Goal: Information Seeking & Learning: Check status

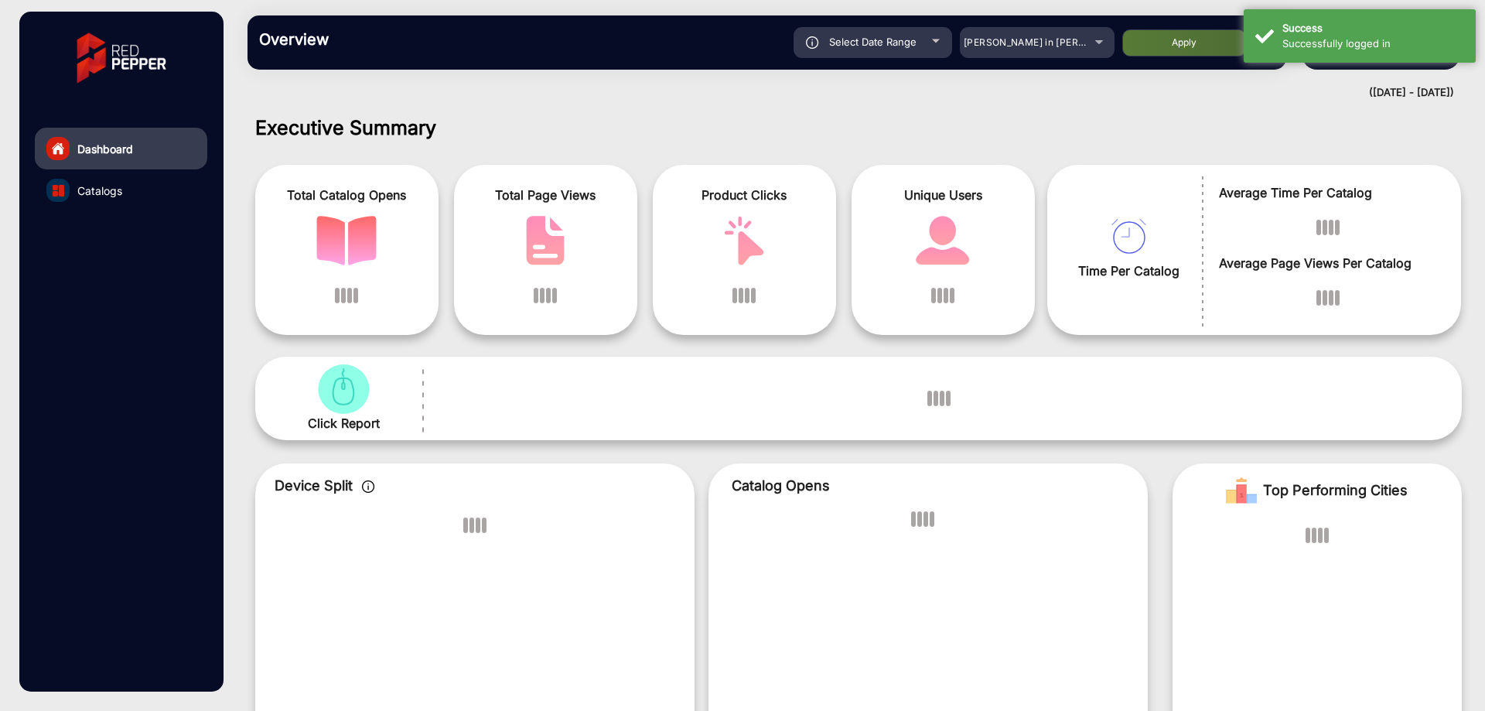
scroll to position [12, 0]
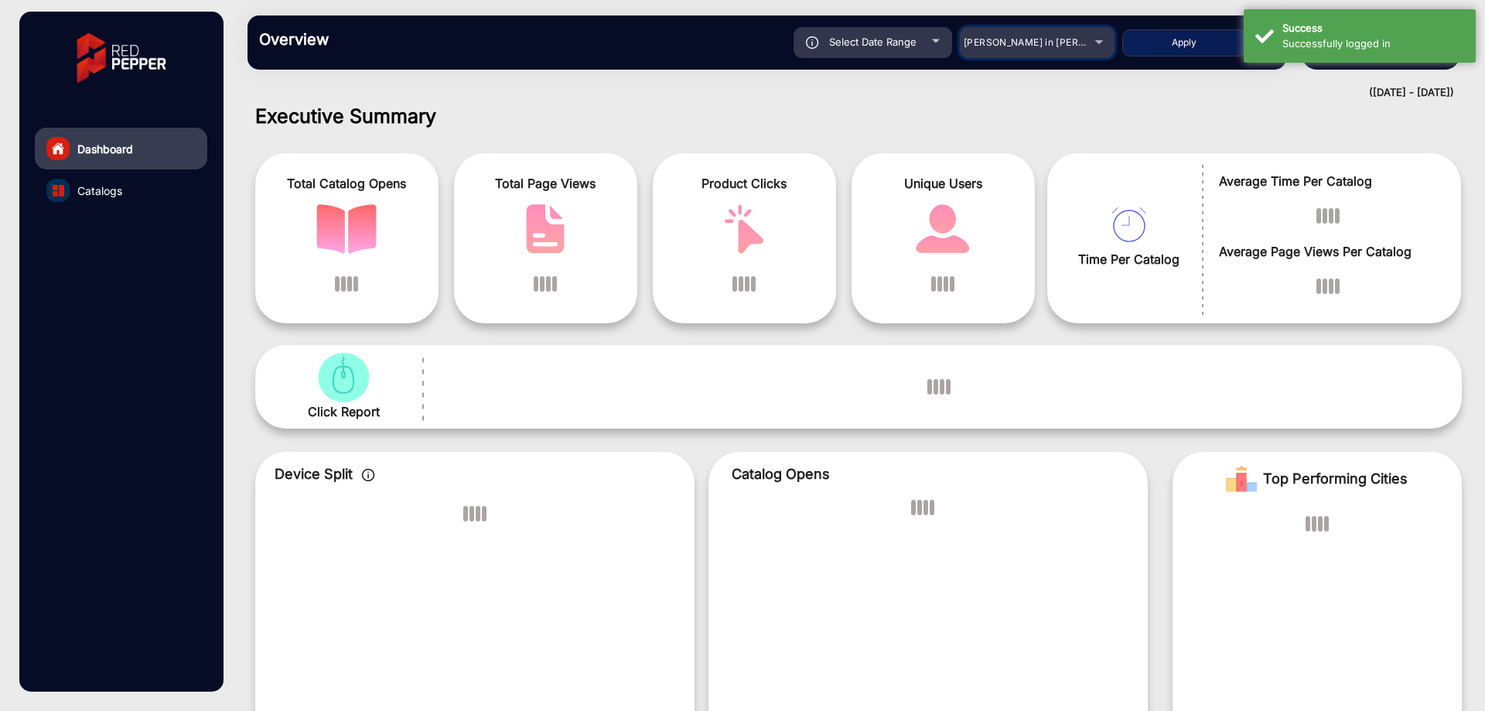
click at [977, 41] on span "[PERSON_NAME] in [PERSON_NAME]" at bounding box center [1048, 42] width 171 height 12
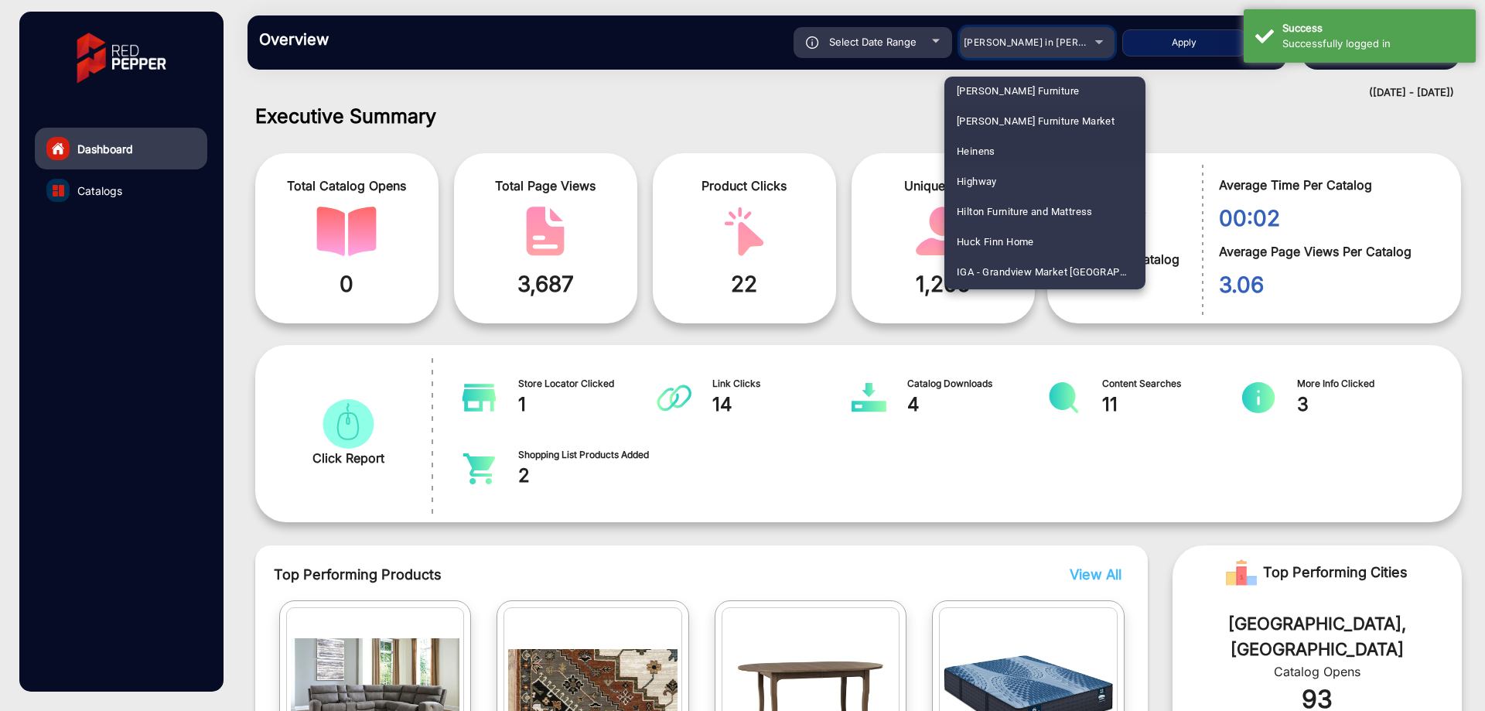
scroll to position [2150, 0]
click at [1004, 156] on mat-option "Heinens" at bounding box center [1044, 150] width 201 height 30
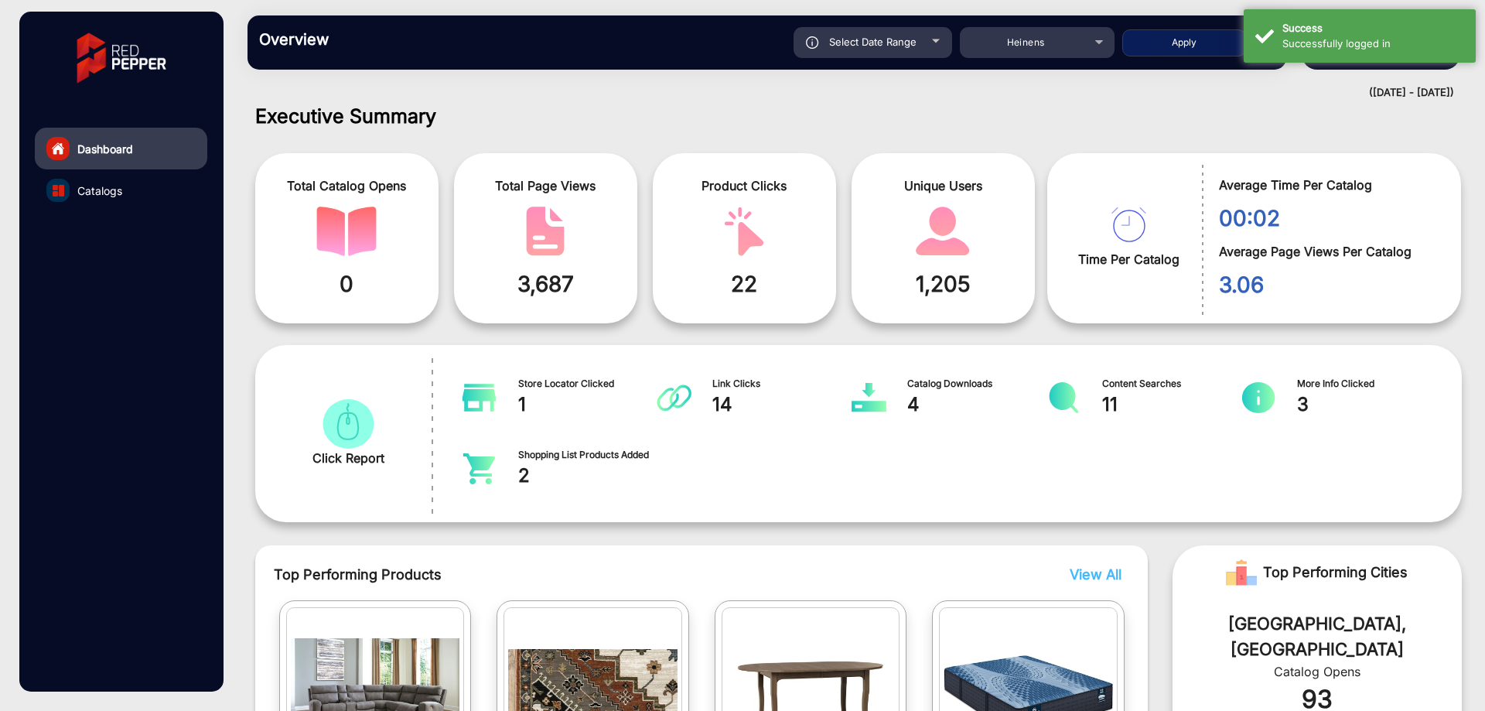
click at [917, 33] on div "Select Date Range" at bounding box center [872, 42] width 159 height 31
type input "[DATE]"
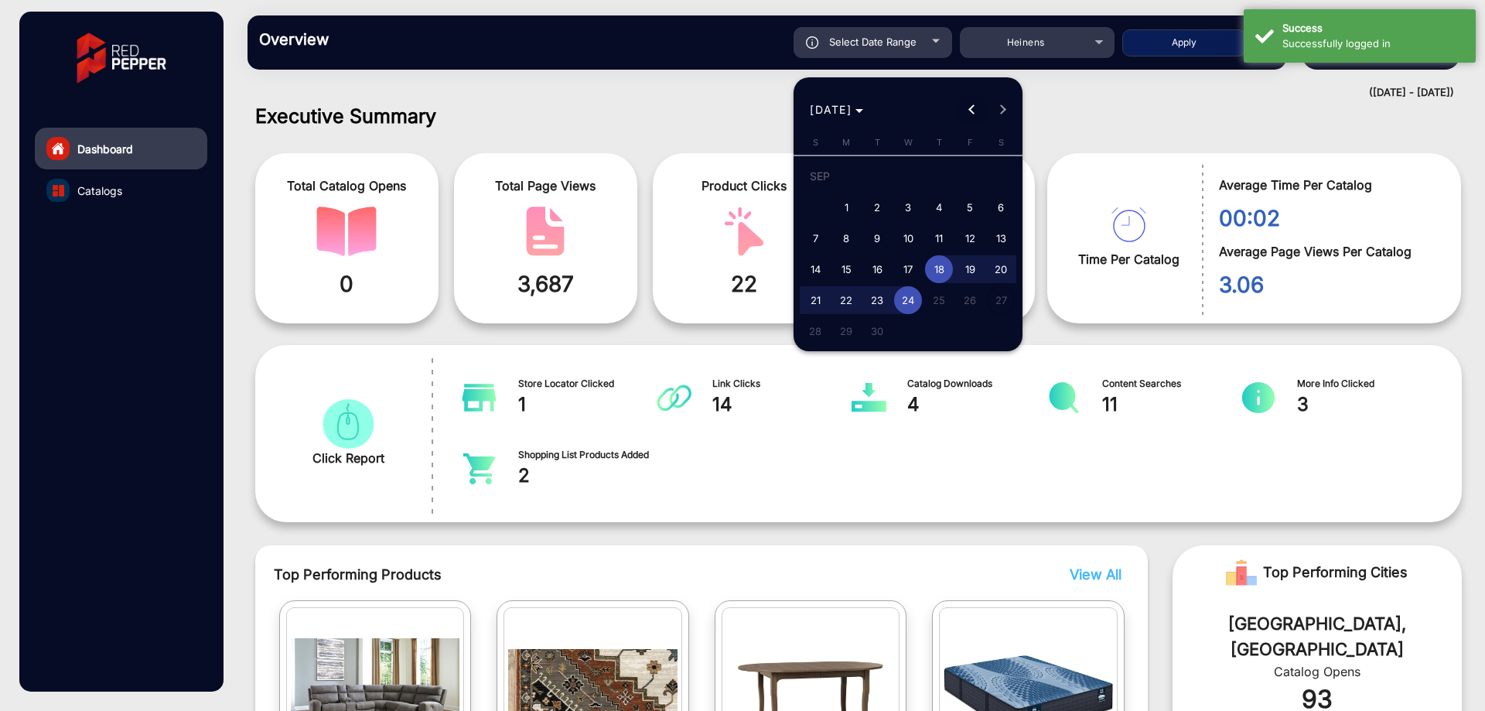
click at [973, 114] on button "Previous month" at bounding box center [972, 109] width 31 height 31
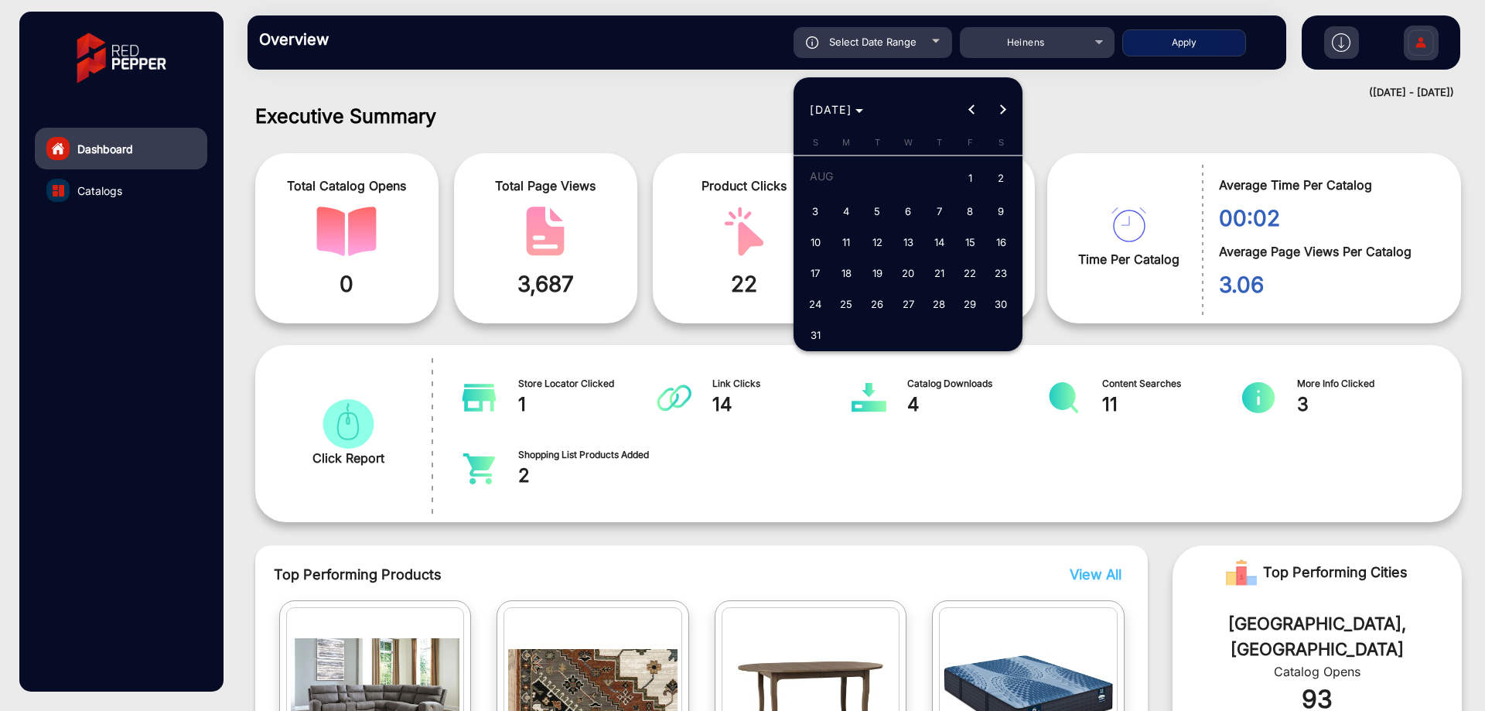
click at [969, 107] on span "Previous month" at bounding box center [972, 109] width 31 height 31
click at [868, 328] on span "29" at bounding box center [877, 331] width 28 height 28
type input "[DATE]"
click at [997, 102] on span "Next month" at bounding box center [1002, 109] width 31 height 31
click at [1001, 109] on button "Next month" at bounding box center [1002, 109] width 31 height 31
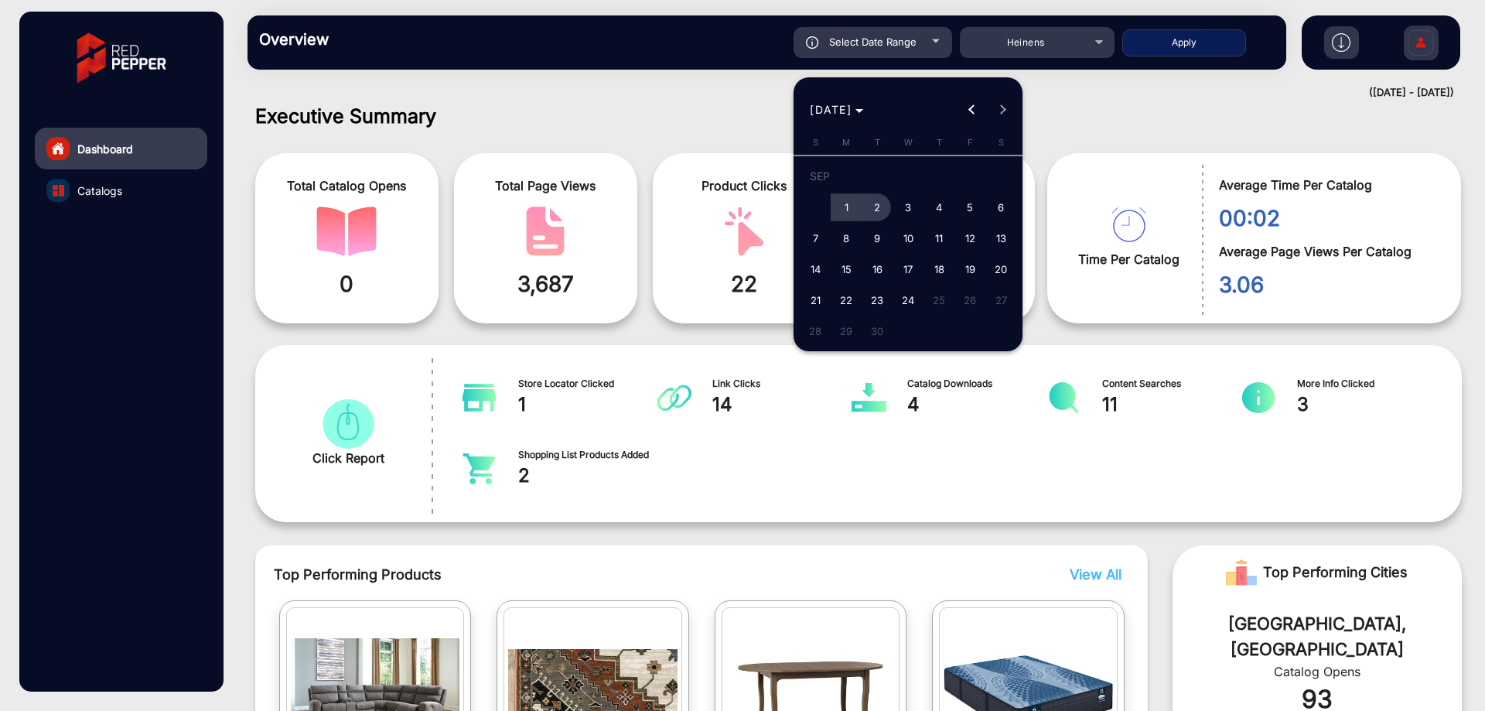
click at [880, 213] on span "2" at bounding box center [877, 207] width 28 height 28
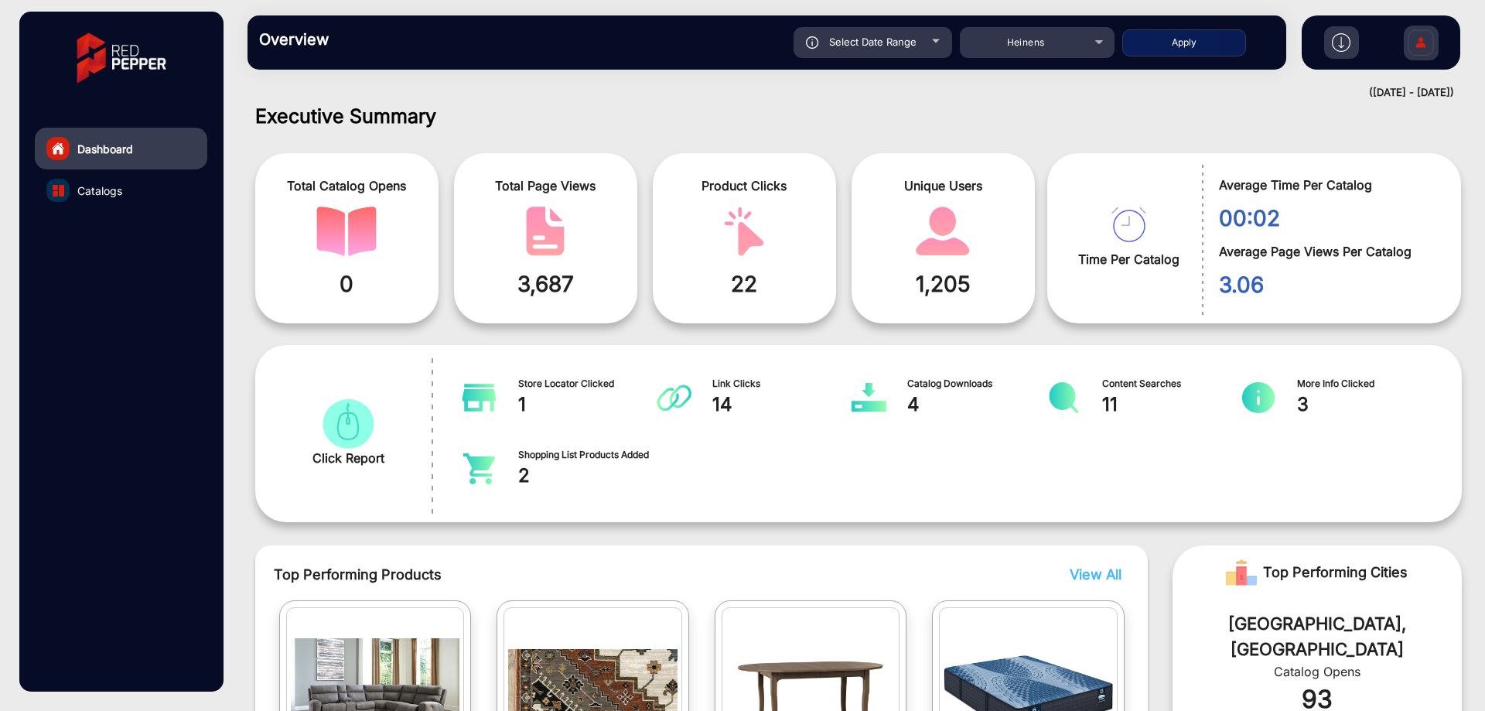
type input "[DATE]"
click at [1170, 33] on button "Apply" at bounding box center [1184, 42] width 124 height 27
type input "[DATE]"
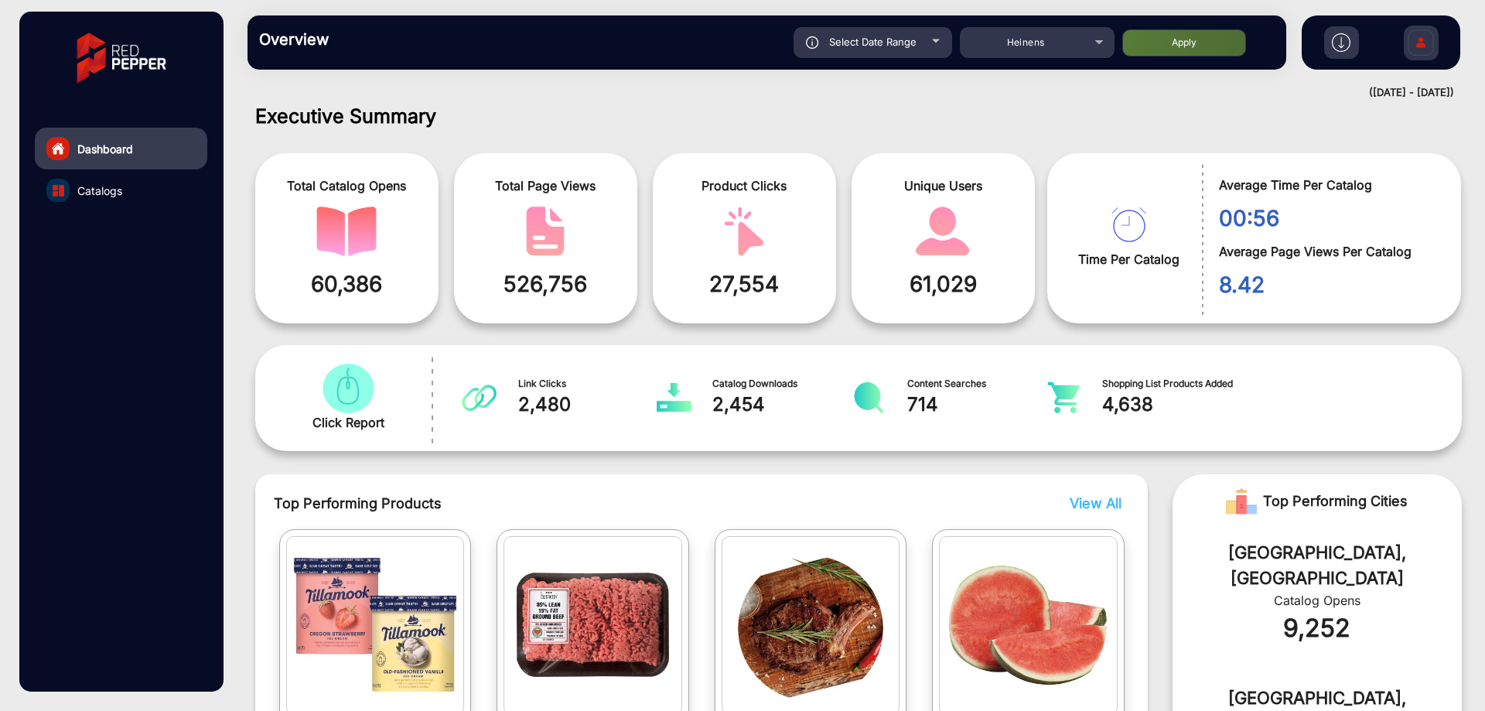
click at [134, 196] on link "Catalogs" at bounding box center [121, 190] width 172 height 42
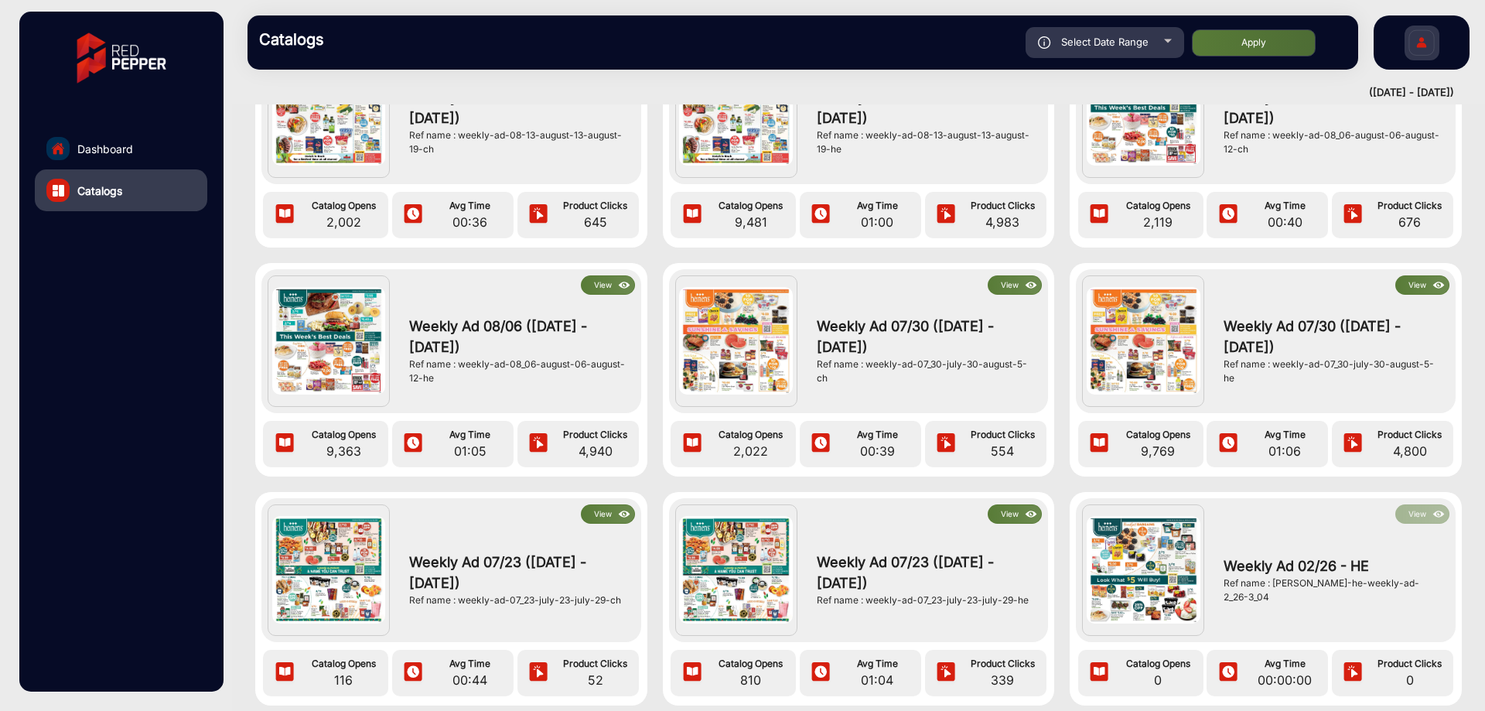
scroll to position [620, 0]
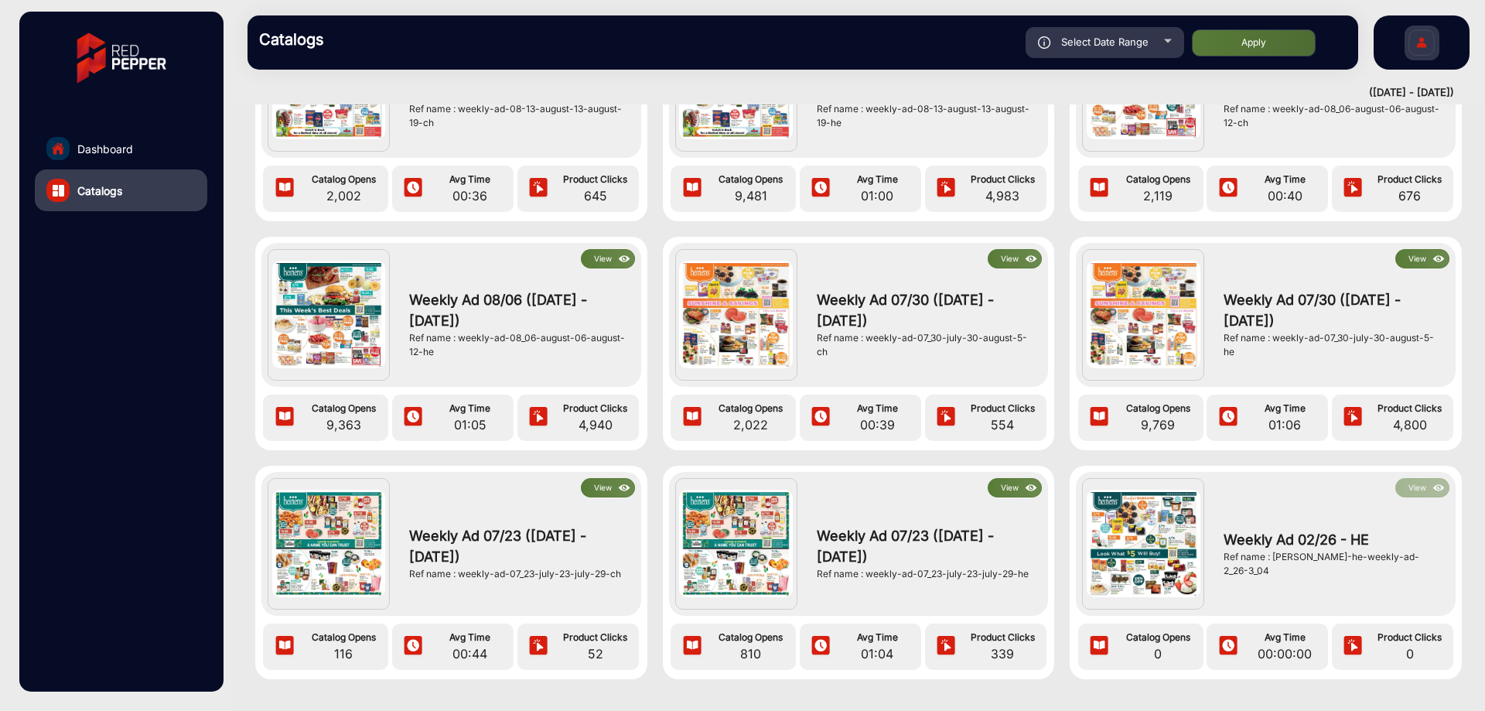
click at [1370, 133] on div "Weekly Ad 08/06 ([DATE] - [DATE]) Ref name : weekly-ad-08_06-august-06-august-1…" at bounding box center [1332, 95] width 233 height 112
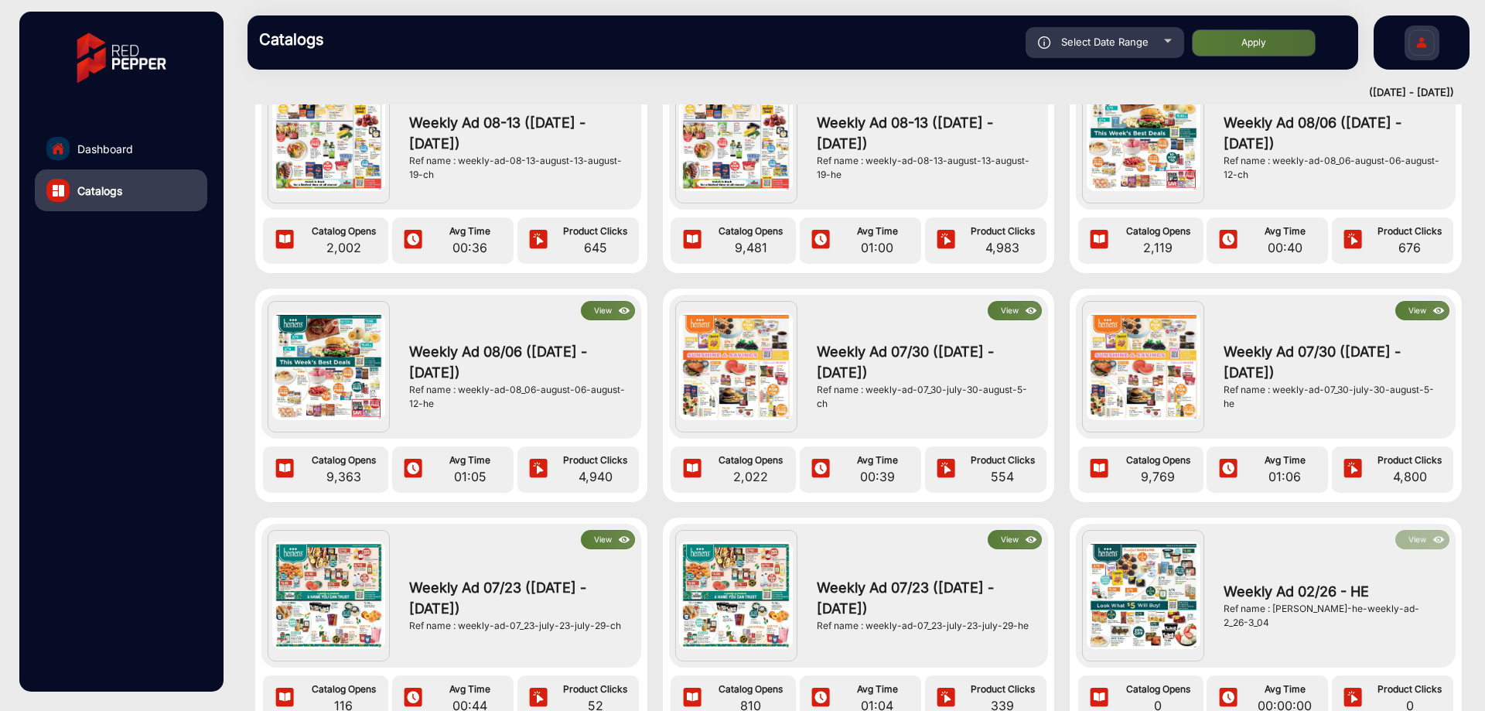
scroll to position [543, 0]
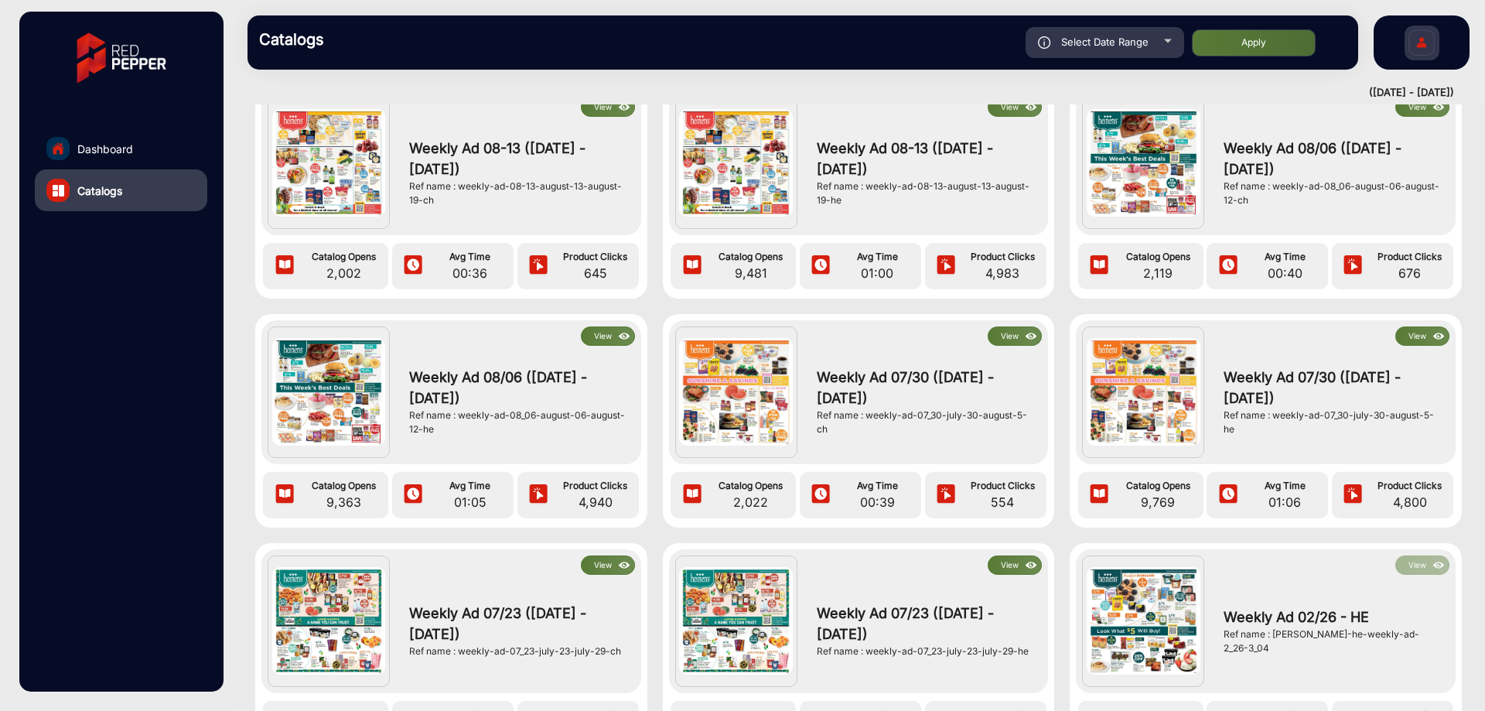
click at [1405, 329] on button "View" at bounding box center [1422, 335] width 54 height 19
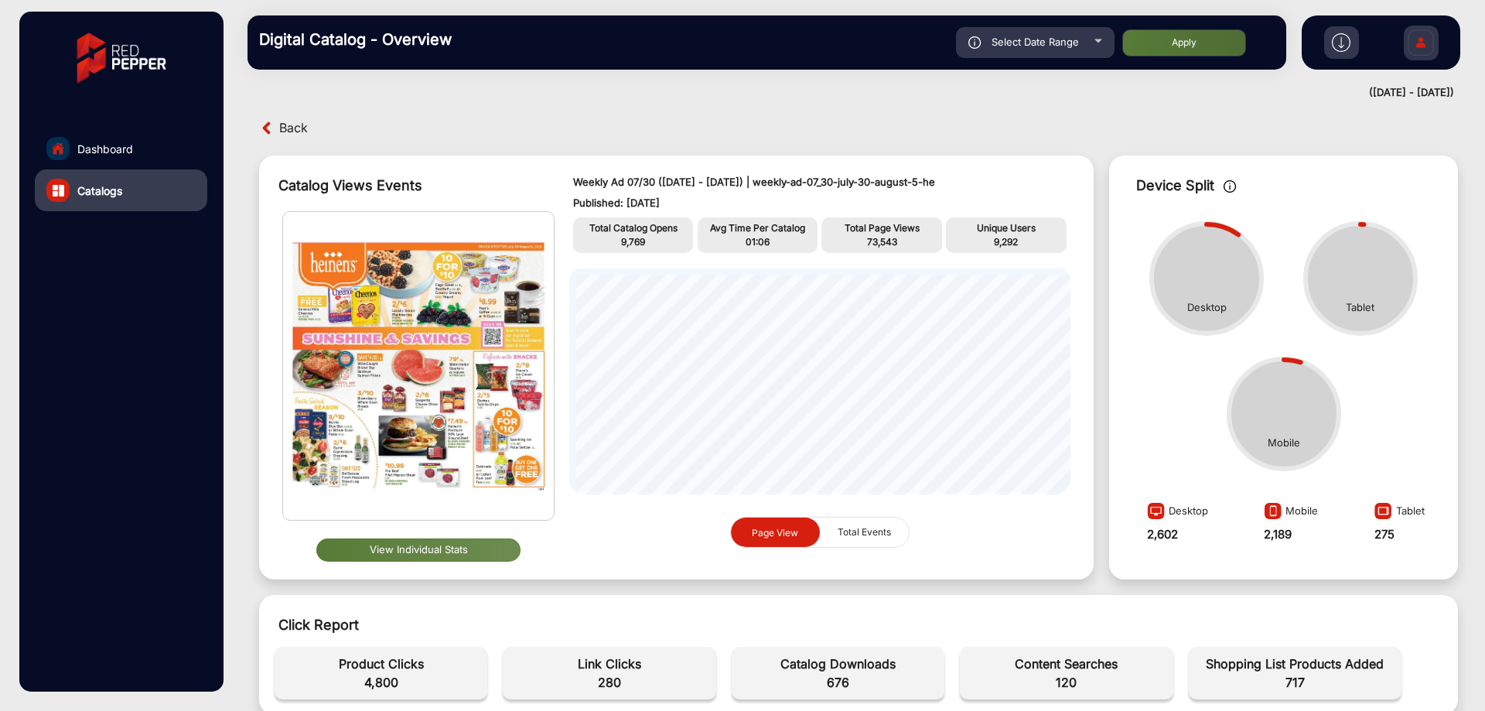
click at [401, 554] on button "View Individual Stats" at bounding box center [418, 549] width 204 height 23
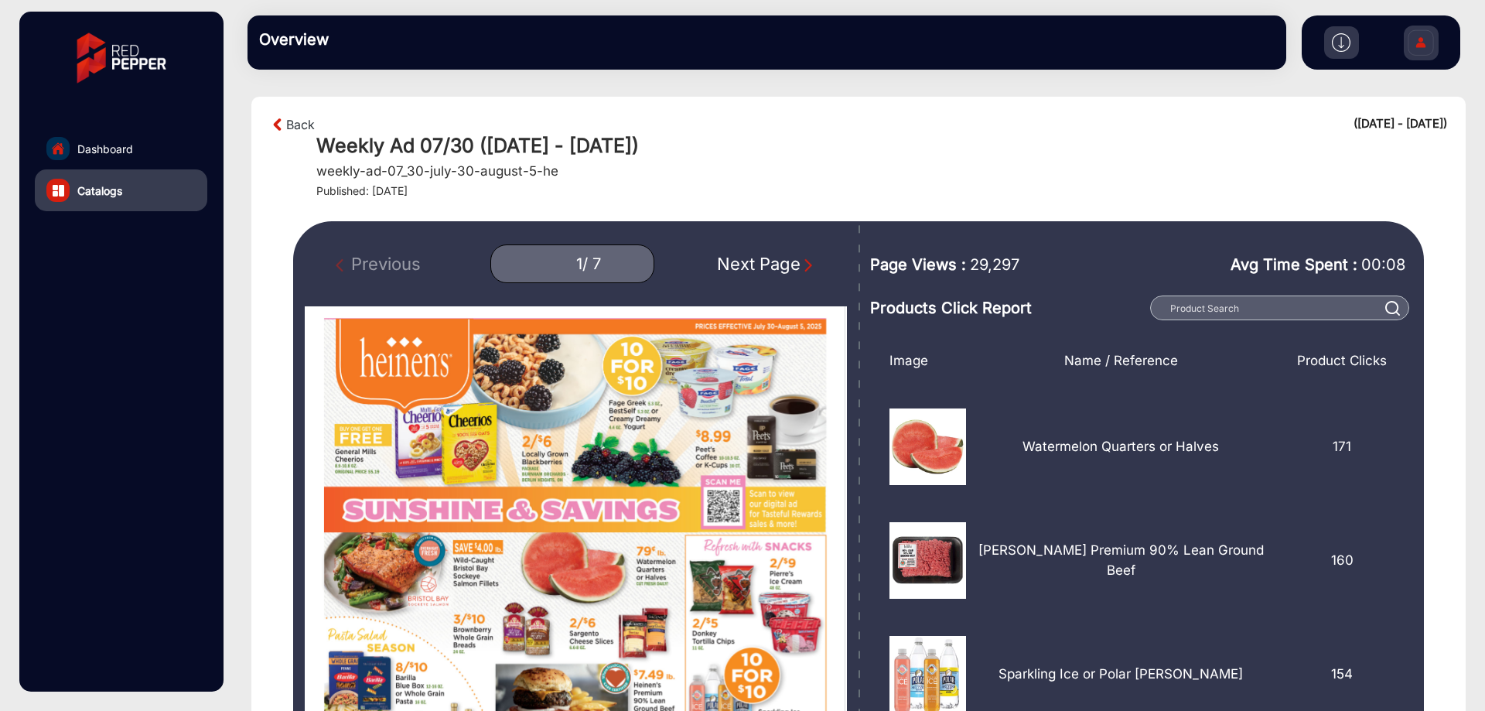
click at [803, 270] on img "Next Page" at bounding box center [807, 264] width 15 height 15
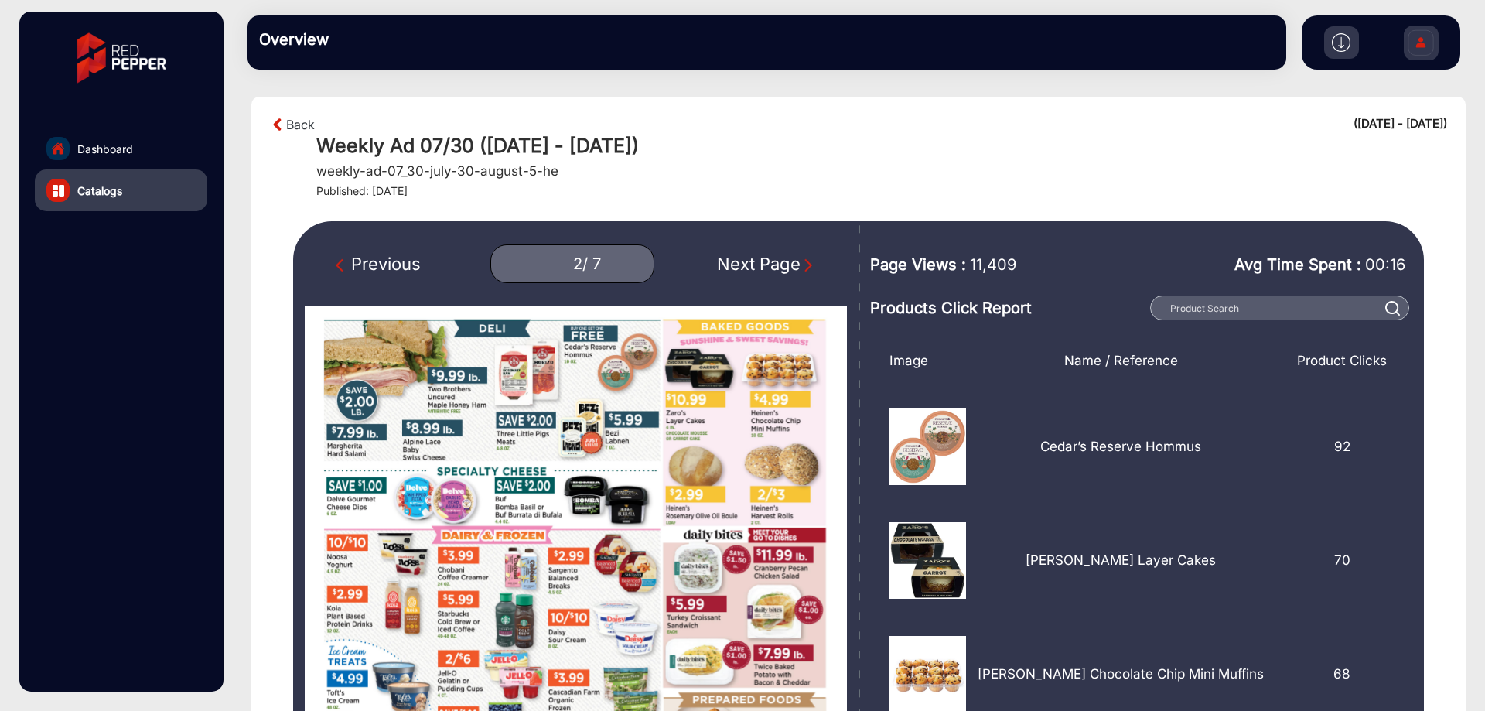
click at [803, 270] on img "Next Page" at bounding box center [807, 264] width 15 height 15
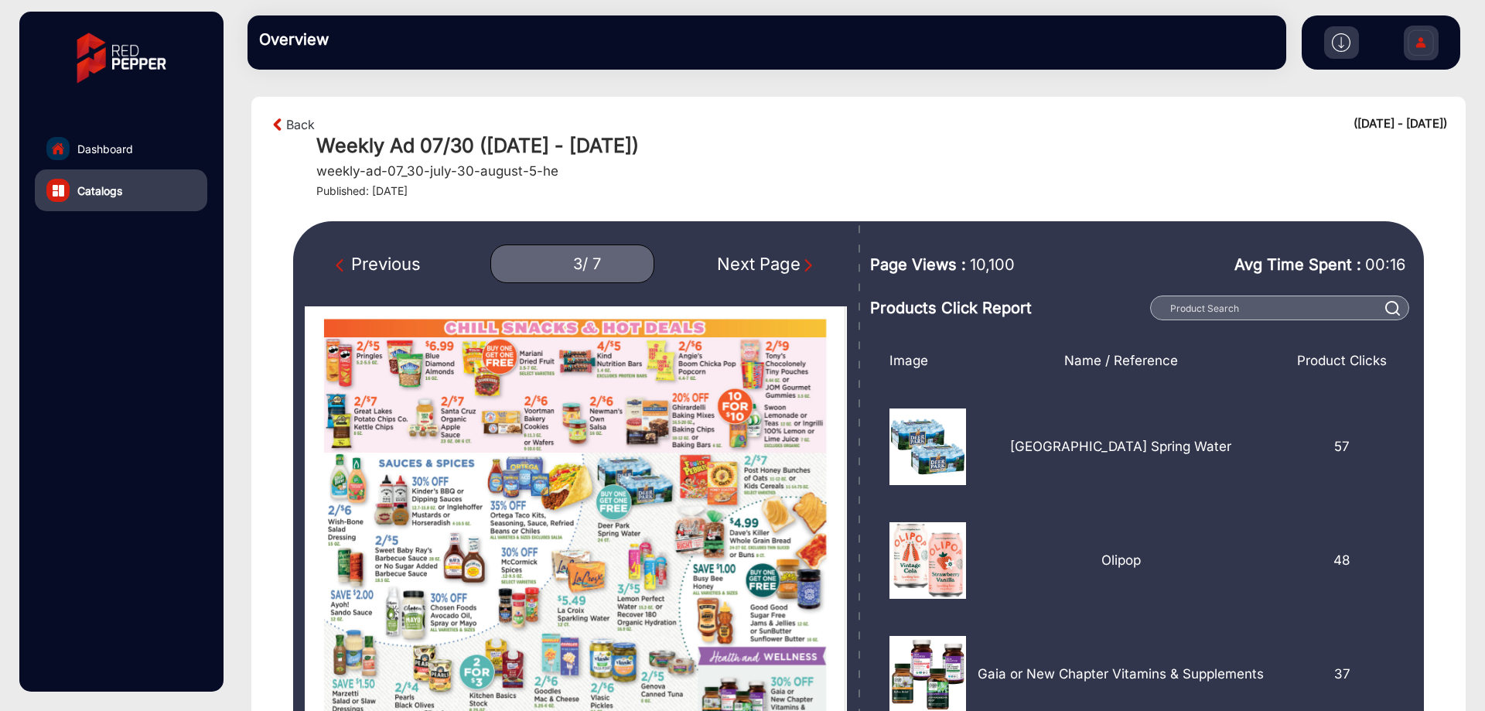
click at [803, 270] on img "Next Page" at bounding box center [807, 264] width 15 height 15
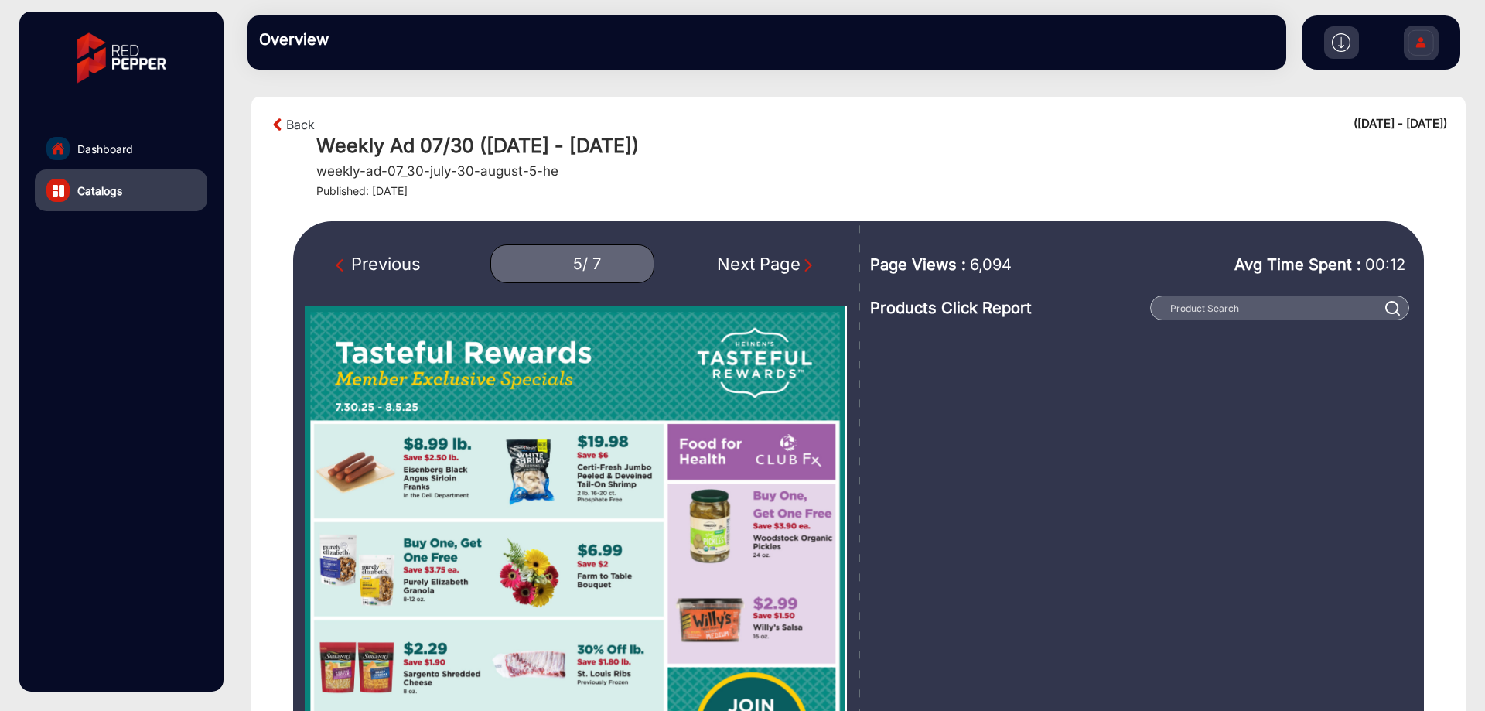
click at [802, 267] on img "Next Page" at bounding box center [807, 264] width 15 height 15
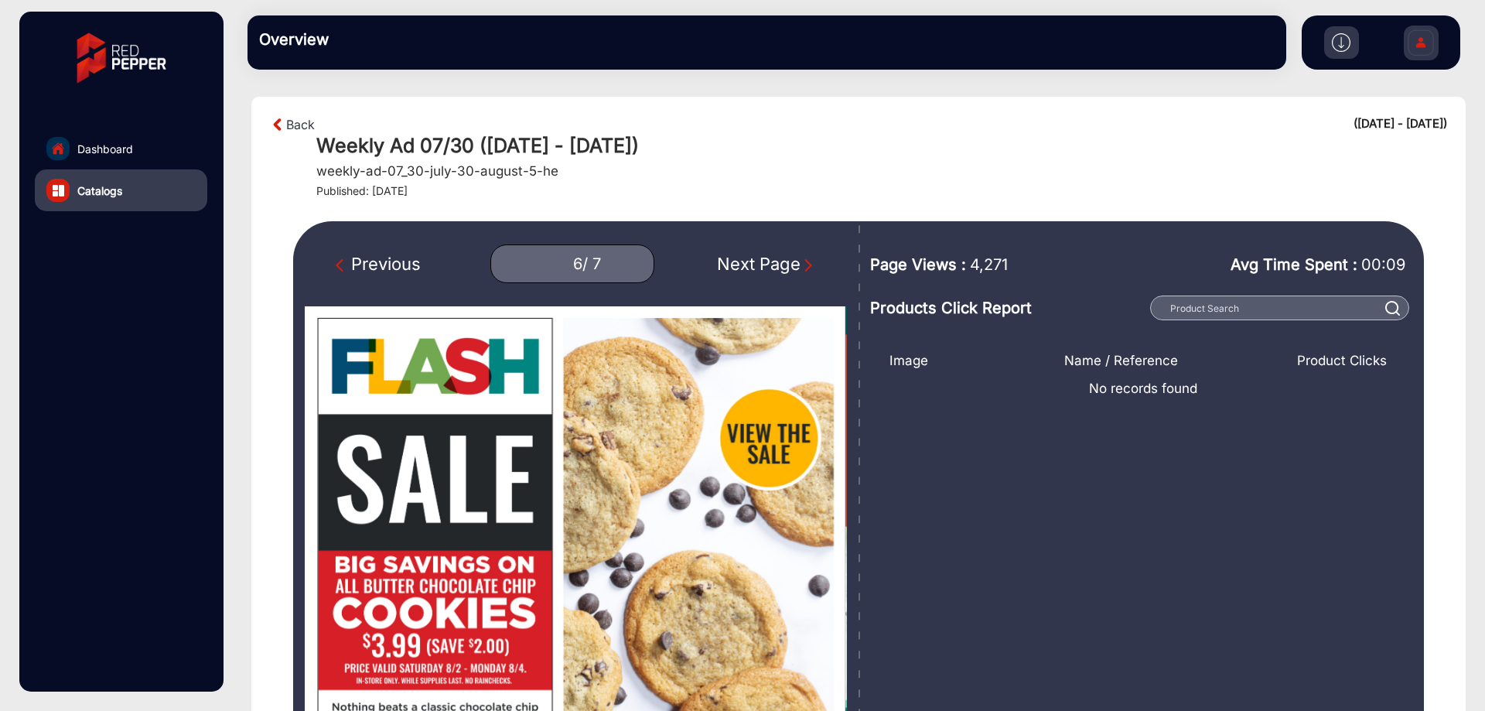
click at [802, 266] on img "Next Page" at bounding box center [807, 264] width 15 height 15
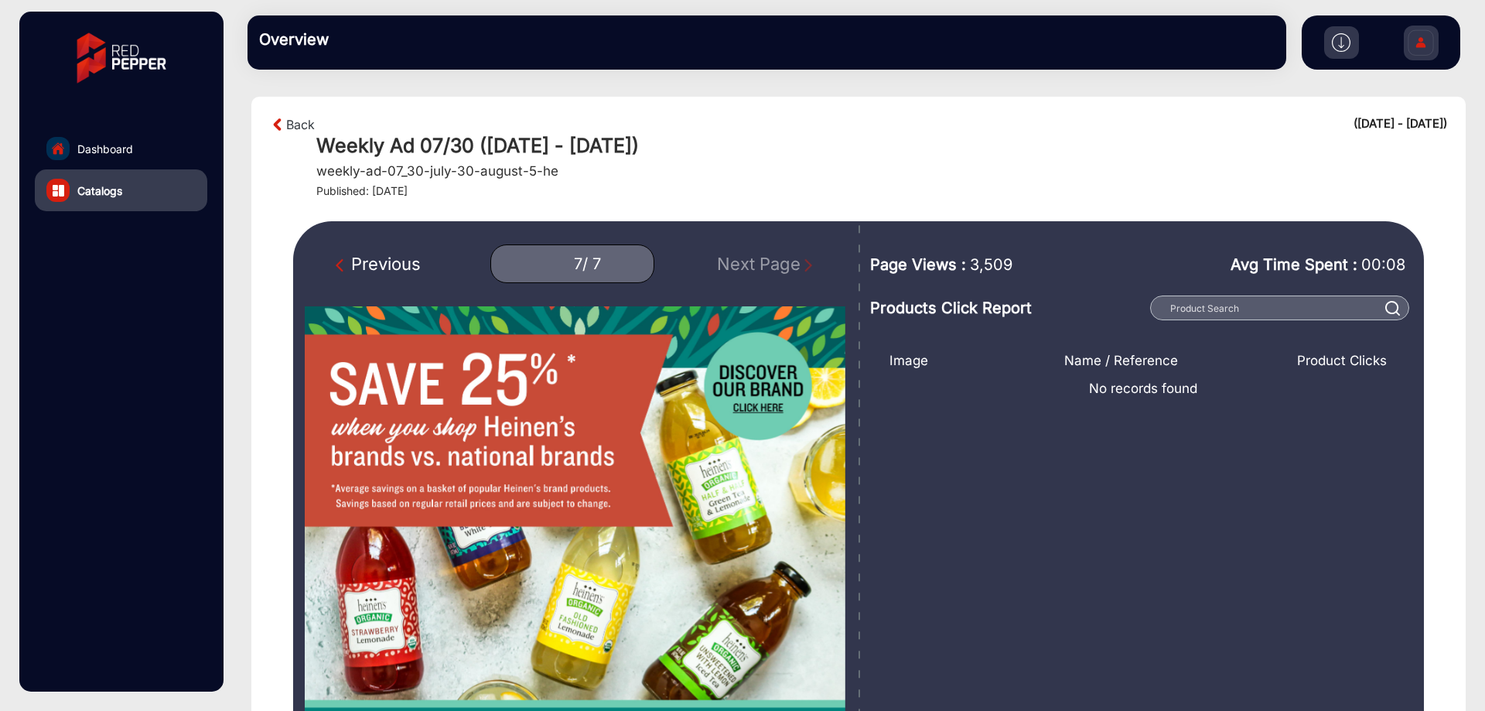
click at [802, 267] on div "Previous 7 / 7 Next Page" at bounding box center [576, 263] width 542 height 39
click at [336, 263] on img "Previous Page" at bounding box center [343, 264] width 15 height 15
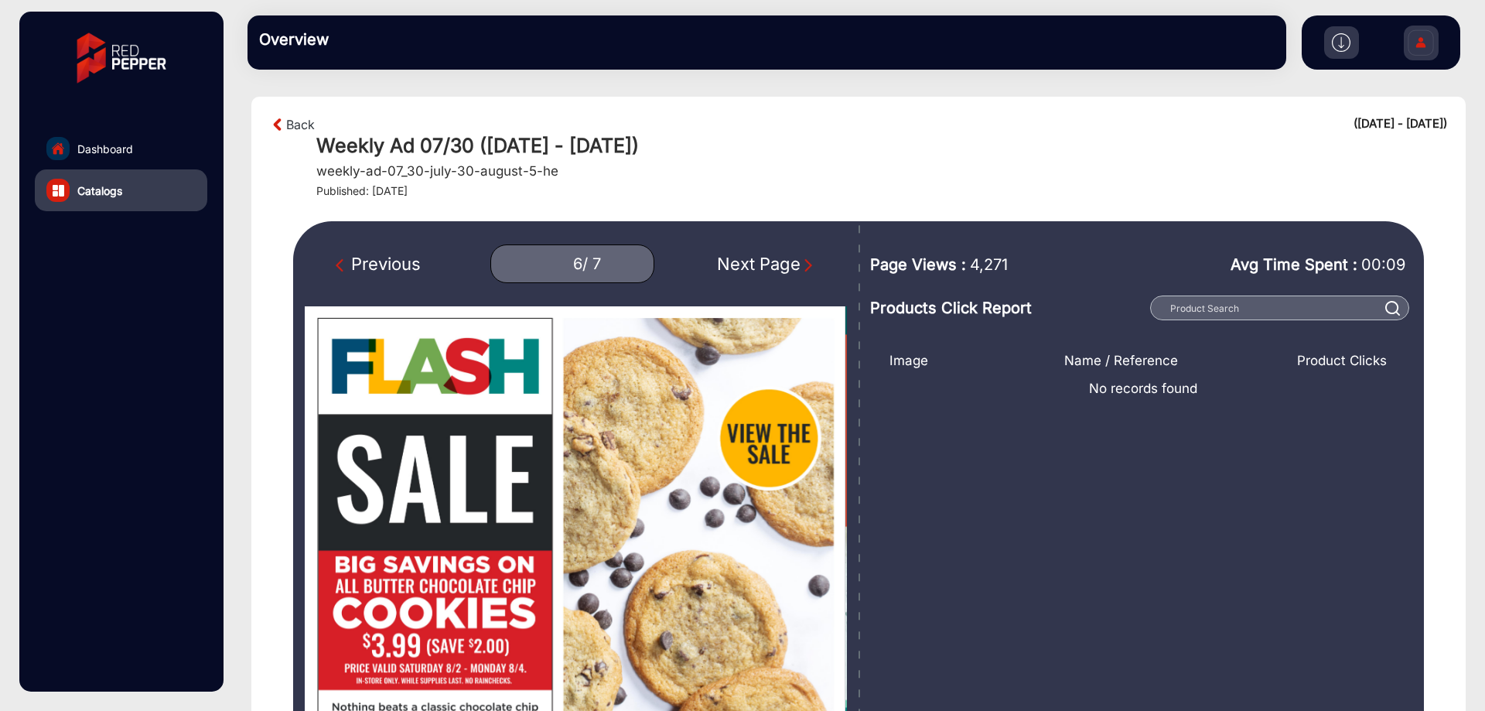
click at [506, 144] on h1 "Weekly Ad 07/30 ([DATE] - [DATE])" at bounding box center [881, 145] width 1130 height 23
copy h1 "Weekly Ad 07/30 ([DATE] - [DATE])"
click at [338, 264] on img "Previous Page" at bounding box center [343, 264] width 15 height 15
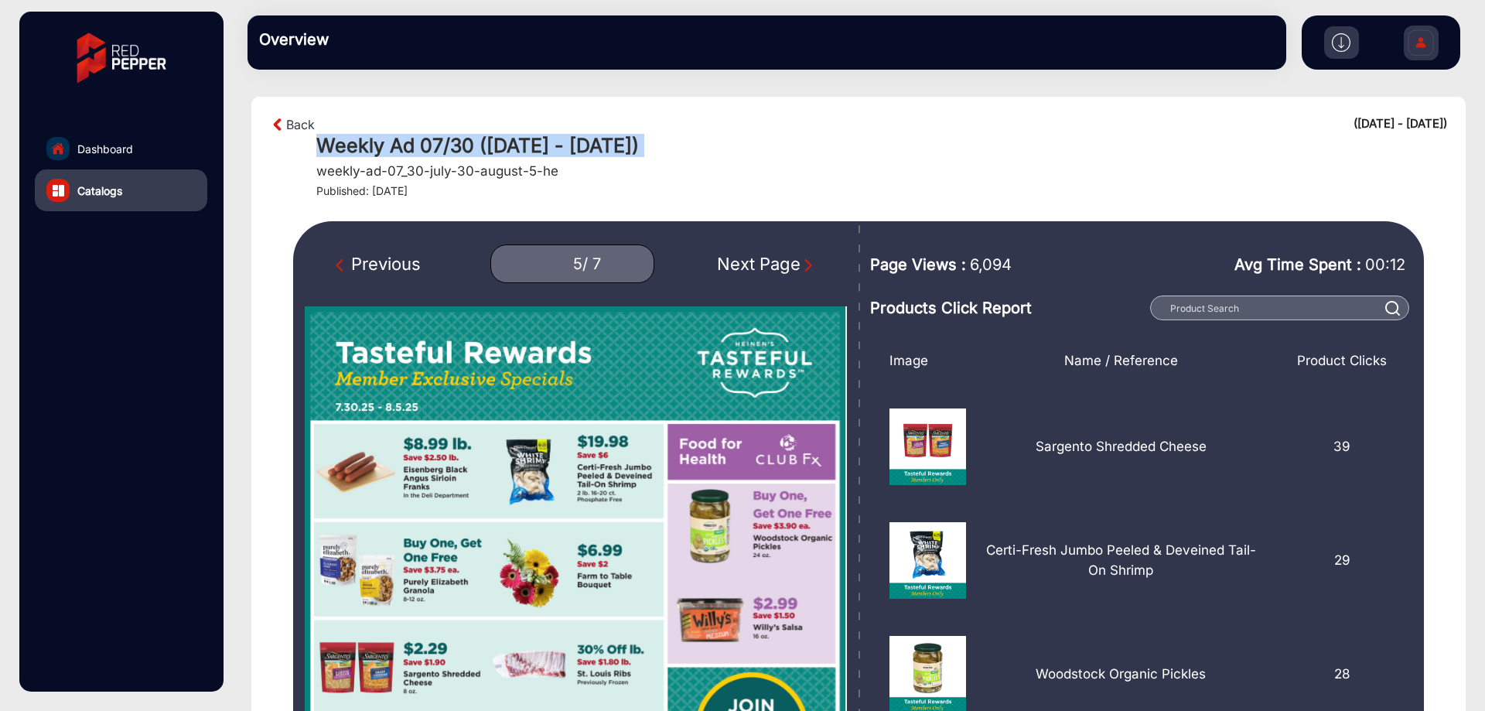
click at [803, 263] on img "Next Page" at bounding box center [807, 264] width 15 height 15
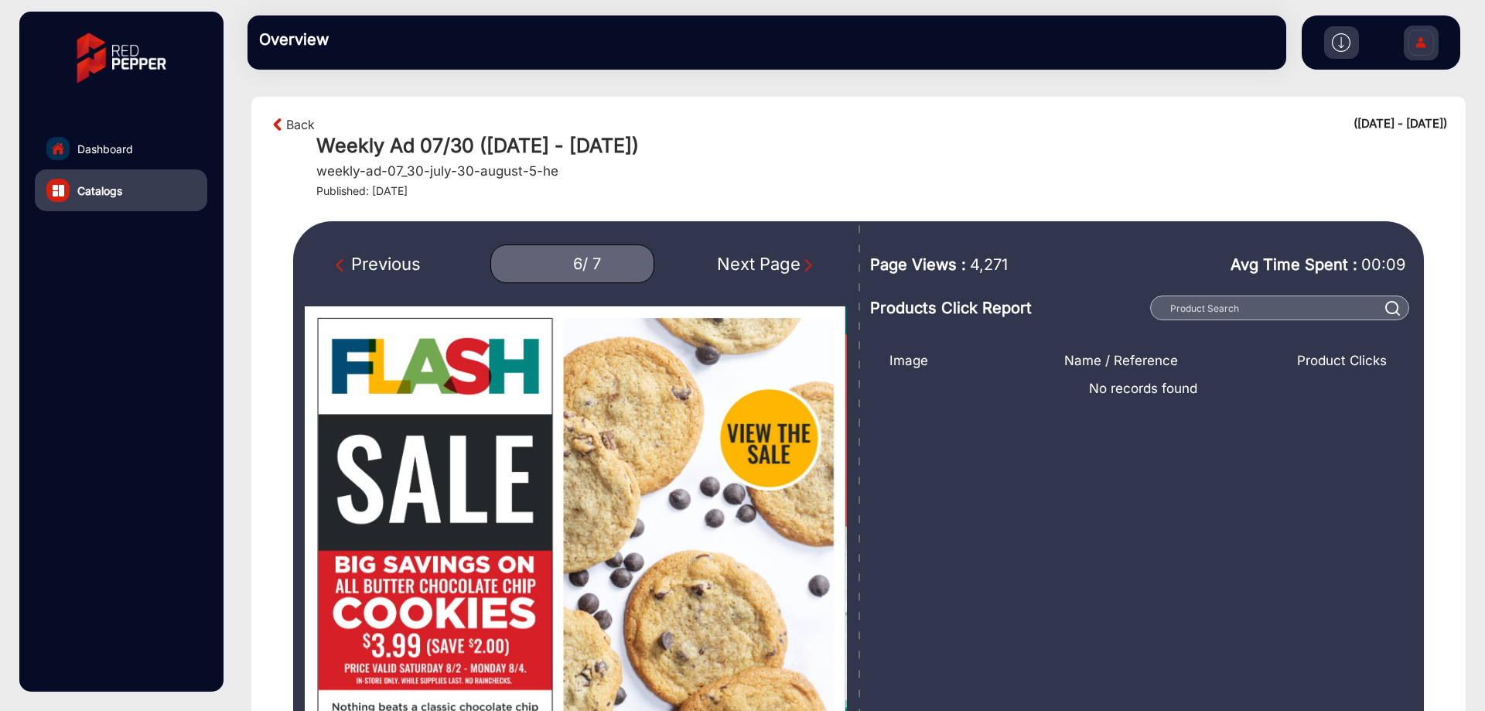
click at [981, 264] on span "4,271" at bounding box center [989, 264] width 38 height 23
copy span "4,271"
click at [810, 271] on img "Next Page" at bounding box center [807, 264] width 15 height 15
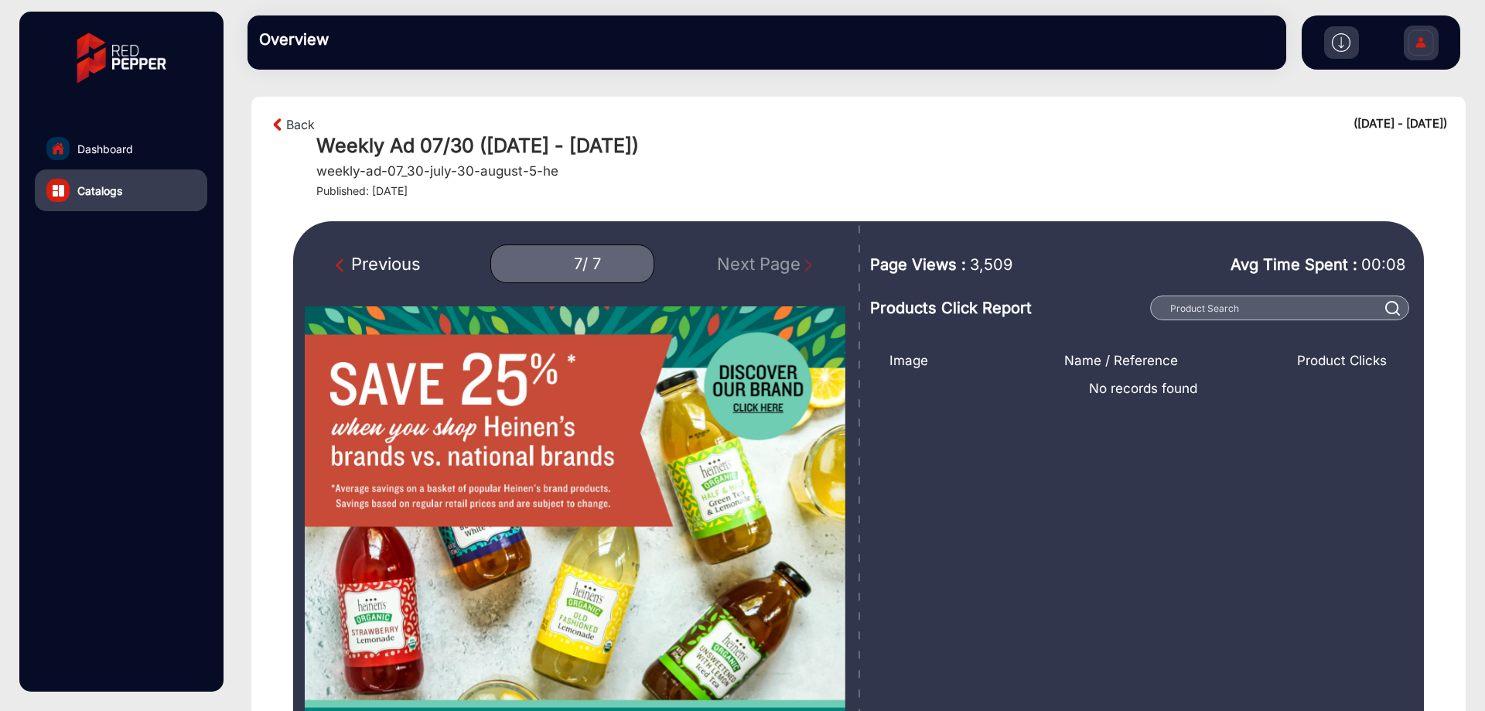
click at [977, 271] on span "3,509" at bounding box center [991, 264] width 43 height 23
copy span "3,509"
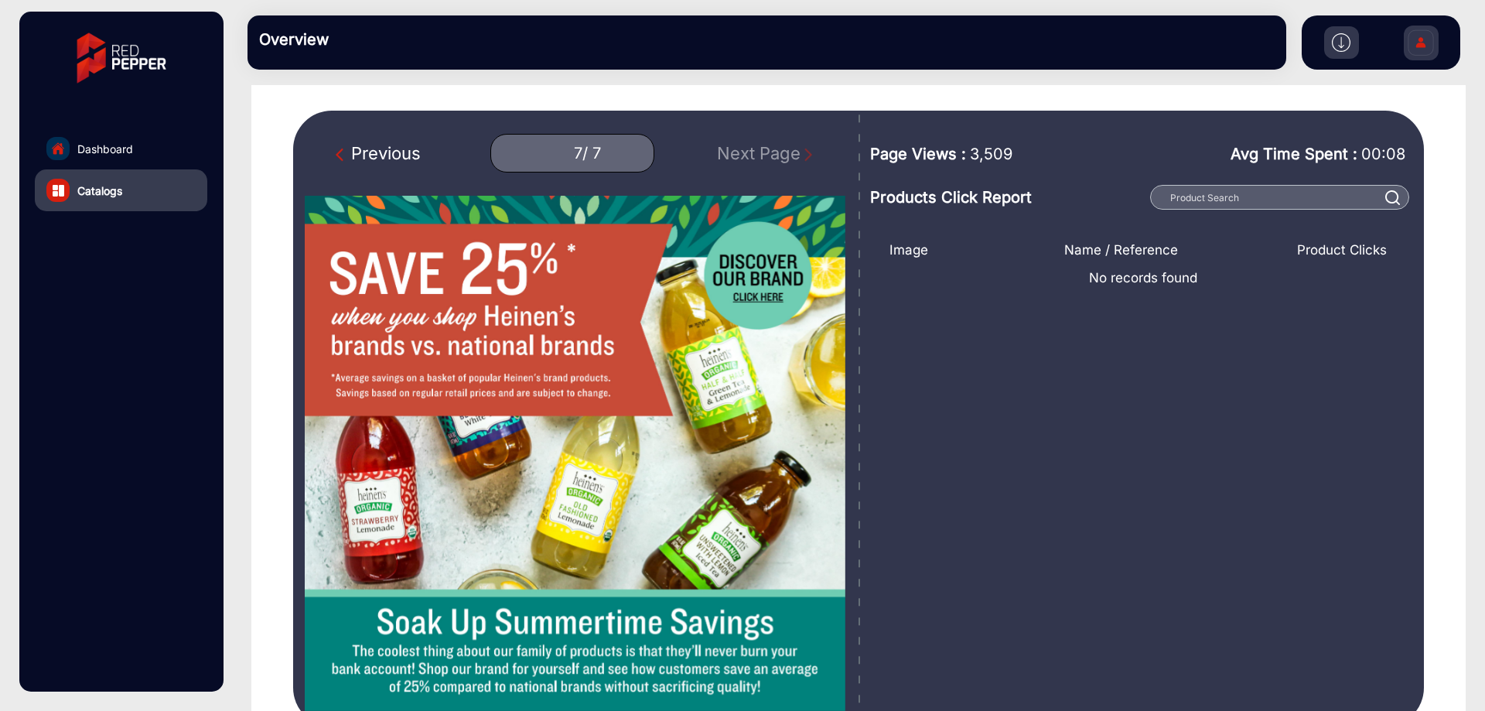
scroll to position [101, 0]
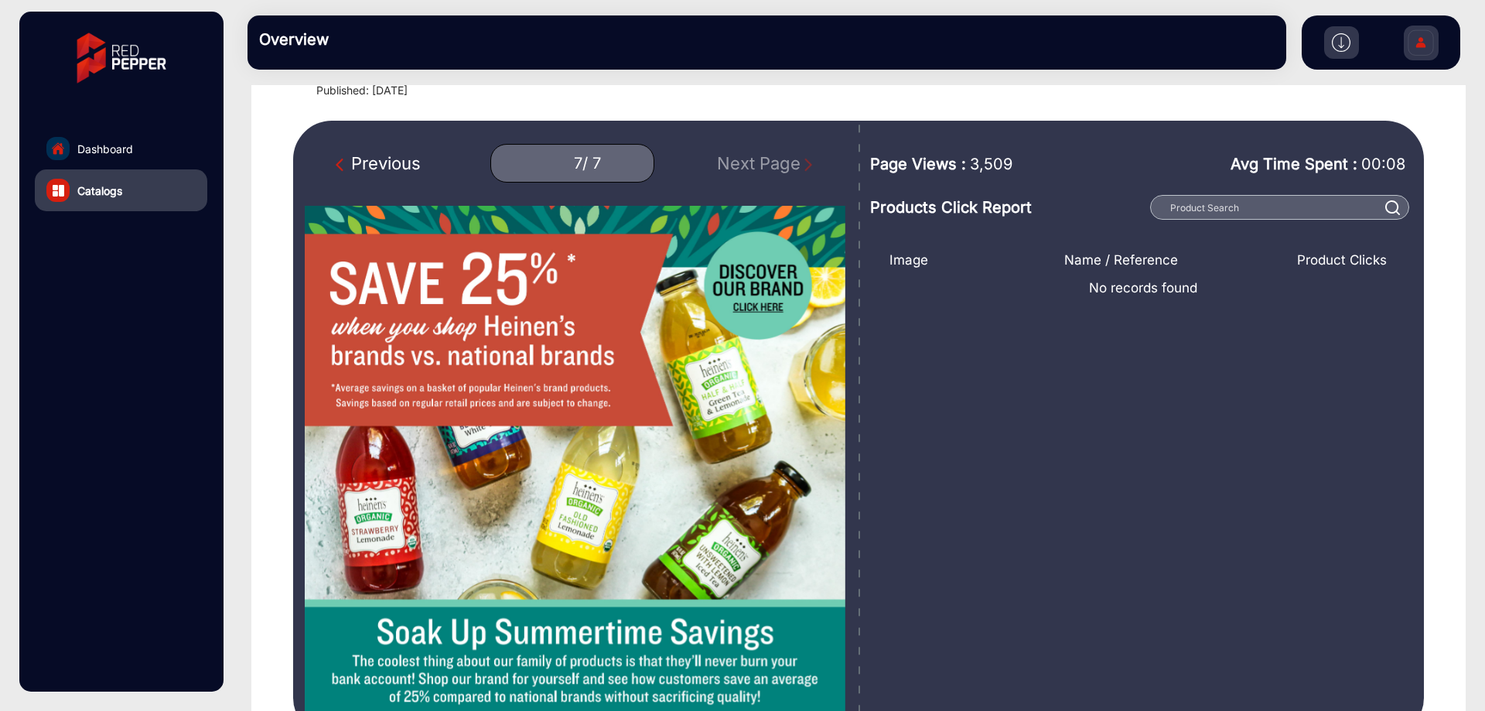
click at [353, 161] on div "Previous" at bounding box center [378, 164] width 85 height 26
type input "6"
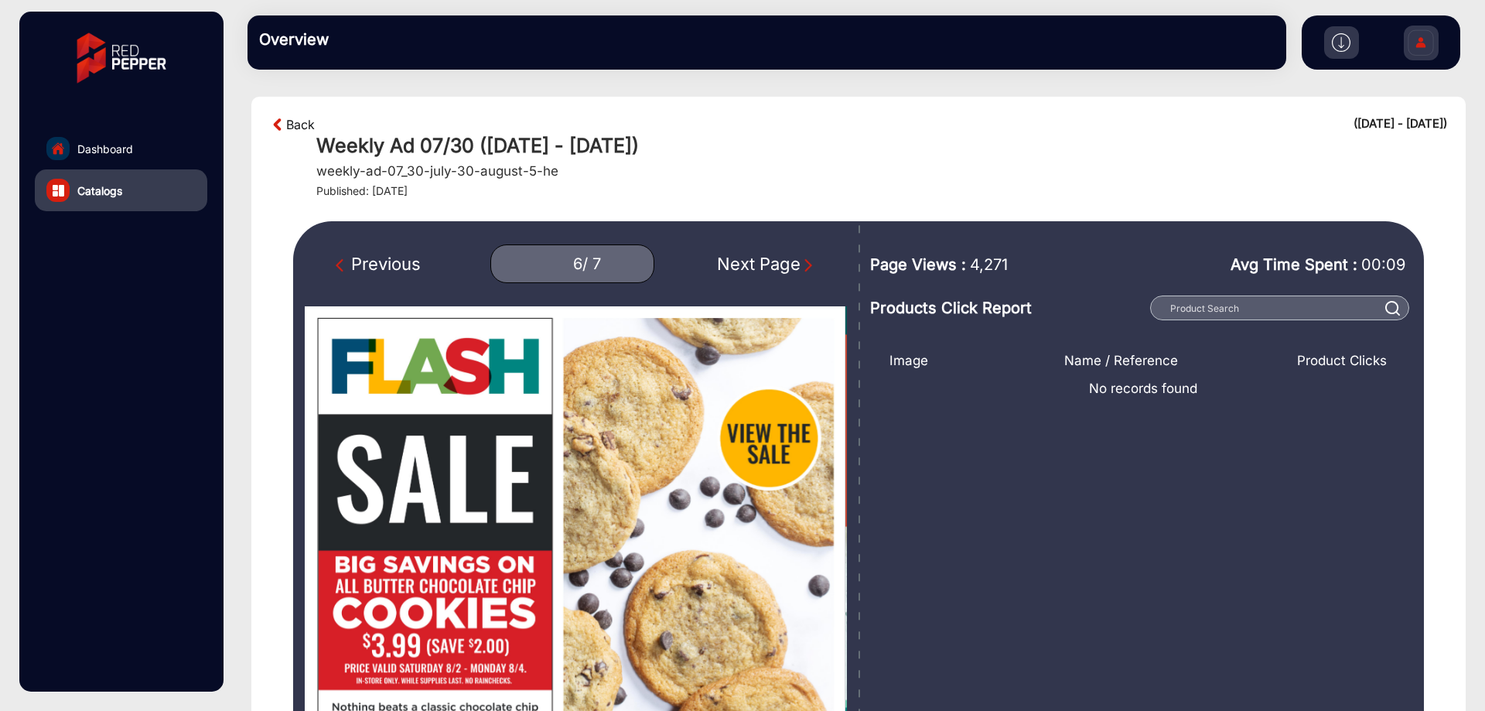
click at [303, 130] on link "Back" at bounding box center [300, 124] width 29 height 19
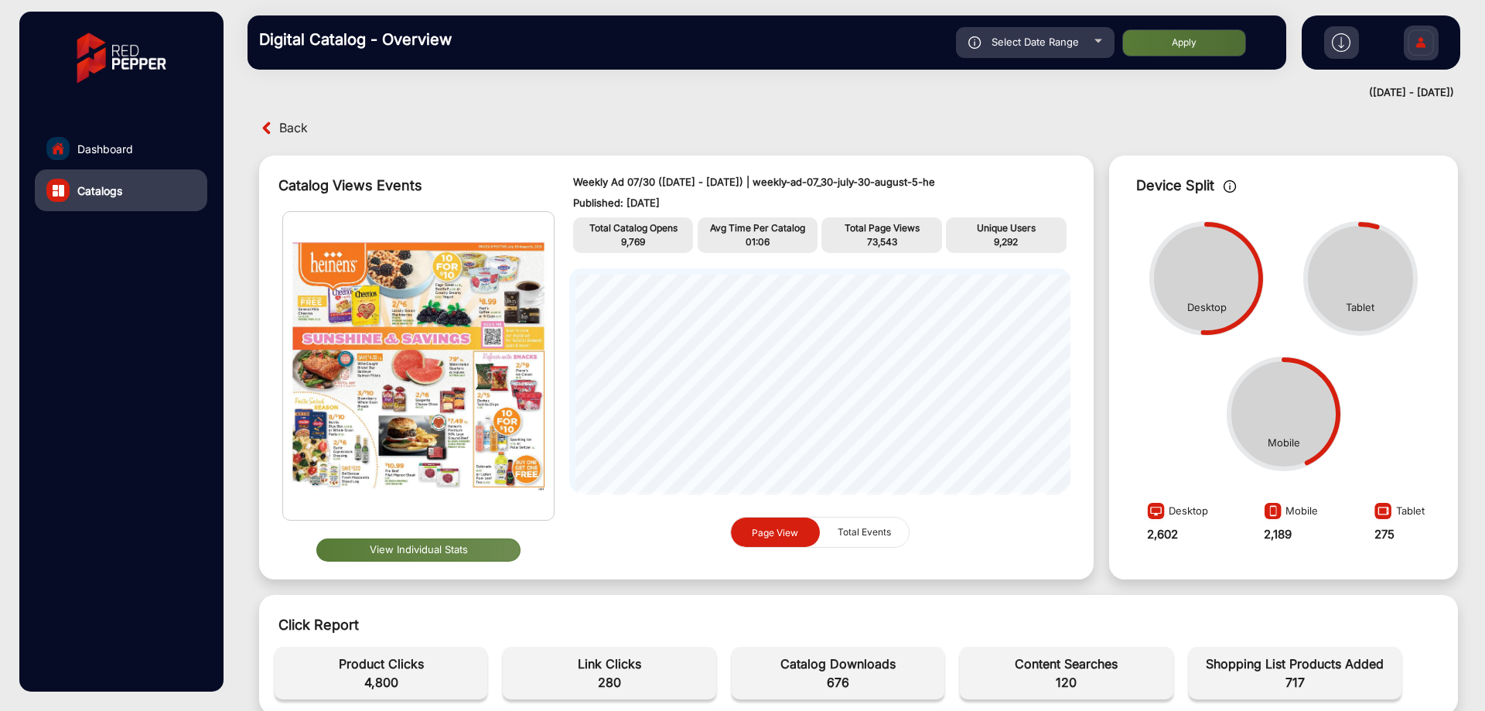
click at [297, 126] on span "Back" at bounding box center [293, 128] width 29 height 24
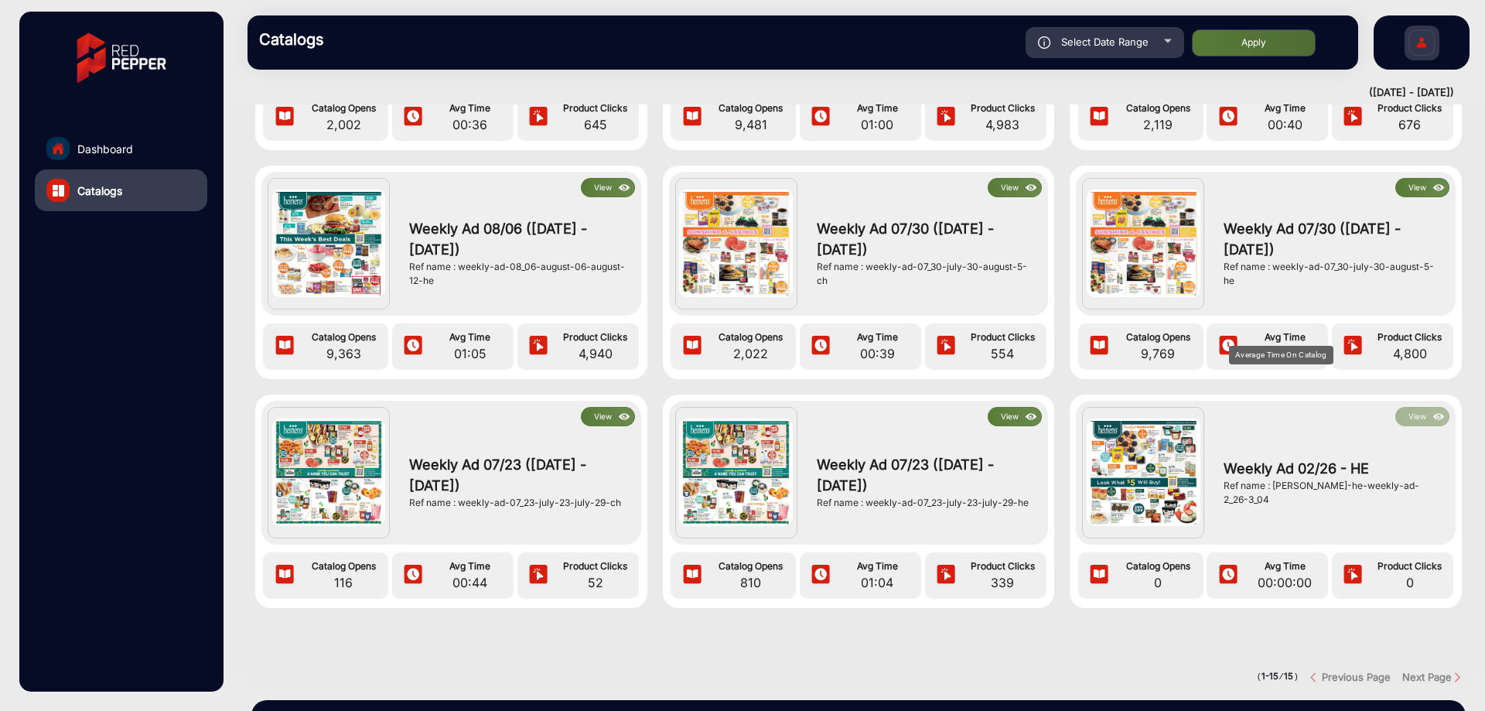
scroll to position [696, 0]
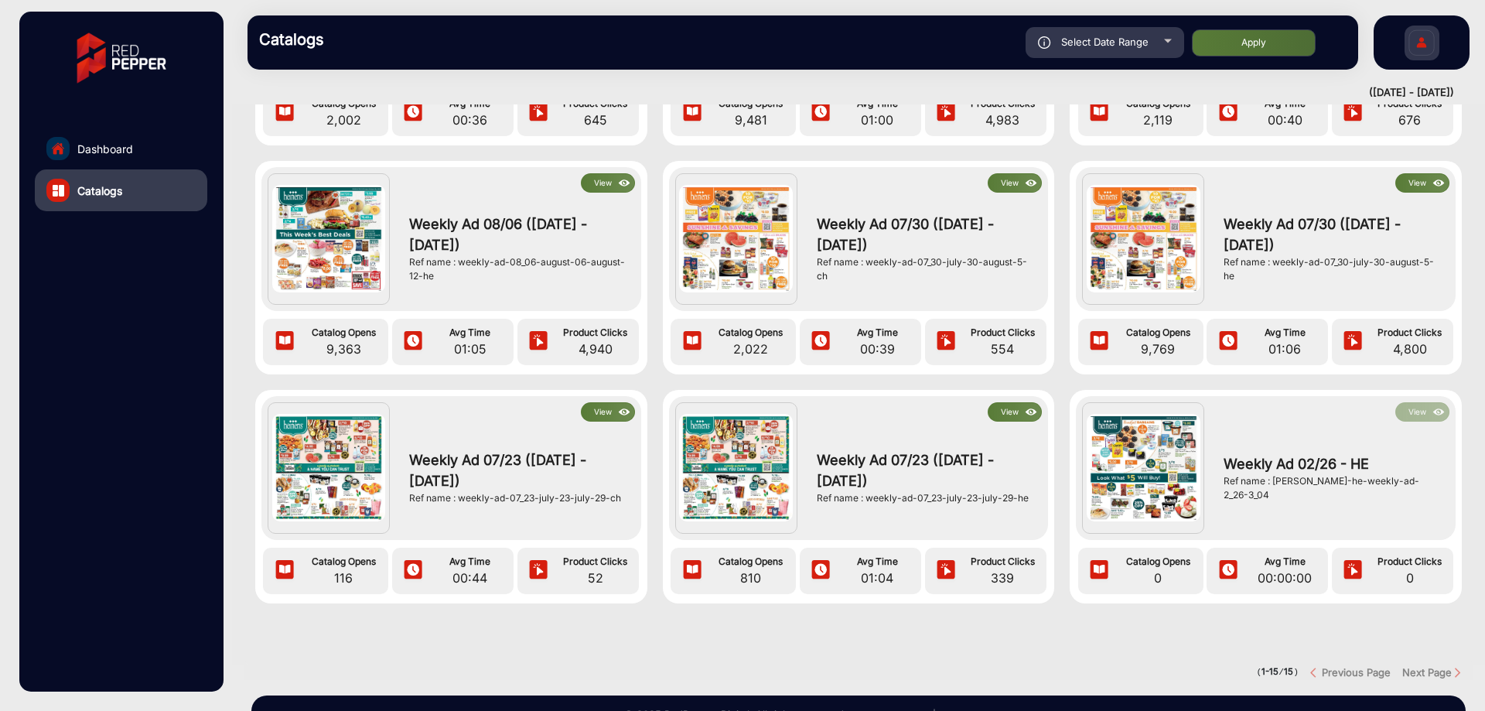
click at [1015, 184] on button "View" at bounding box center [1014, 182] width 54 height 19
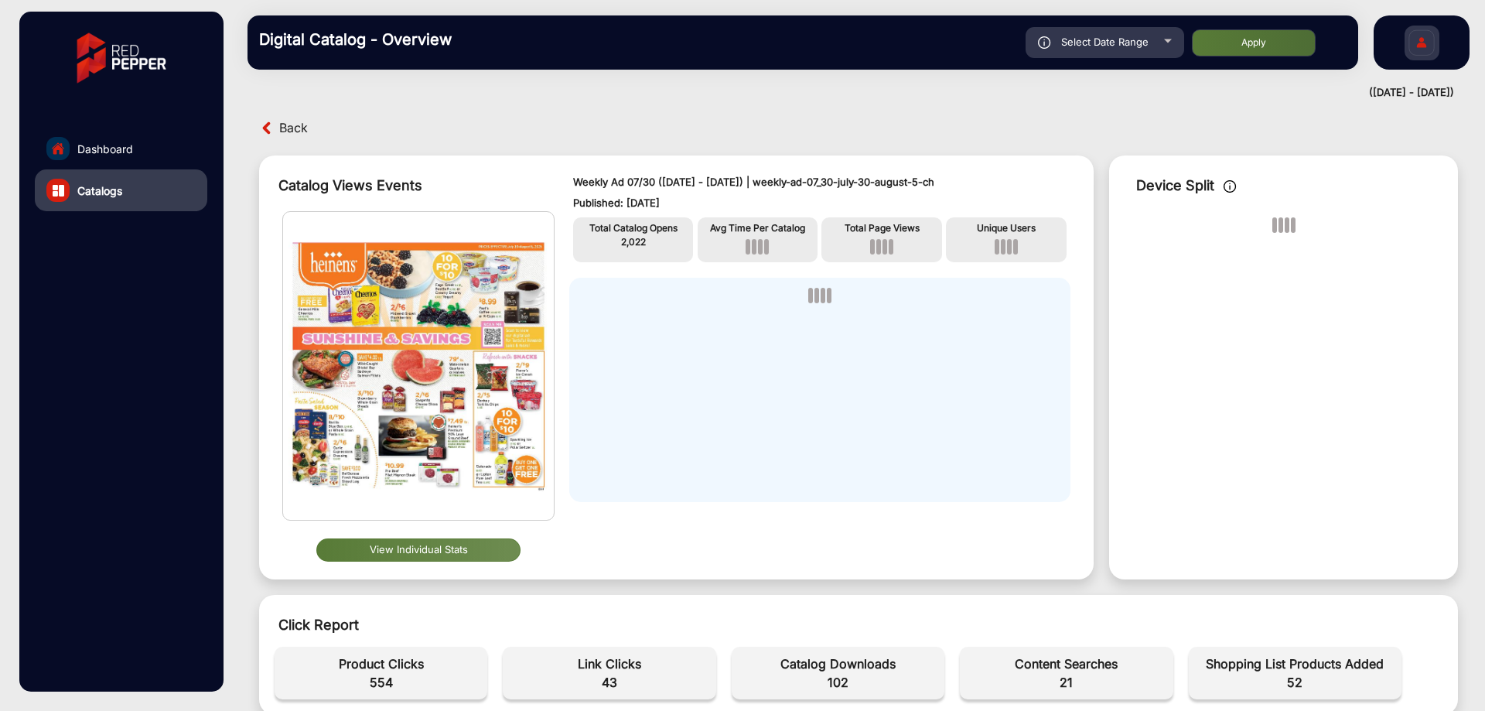
click at [439, 552] on button "View Individual Stats" at bounding box center [418, 549] width 204 height 23
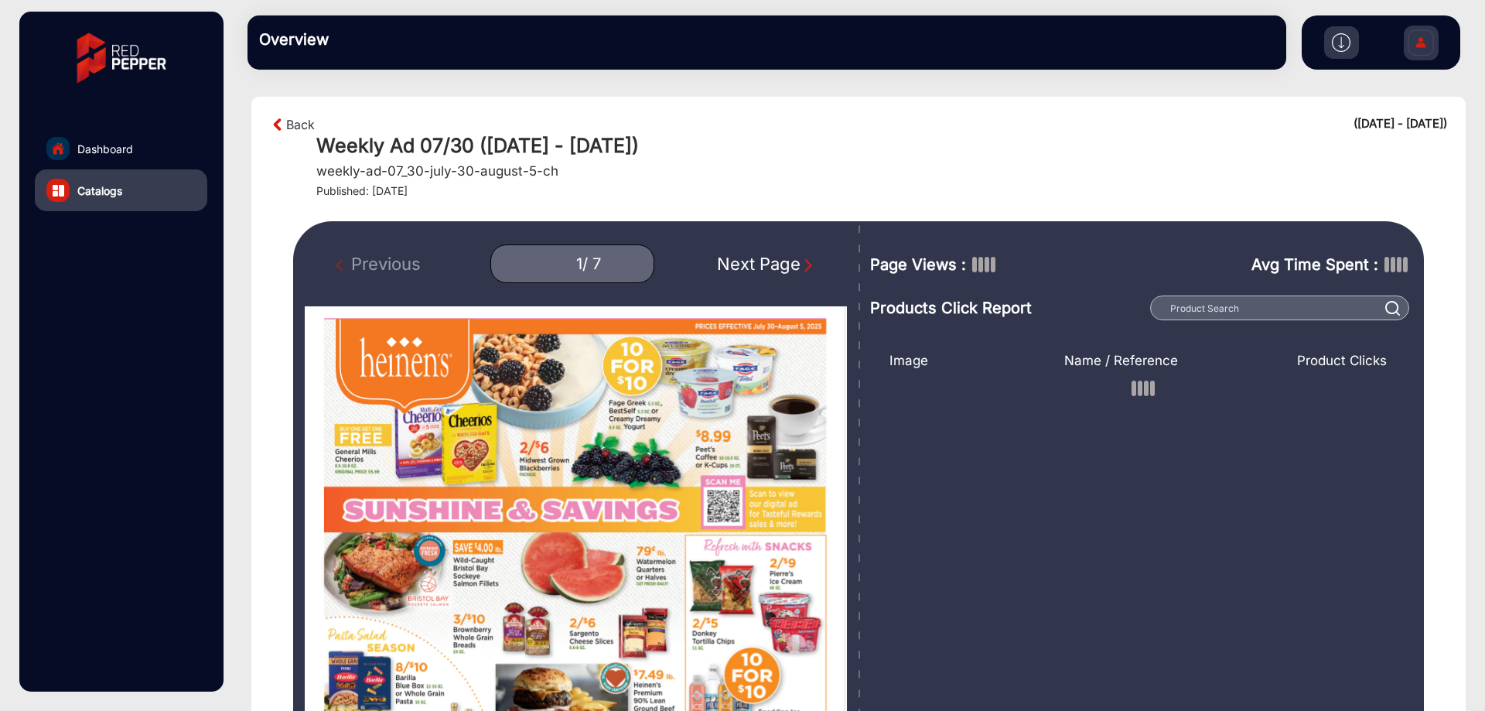
click at [809, 267] on img "Next Page" at bounding box center [807, 264] width 15 height 15
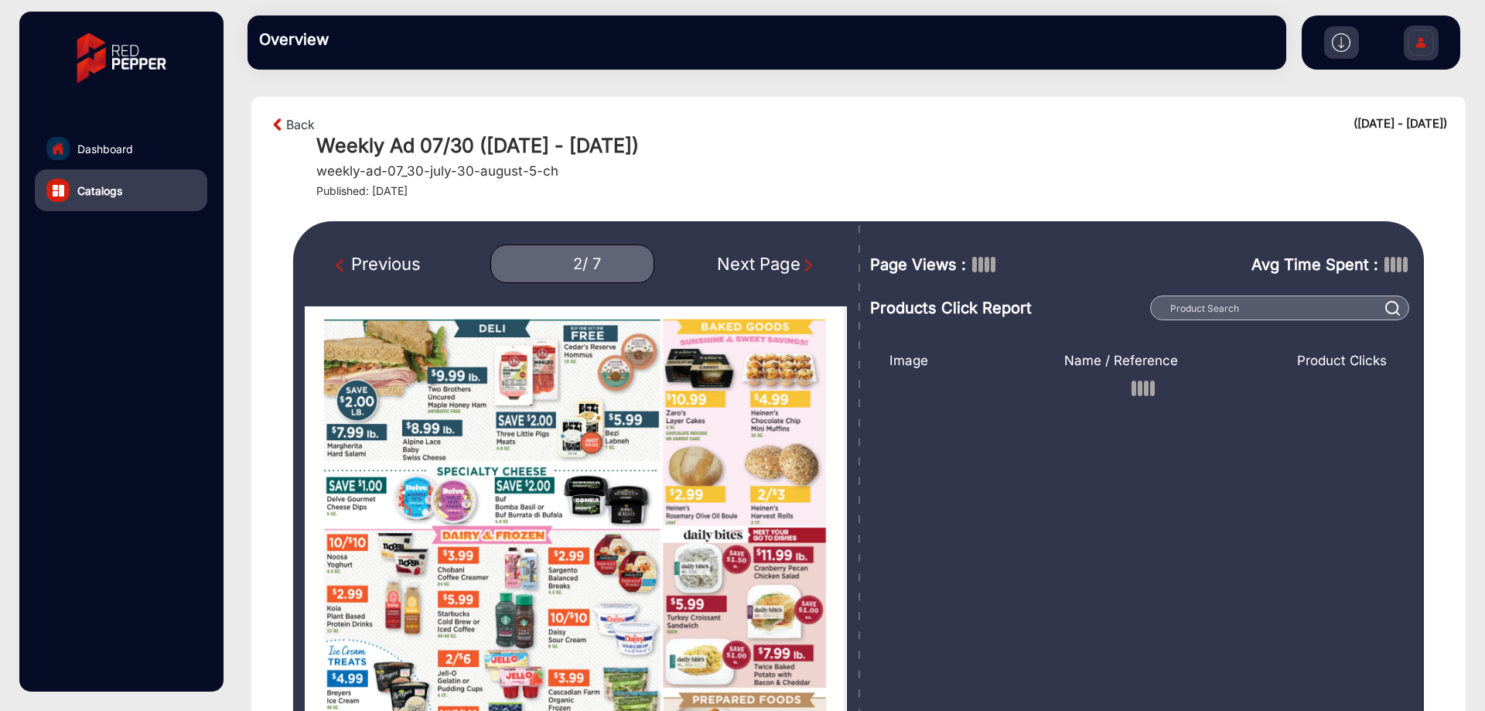
click at [808, 265] on img "Next Page" at bounding box center [807, 264] width 15 height 15
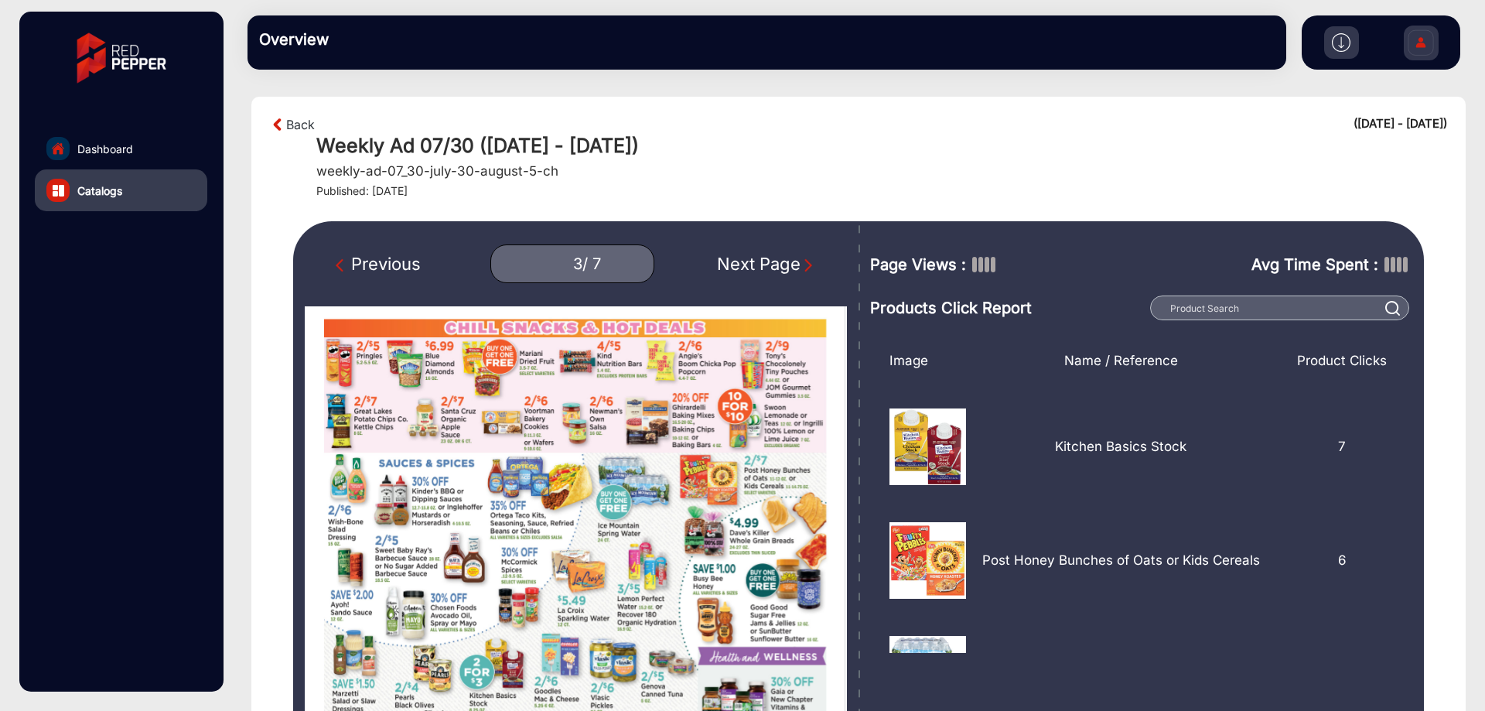
click at [810, 257] on img "Next Page" at bounding box center [807, 264] width 15 height 15
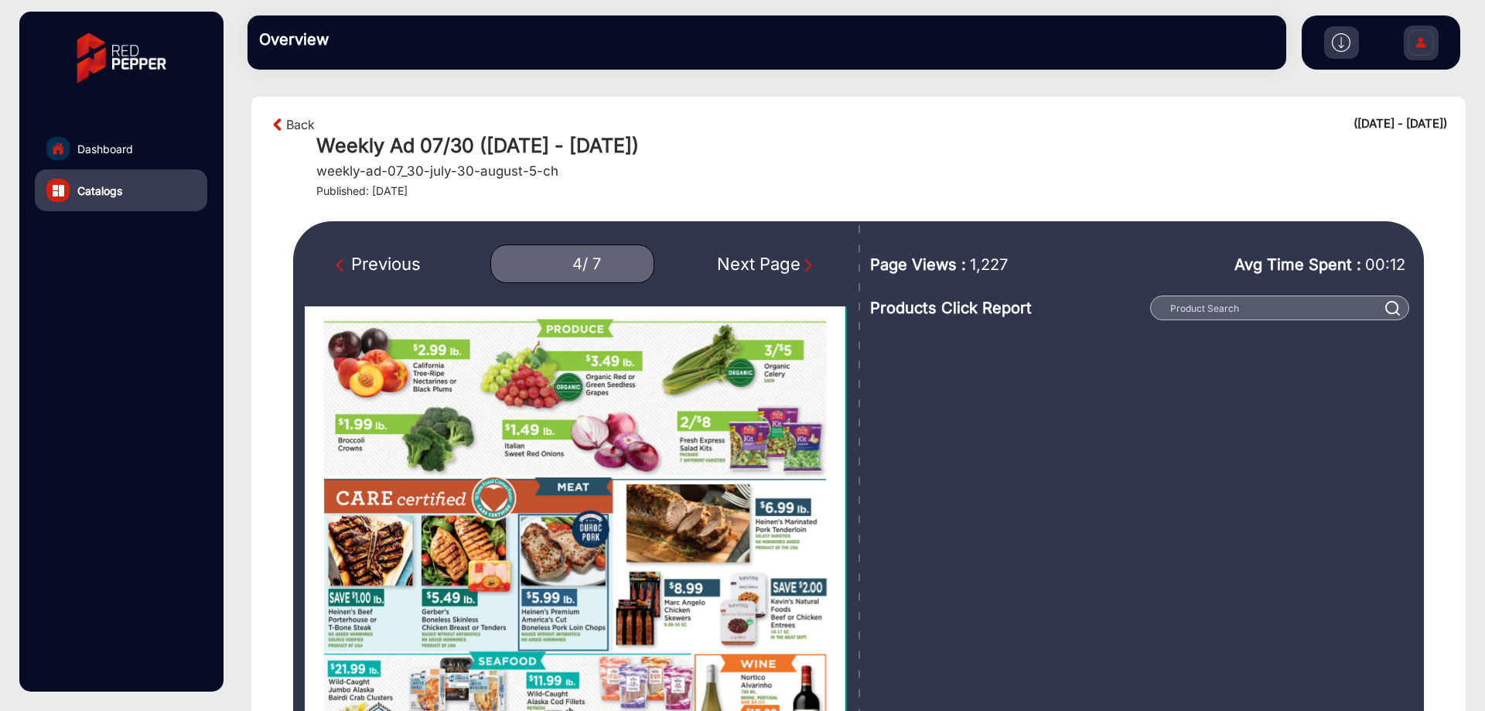
click at [810, 263] on img "Next Page" at bounding box center [807, 264] width 15 height 15
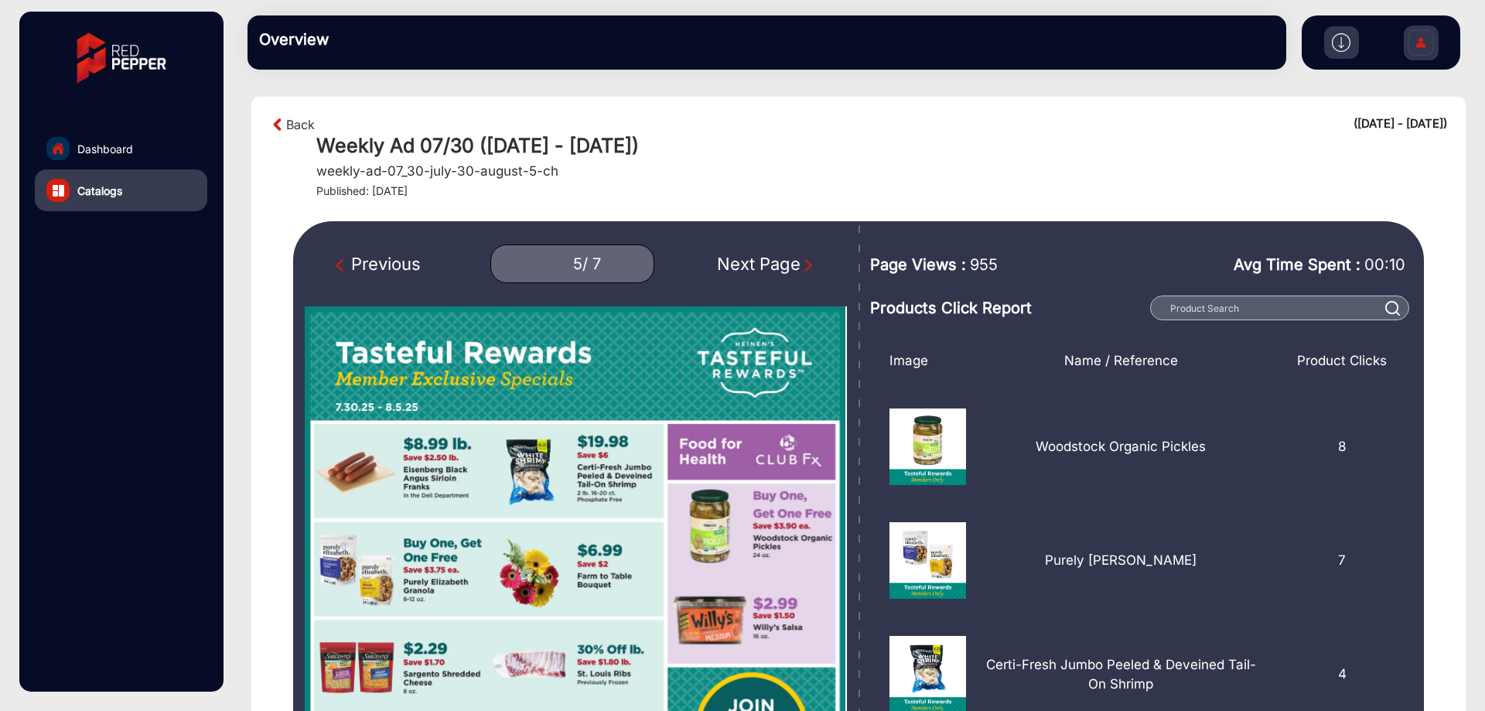
click at [982, 266] on span "955" at bounding box center [984, 264] width 28 height 23
copy span "955"
click at [809, 262] on img "Next Page" at bounding box center [807, 264] width 15 height 15
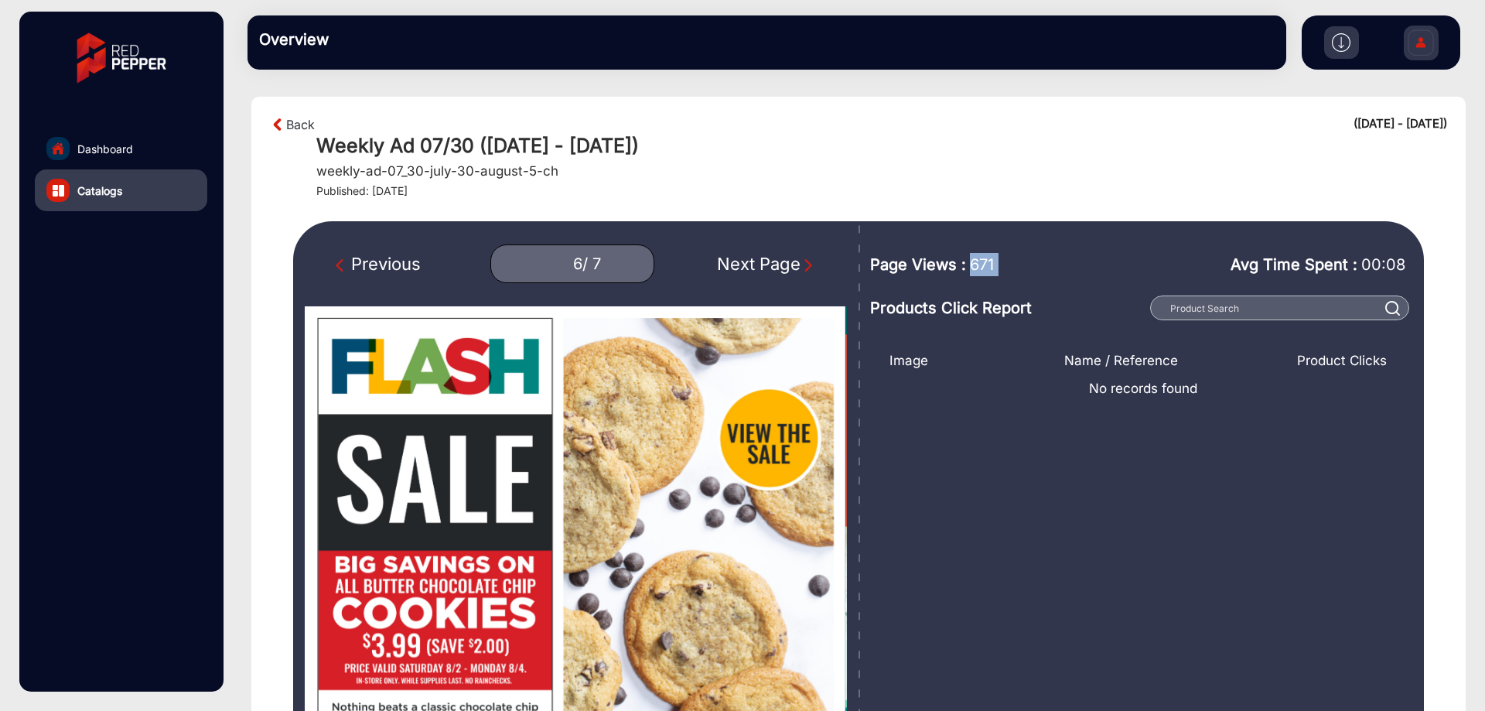
click at [986, 256] on span "671" at bounding box center [982, 264] width 24 height 23
click at [804, 261] on img "Next Page" at bounding box center [807, 264] width 15 height 15
type input "7"
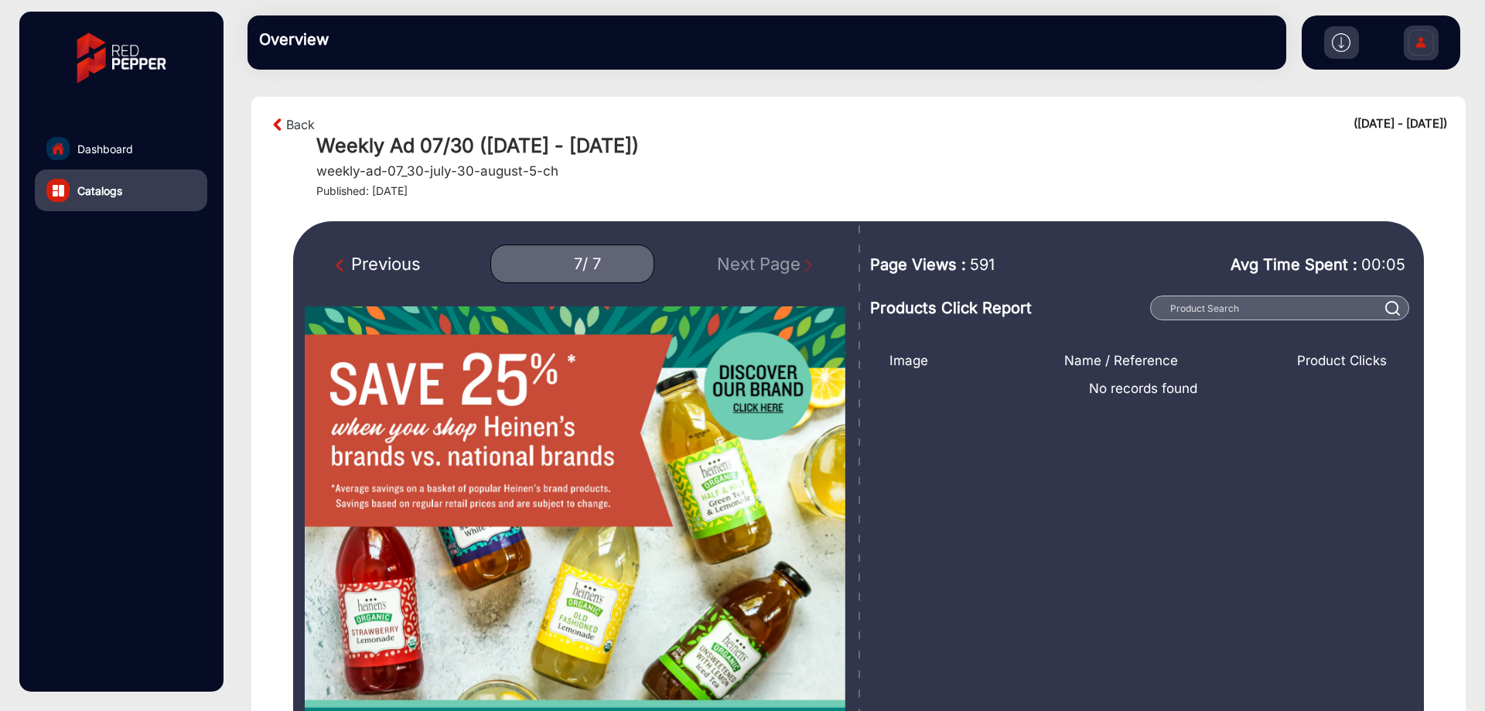
click at [974, 263] on span "591" at bounding box center [982, 264] width 25 height 23
copy span "591"
click at [295, 122] on link "Back" at bounding box center [300, 124] width 29 height 19
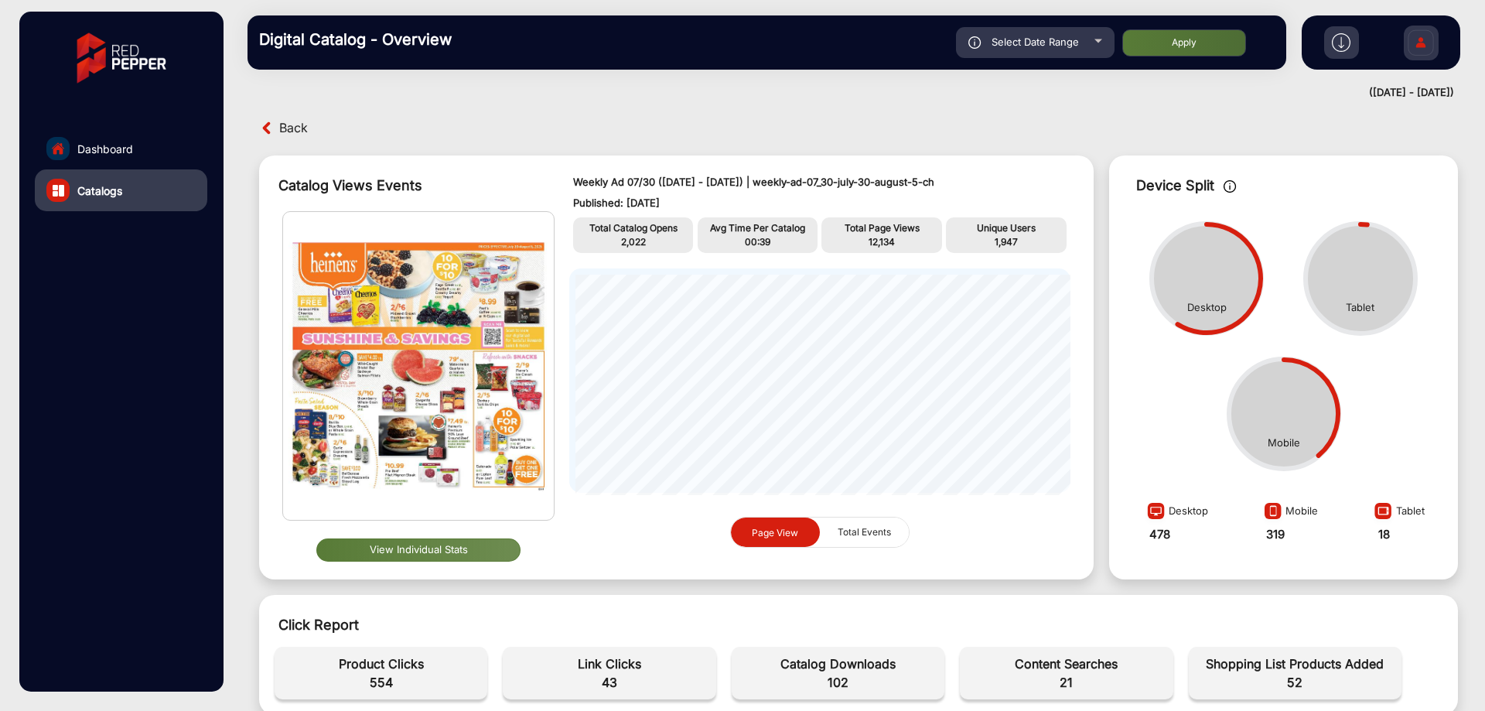
click at [296, 129] on span "Back" at bounding box center [293, 128] width 29 height 24
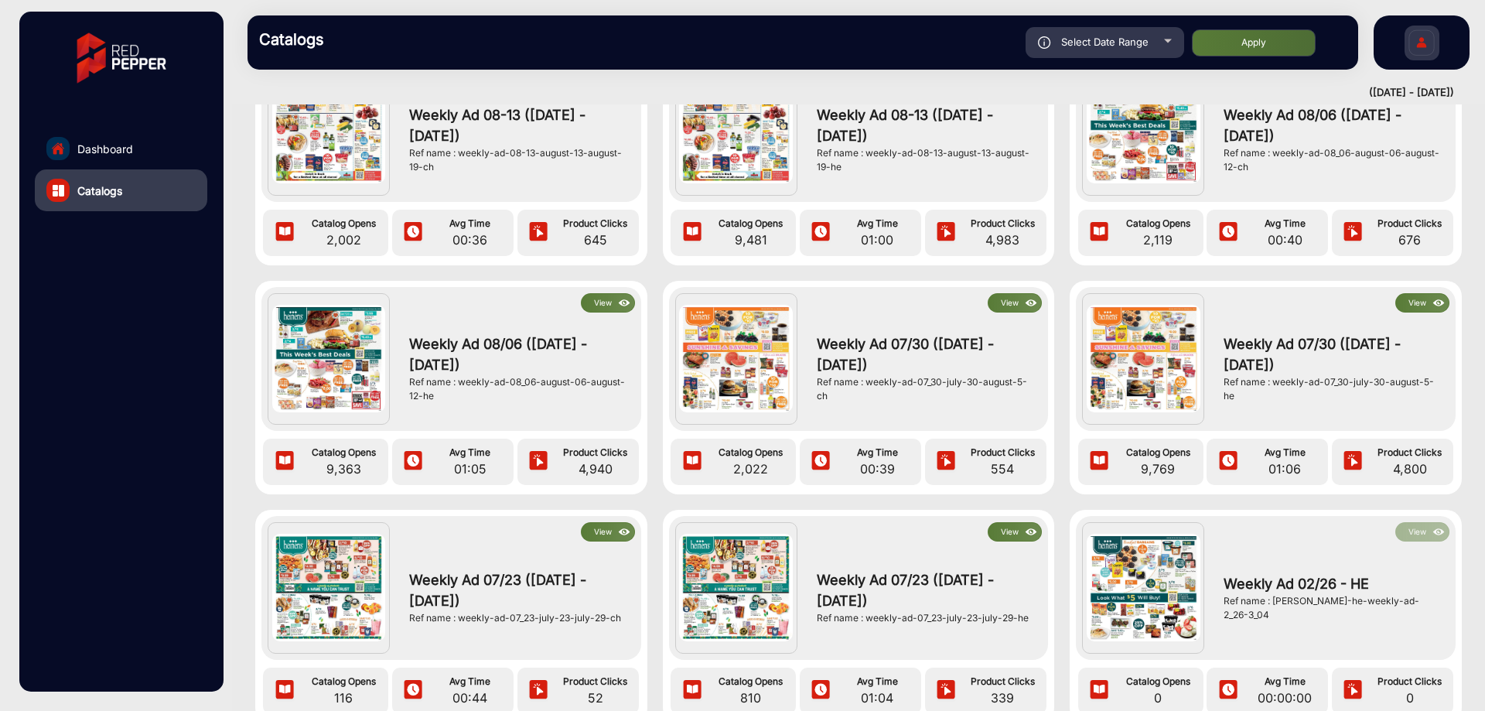
scroll to position [541, 0]
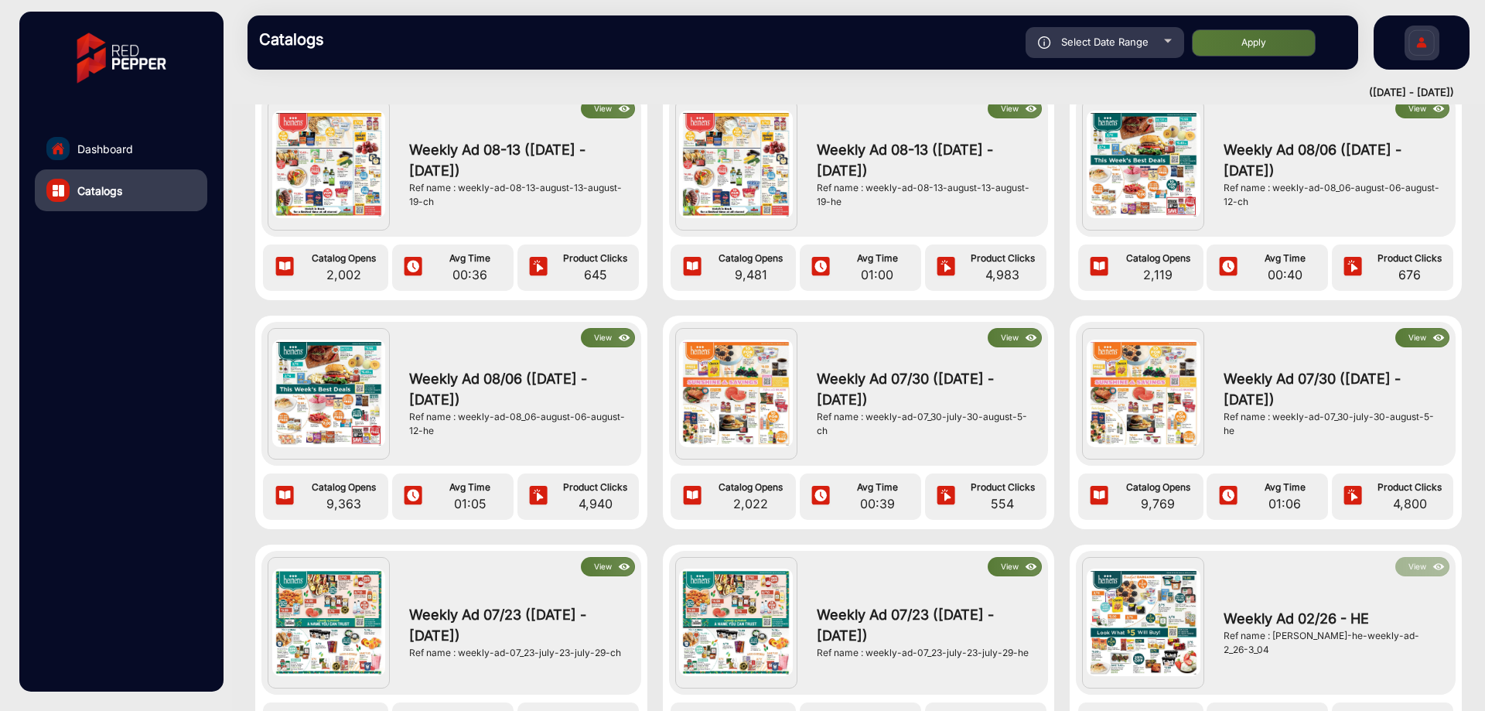
click at [616, 336] on img at bounding box center [625, 337] width 18 height 17
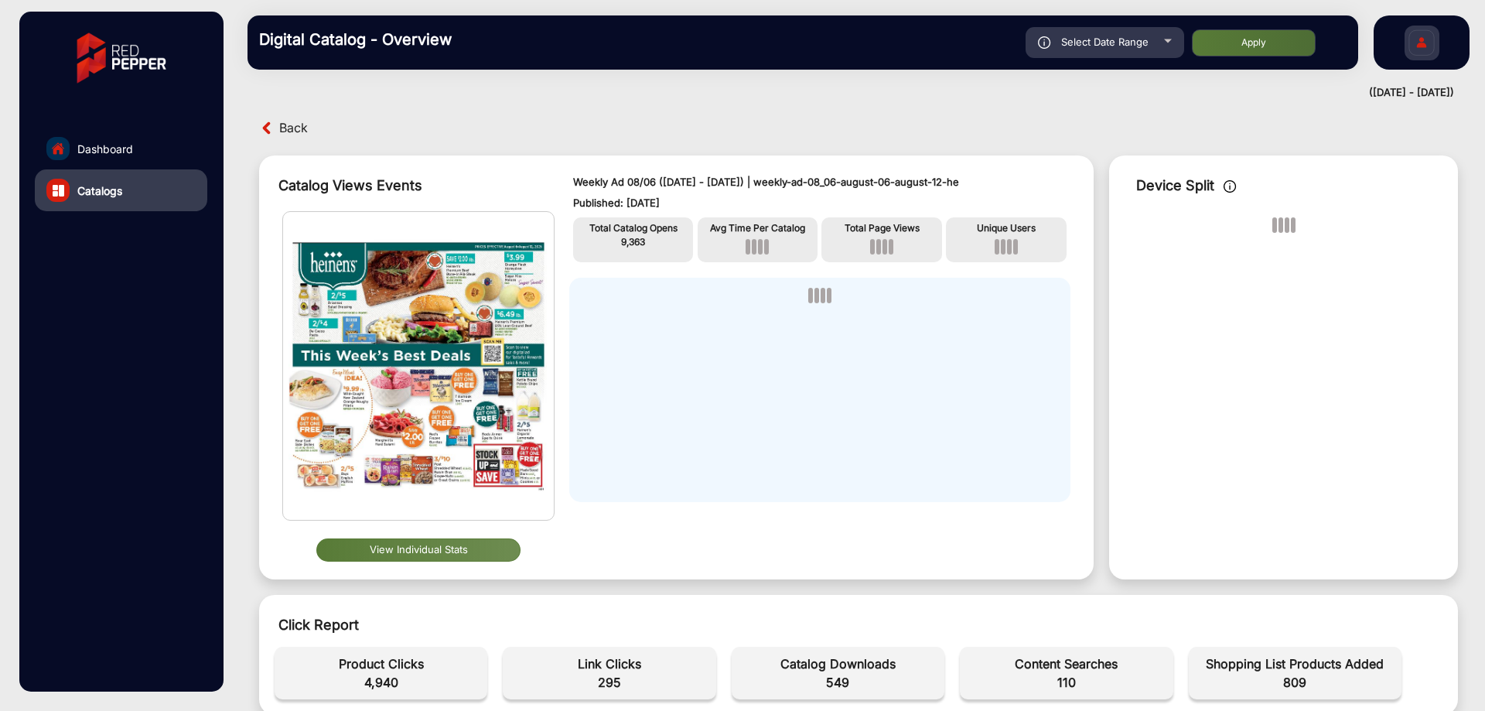
click at [391, 542] on button "View Individual Stats" at bounding box center [418, 549] width 204 height 23
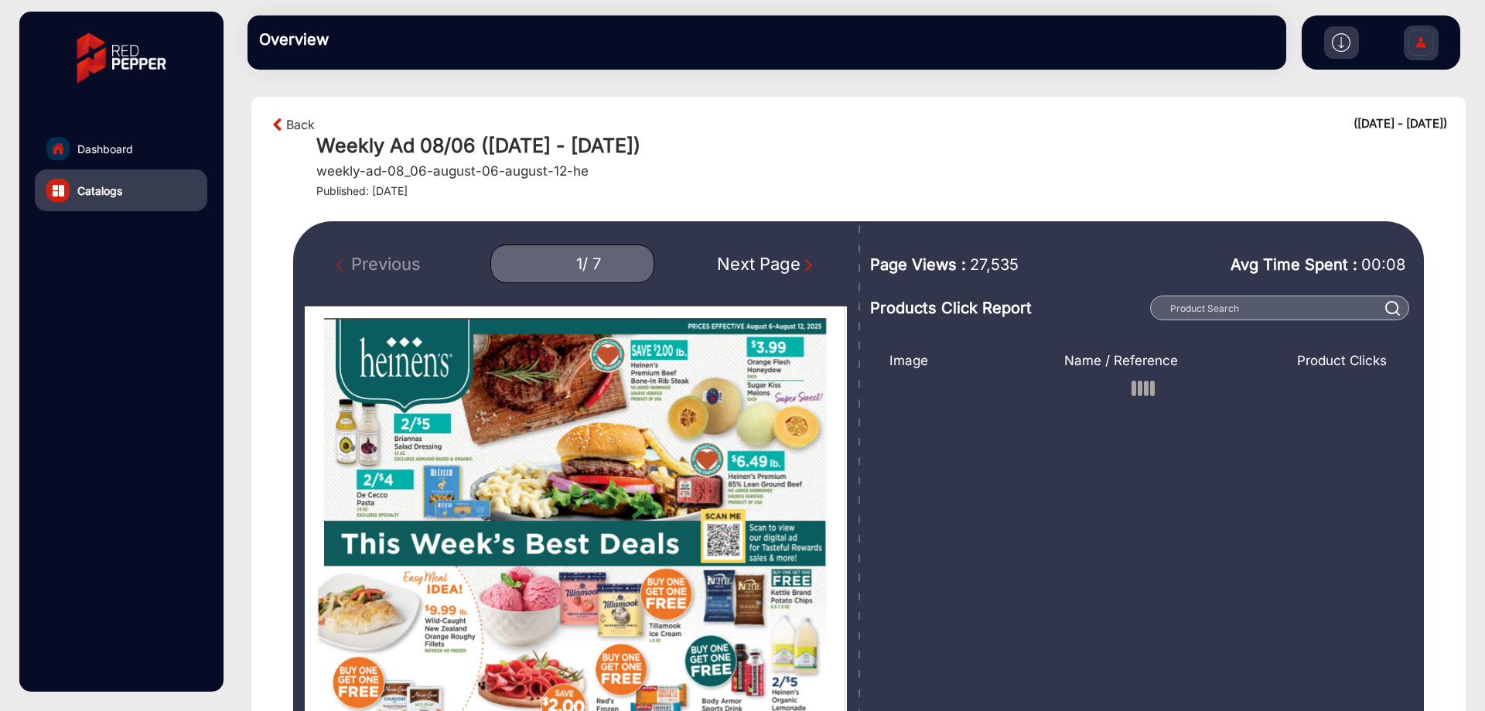
click at [811, 264] on img "Next Page" at bounding box center [807, 264] width 15 height 15
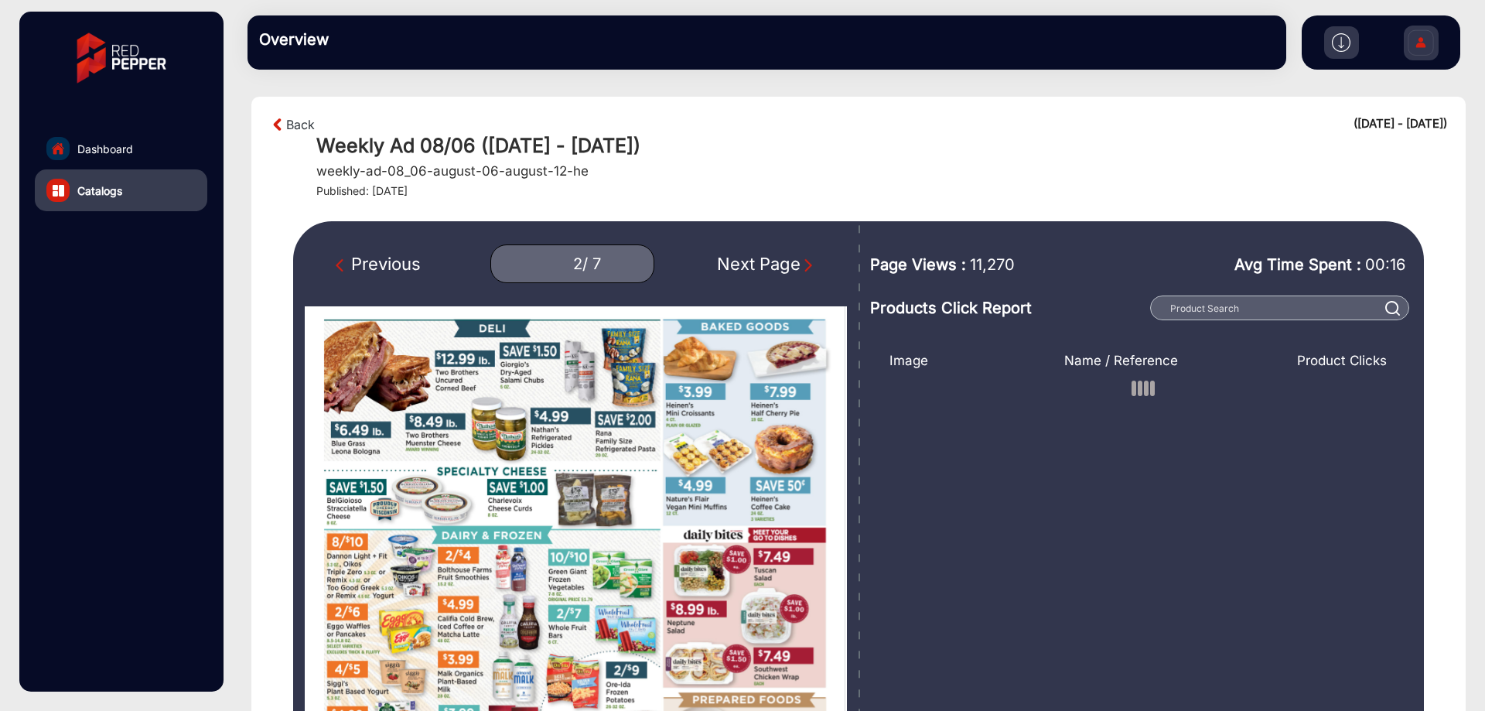
click at [811, 264] on img "Next Page" at bounding box center [807, 264] width 15 height 15
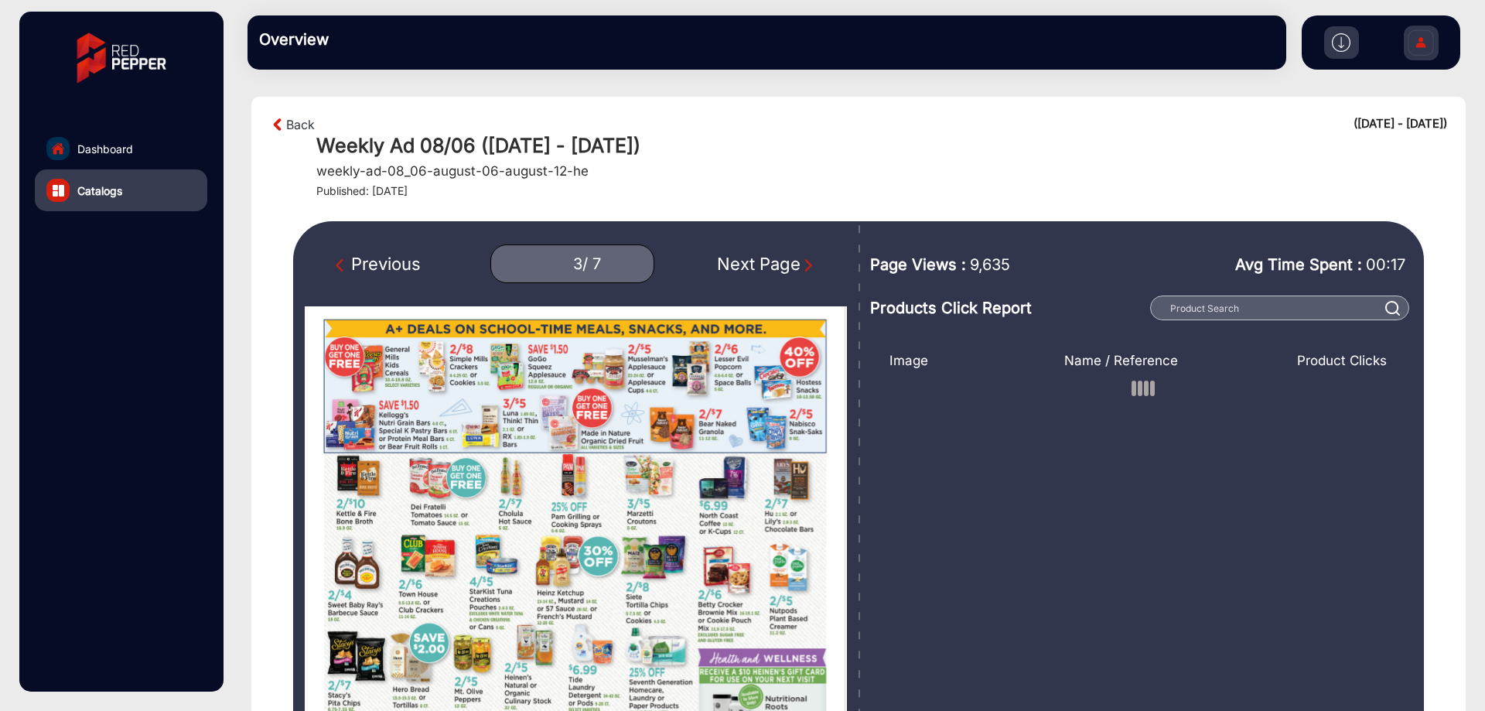
click at [811, 264] on img "Next Page" at bounding box center [807, 264] width 15 height 15
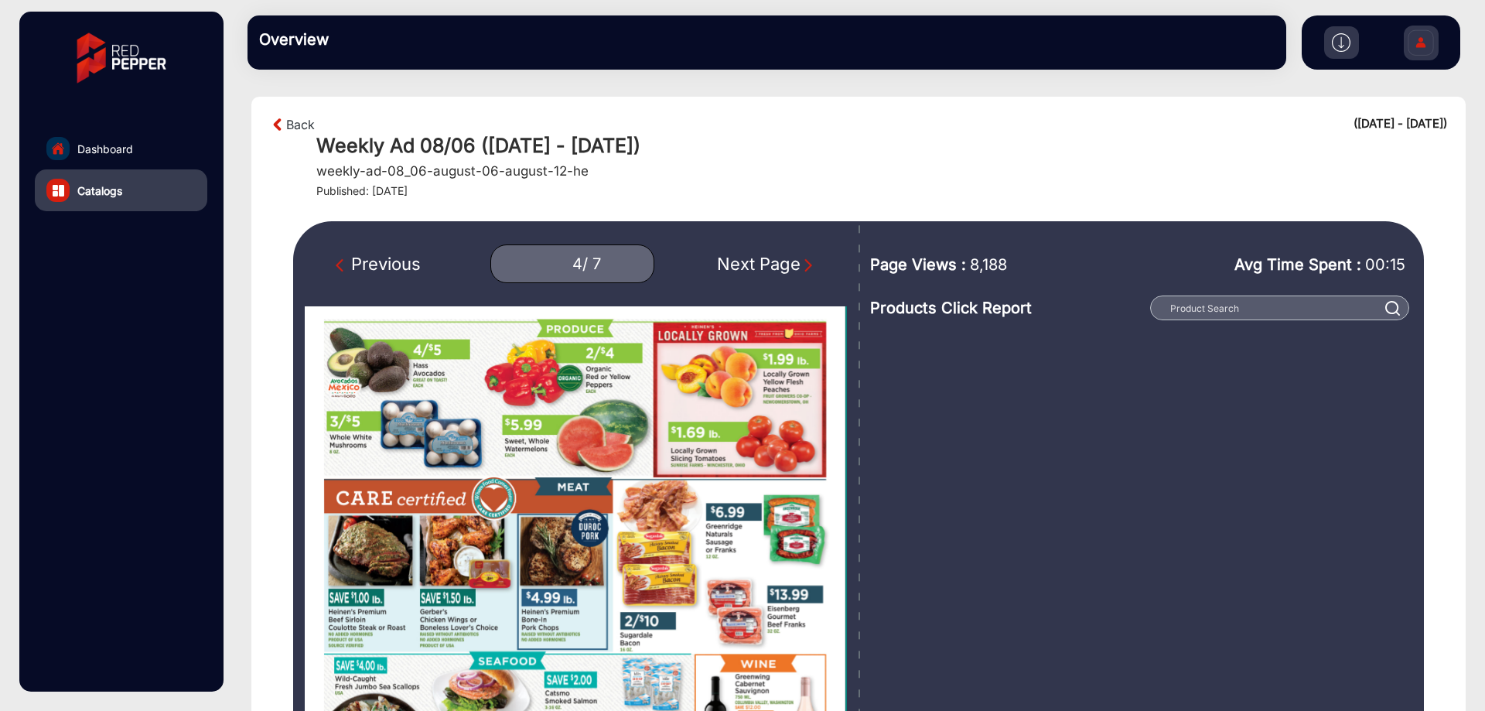
click at [811, 264] on img "Next Page" at bounding box center [807, 264] width 15 height 15
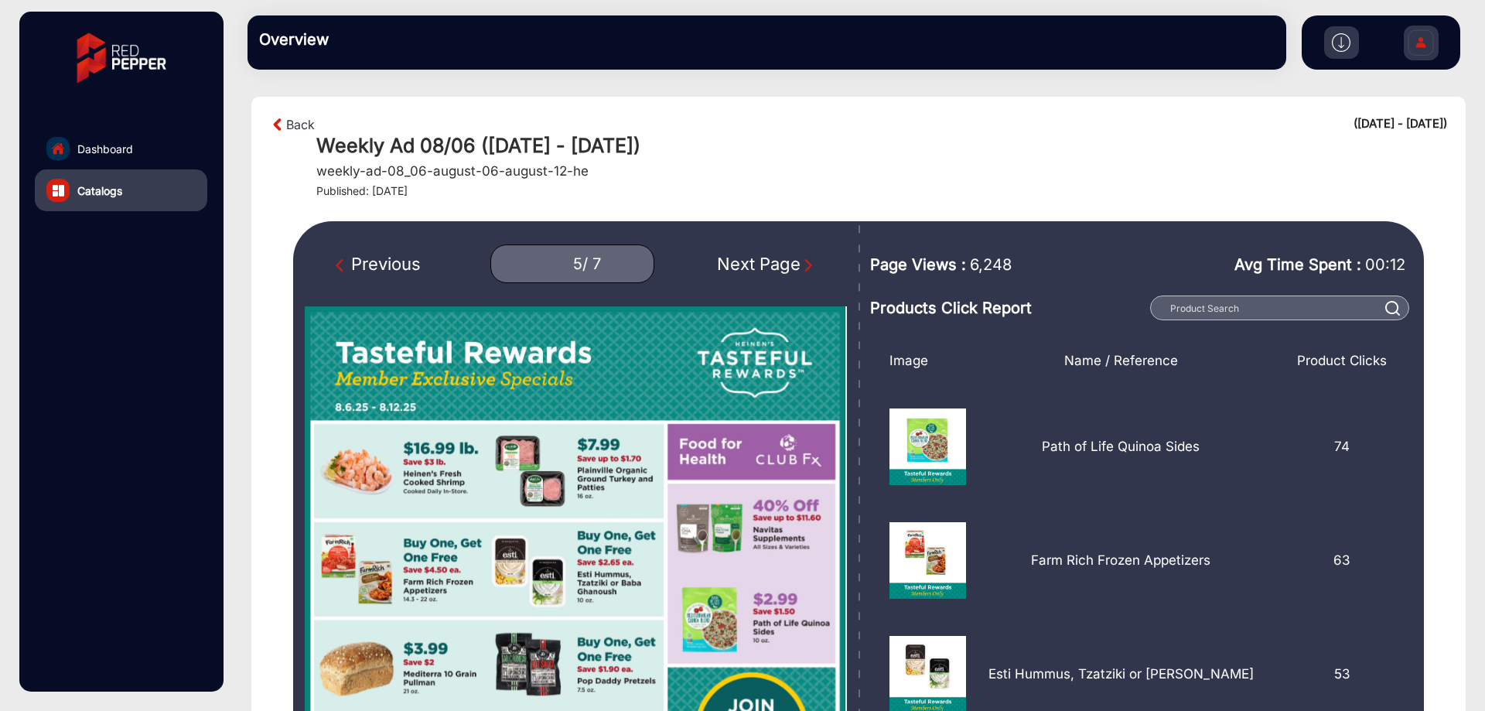
click at [980, 265] on span "6,248" at bounding box center [991, 264] width 42 height 23
copy span "6,248"
click at [808, 269] on img "Next Page" at bounding box center [807, 264] width 15 height 15
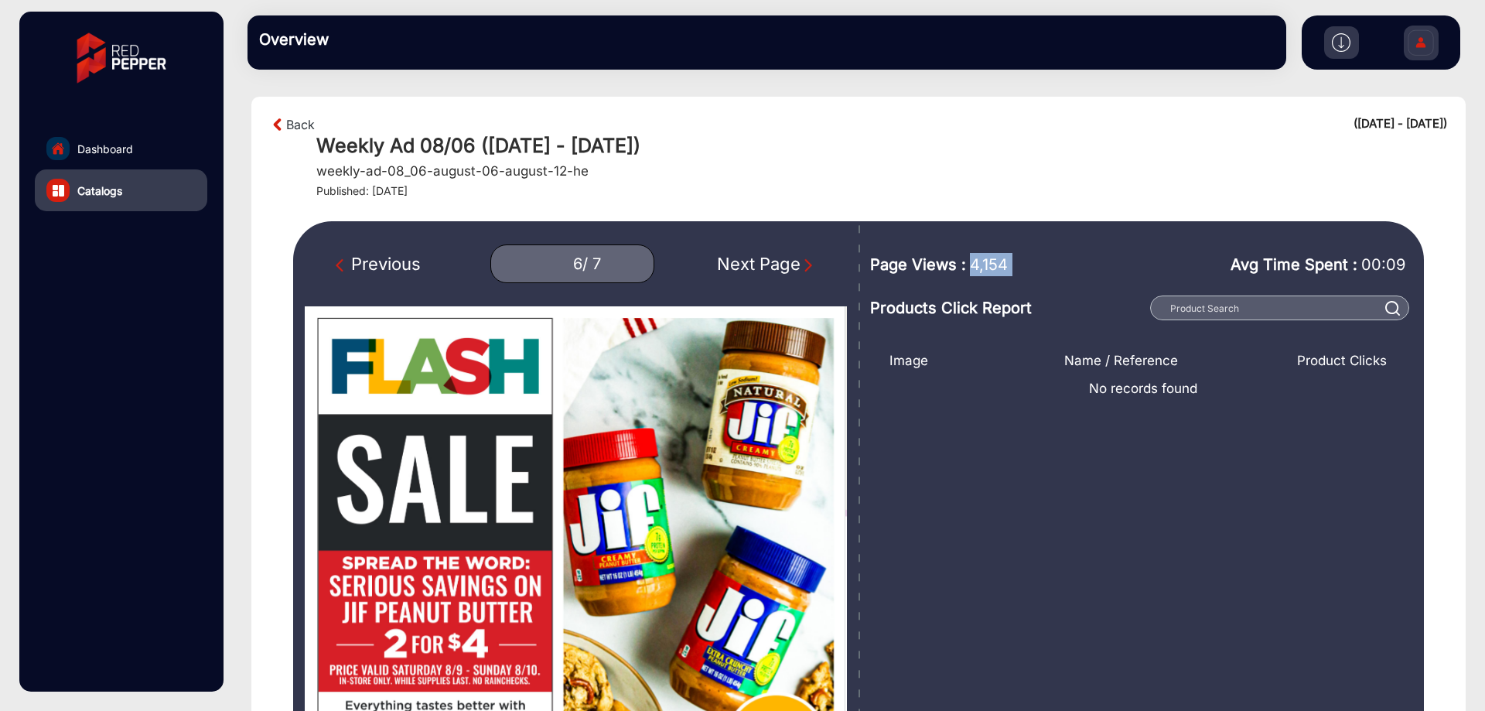
click at [808, 269] on img "Next Page" at bounding box center [807, 264] width 15 height 15
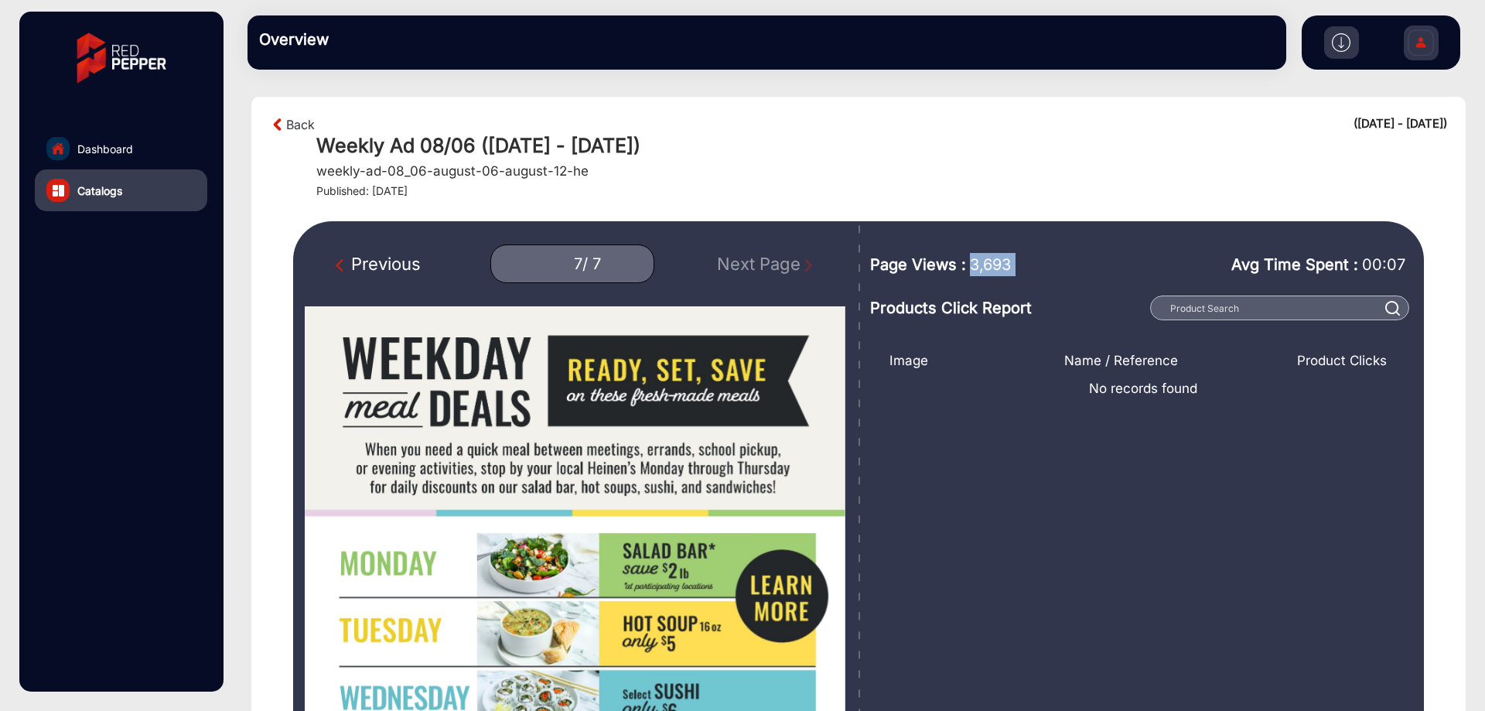
click at [336, 266] on img "Previous Page" at bounding box center [343, 264] width 15 height 15
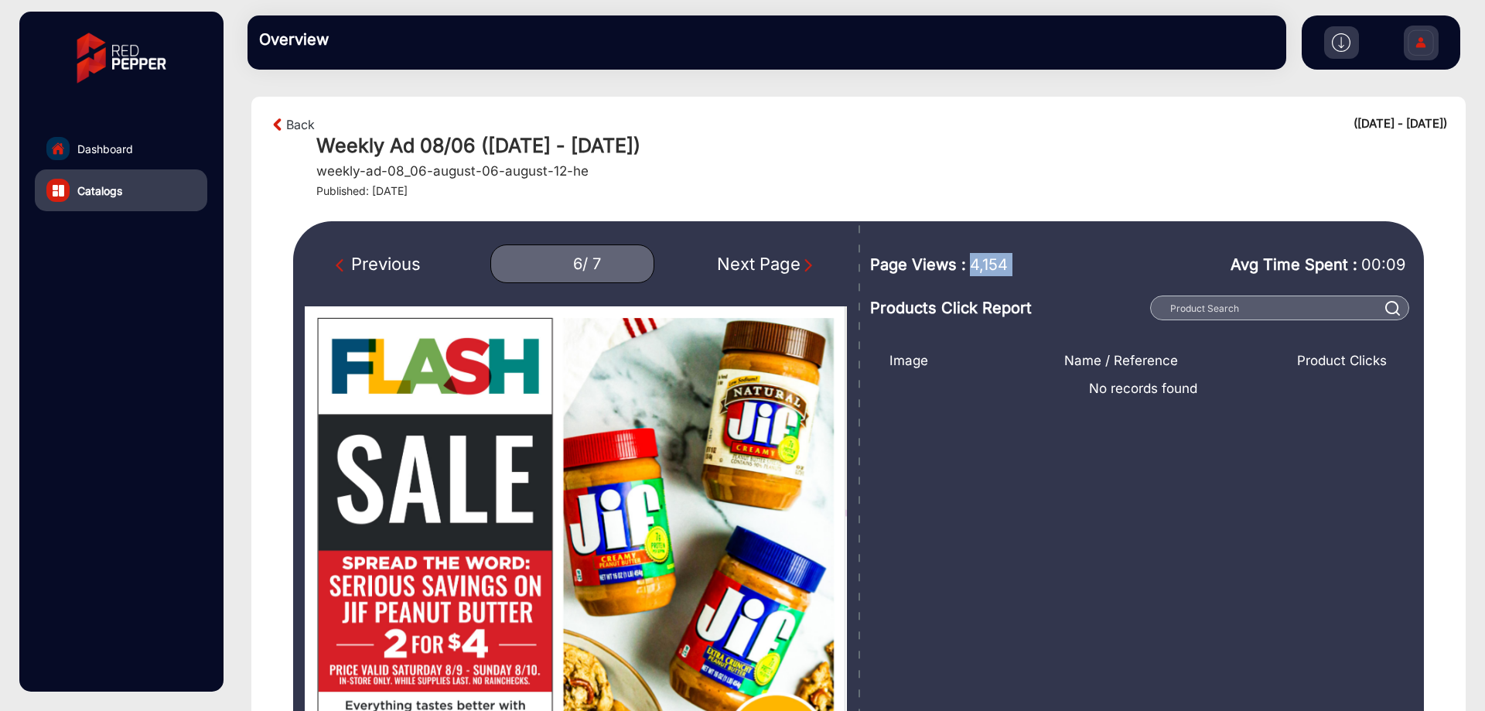
click at [336, 266] on img "Previous Page" at bounding box center [343, 264] width 15 height 15
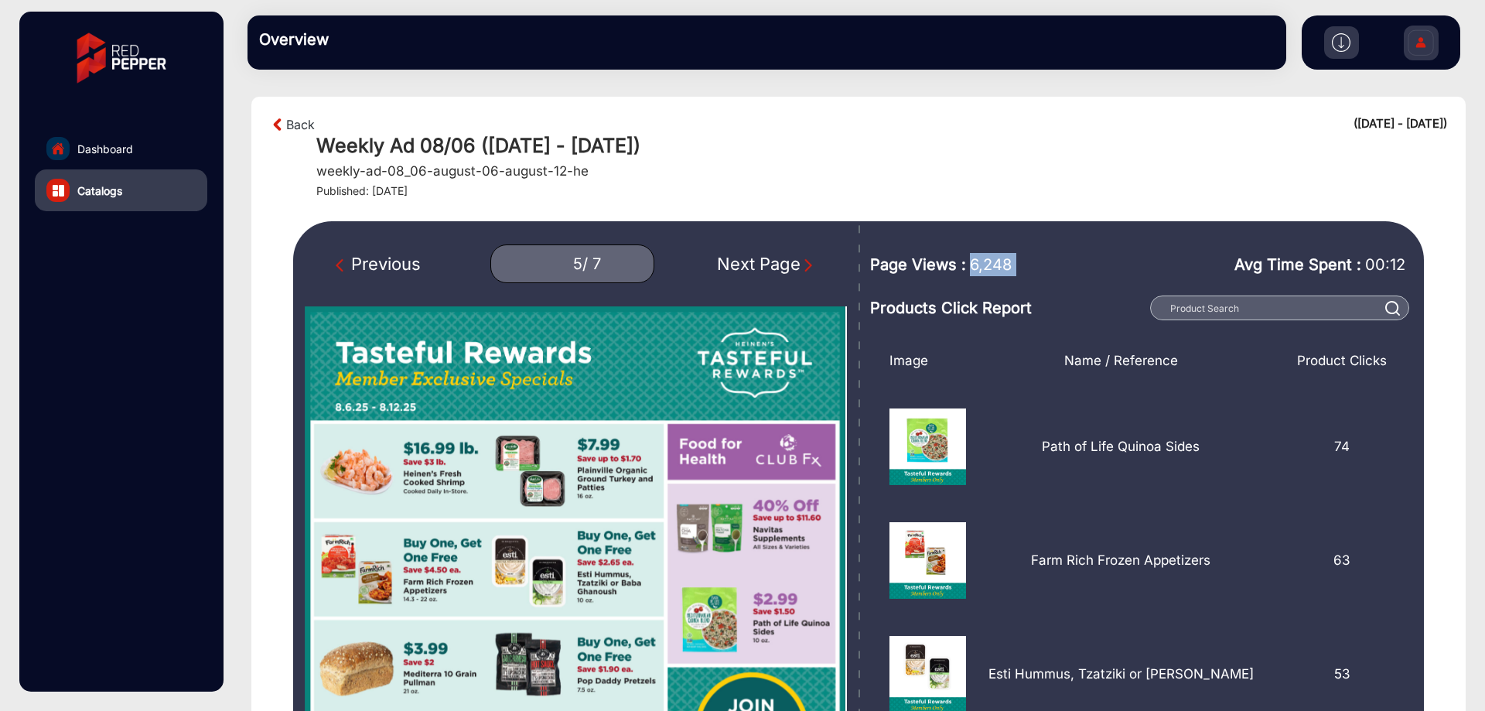
click at [814, 258] on img "Next Page" at bounding box center [807, 264] width 15 height 15
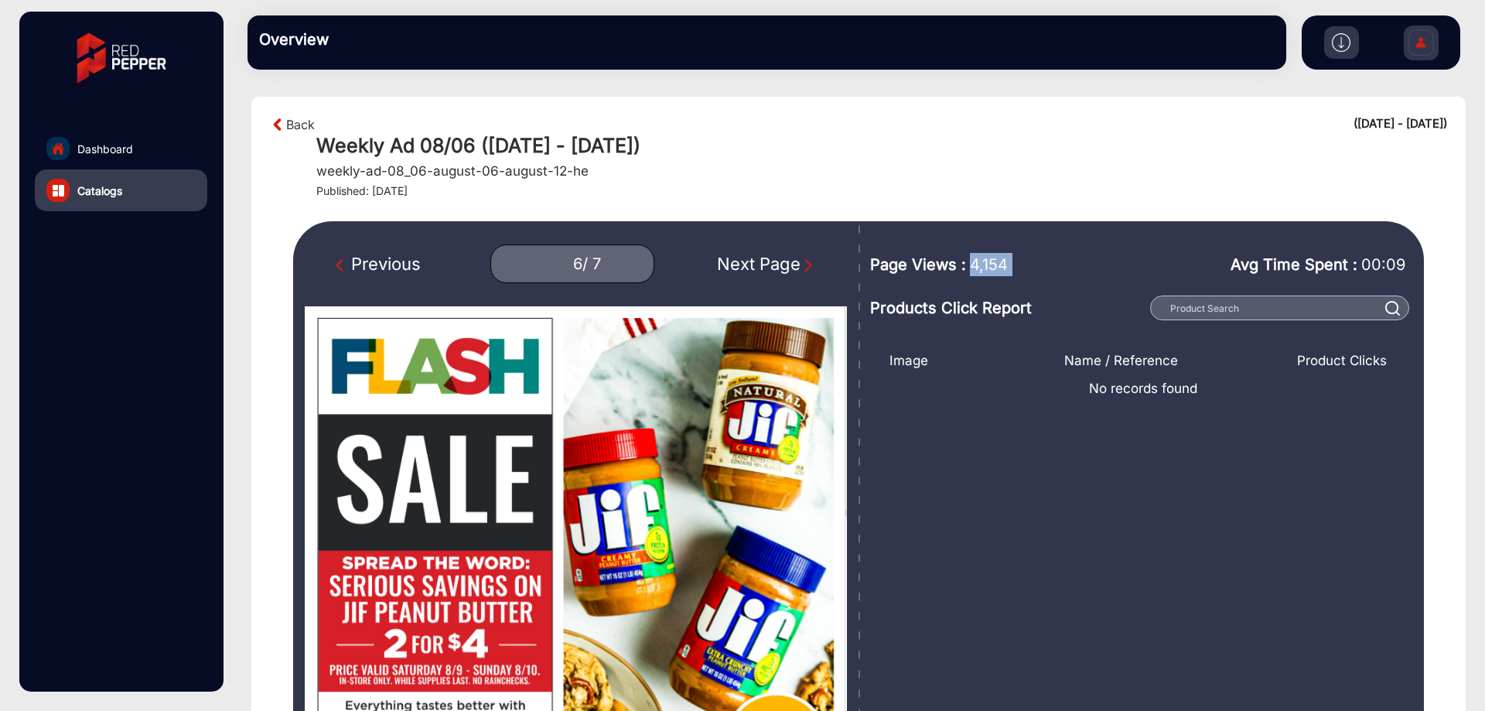
click at [804, 258] on img "Next Page" at bounding box center [807, 264] width 15 height 15
type input "7"
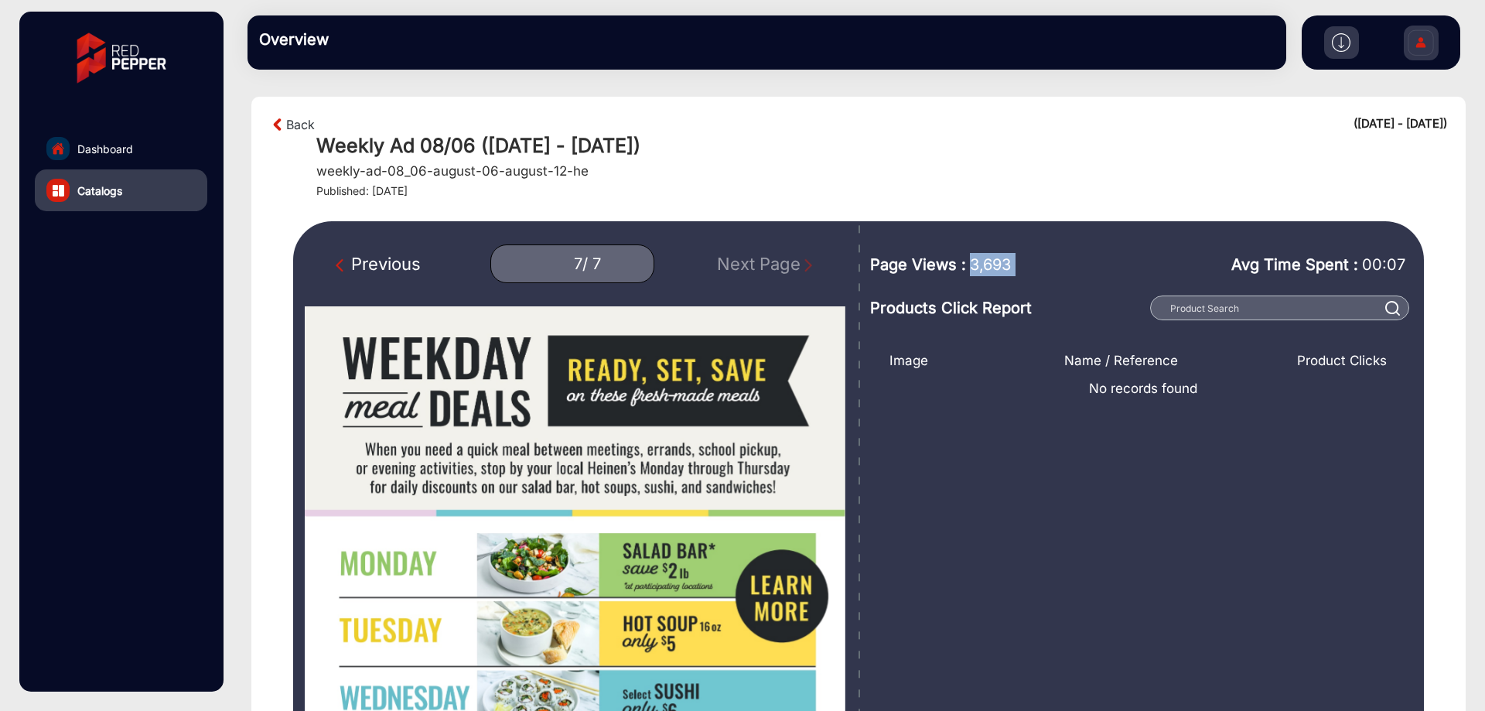
click at [991, 264] on span "3,693" at bounding box center [990, 264] width 41 height 23
click at [992, 263] on span "3,693" at bounding box center [990, 264] width 41 height 23
click at [292, 122] on link "Back" at bounding box center [300, 124] width 29 height 19
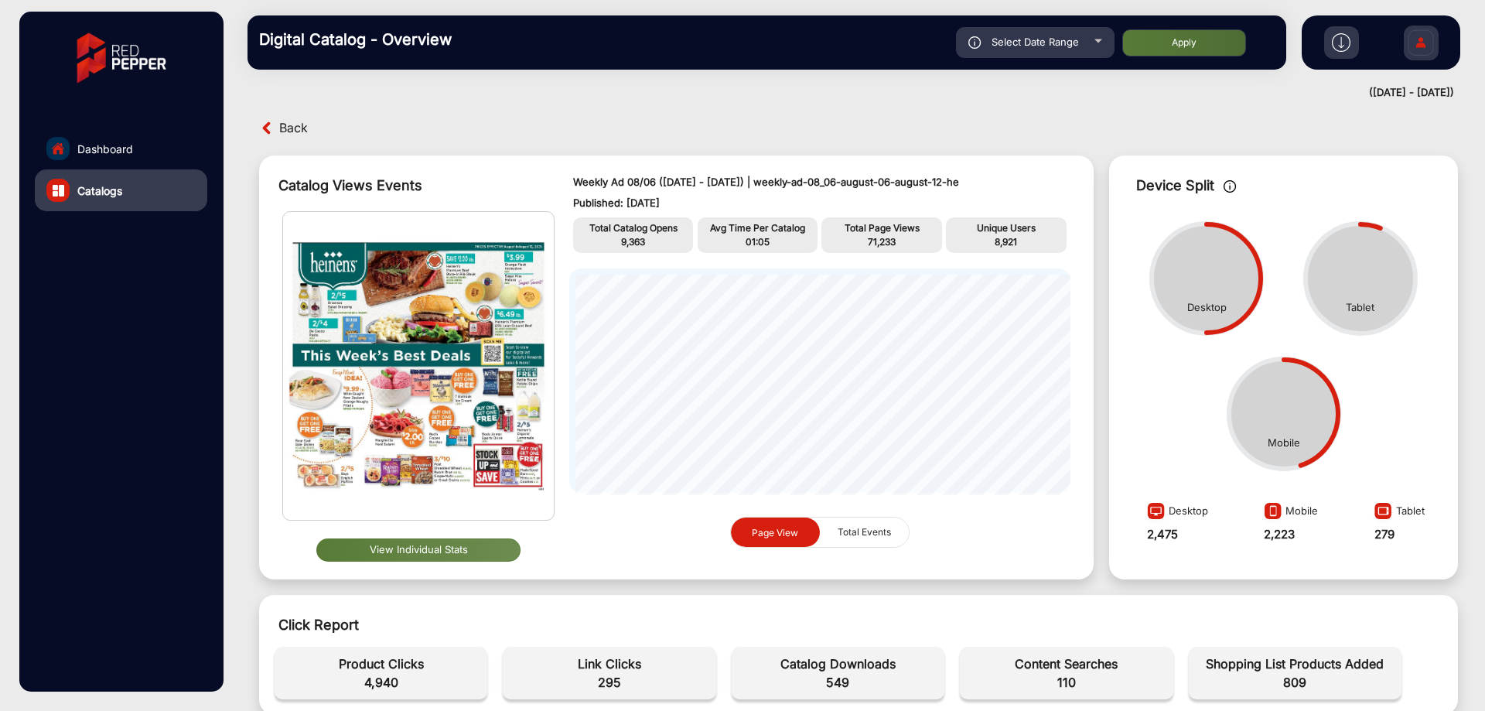
click at [292, 131] on span "Back" at bounding box center [293, 128] width 29 height 24
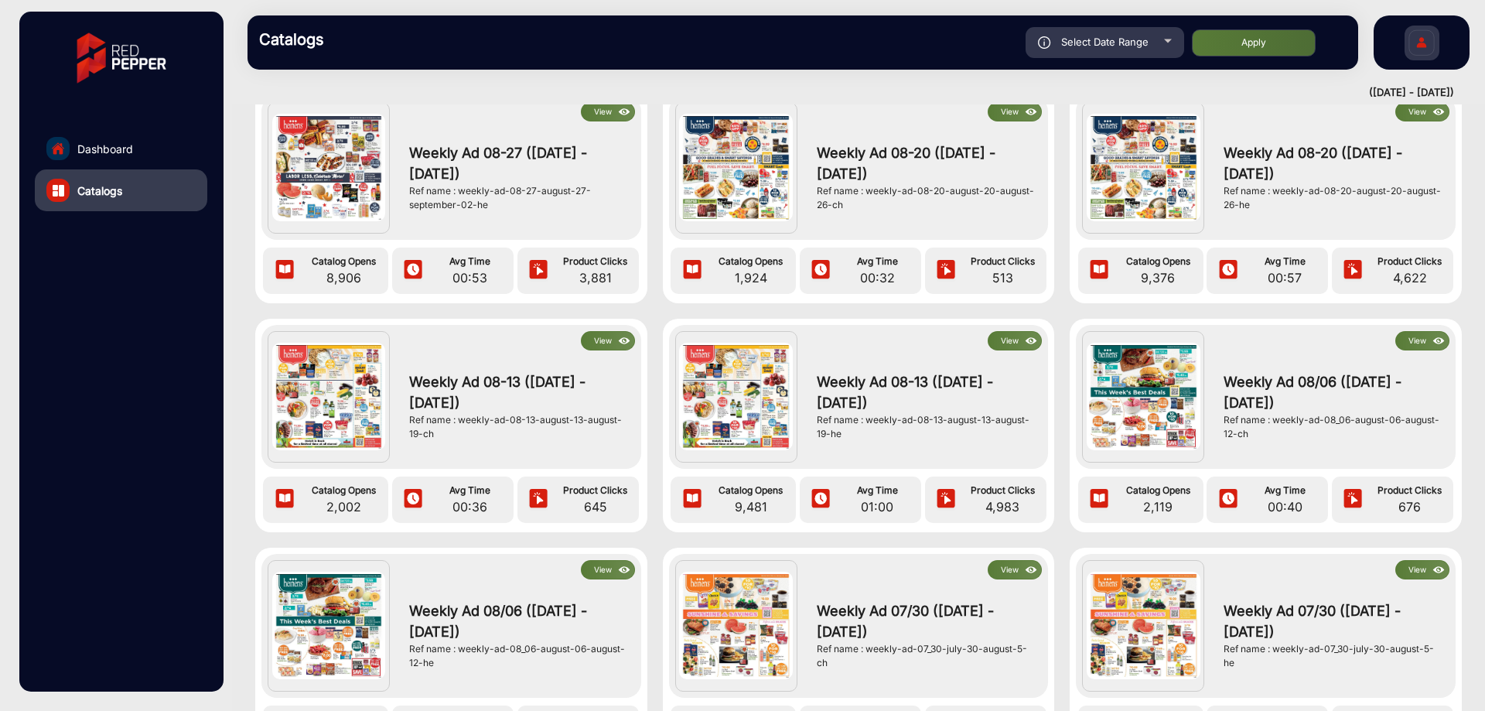
scroll to position [77, 0]
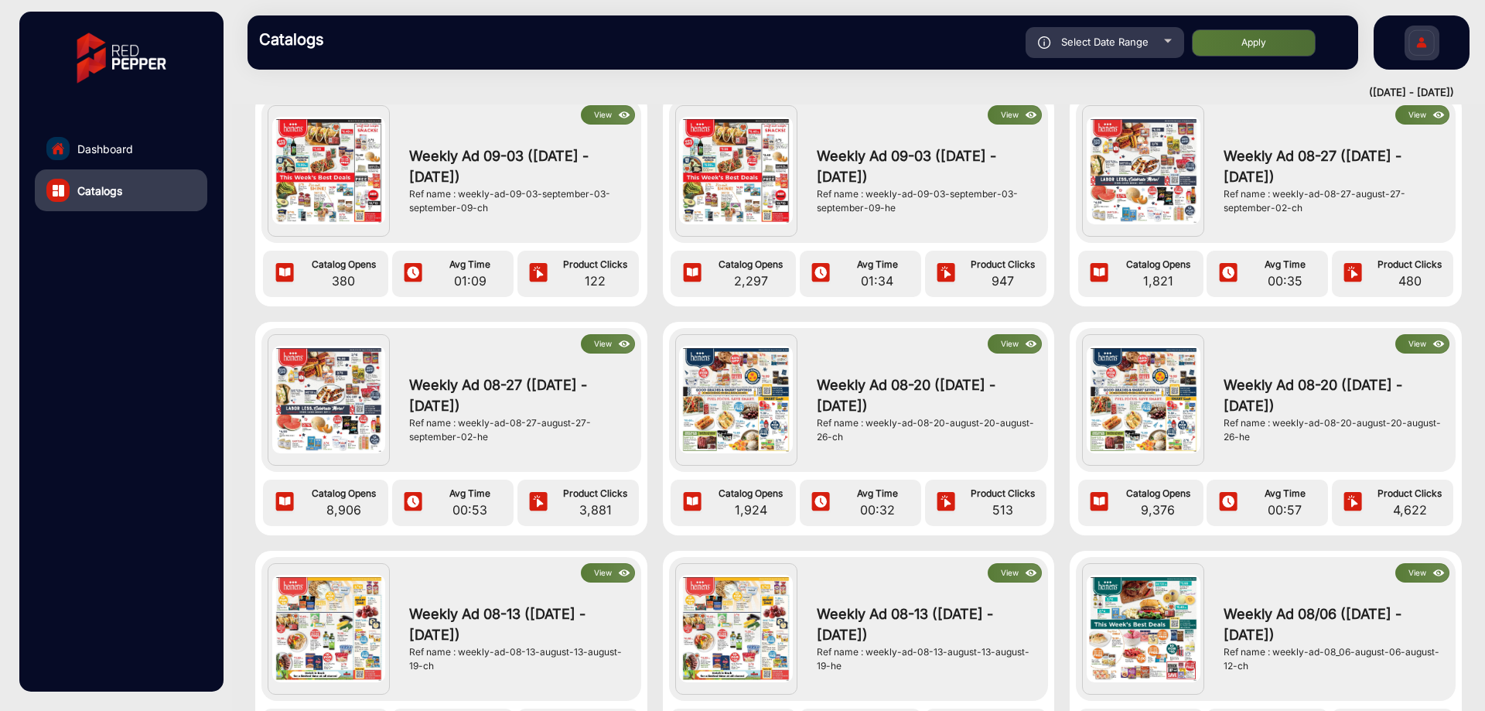
click at [1424, 578] on button "View" at bounding box center [1422, 572] width 54 height 19
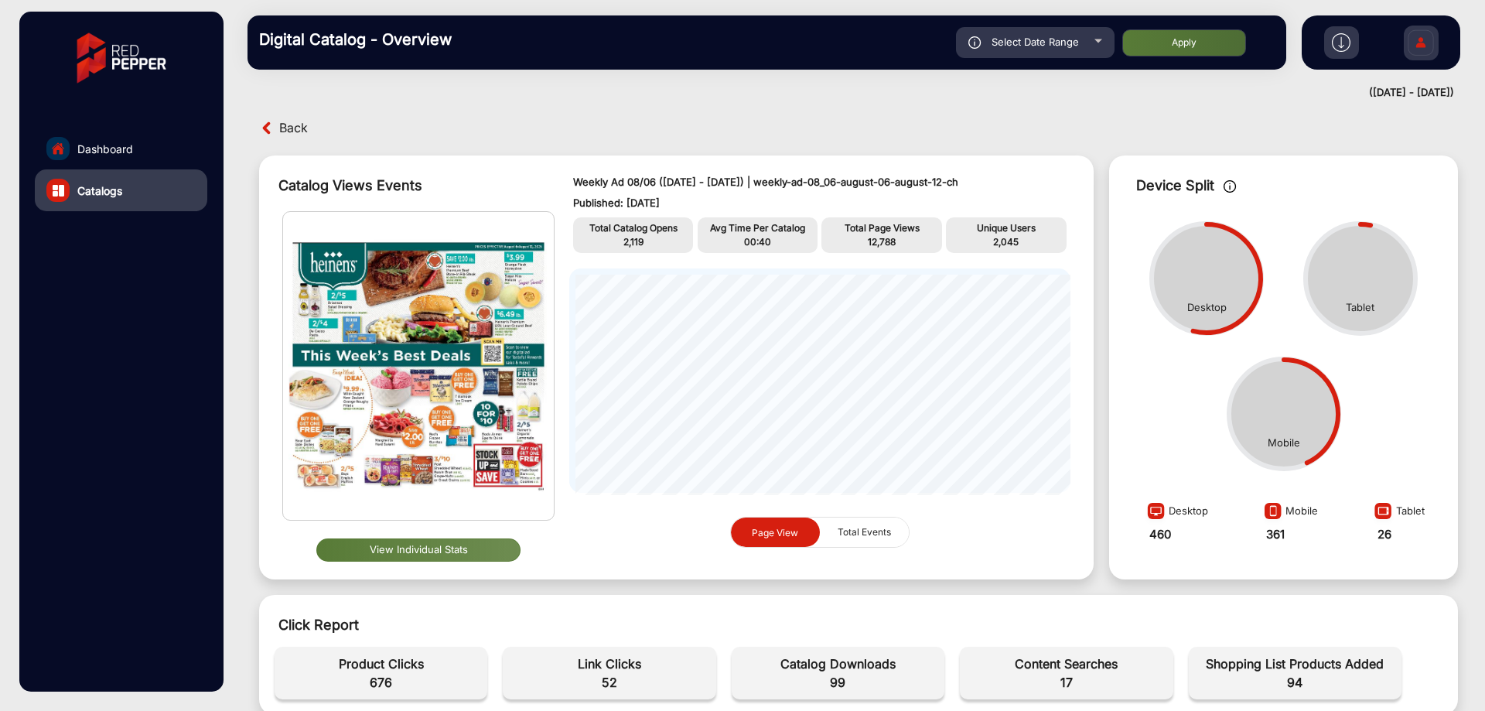
click at [418, 553] on button "View Individual Stats" at bounding box center [418, 549] width 204 height 23
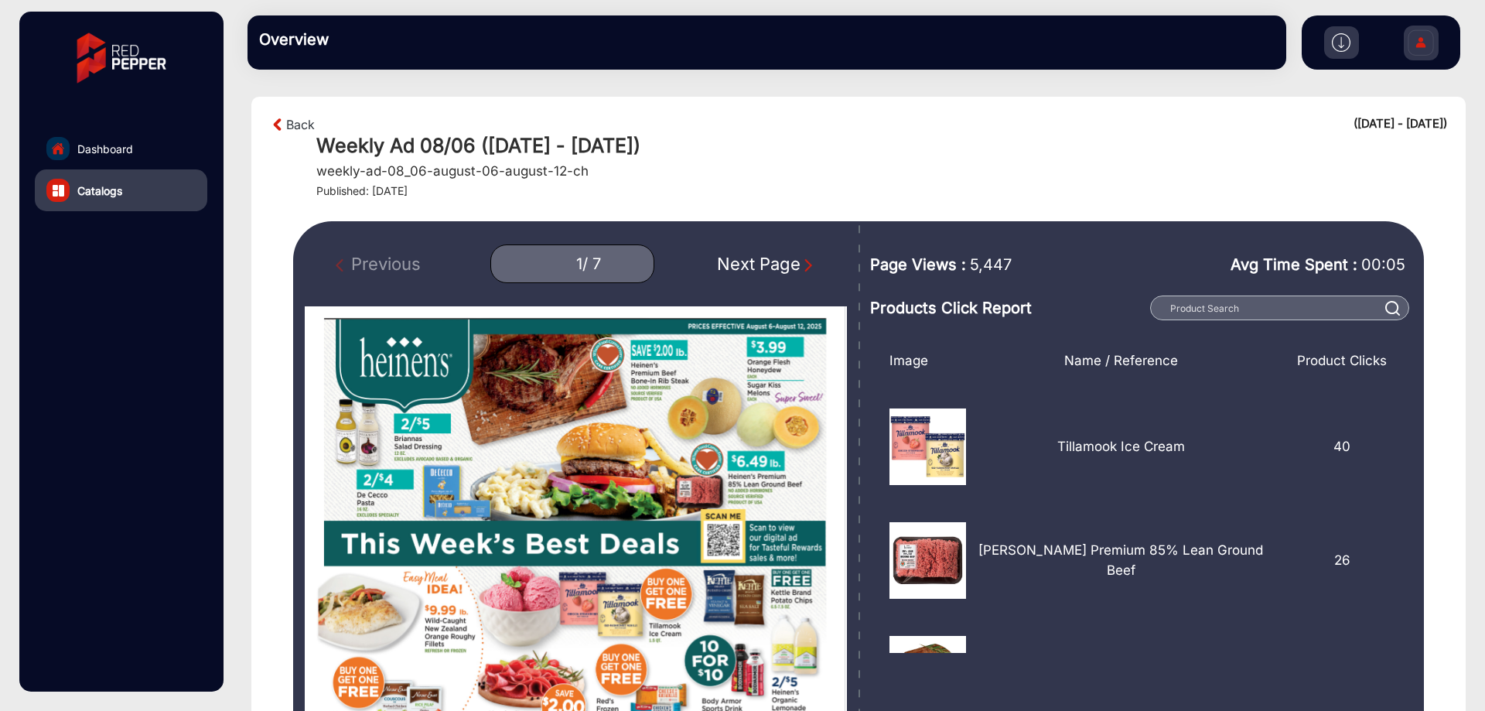
click at [796, 264] on div "Next Page" at bounding box center [766, 264] width 99 height 26
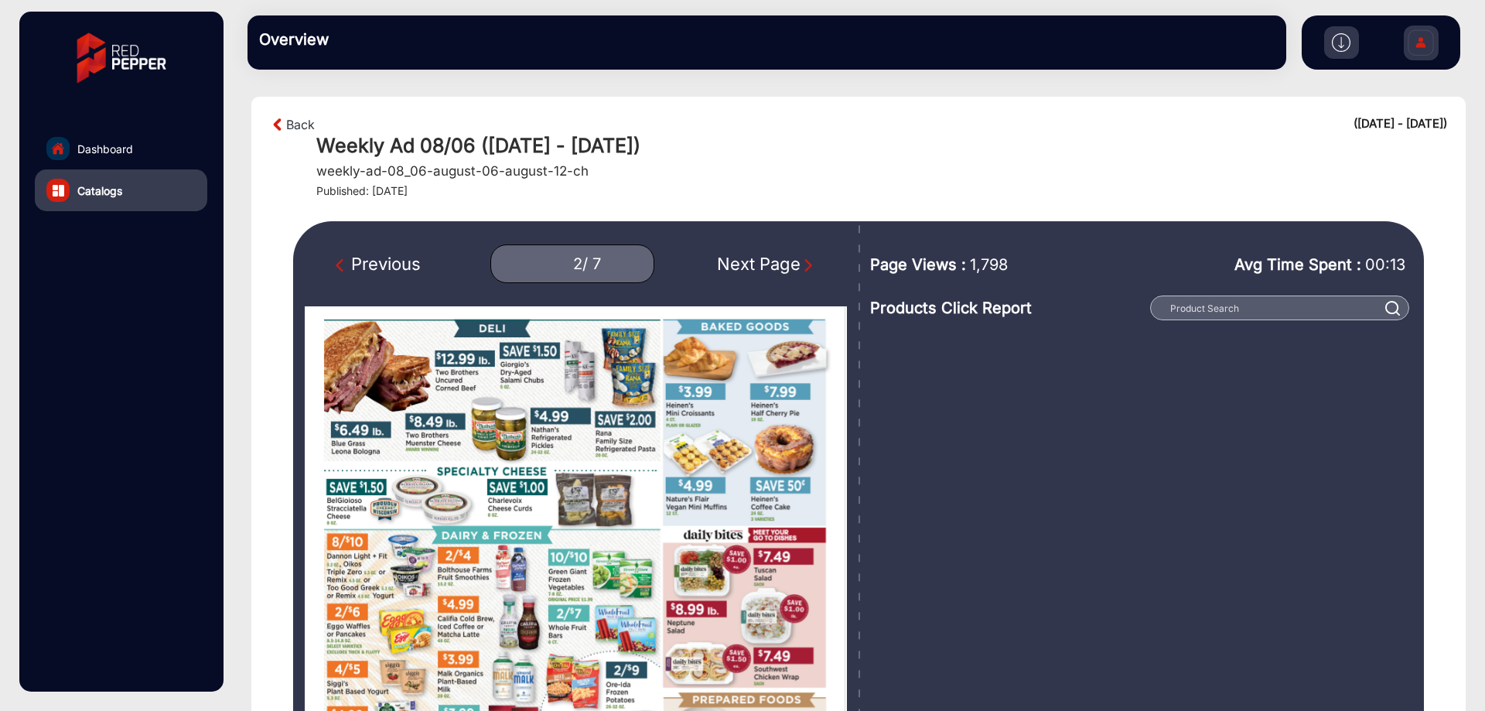
click at [796, 264] on div "Next Page" at bounding box center [766, 264] width 99 height 26
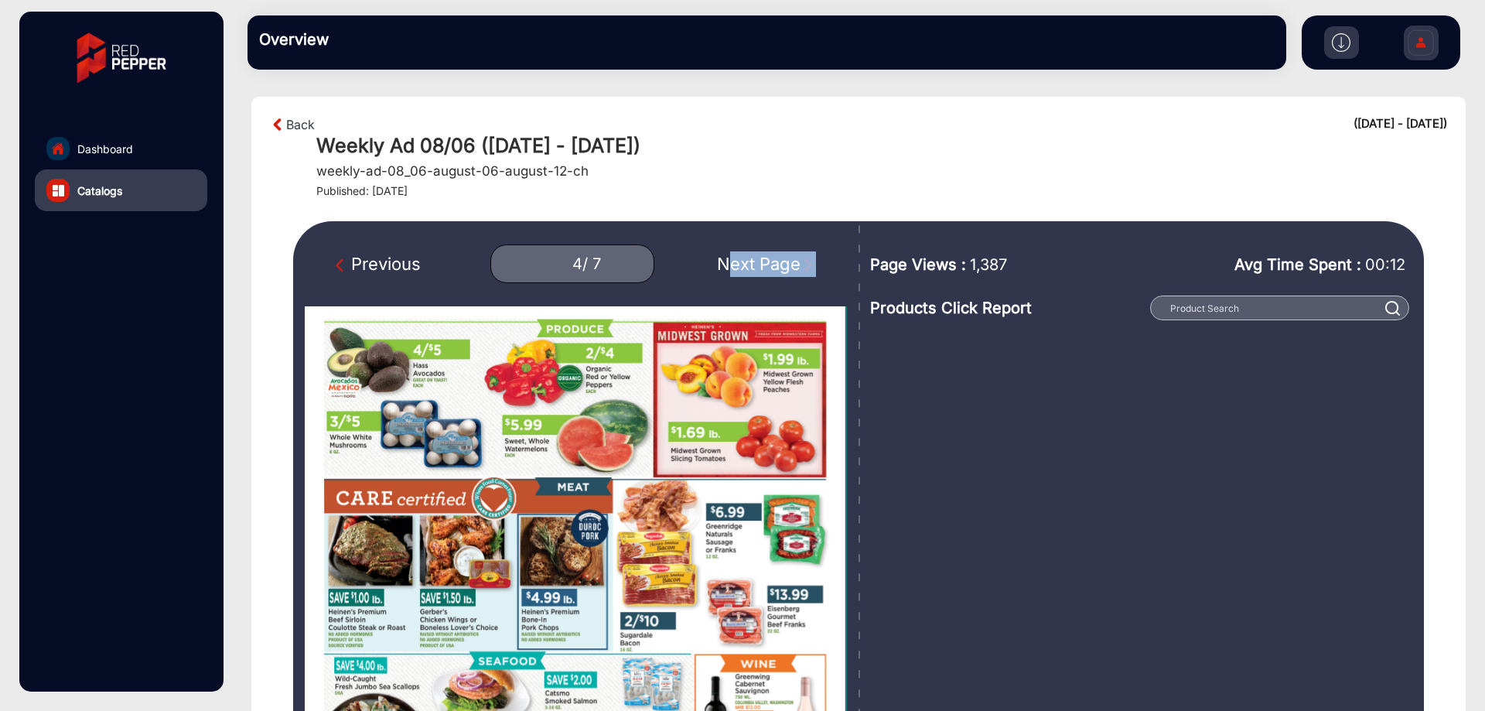
click at [796, 264] on div "Next Page" at bounding box center [766, 264] width 99 height 26
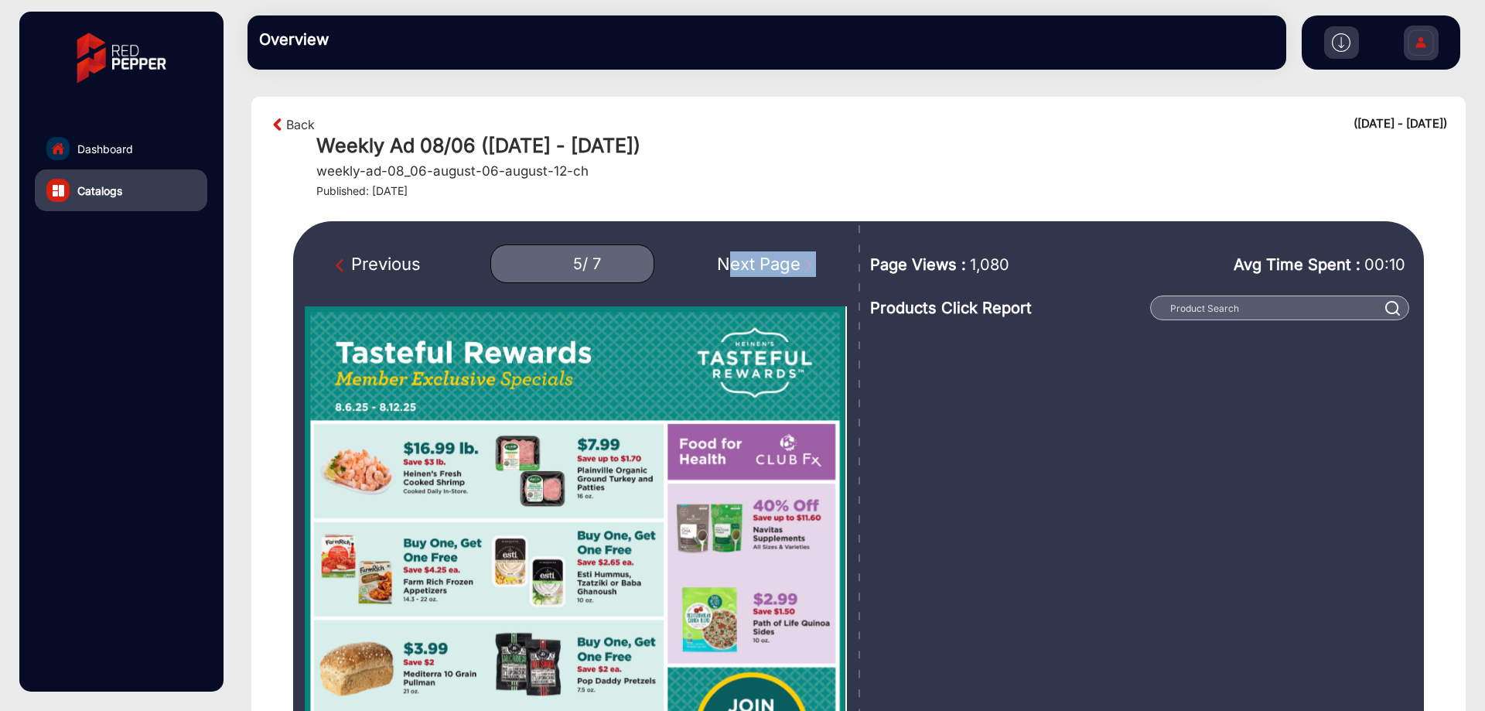
click at [818, 262] on div "Previous 5 / 7 Next Page" at bounding box center [576, 263] width 542 height 39
click at [809, 262] on img "Next Page" at bounding box center [807, 264] width 15 height 15
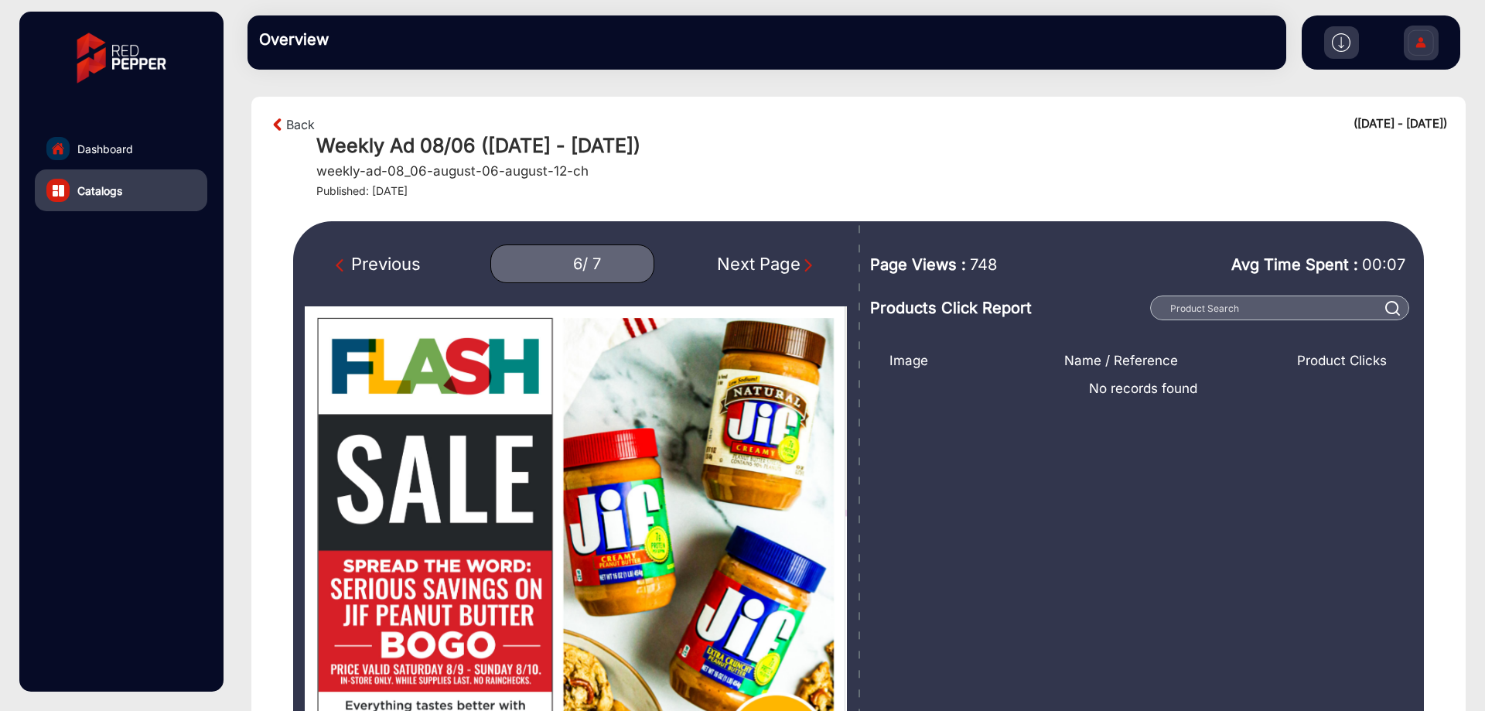
click at [329, 269] on div "Previous 6 / 7 Next Page" at bounding box center [576, 263] width 542 height 39
click at [331, 264] on div "Previous 6 / 7 Next Page" at bounding box center [576, 263] width 542 height 39
click at [336, 264] on img "Previous Page" at bounding box center [343, 264] width 15 height 15
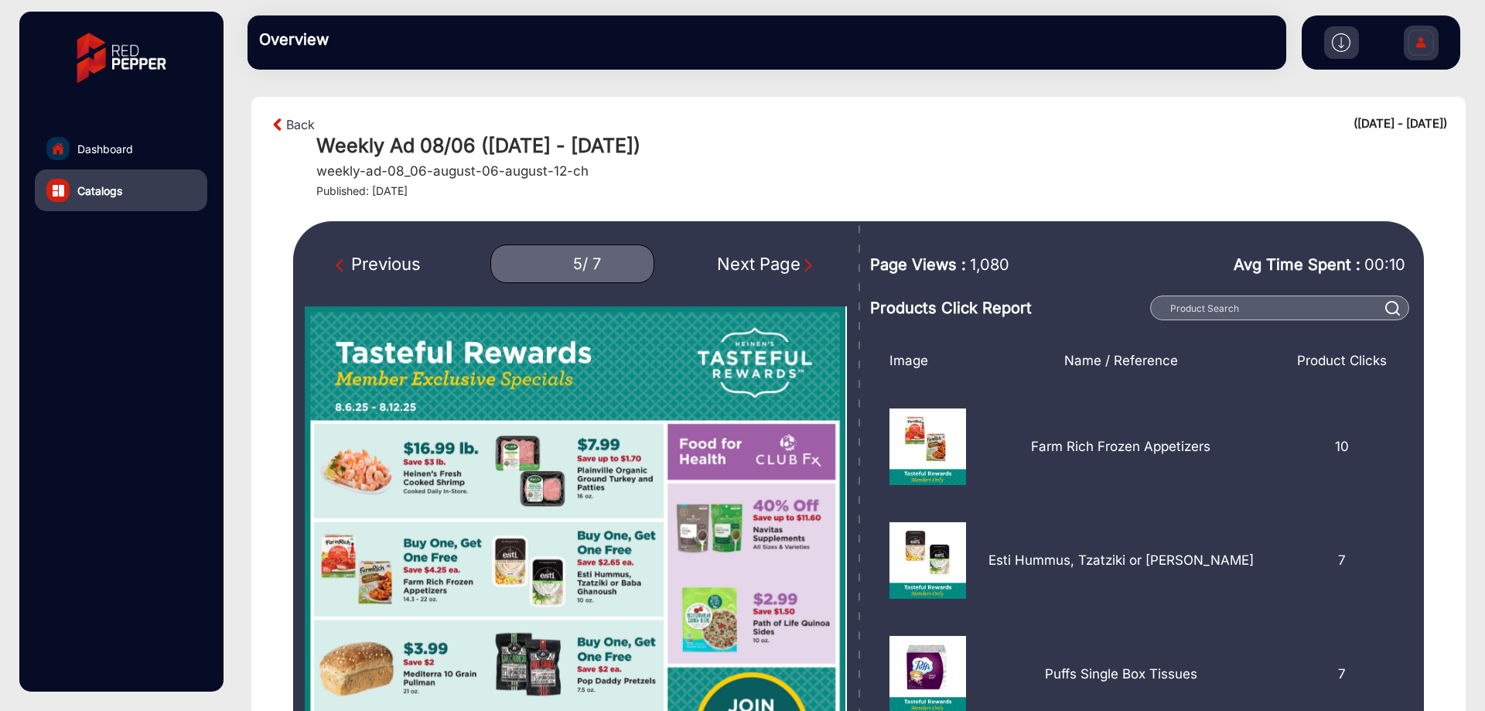
click at [982, 269] on span "1,080" at bounding box center [989, 264] width 39 height 23
copy span "1,080"
click at [807, 267] on img "Next Page" at bounding box center [807, 264] width 15 height 15
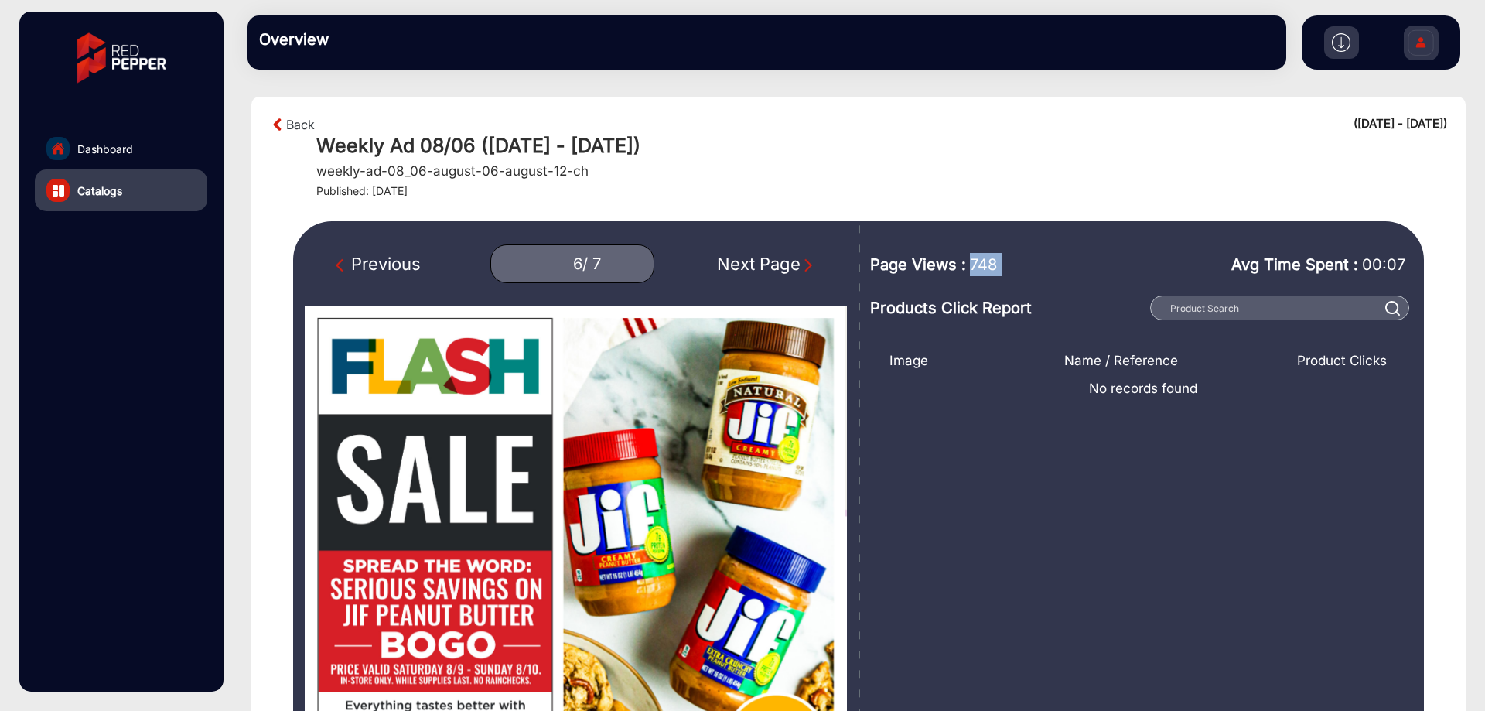
click at [802, 260] on img "Next Page" at bounding box center [807, 264] width 15 height 15
type input "7"
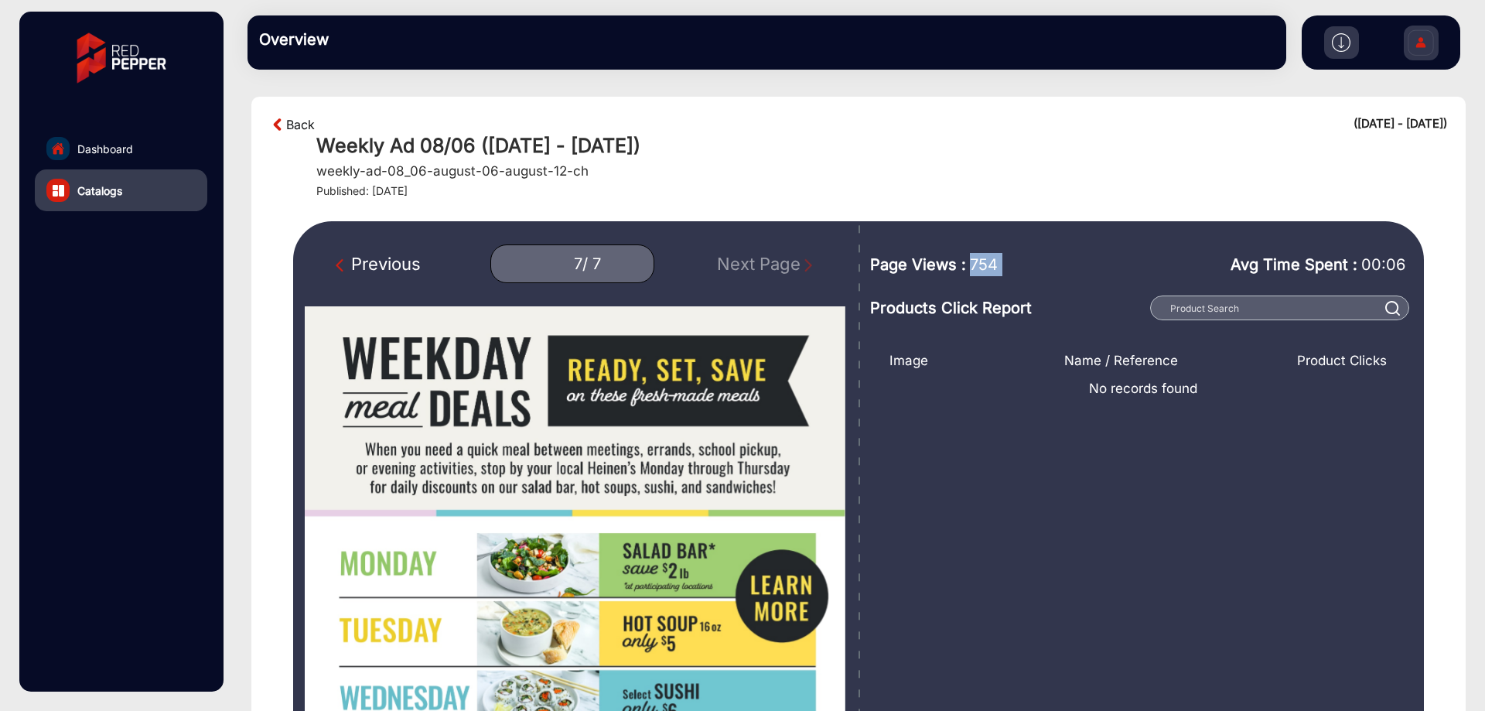
click at [296, 124] on link "Back" at bounding box center [300, 124] width 29 height 19
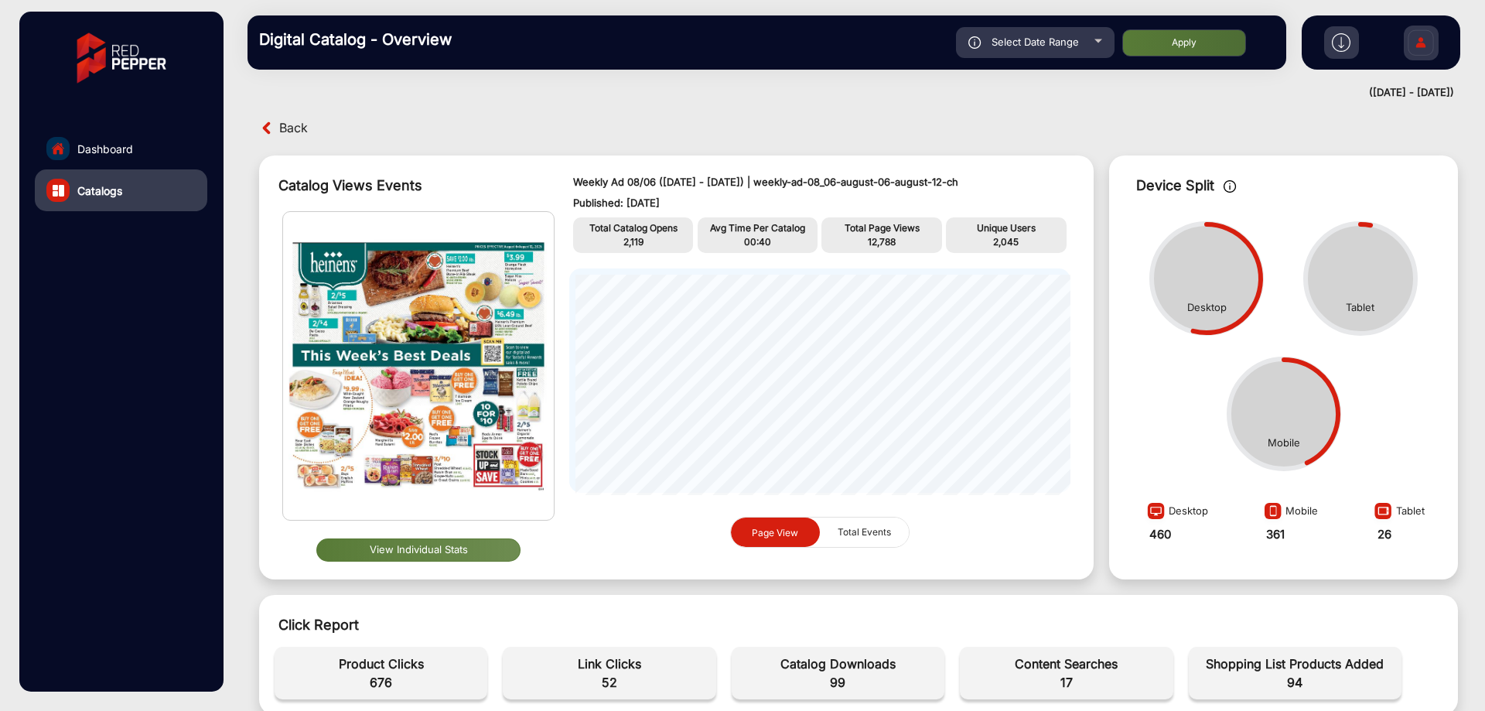
click at [295, 124] on span "Back" at bounding box center [293, 128] width 29 height 24
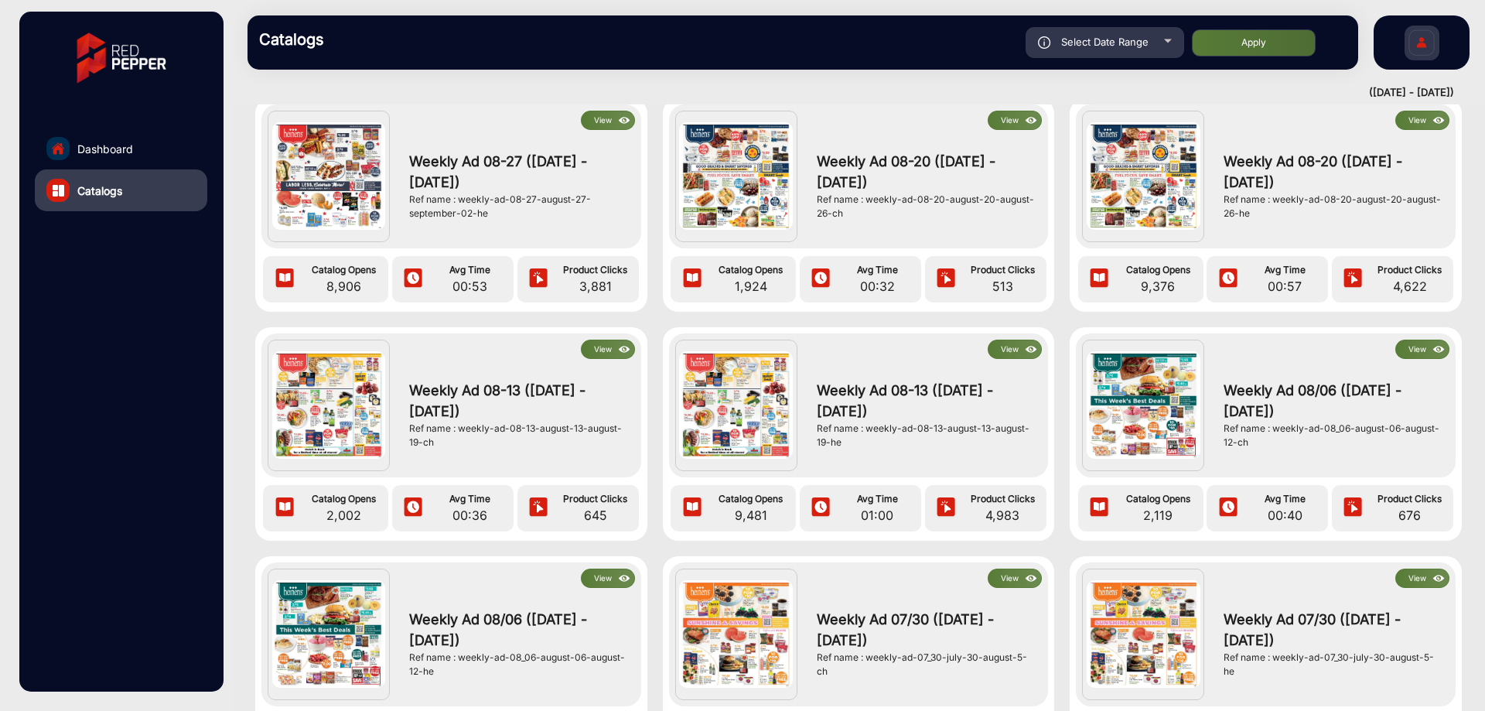
scroll to position [309, 0]
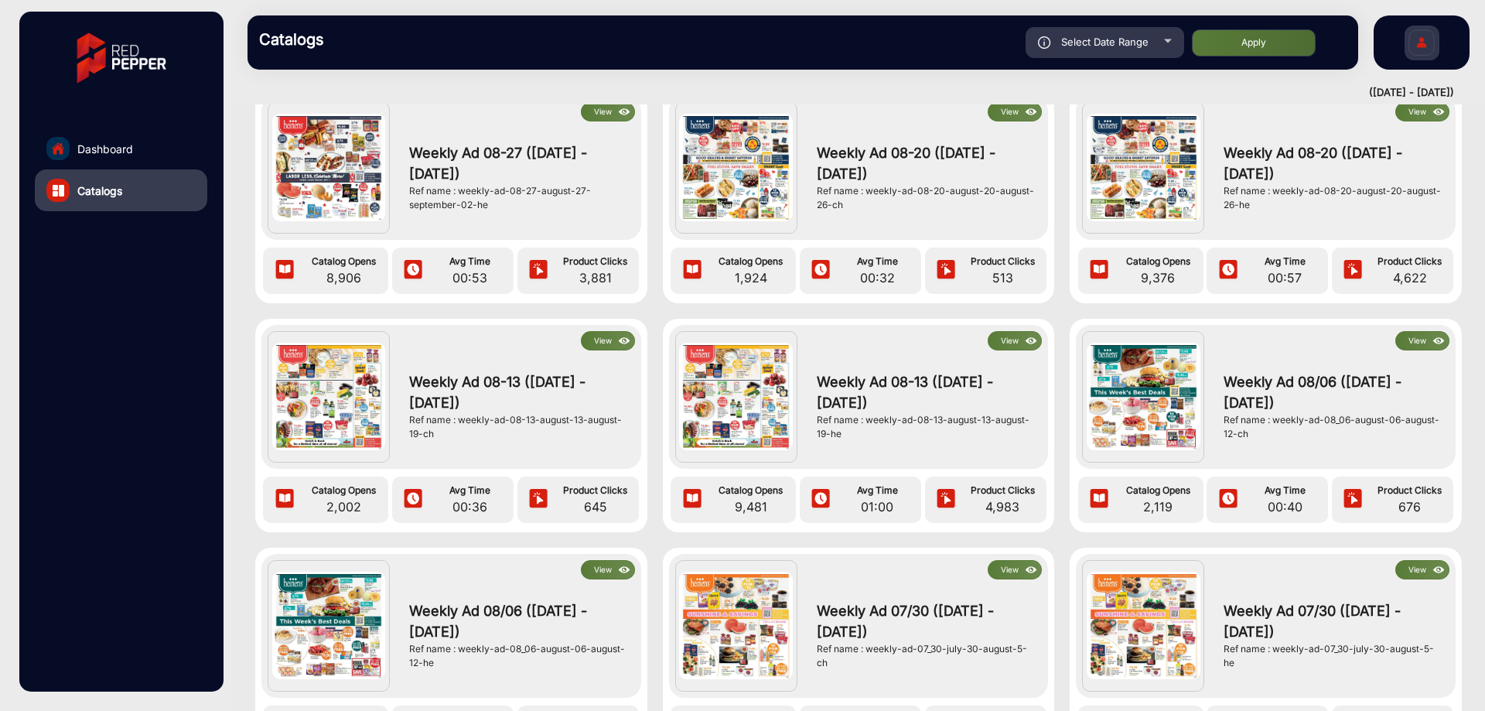
click at [1009, 346] on button "View" at bounding box center [1014, 340] width 54 height 19
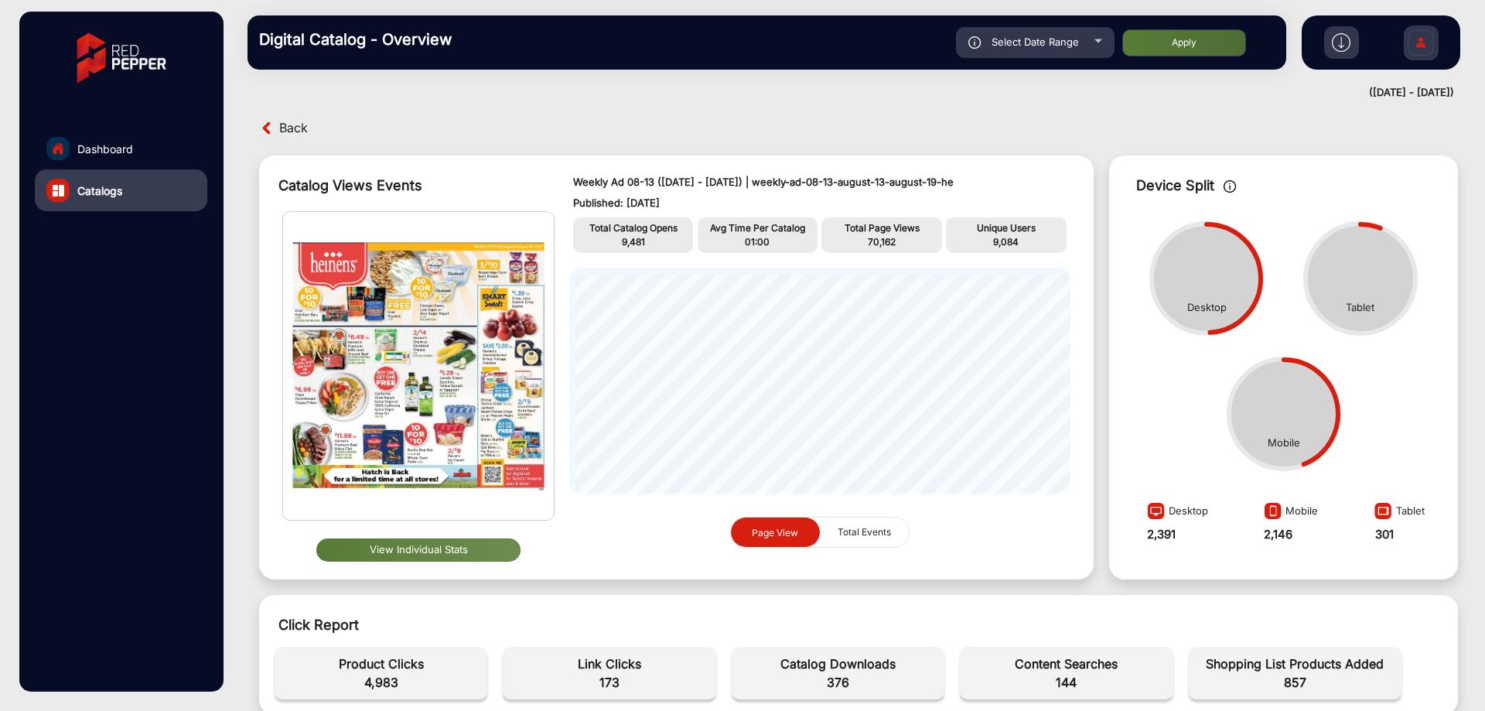
click at [431, 543] on button "View Individual Stats" at bounding box center [418, 549] width 204 height 23
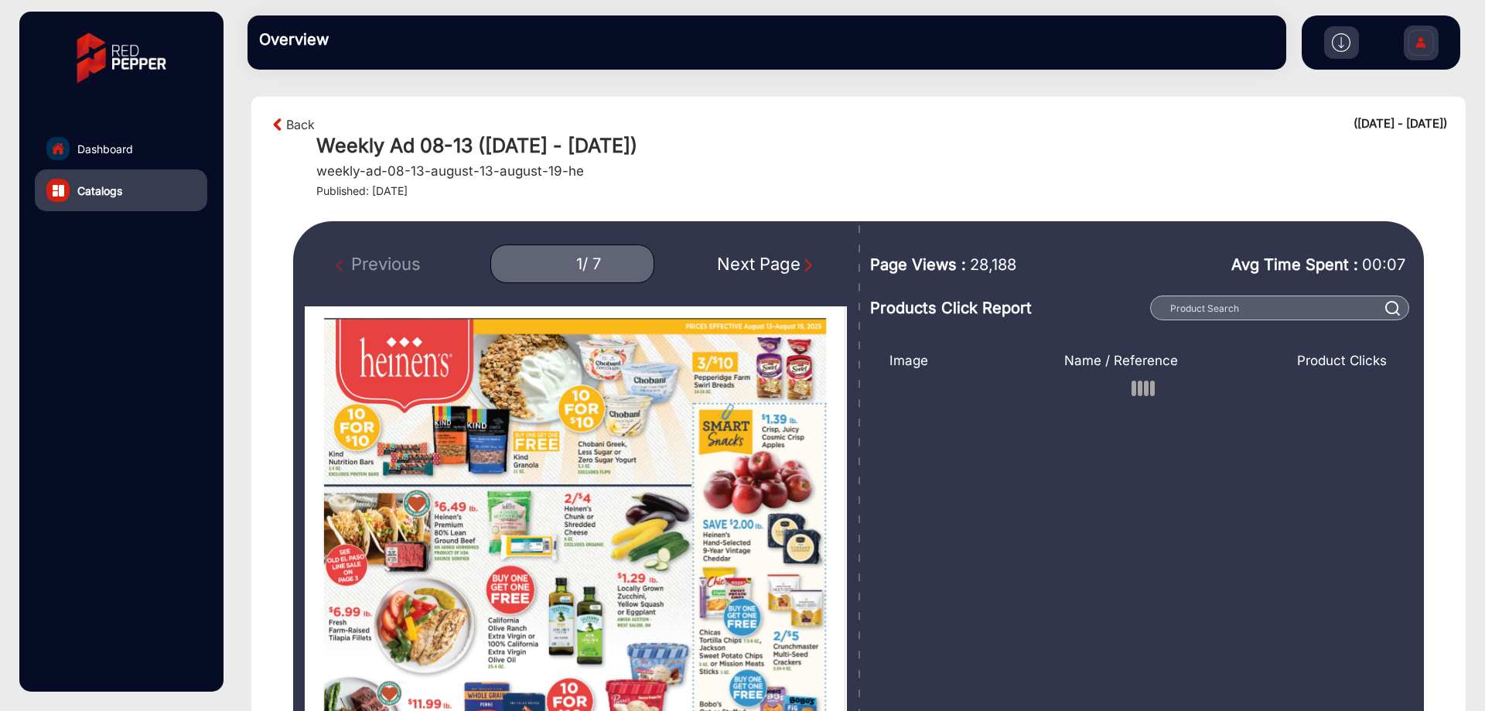
click at [801, 265] on img "Next Page" at bounding box center [807, 264] width 15 height 15
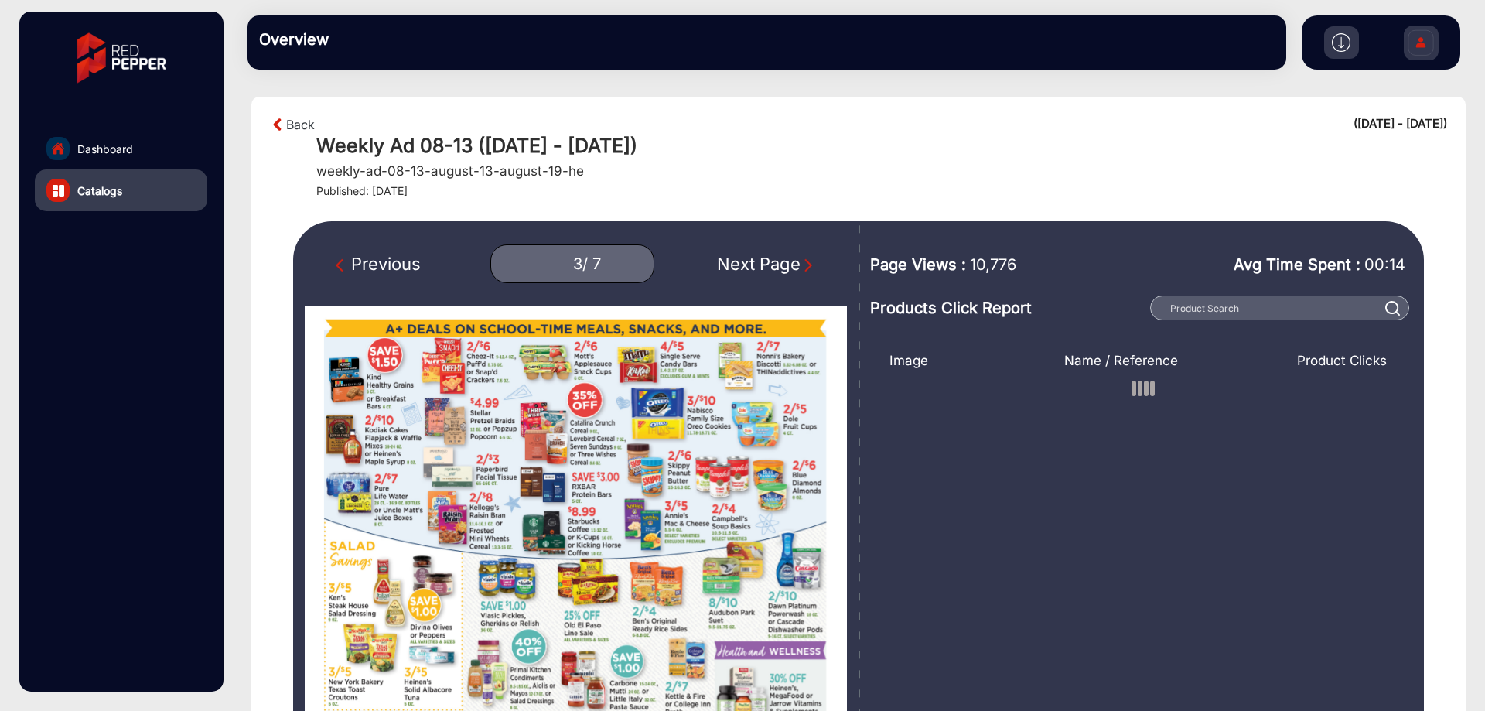
click at [801, 265] on img "Next Page" at bounding box center [807, 264] width 15 height 15
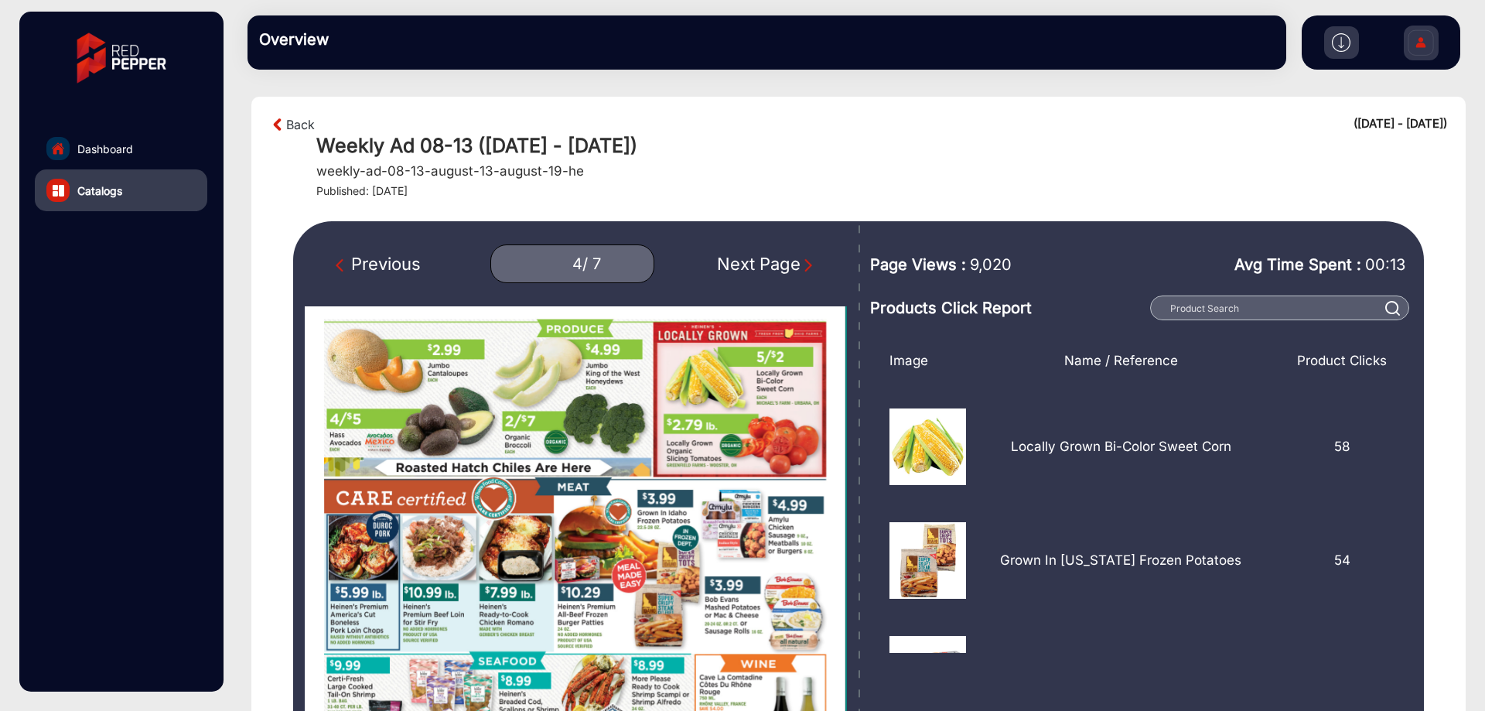
click at [801, 265] on img "Next Page" at bounding box center [807, 264] width 15 height 15
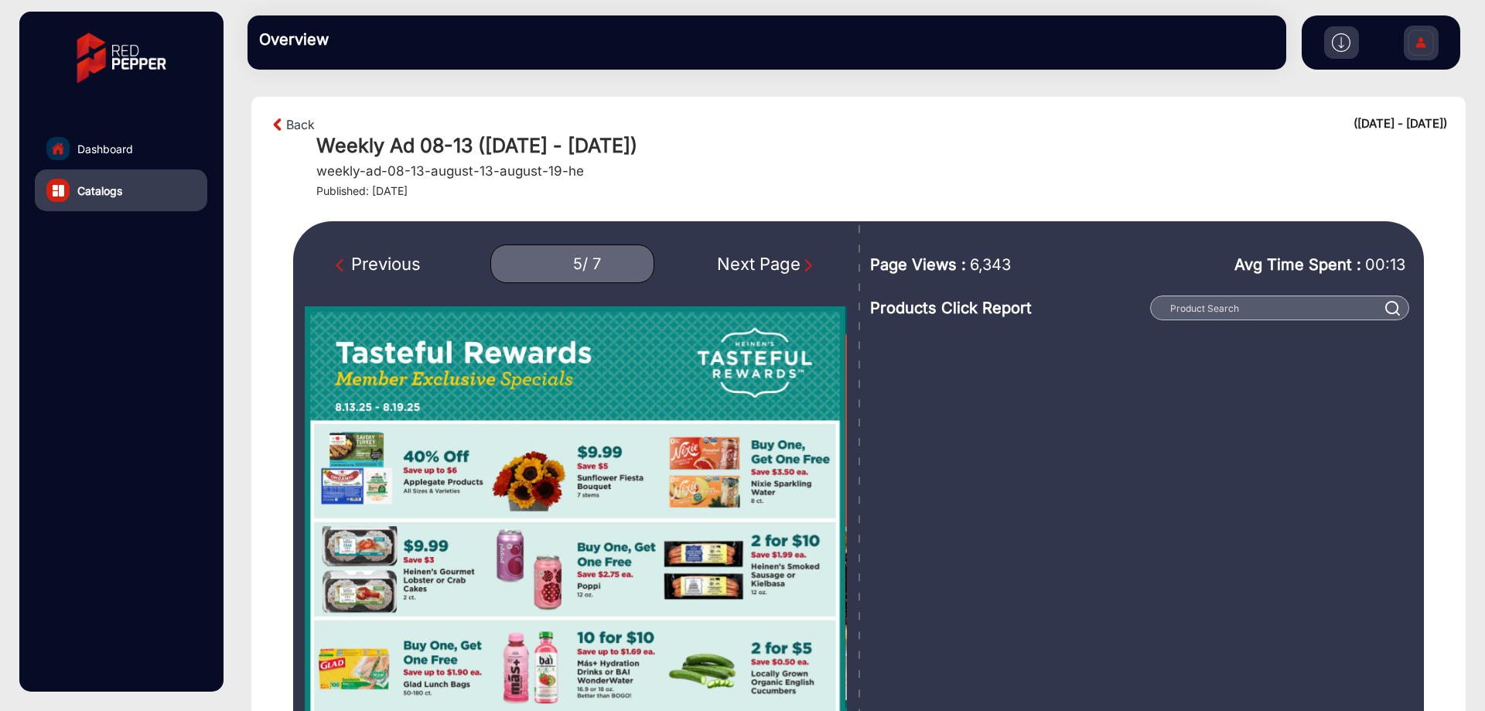
click at [979, 257] on span "6,343" at bounding box center [990, 264] width 41 height 23
click at [980, 257] on span "6,343" at bounding box center [990, 264] width 41 height 23
copy span "6,343"
click at [812, 266] on img "Next Page" at bounding box center [807, 264] width 15 height 15
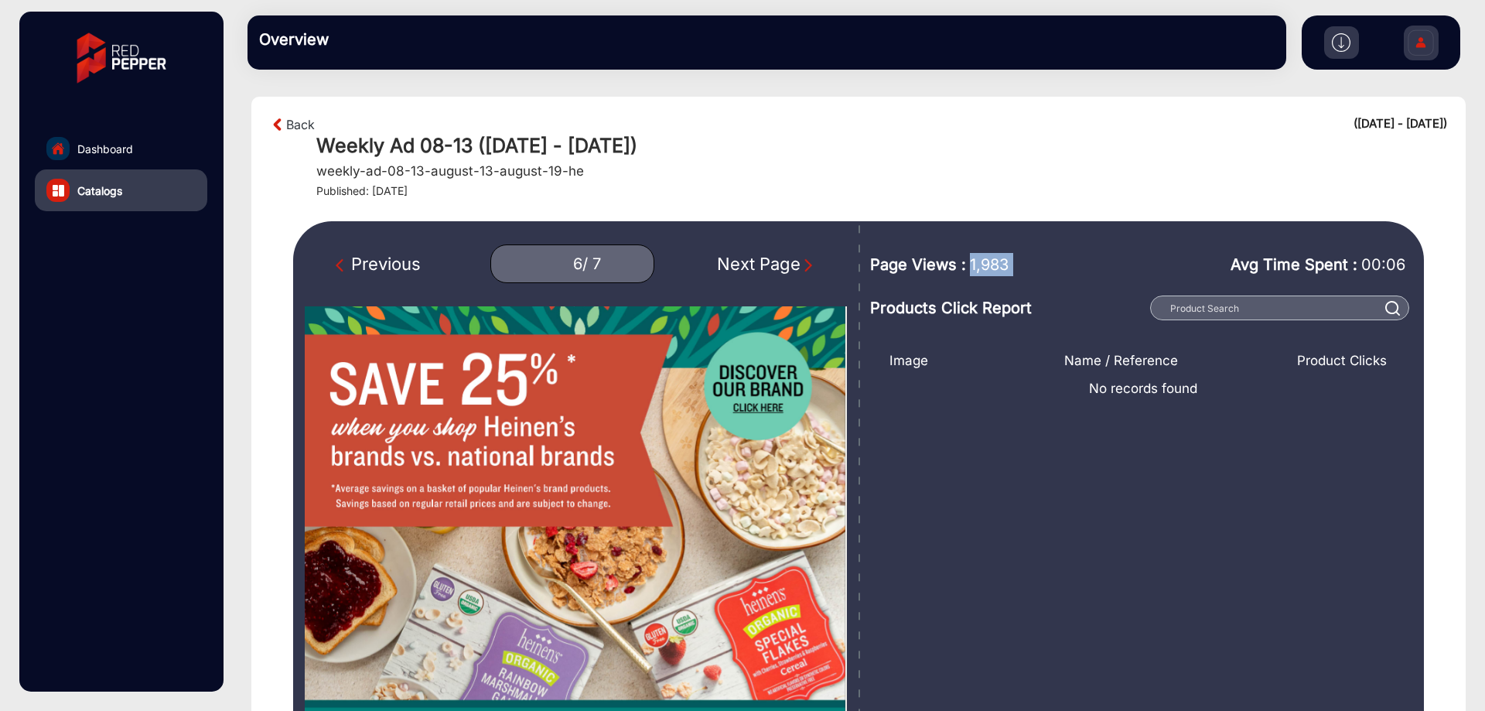
click at [812, 266] on img "Next Page" at bounding box center [807, 264] width 15 height 15
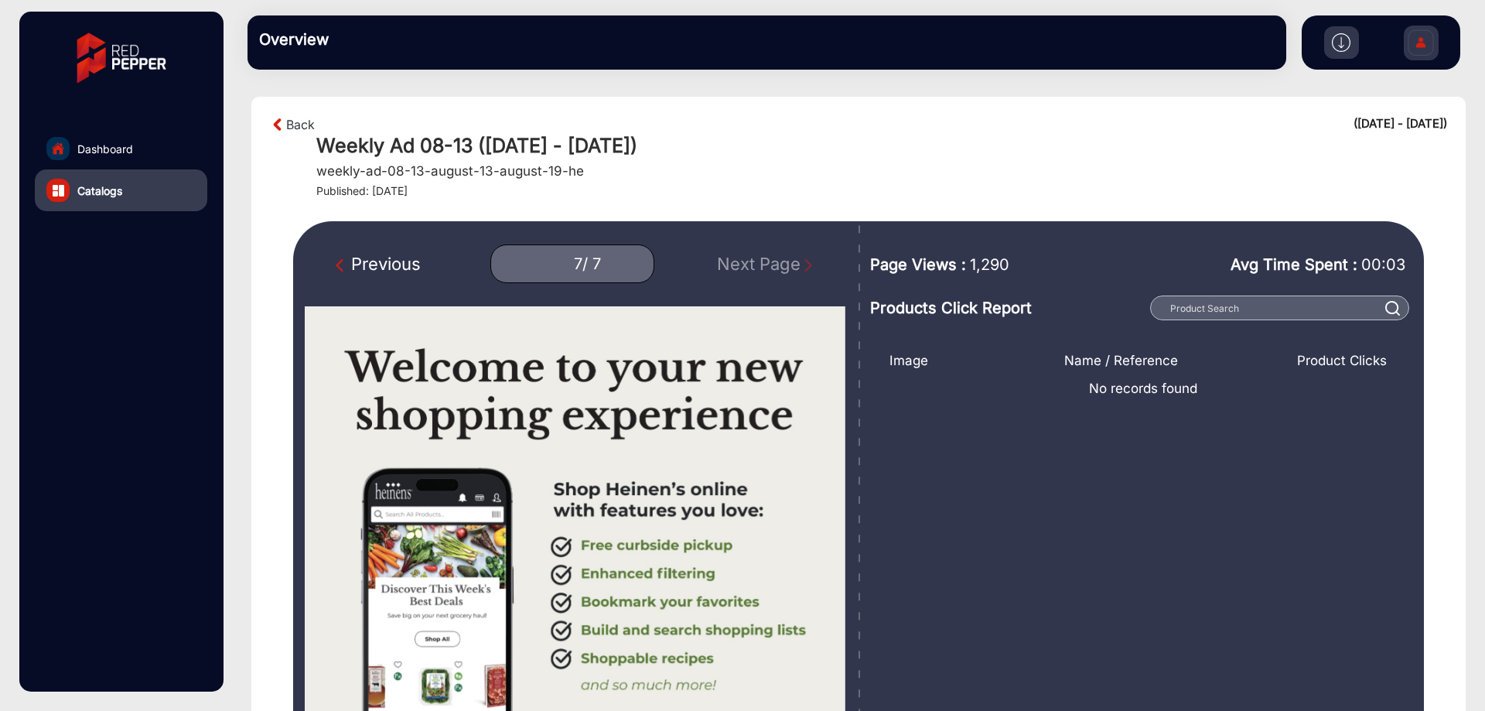
click at [336, 255] on div "Previous" at bounding box center [378, 264] width 85 height 26
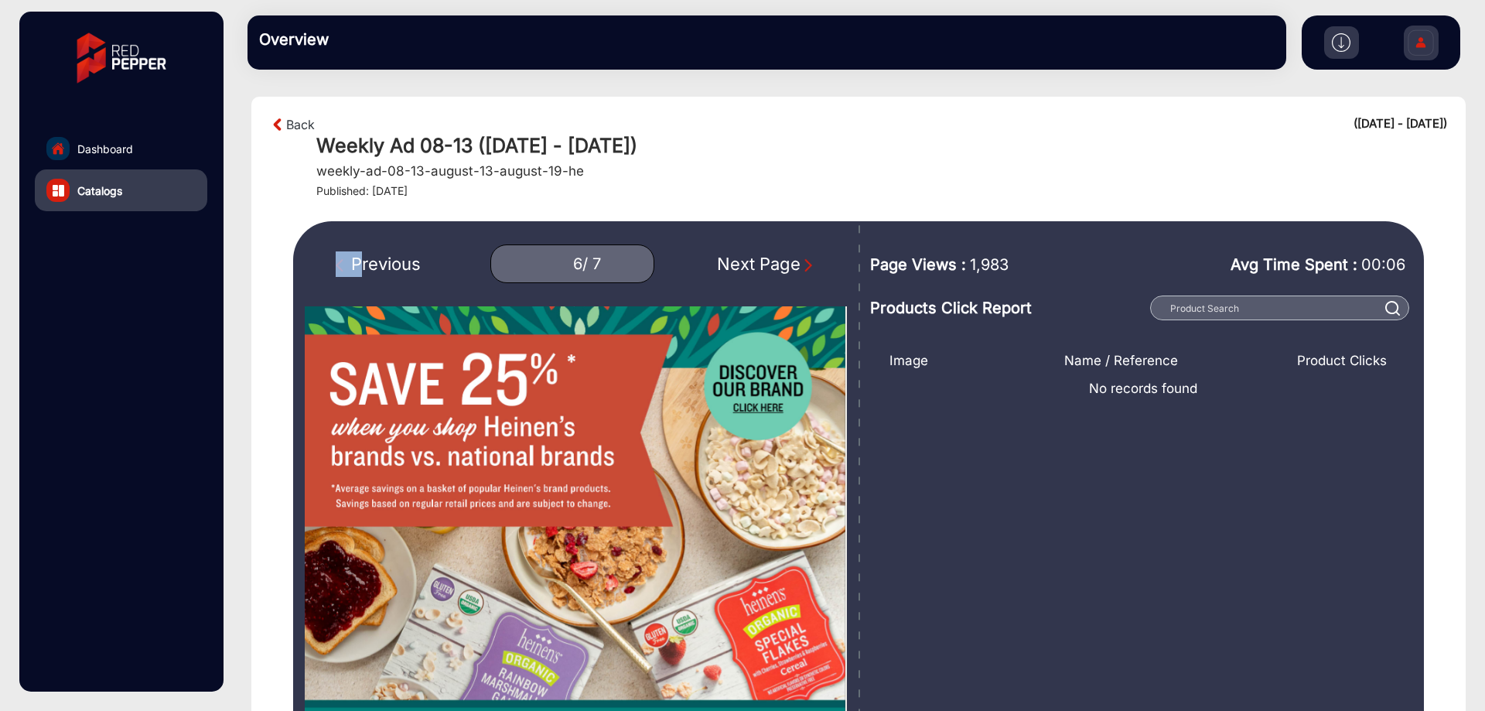
click at [336, 255] on div "Previous" at bounding box center [378, 264] width 85 height 26
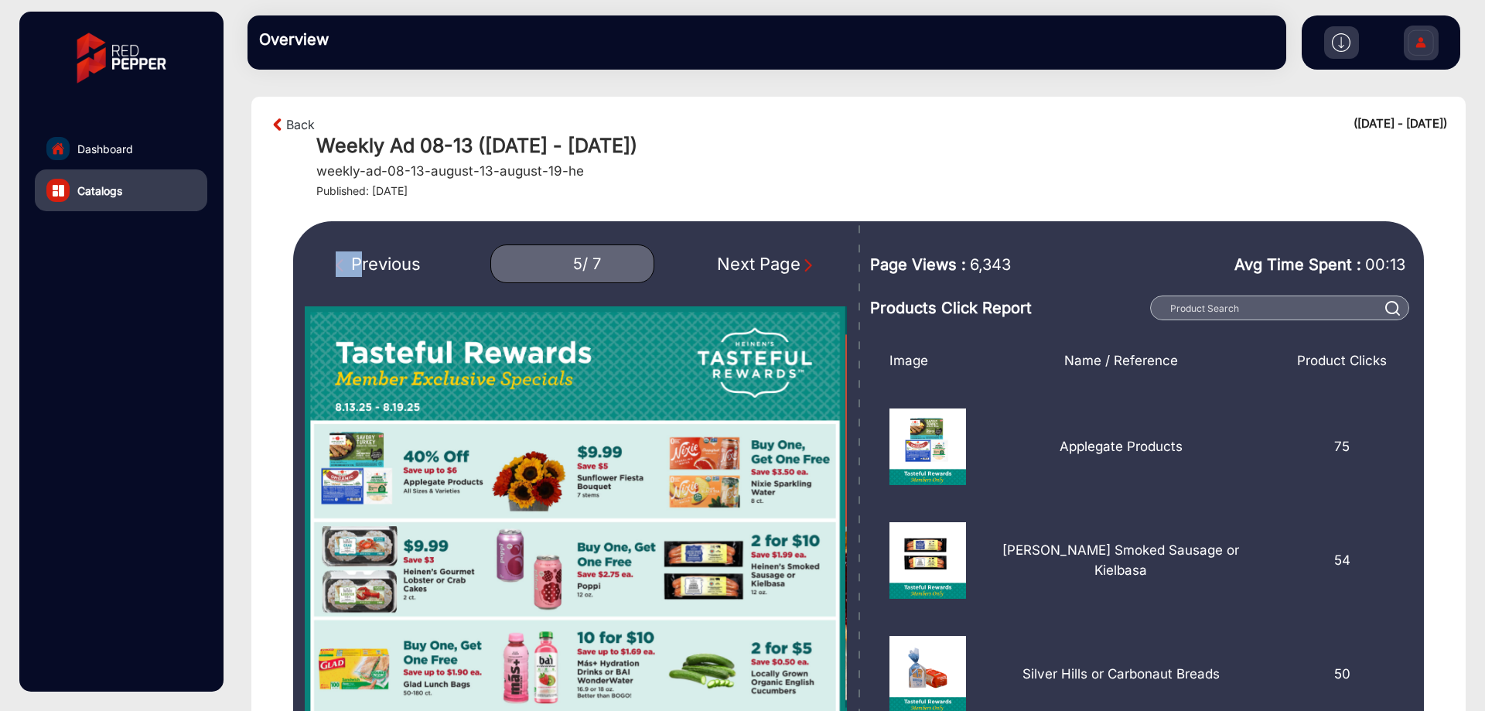
click at [803, 267] on img "Next Page" at bounding box center [807, 264] width 15 height 15
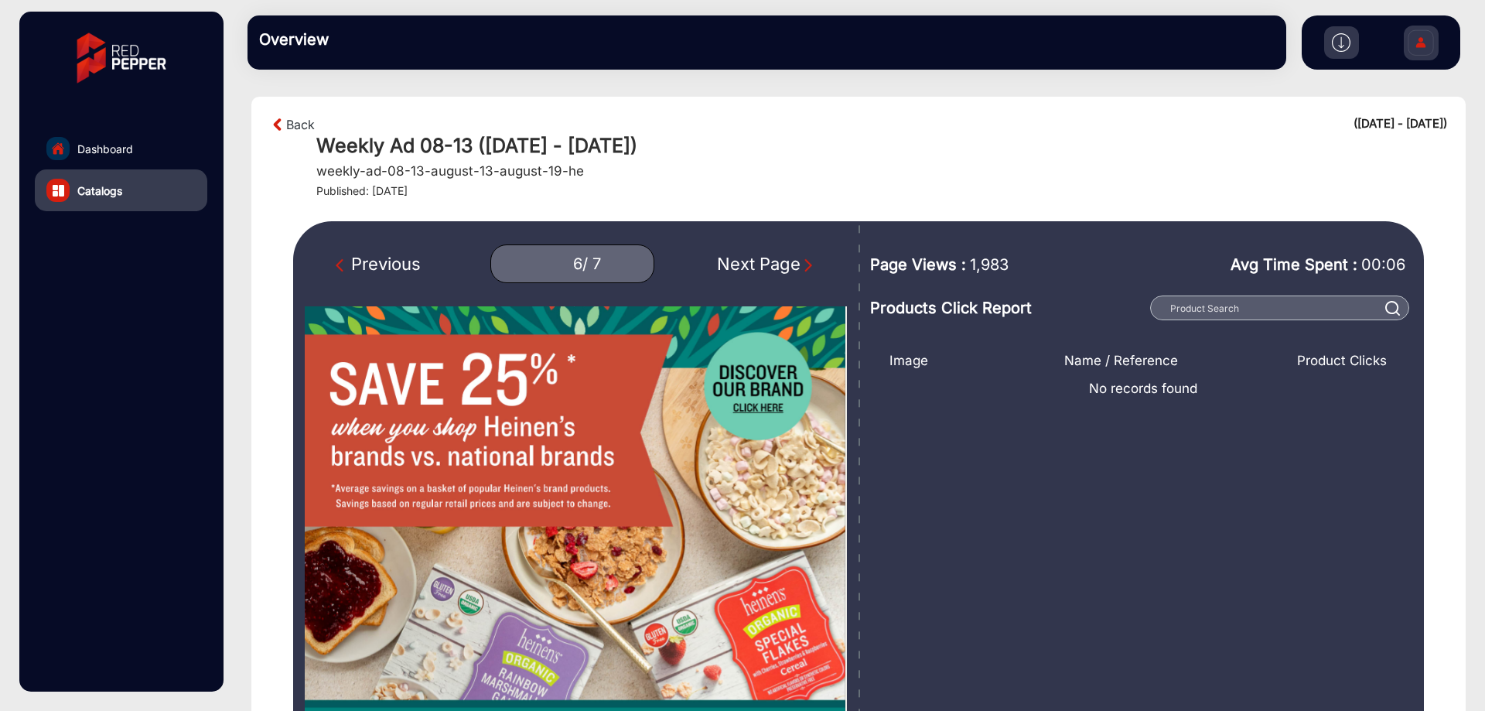
click at [982, 266] on span "1,983" at bounding box center [989, 264] width 39 height 23
click at [982, 265] on span "1,983" at bounding box center [989, 264] width 39 height 23
copy span "1,983"
click at [812, 267] on img "Next Page" at bounding box center [807, 264] width 15 height 15
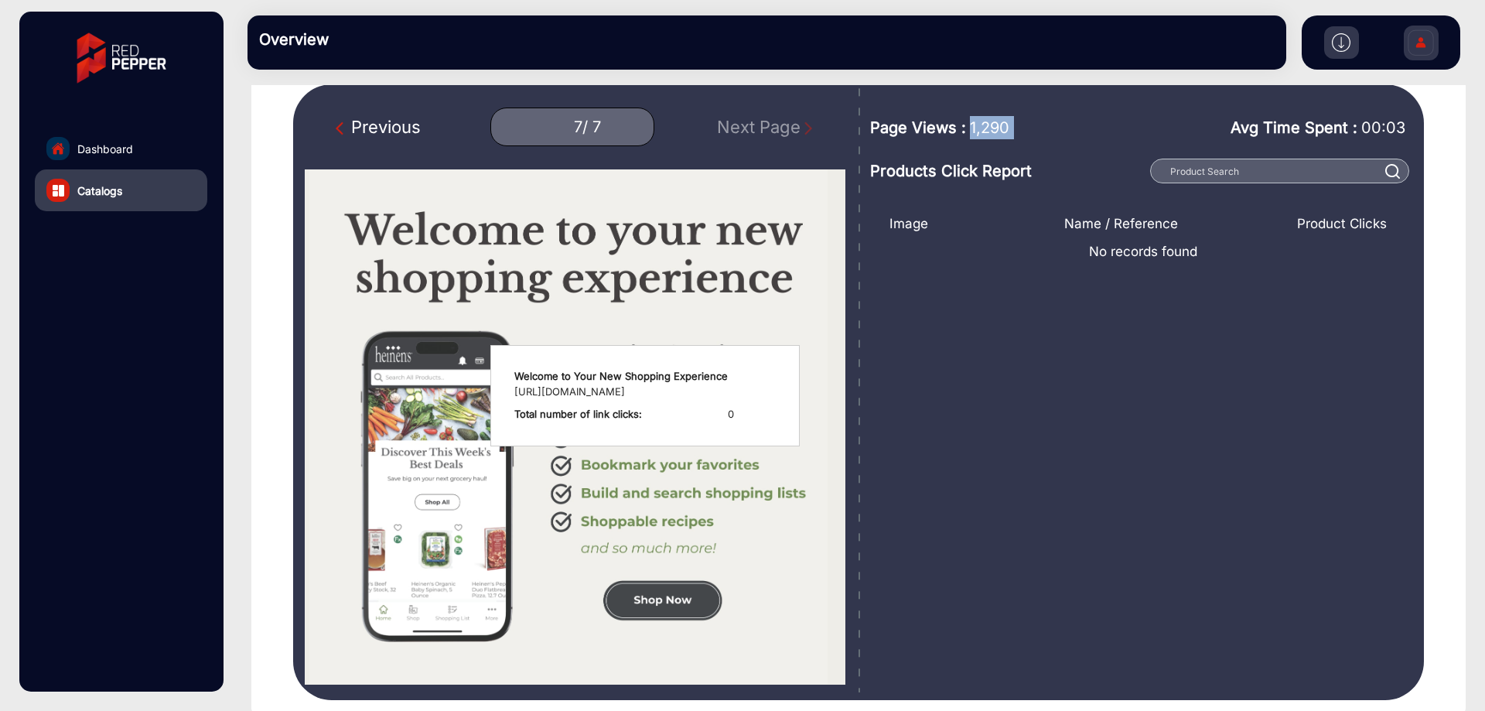
scroll to position [155, 0]
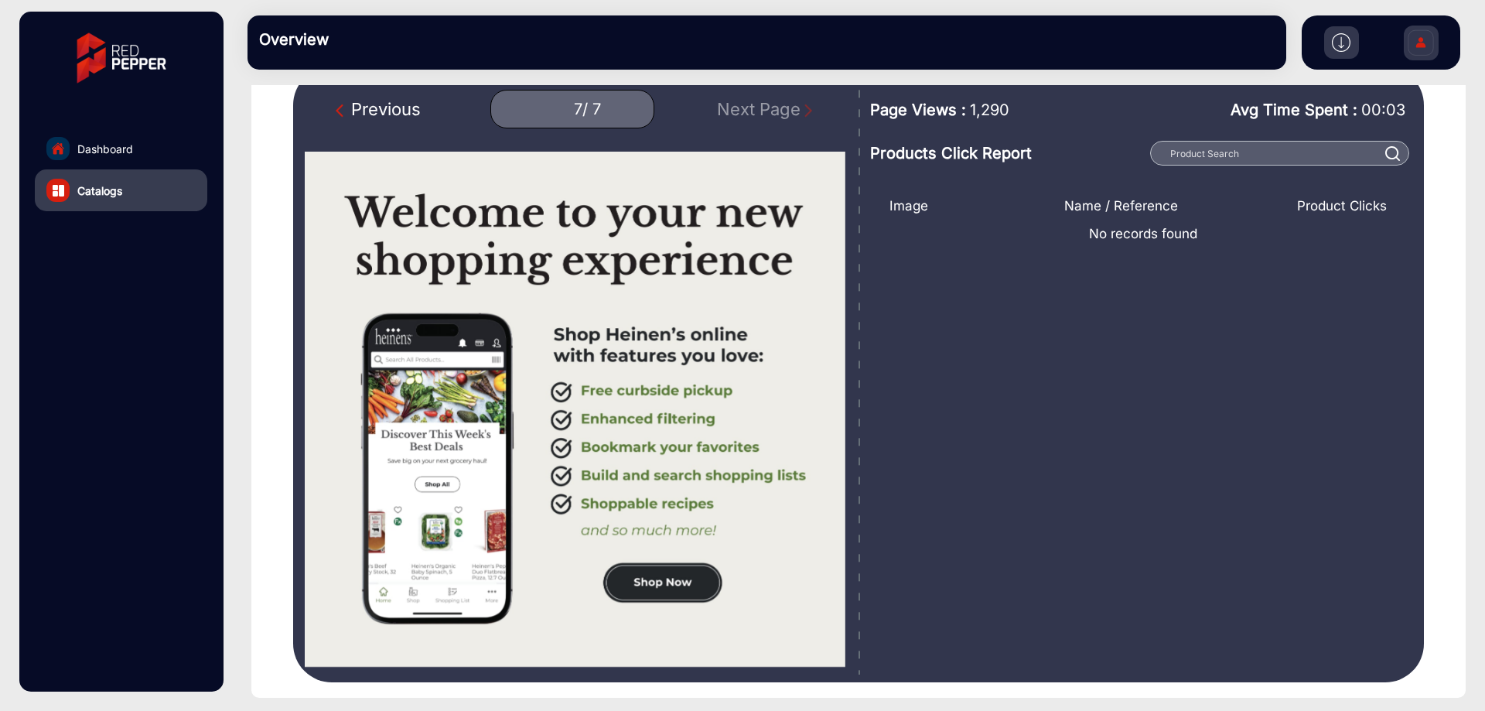
click at [358, 107] on div "Previous" at bounding box center [378, 110] width 85 height 26
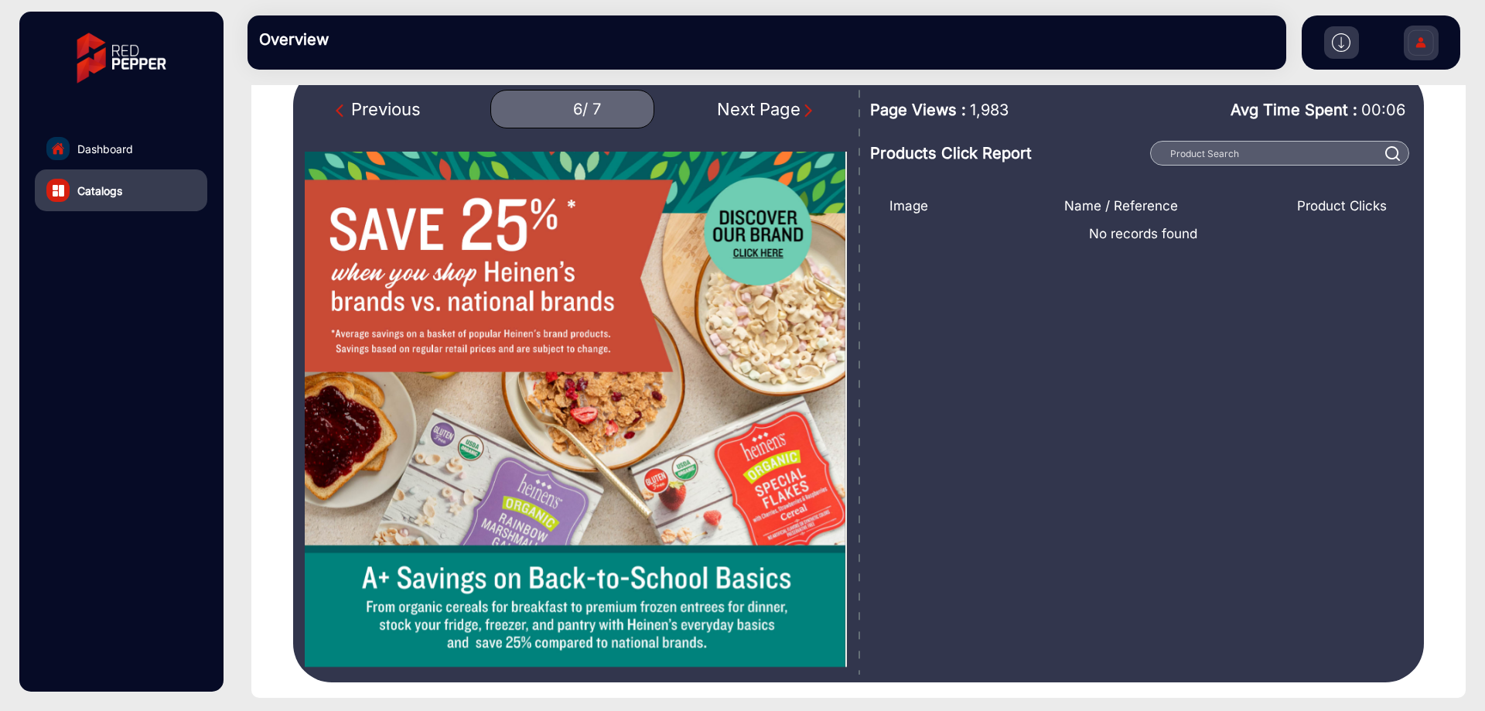
click at [358, 107] on div "Previous" at bounding box center [378, 110] width 85 height 26
type input "5"
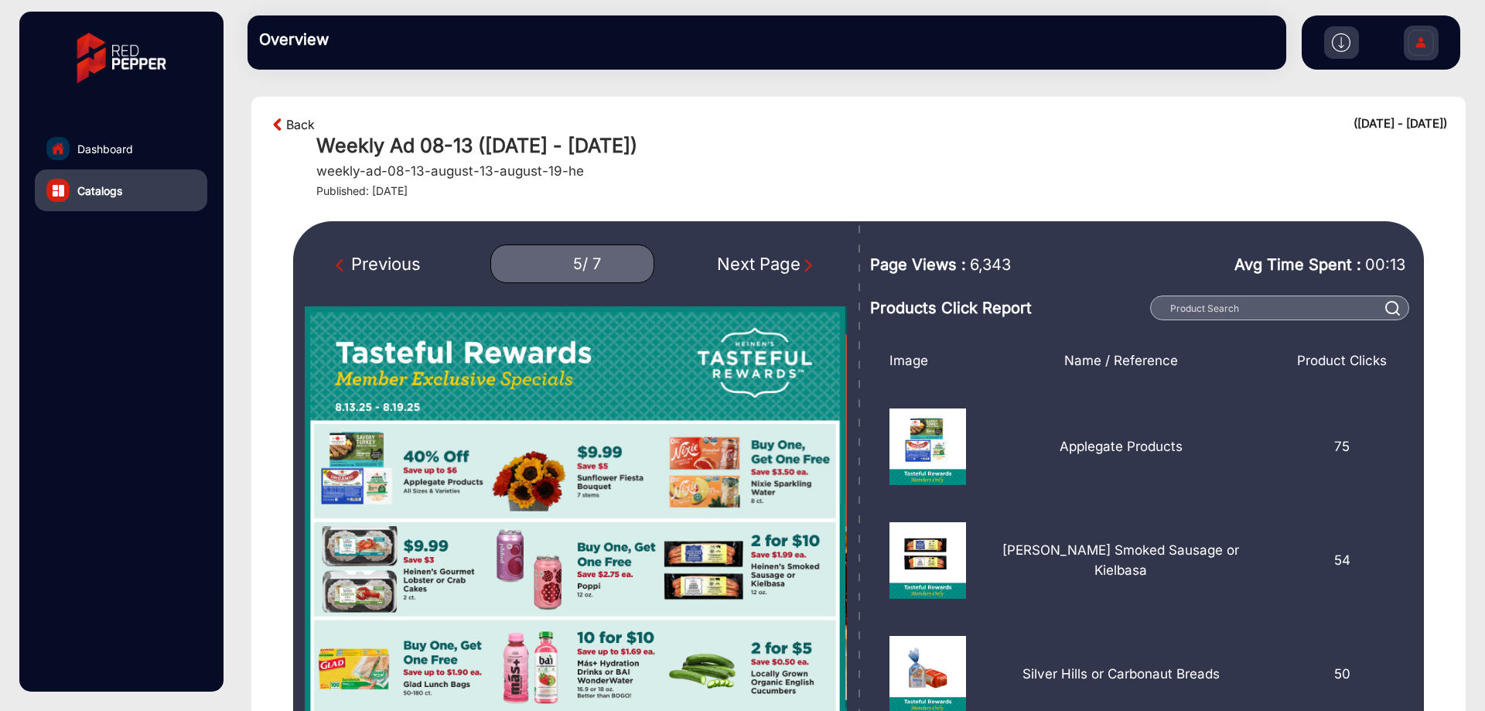
click at [292, 119] on link "Back" at bounding box center [300, 124] width 29 height 19
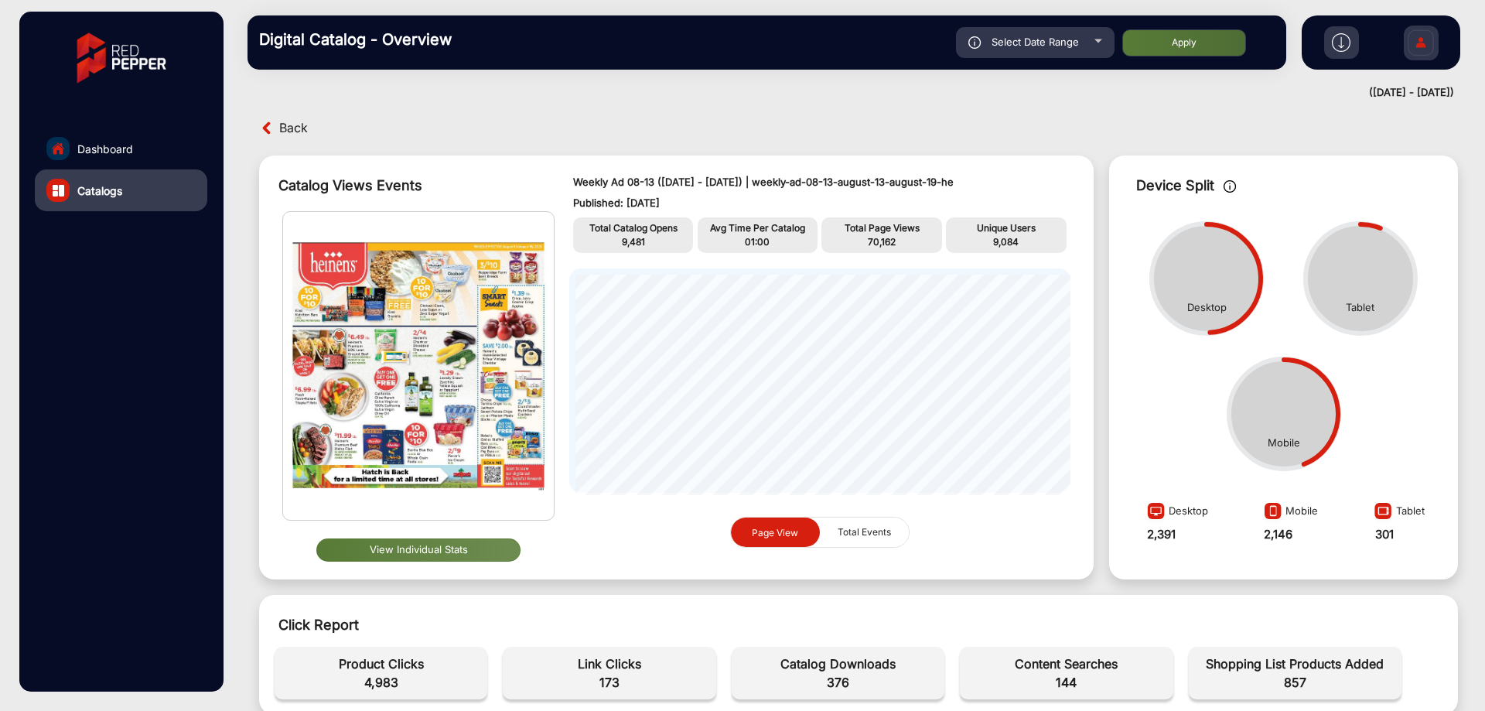
click at [292, 119] on span "Back" at bounding box center [293, 128] width 29 height 24
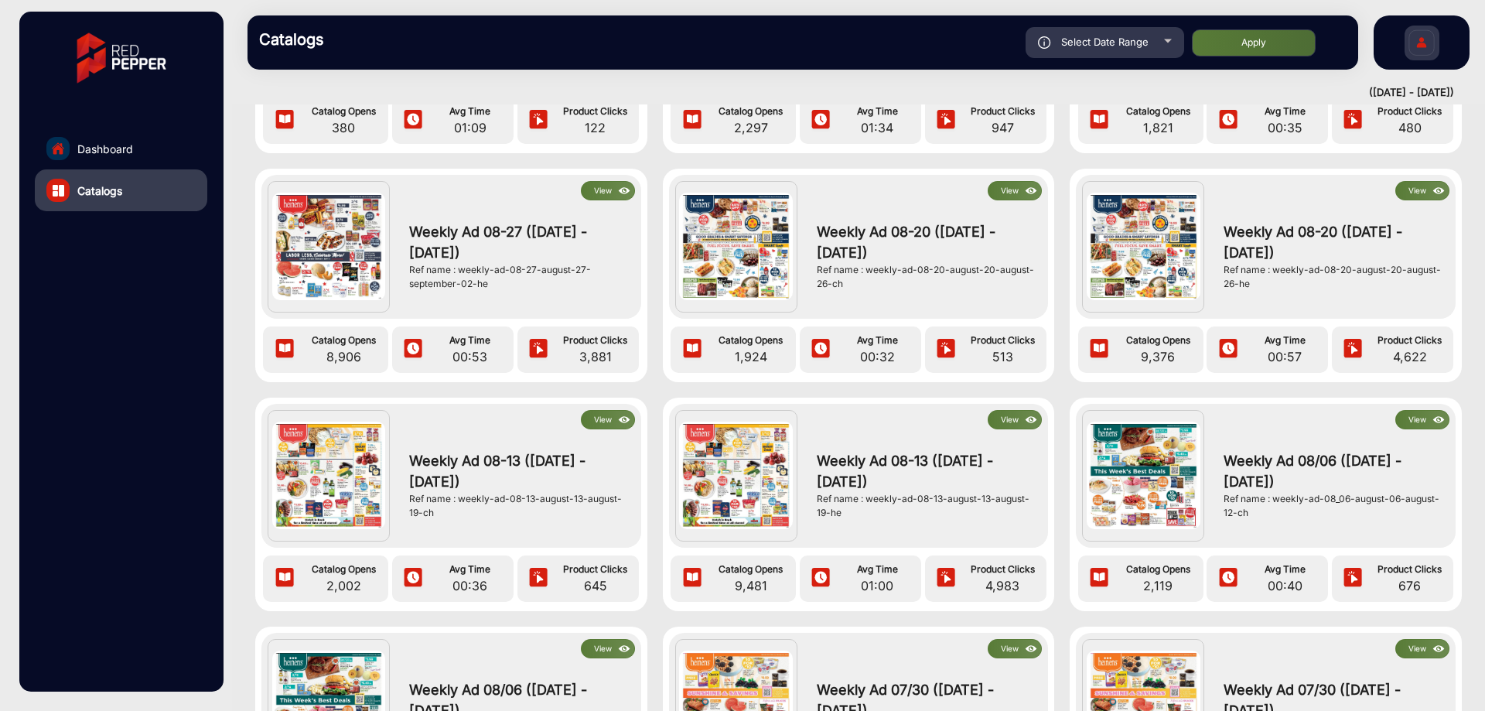
scroll to position [232, 0]
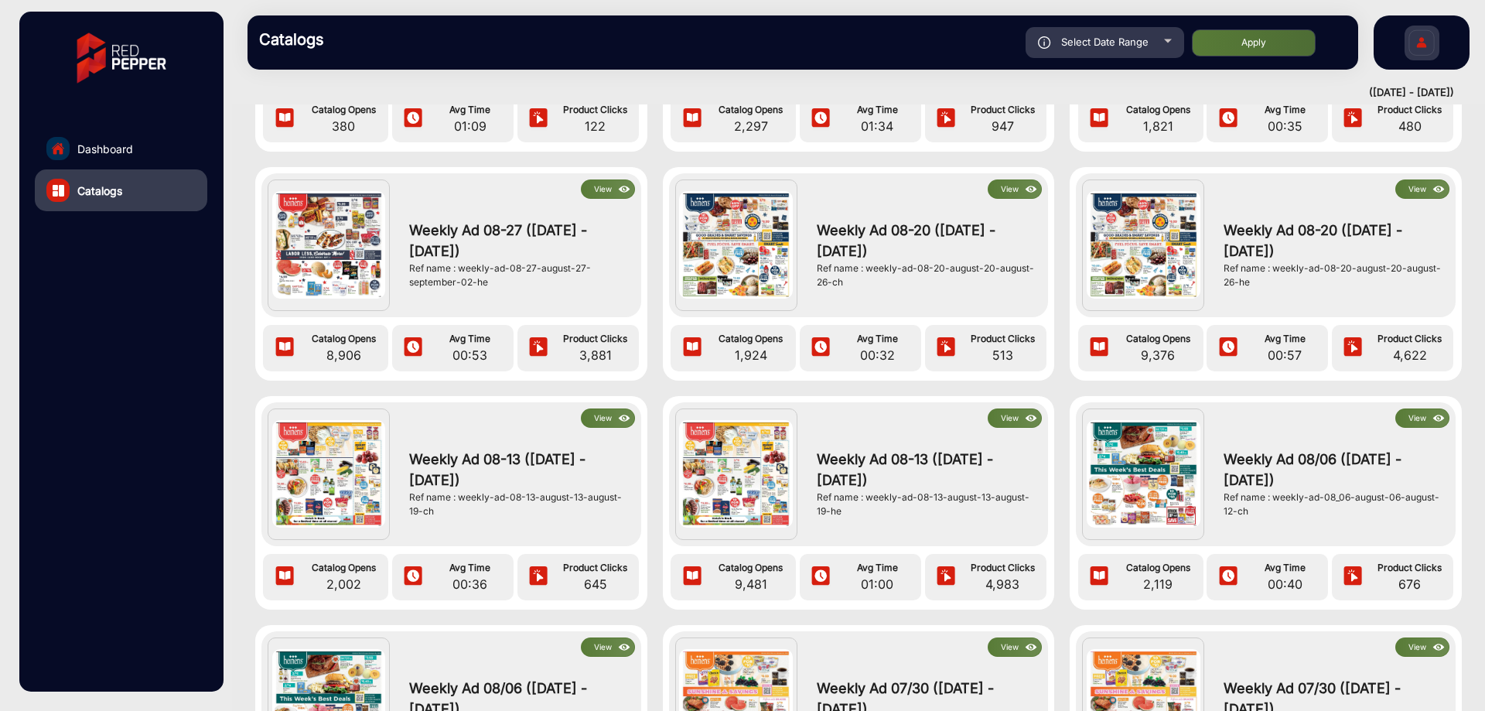
click at [606, 421] on button "View" at bounding box center [608, 417] width 54 height 19
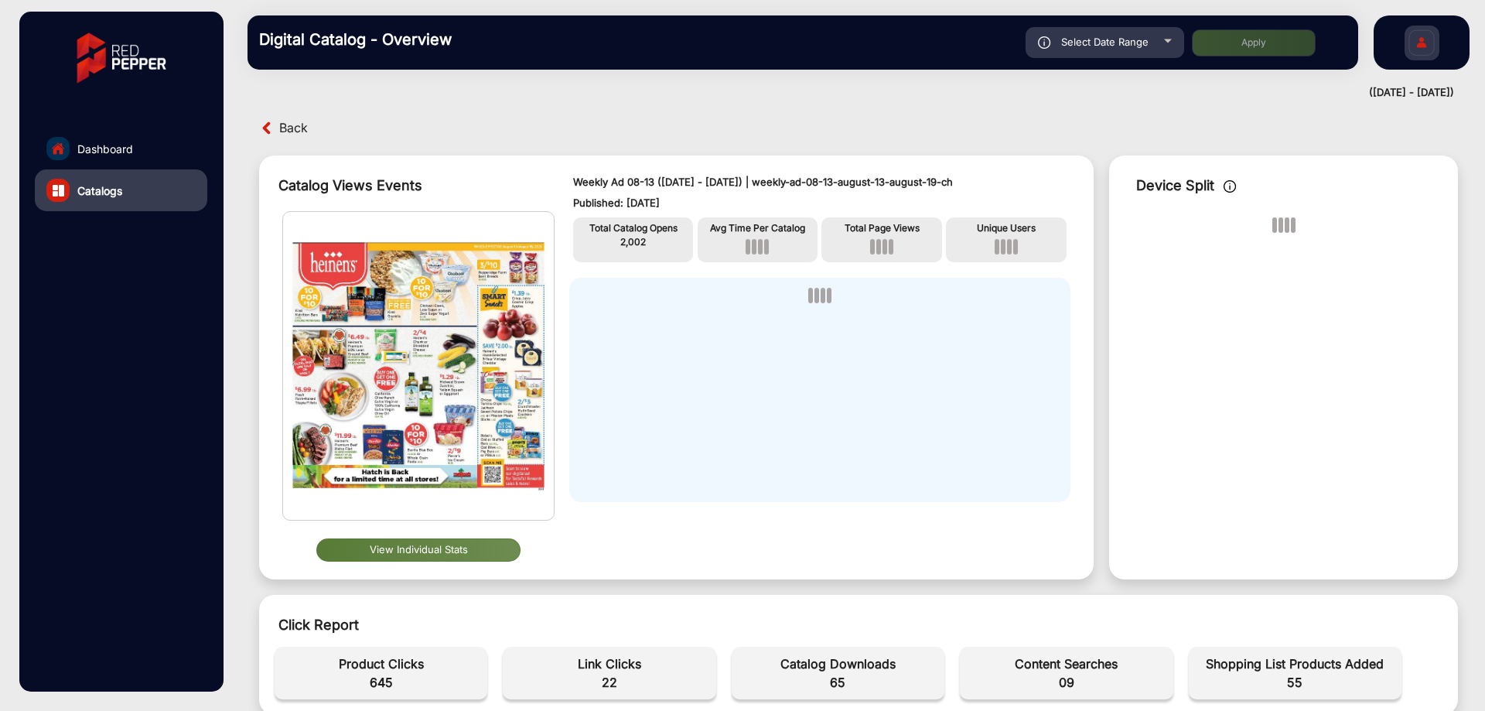
click at [449, 548] on button "View Individual Stats" at bounding box center [418, 549] width 204 height 23
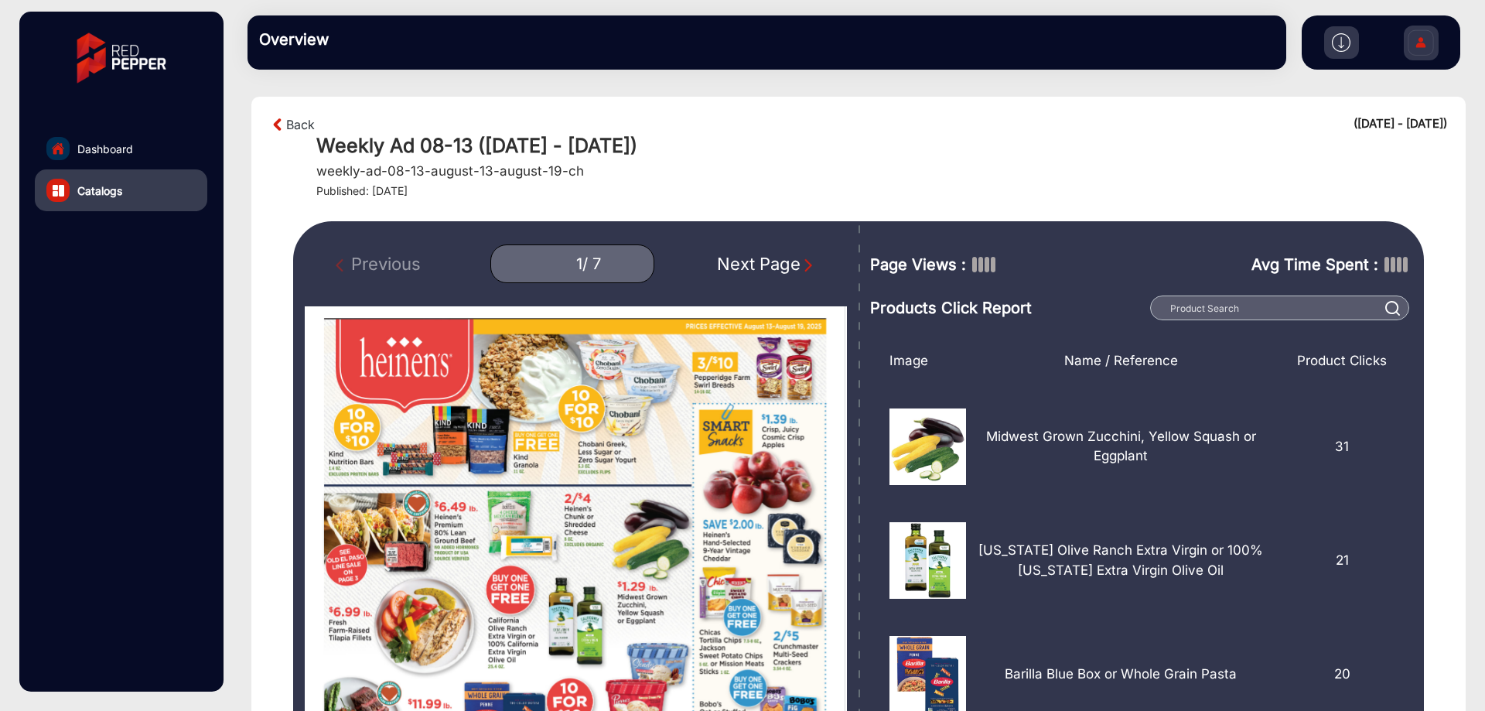
click at [784, 261] on div "Next Page" at bounding box center [766, 264] width 99 height 26
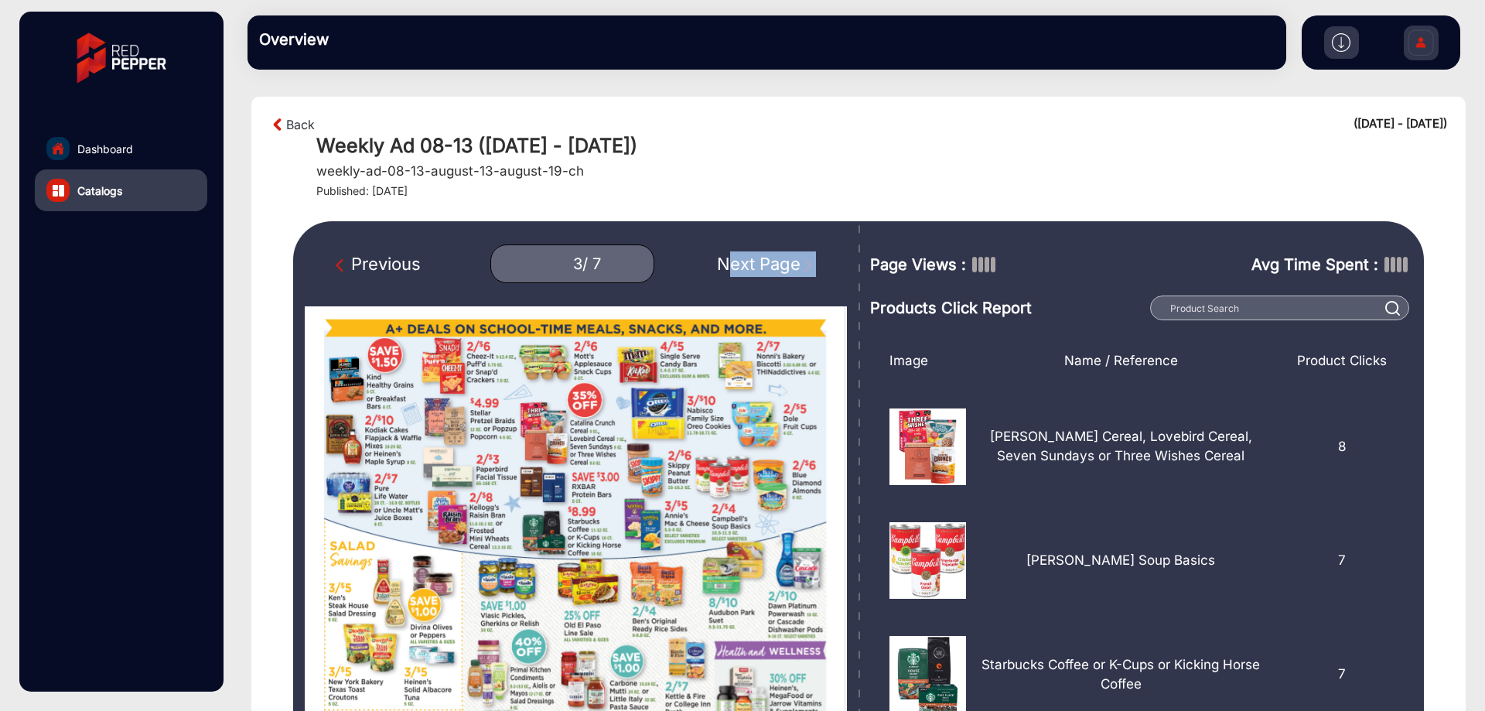
click at [784, 261] on div "Next Page" at bounding box center [766, 264] width 99 height 26
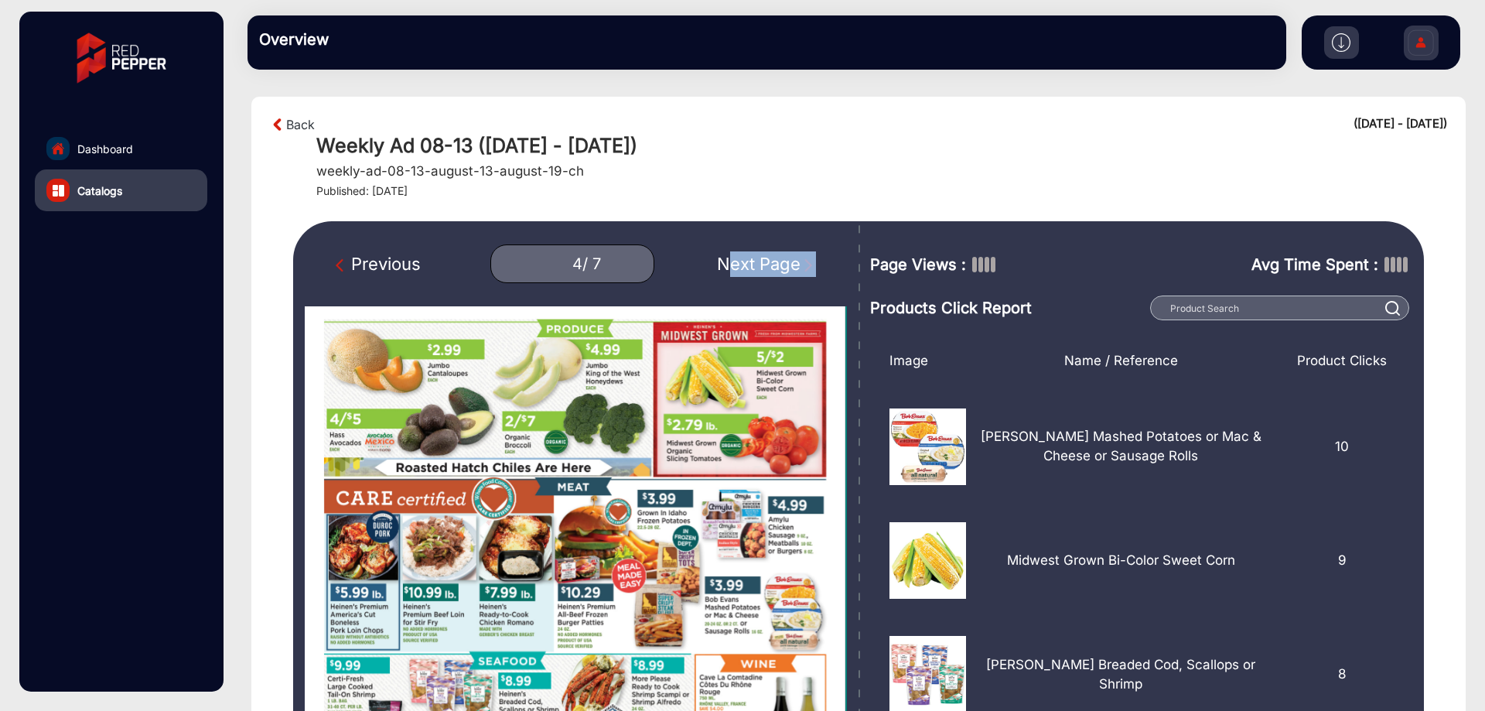
click at [785, 261] on div "Next Page" at bounding box center [766, 264] width 99 height 26
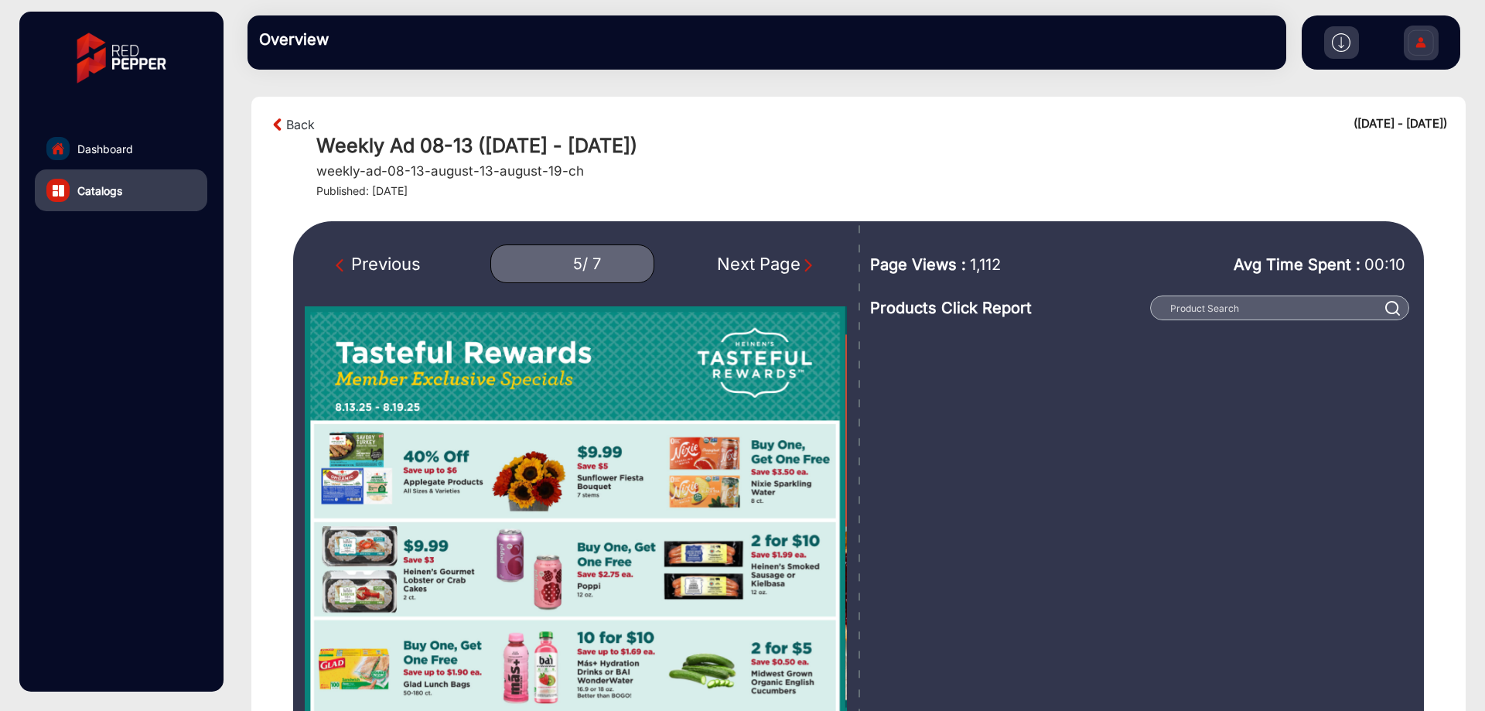
click at [991, 265] on span "1,112" at bounding box center [985, 264] width 31 height 23
copy span "1,112"
click at [806, 269] on img "Next Page" at bounding box center [807, 264] width 15 height 15
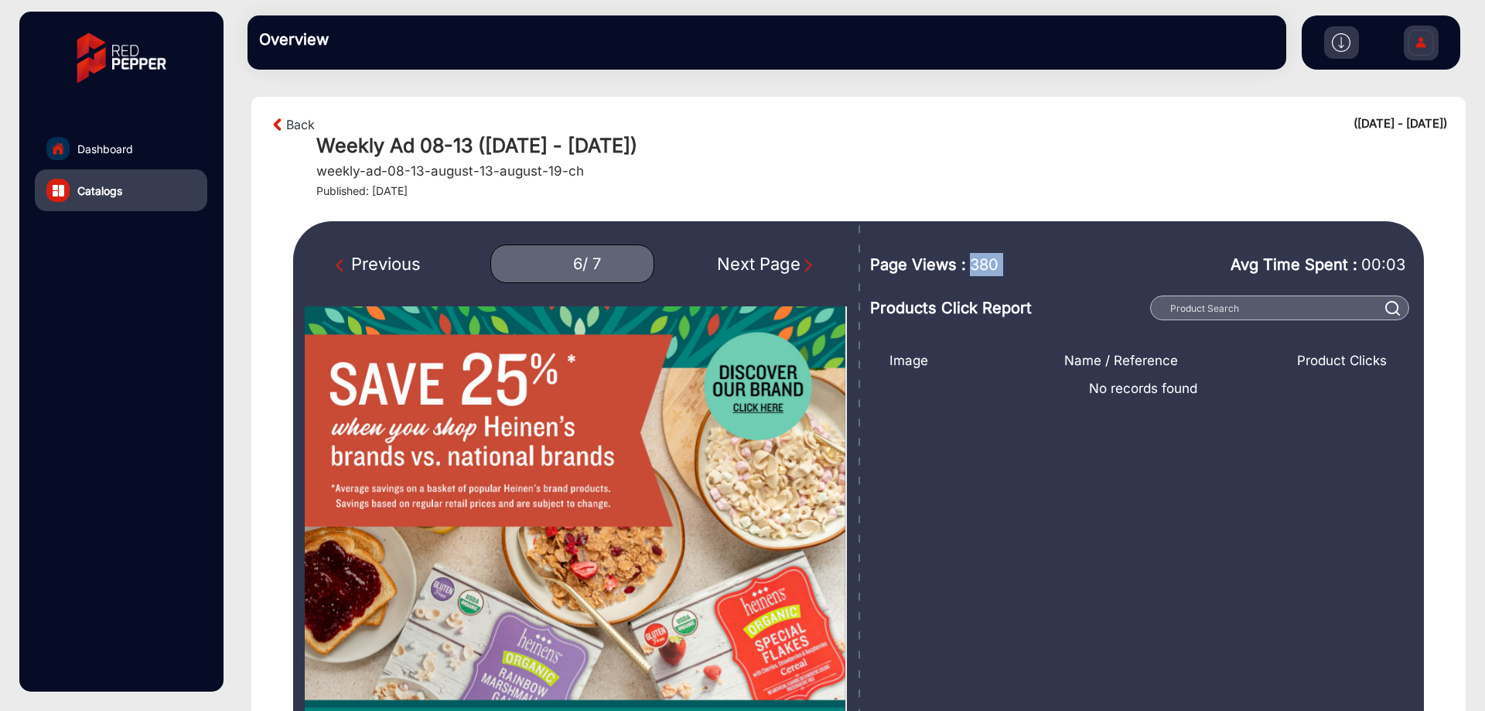
click at [807, 265] on img "Next Page" at bounding box center [807, 264] width 15 height 15
type input "7"
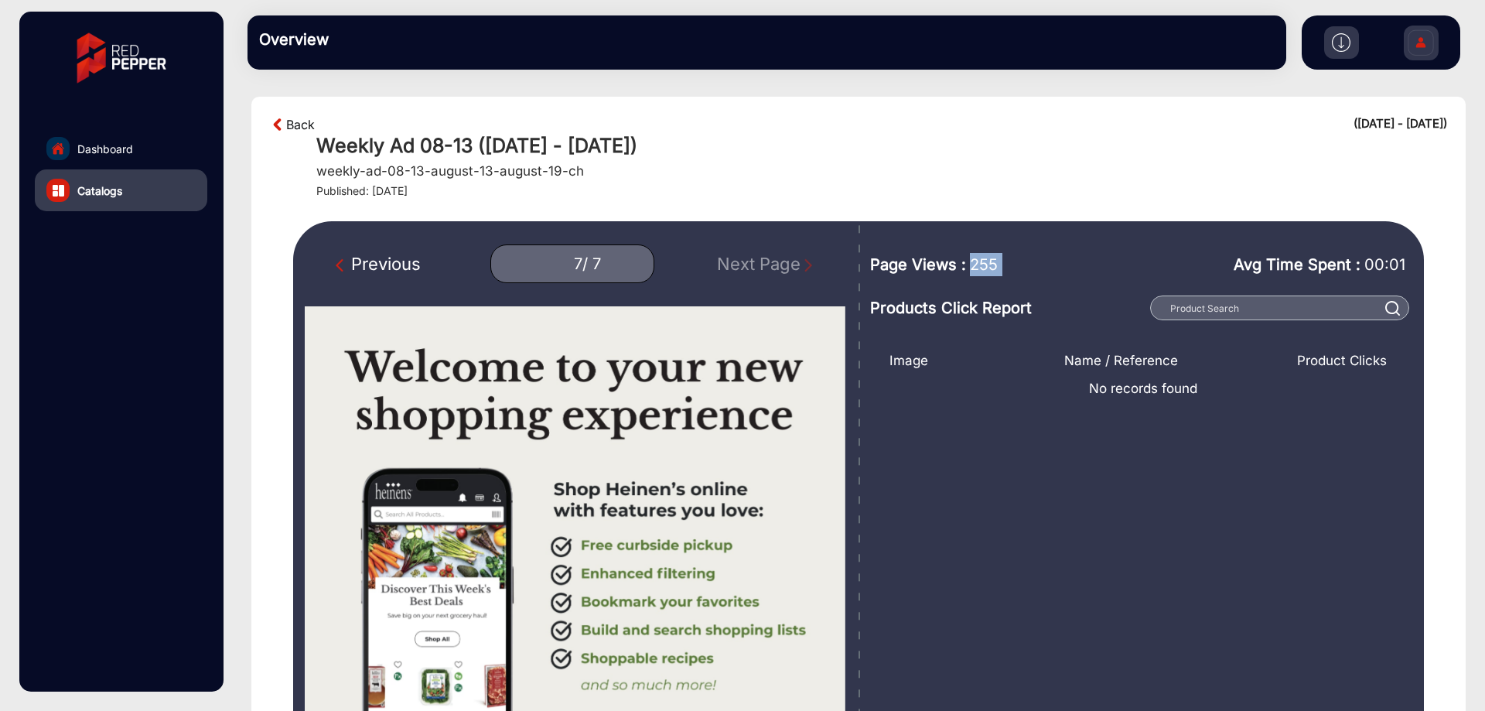
click at [294, 126] on link "Back" at bounding box center [300, 124] width 29 height 19
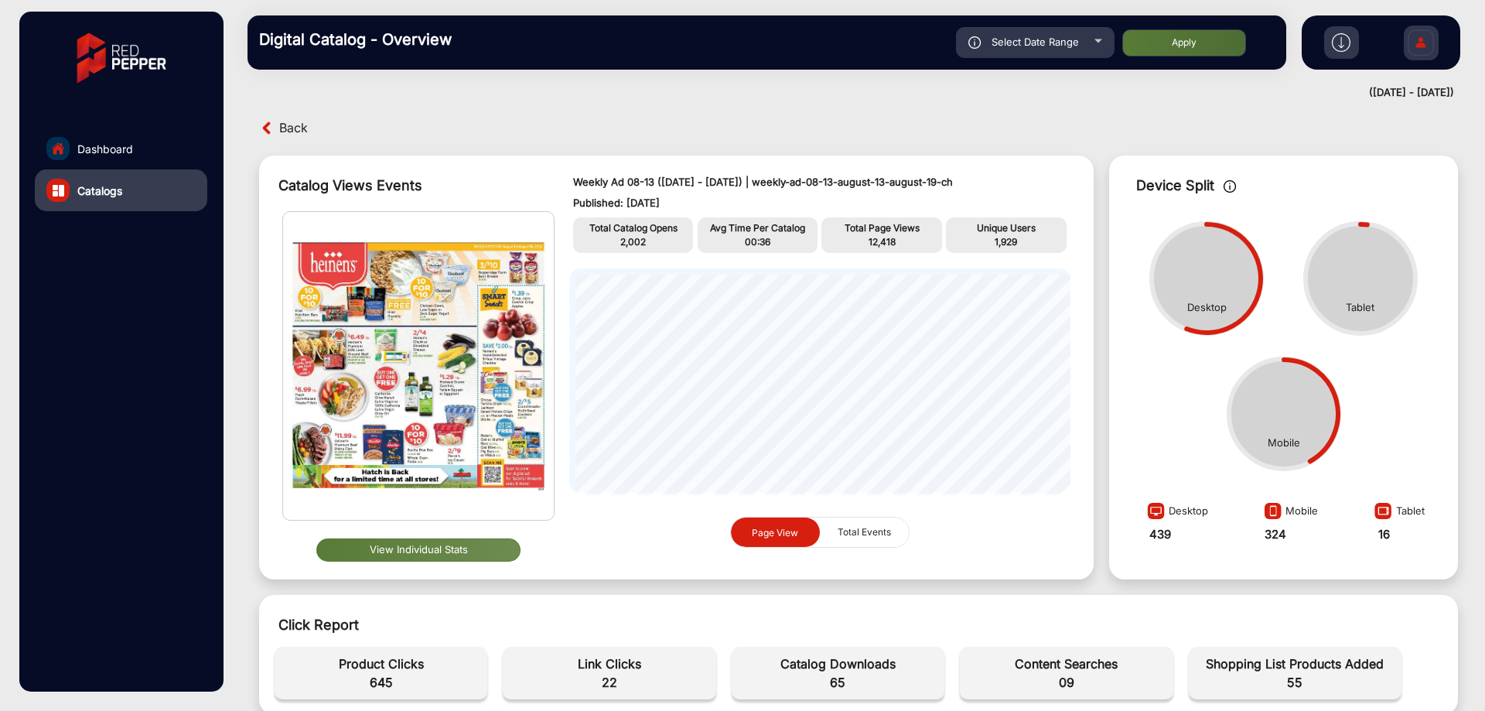
click at [294, 126] on span "Back" at bounding box center [293, 128] width 29 height 24
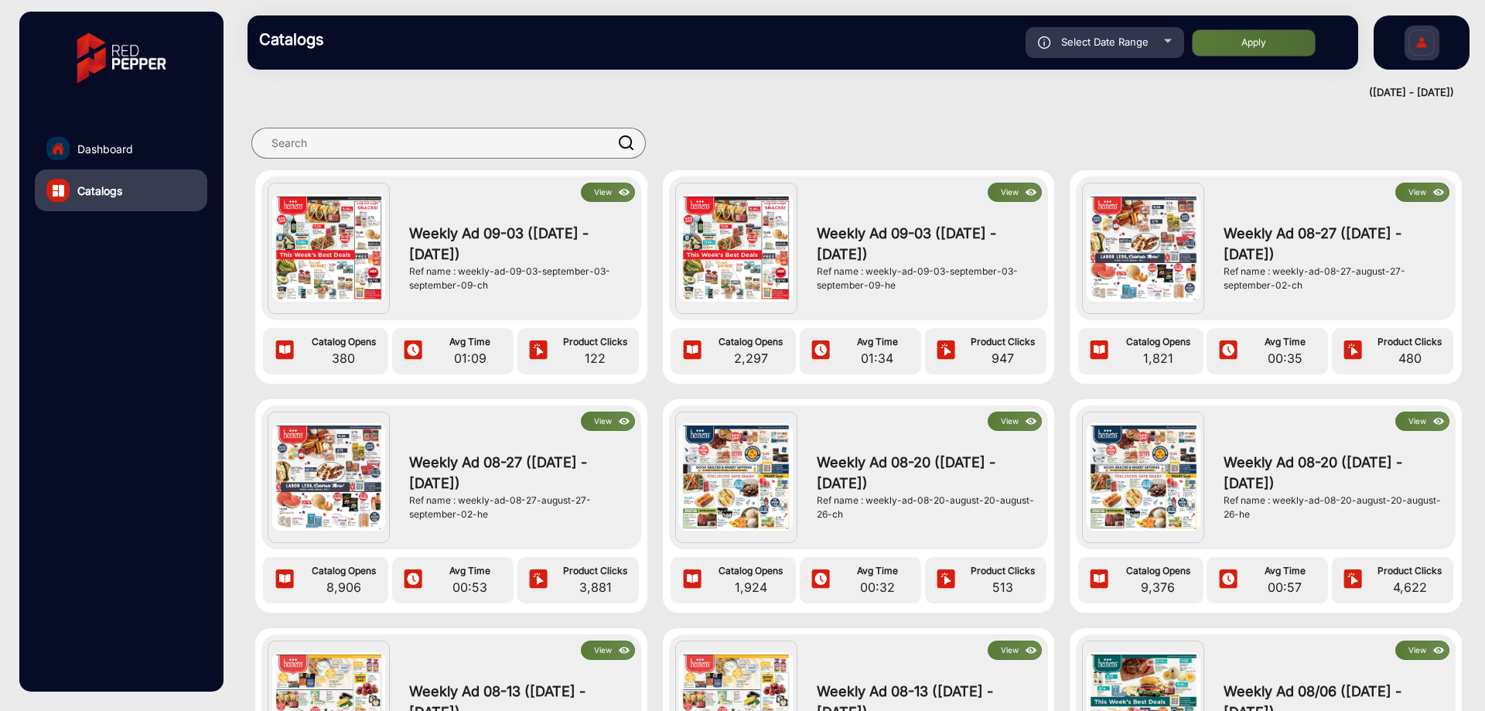
click at [1434, 432] on div "Weekly Ad 08-20 ([DATE] - [DATE]) Ref name : weekly-ad-08-20-august-20-august-2…" at bounding box center [1332, 487] width 233 height 112
click at [1417, 421] on button "View" at bounding box center [1422, 420] width 54 height 19
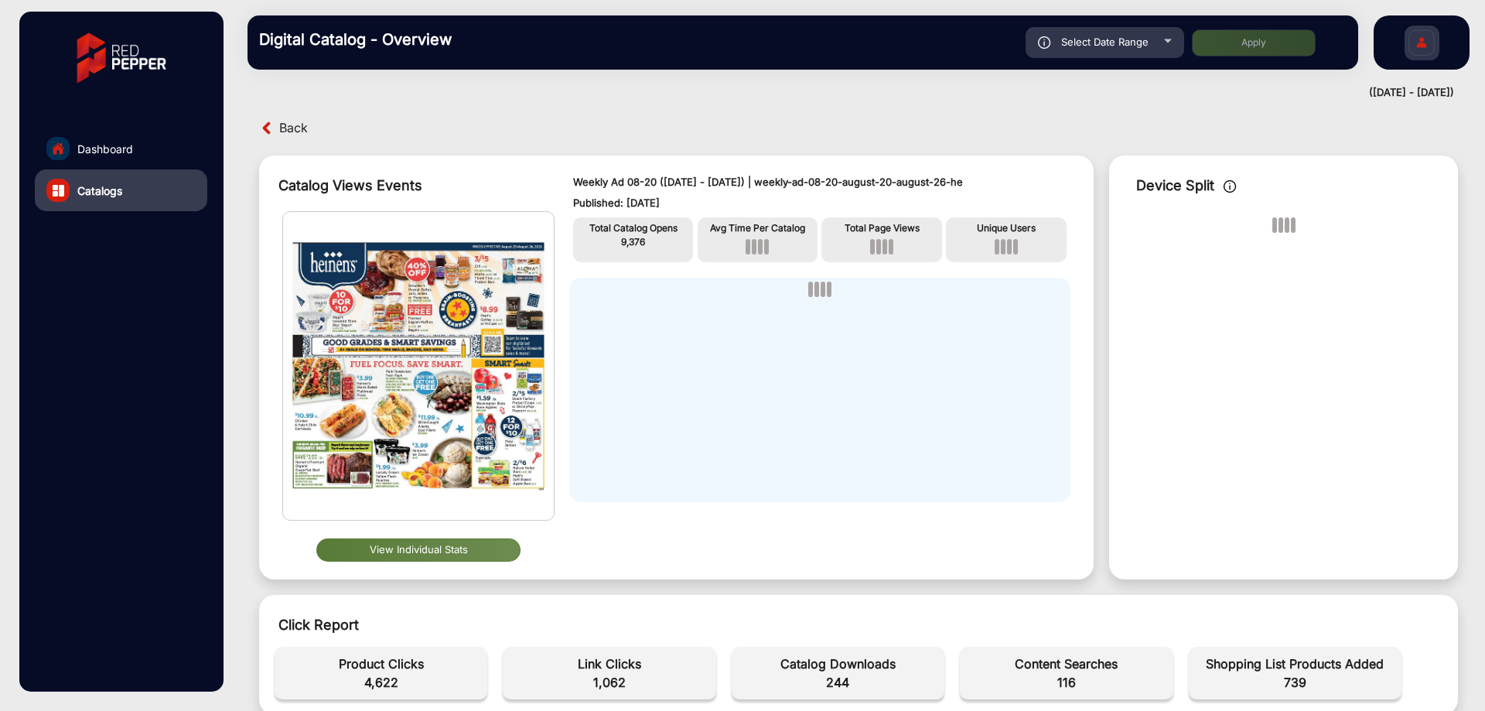
click at [408, 540] on button "View Individual Stats" at bounding box center [418, 549] width 204 height 23
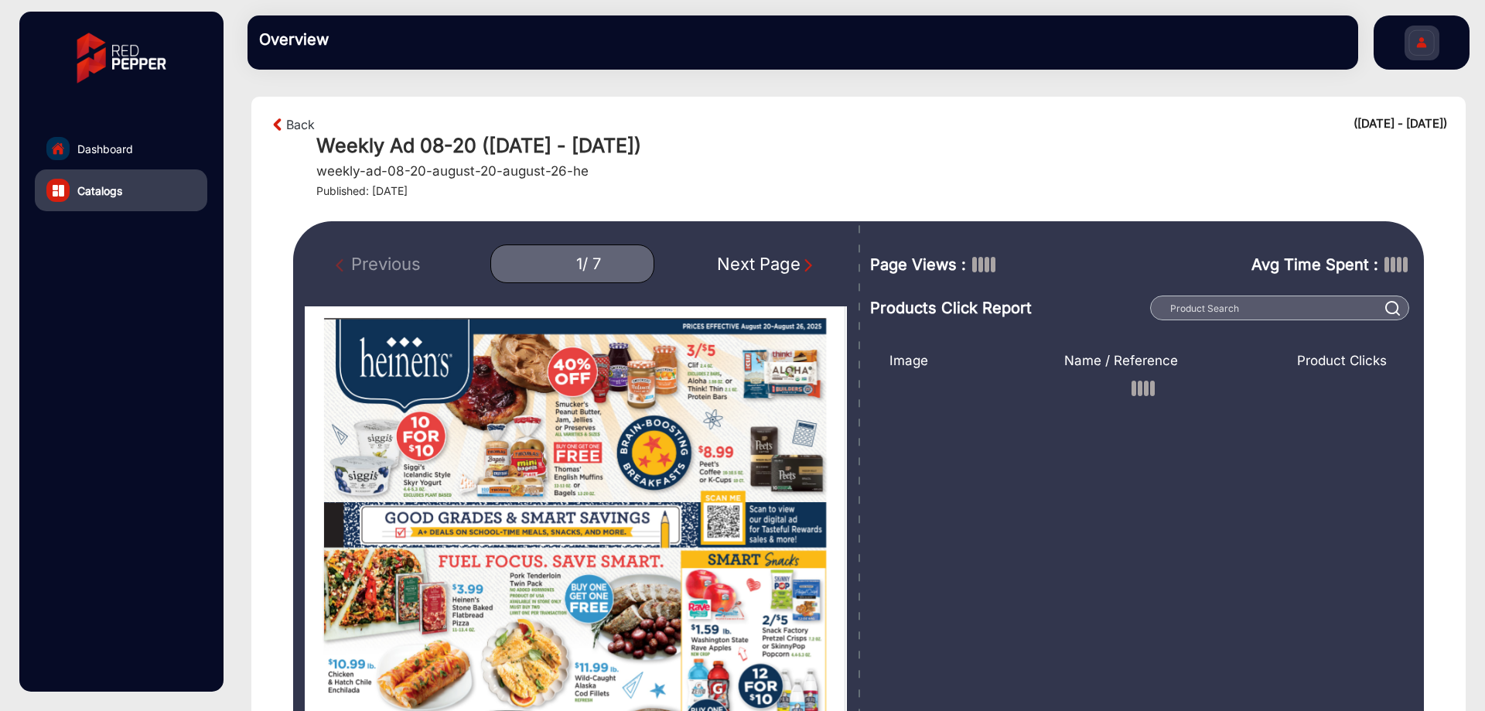
click at [806, 262] on img "Next Page" at bounding box center [807, 264] width 15 height 15
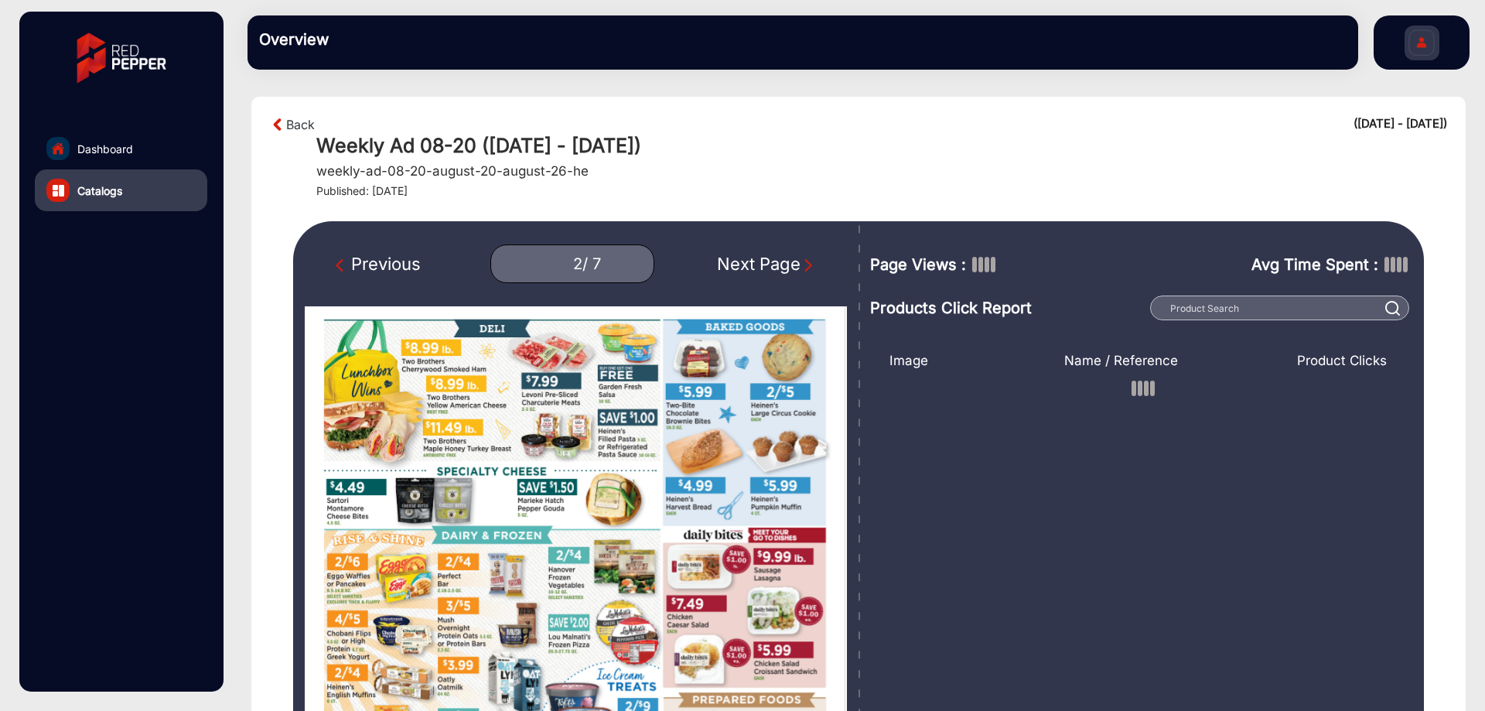
click at [806, 263] on img "Next Page" at bounding box center [807, 264] width 15 height 15
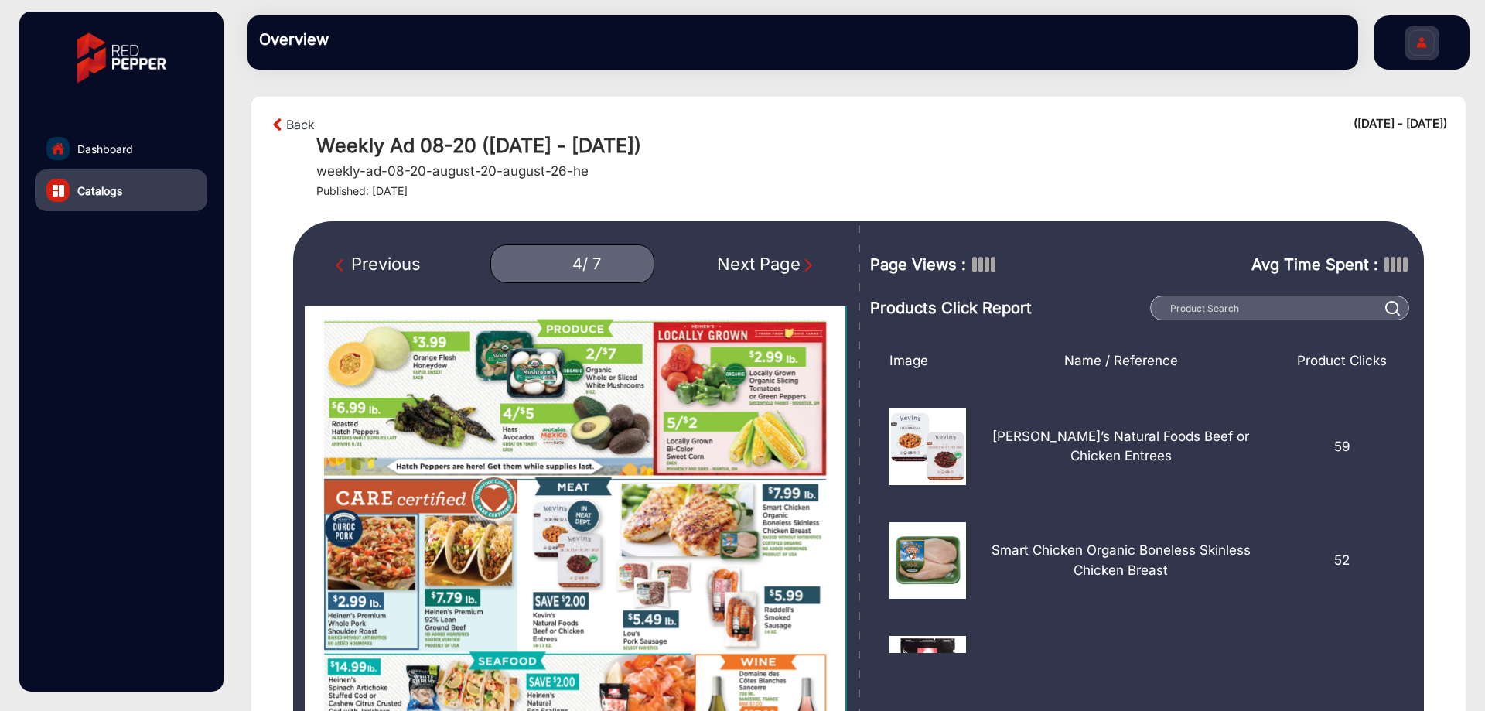
click at [806, 263] on img "Next Page" at bounding box center [807, 264] width 15 height 15
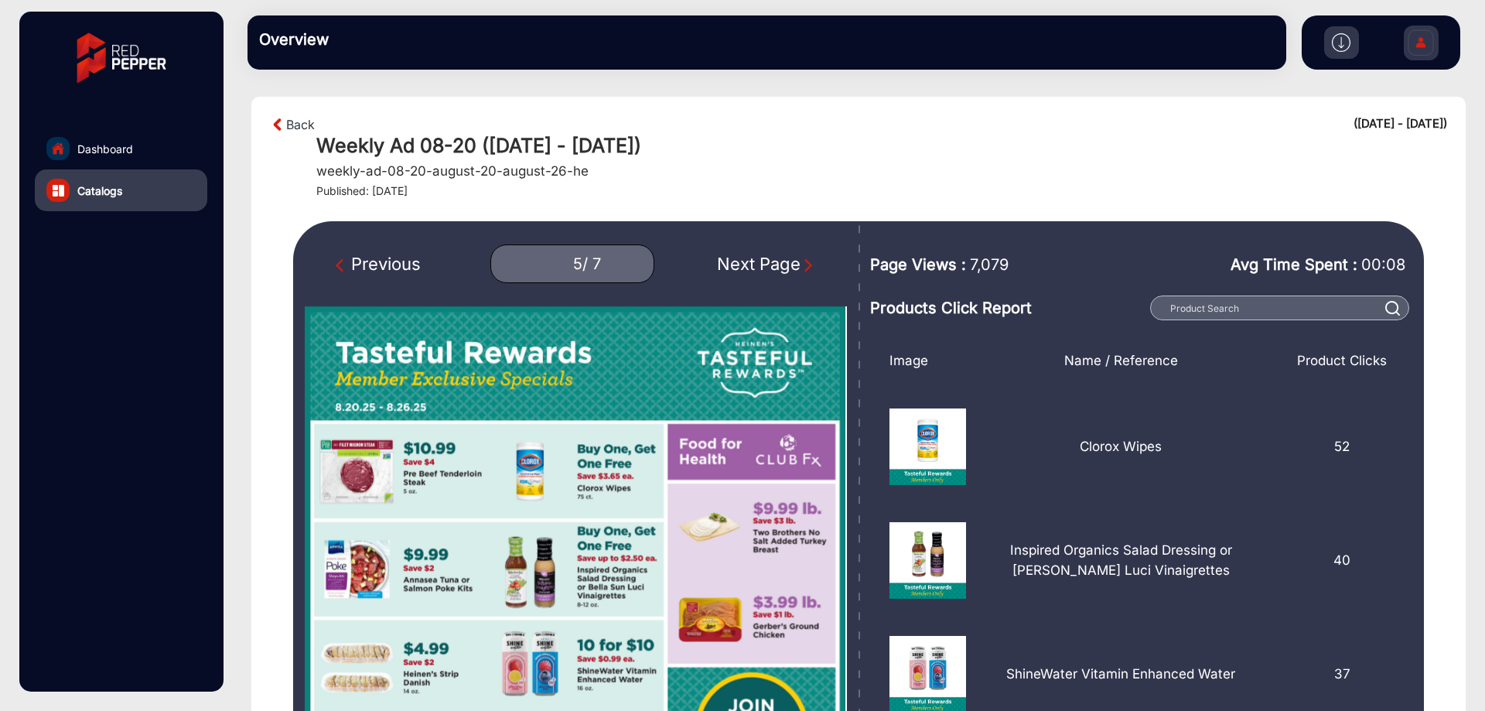
click at [977, 261] on span "7,079" at bounding box center [989, 264] width 39 height 23
click at [804, 261] on img "Next Page" at bounding box center [807, 264] width 15 height 15
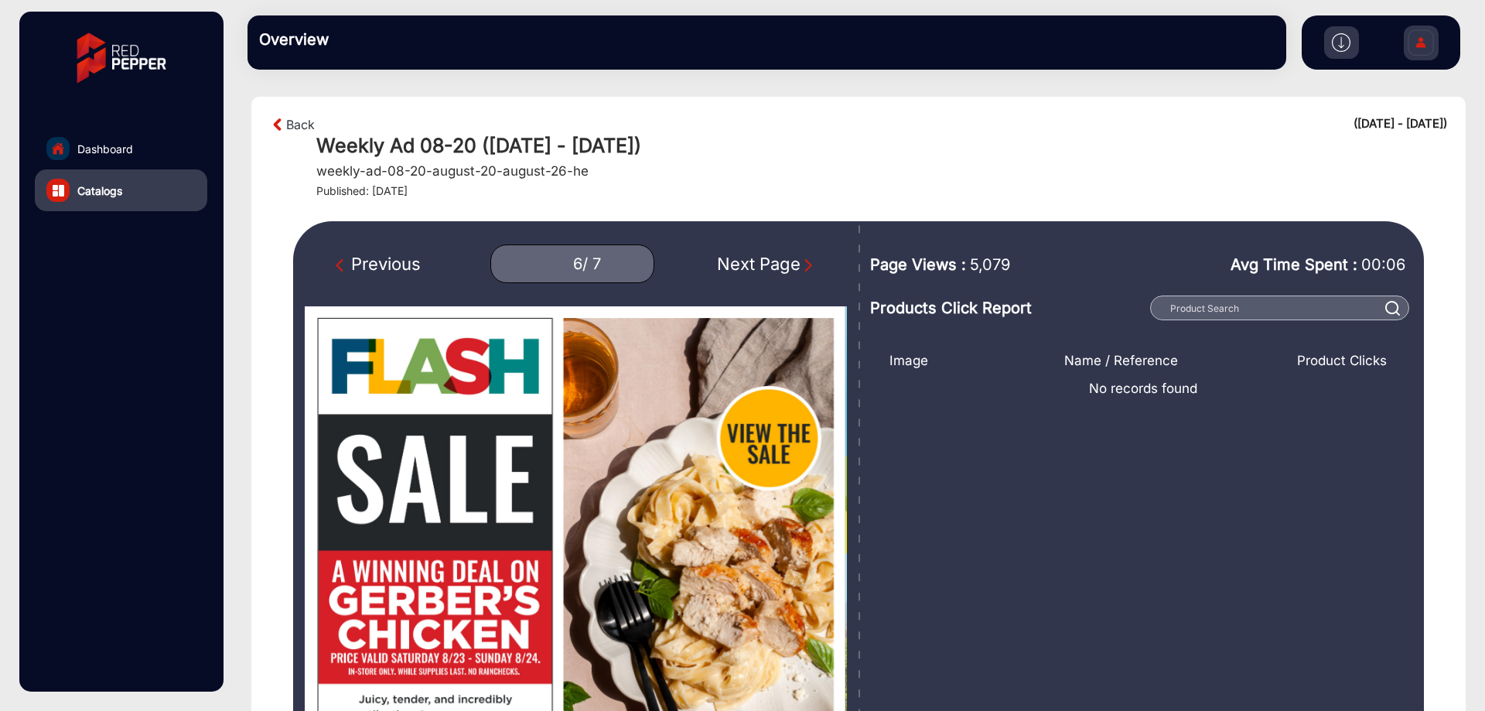
click at [972, 261] on span "5,079" at bounding box center [990, 264] width 40 height 23
click at [801, 259] on img "Next Page" at bounding box center [807, 264] width 15 height 15
type input "7"
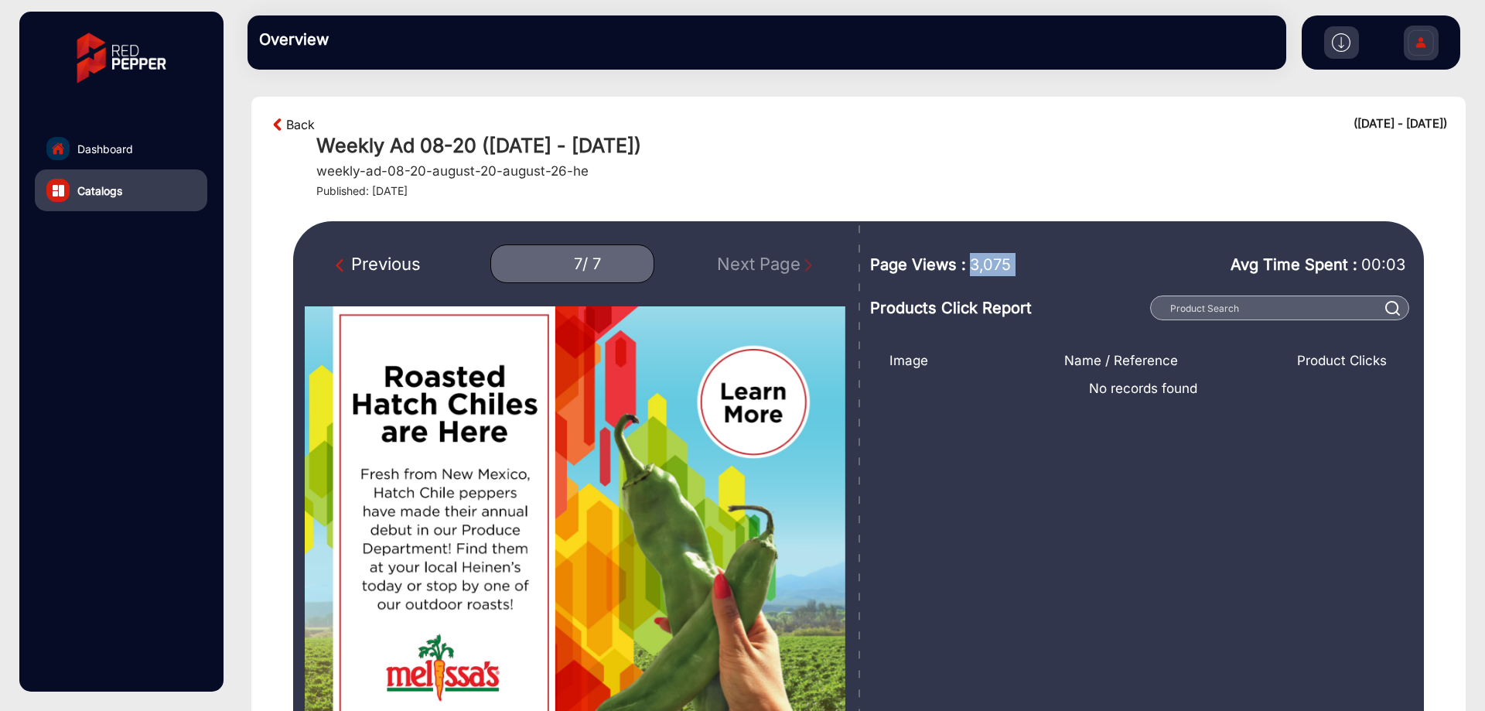
click at [298, 124] on link "Back" at bounding box center [300, 124] width 29 height 19
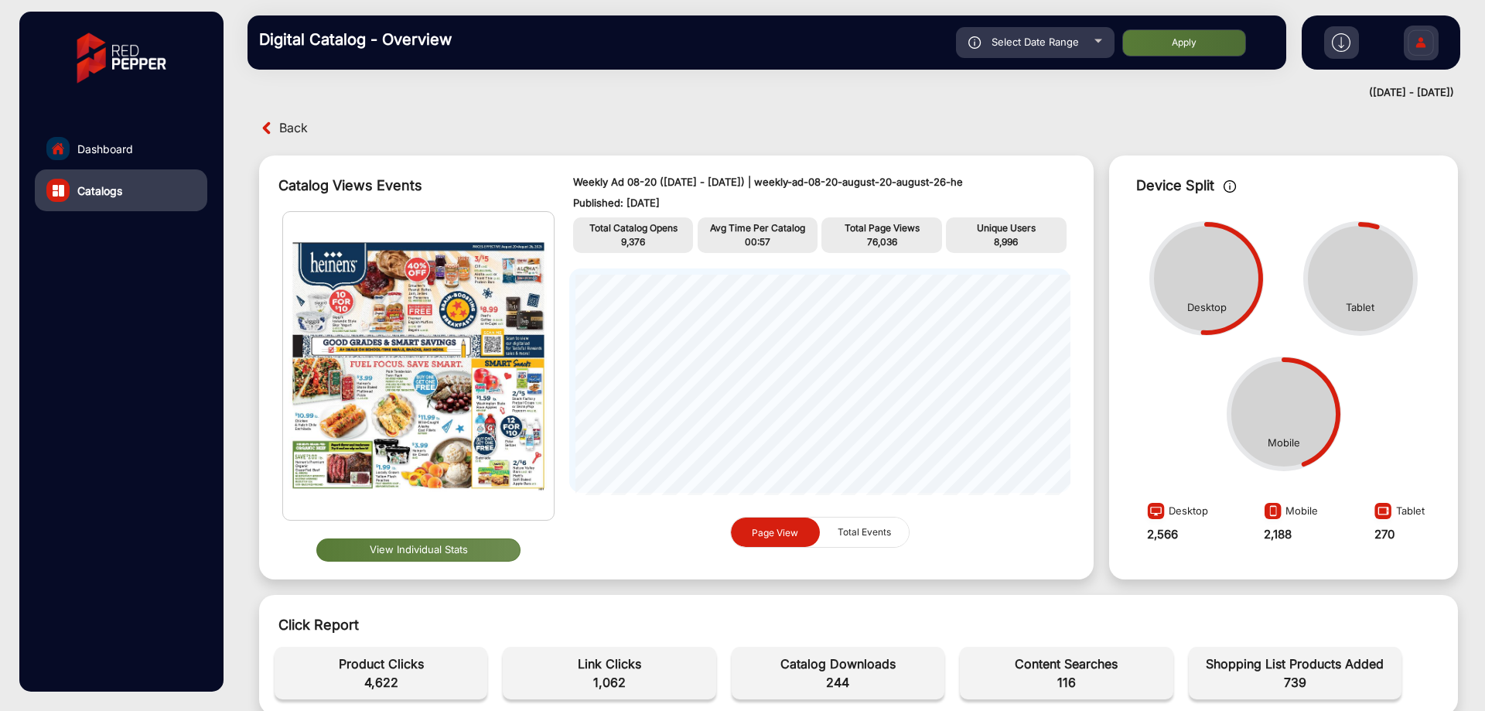
click at [297, 117] on span "Back" at bounding box center [293, 128] width 29 height 24
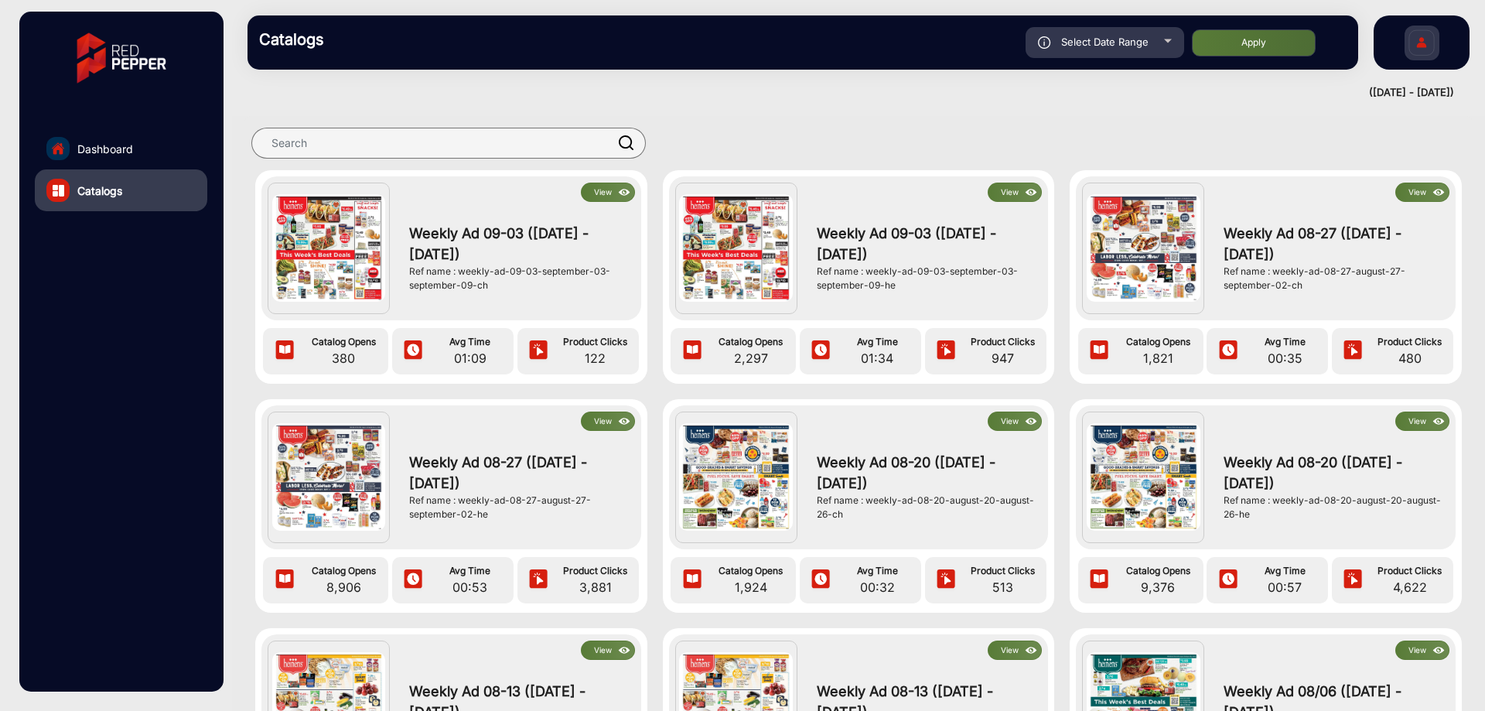
click at [1018, 426] on button "View" at bounding box center [1014, 420] width 54 height 19
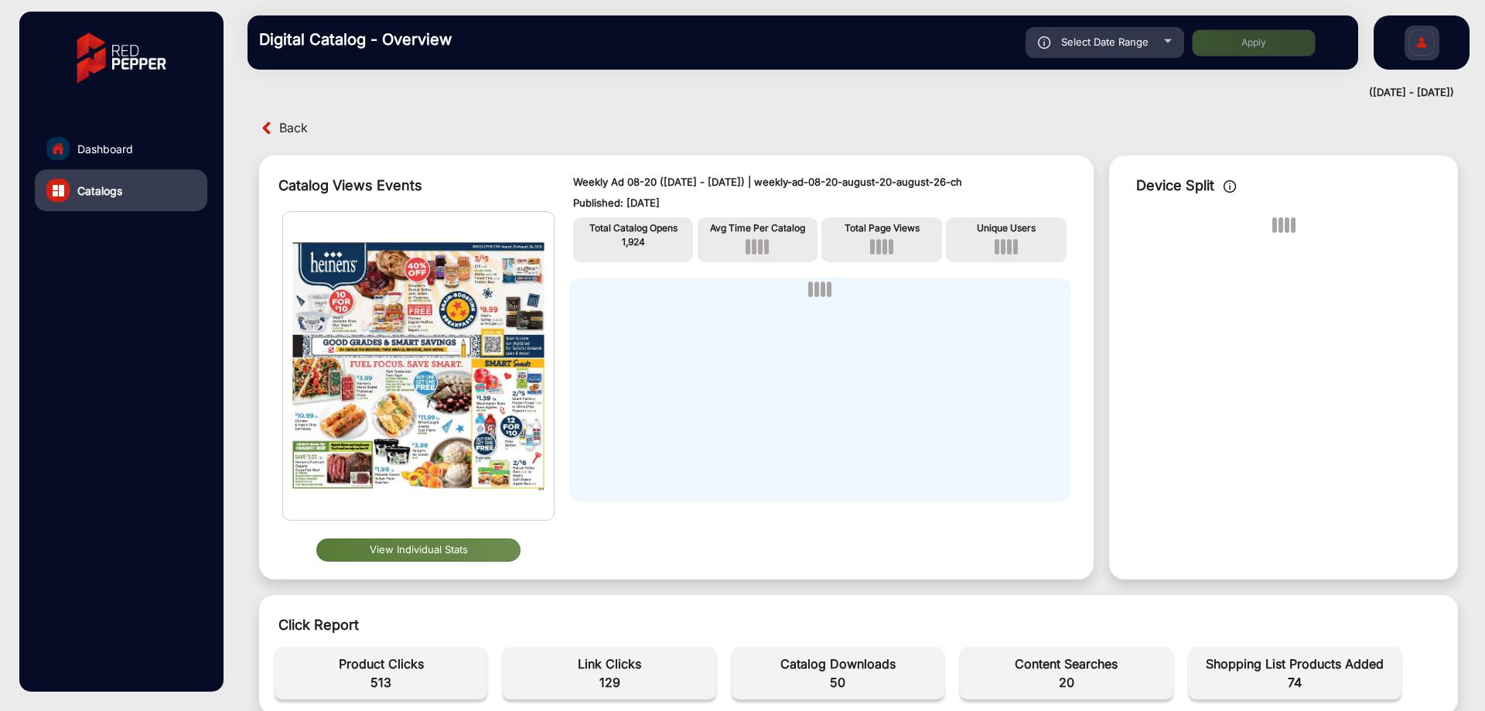
click at [416, 551] on button "View Individual Stats" at bounding box center [418, 549] width 204 height 23
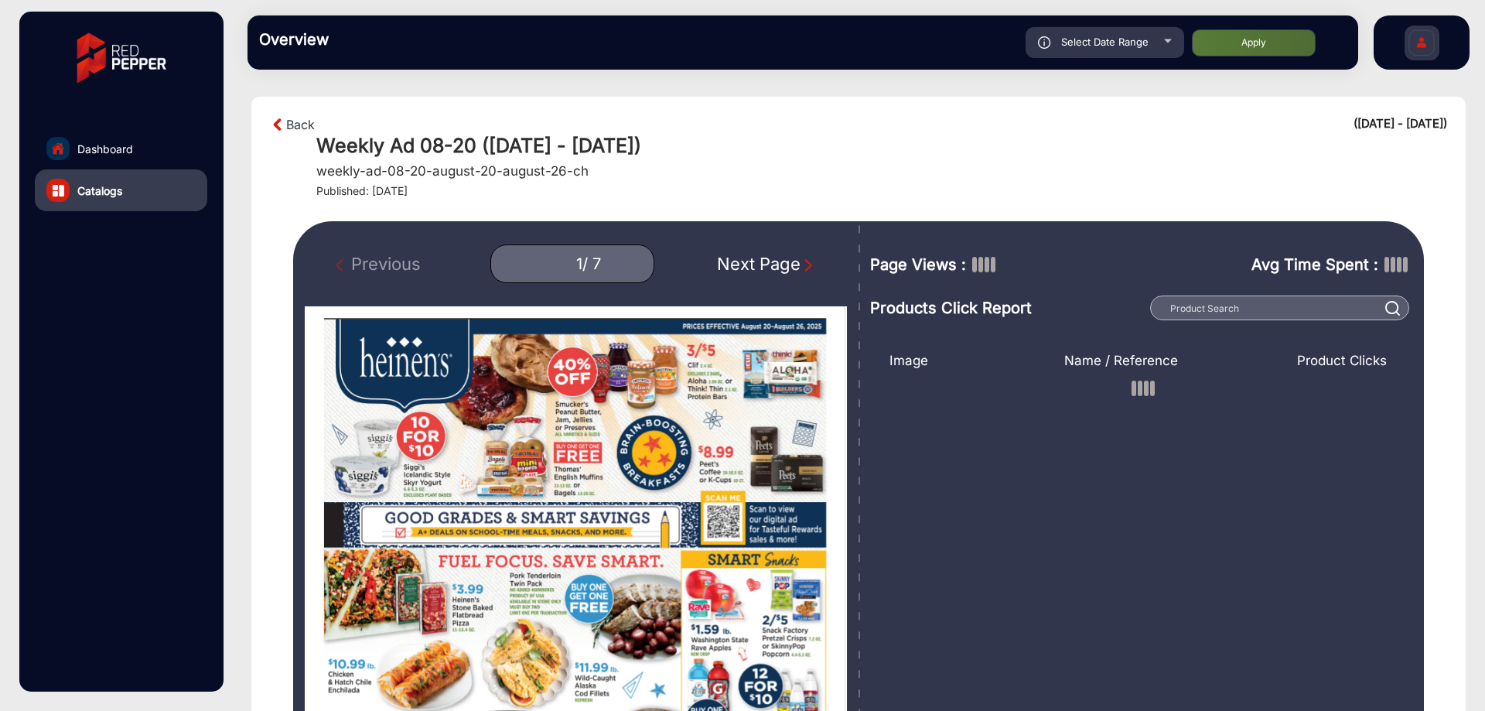
click at [795, 261] on div "Next Page" at bounding box center [766, 264] width 99 height 26
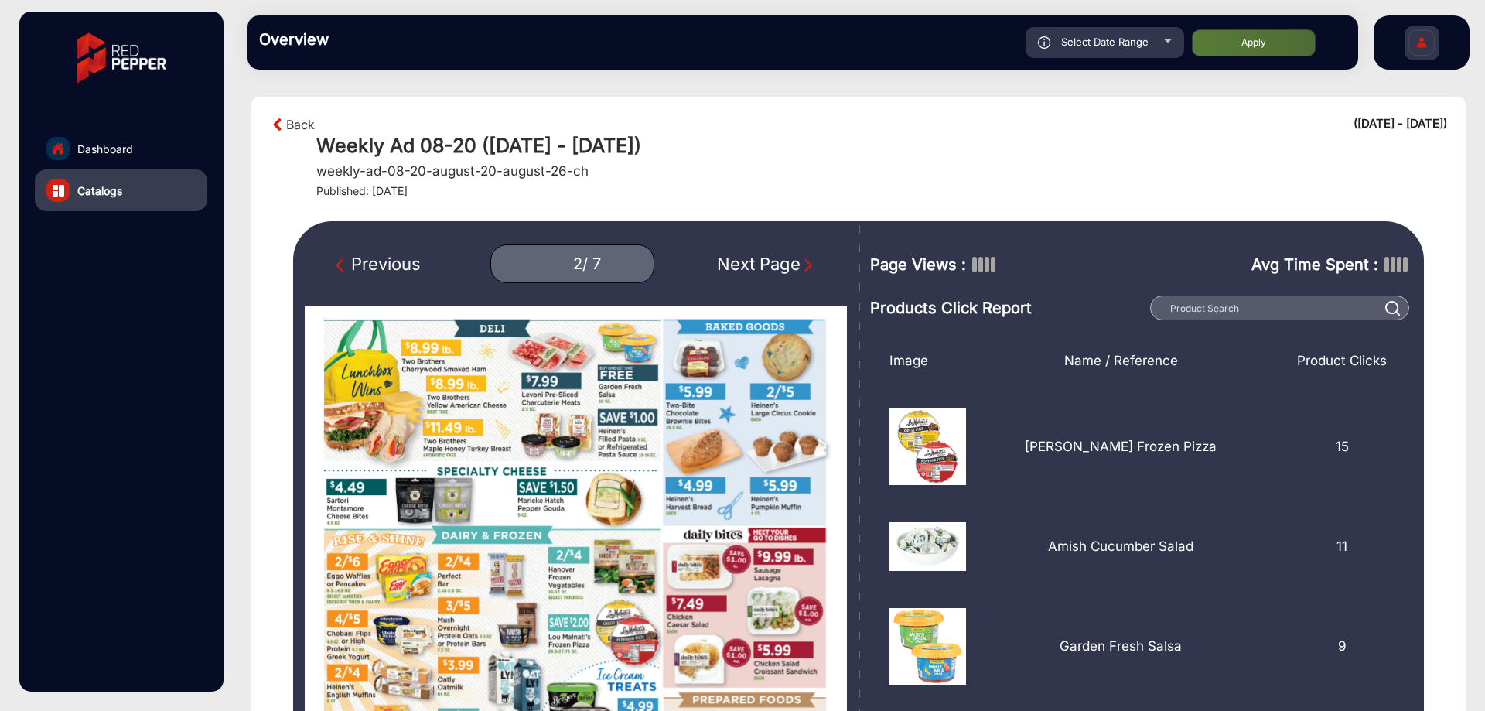
click at [796, 261] on div "Next Page" at bounding box center [766, 264] width 99 height 26
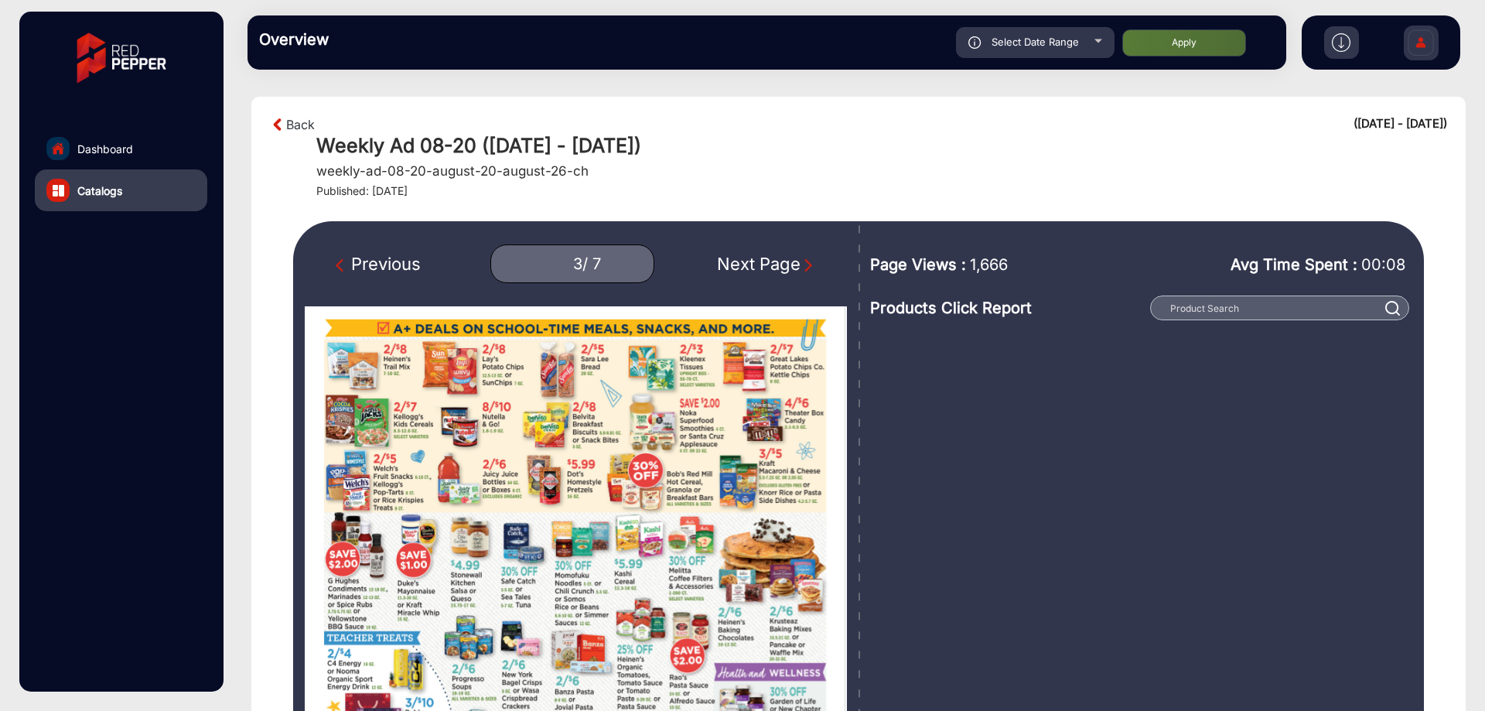
click at [796, 262] on div "Next Page" at bounding box center [766, 264] width 99 height 26
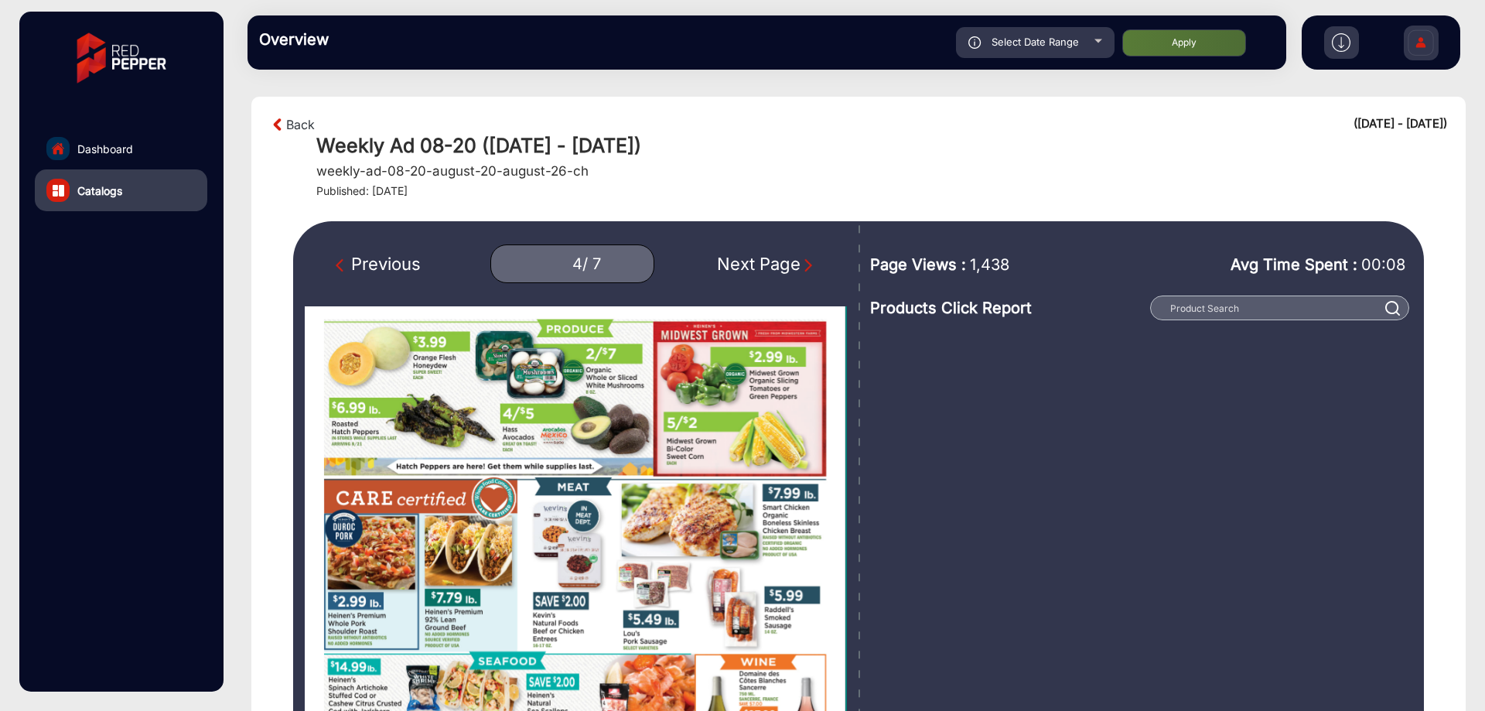
click at [796, 262] on div "Next Page" at bounding box center [766, 264] width 99 height 26
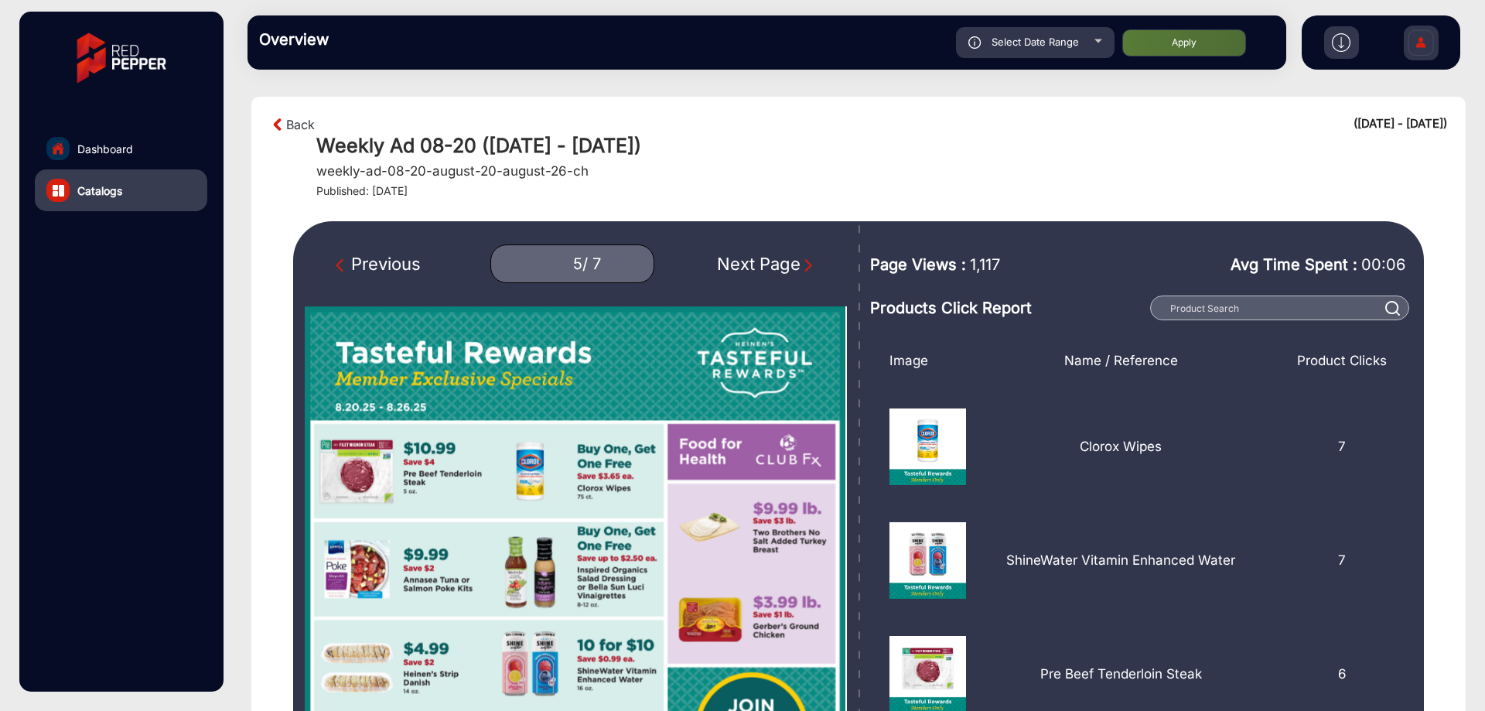
click at [981, 264] on span "1,117" at bounding box center [985, 264] width 30 height 23
click at [981, 263] on span "1,117" at bounding box center [985, 264] width 30 height 23
click at [810, 271] on img "Next Page" at bounding box center [807, 264] width 15 height 15
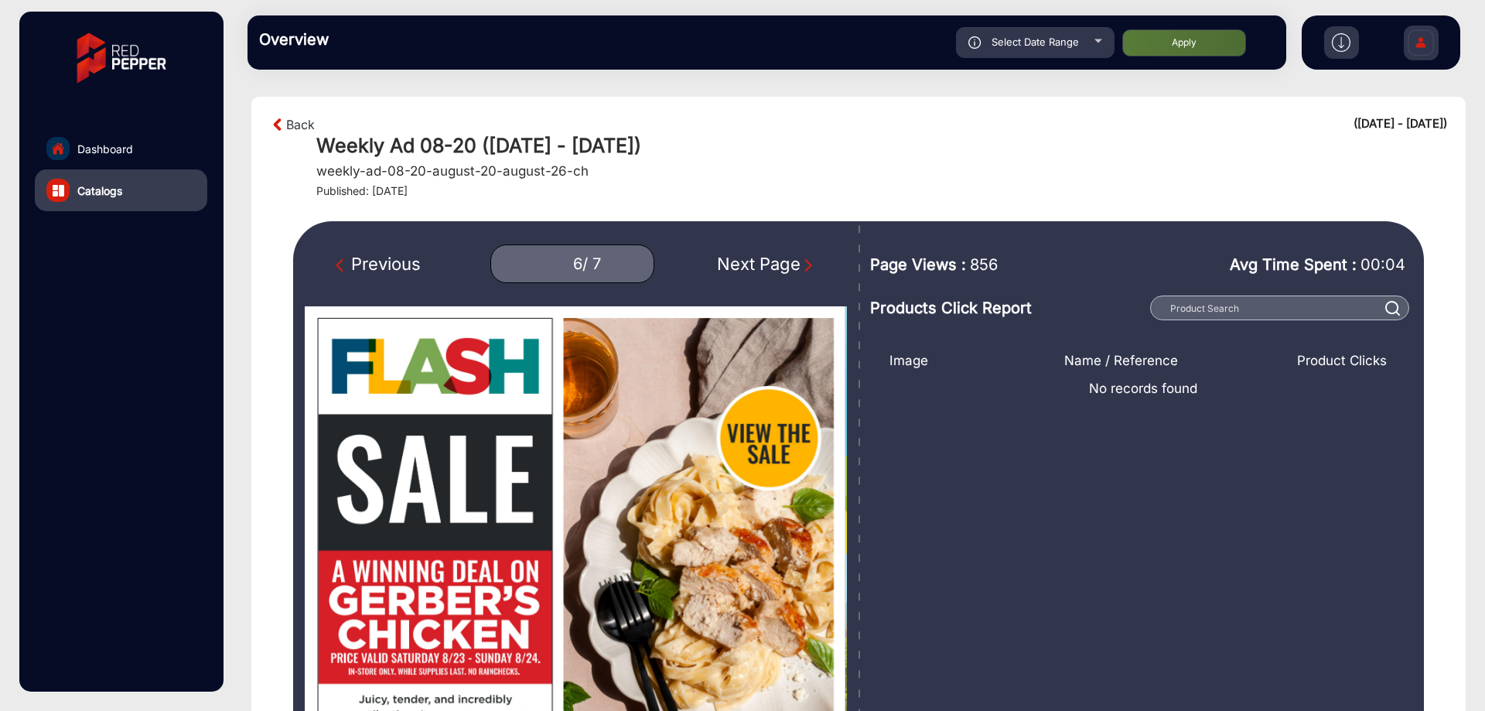
click at [796, 254] on div "Next Page" at bounding box center [766, 264] width 99 height 26
type input "7"
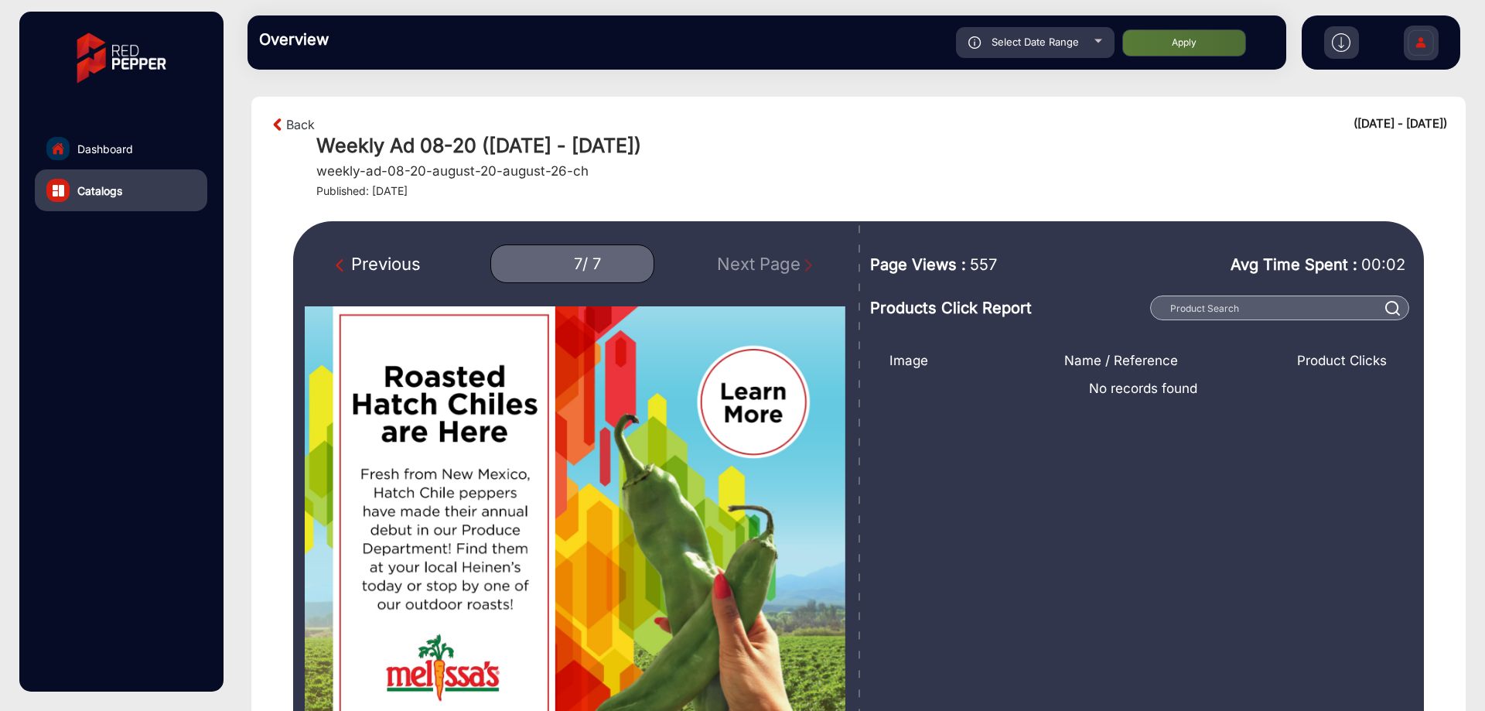
click at [988, 255] on span "557" at bounding box center [983, 264] width 27 height 23
click at [288, 127] on link "Back" at bounding box center [300, 124] width 29 height 19
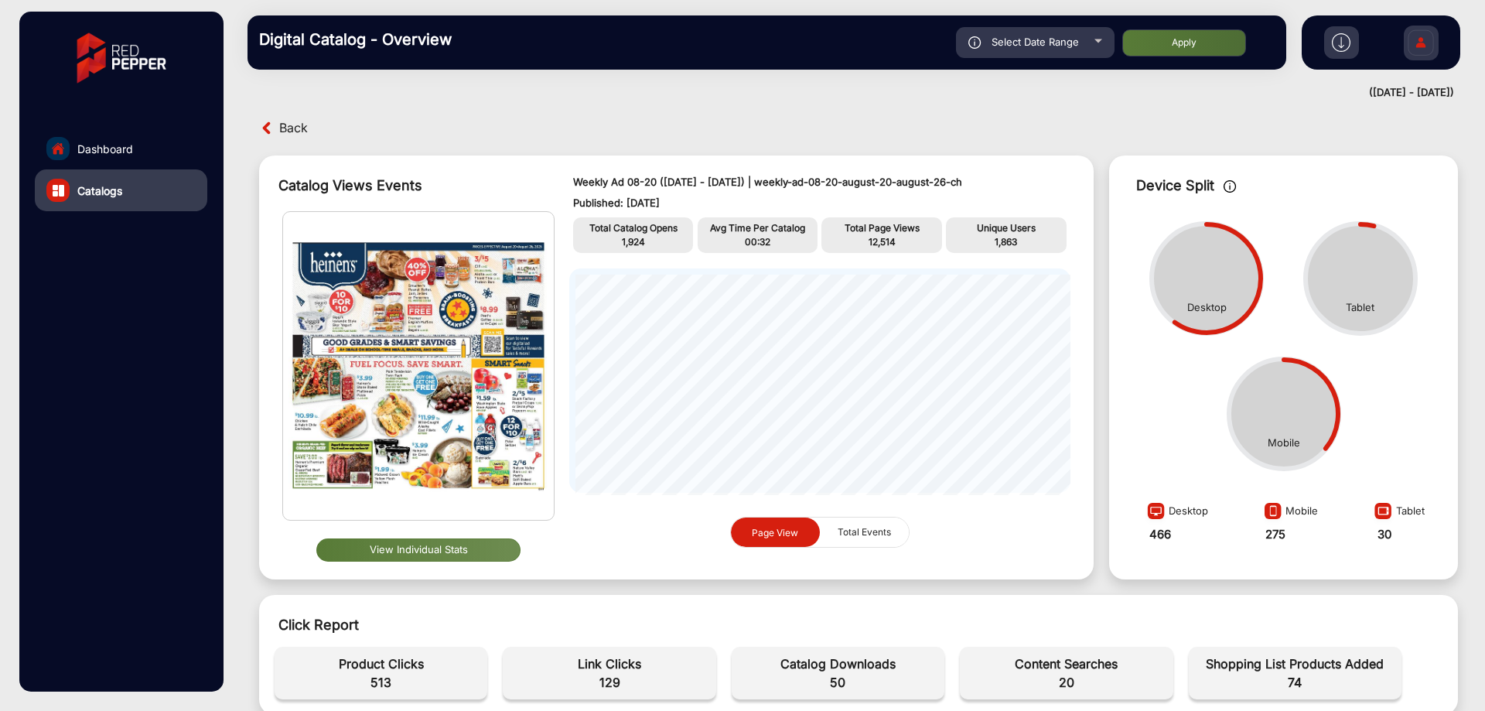
click at [291, 123] on span "Back" at bounding box center [293, 128] width 29 height 24
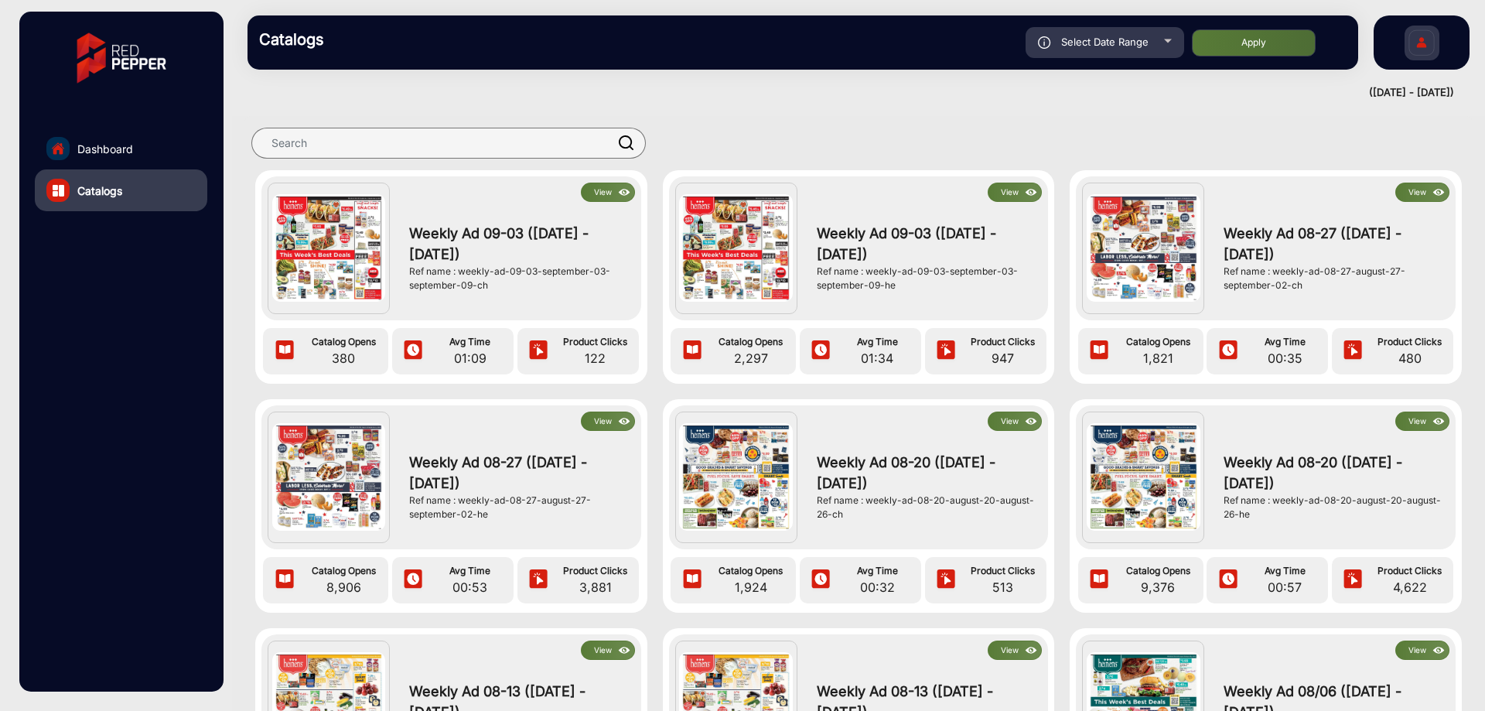
click at [616, 423] on img at bounding box center [625, 421] width 18 height 17
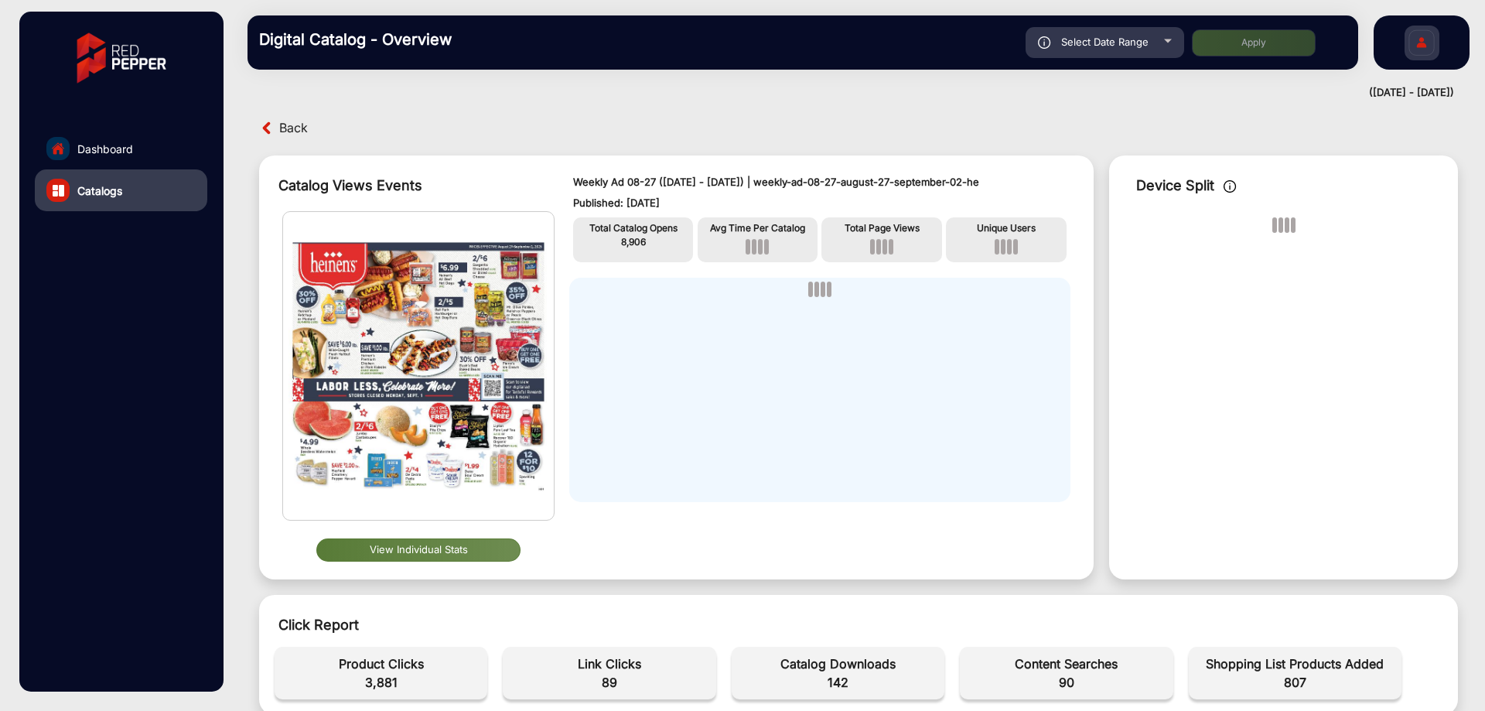
click at [483, 545] on button "View Individual Stats" at bounding box center [418, 549] width 204 height 23
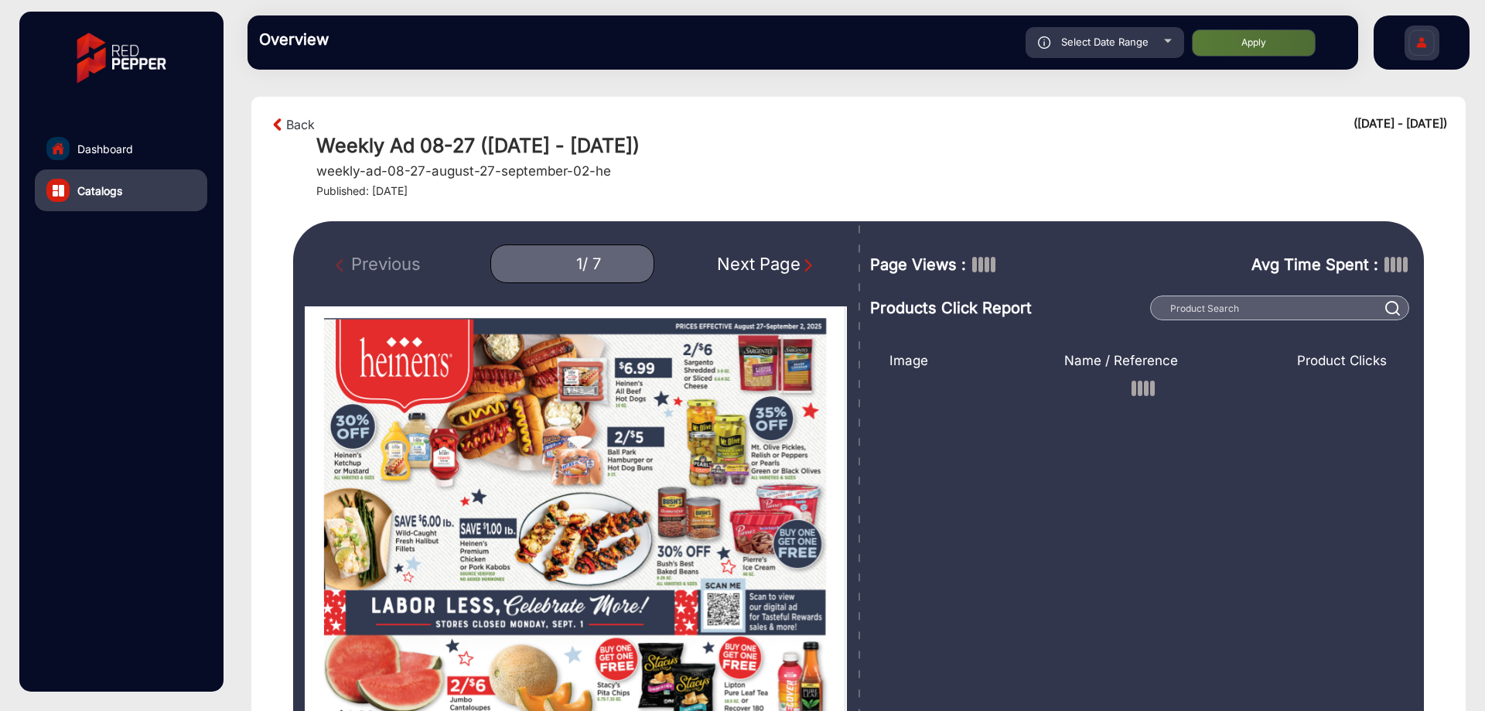
click at [793, 261] on div "Next Page" at bounding box center [766, 264] width 99 height 26
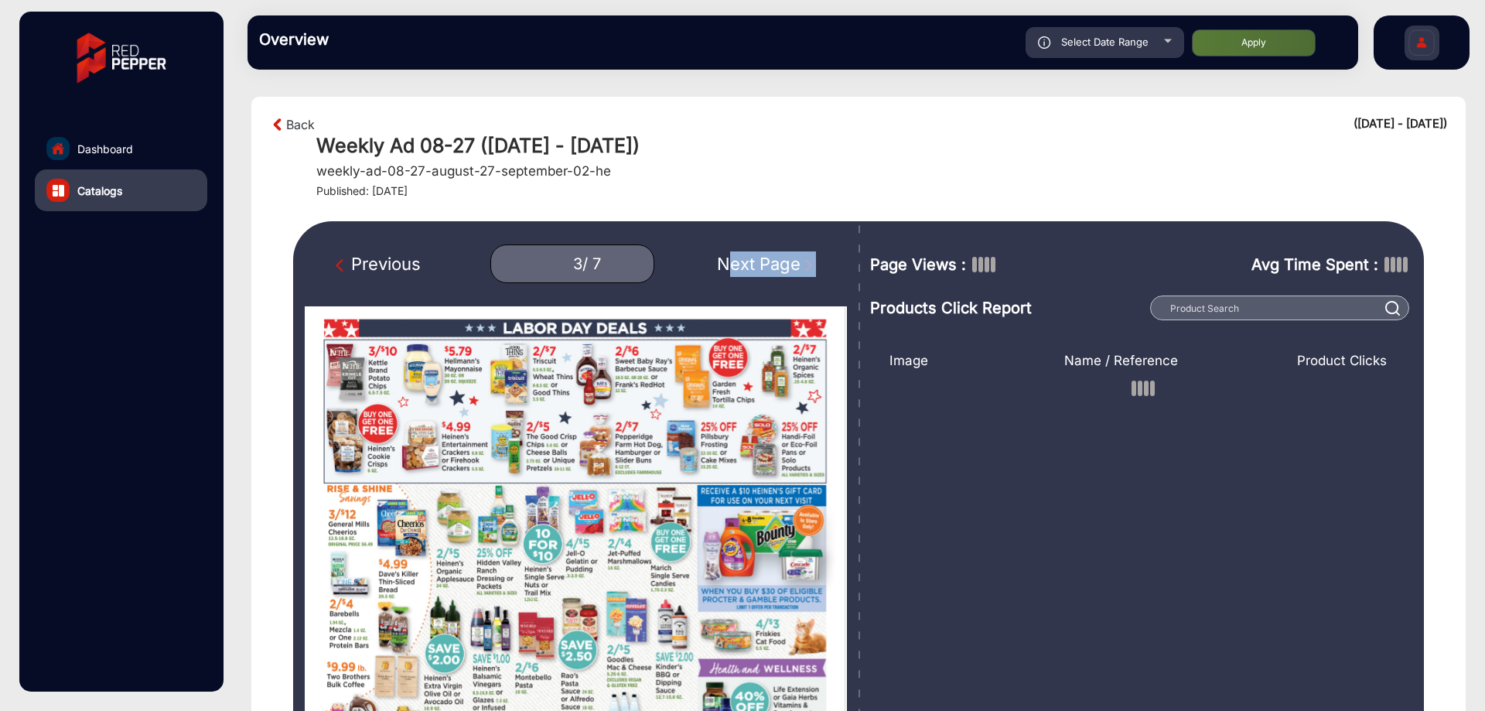
click at [793, 261] on div "Next Page" at bounding box center [766, 264] width 99 height 26
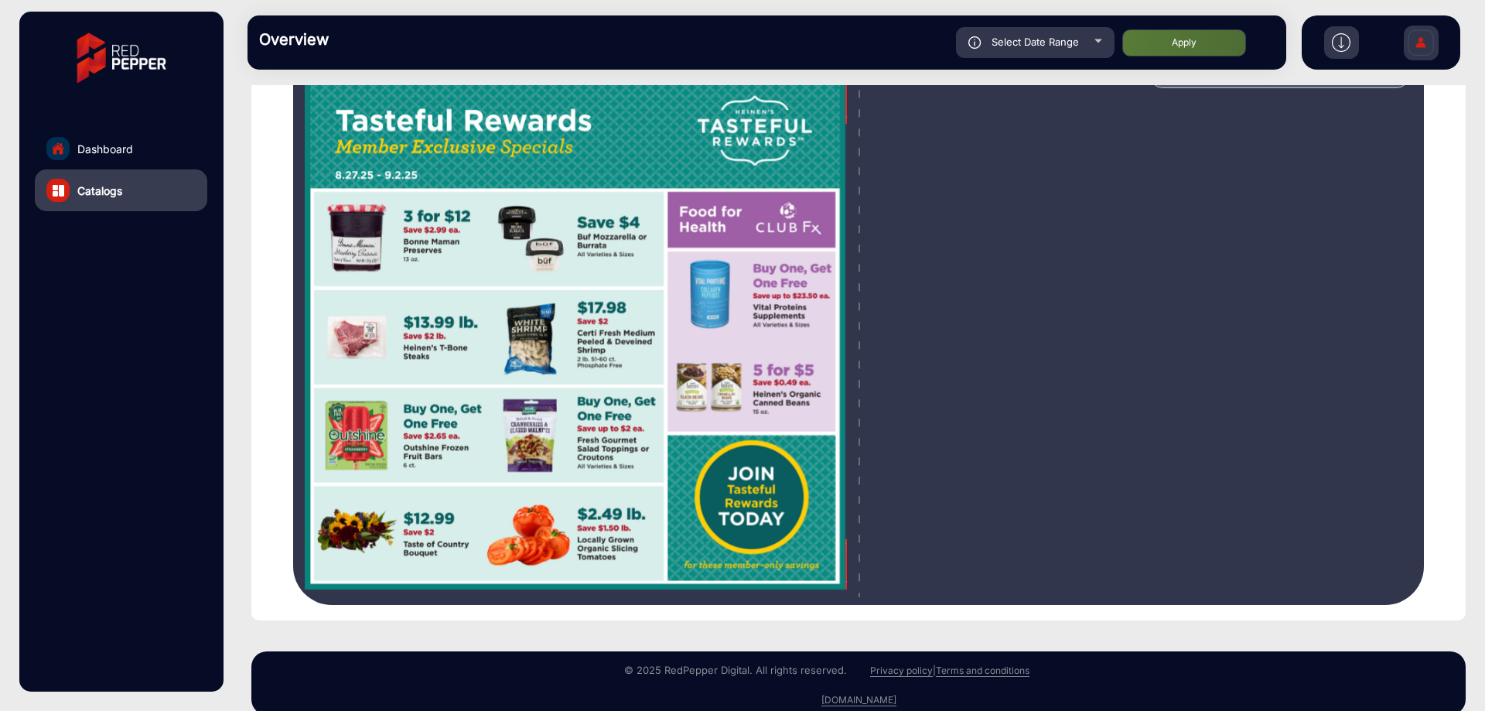
scroll to position [77, 0]
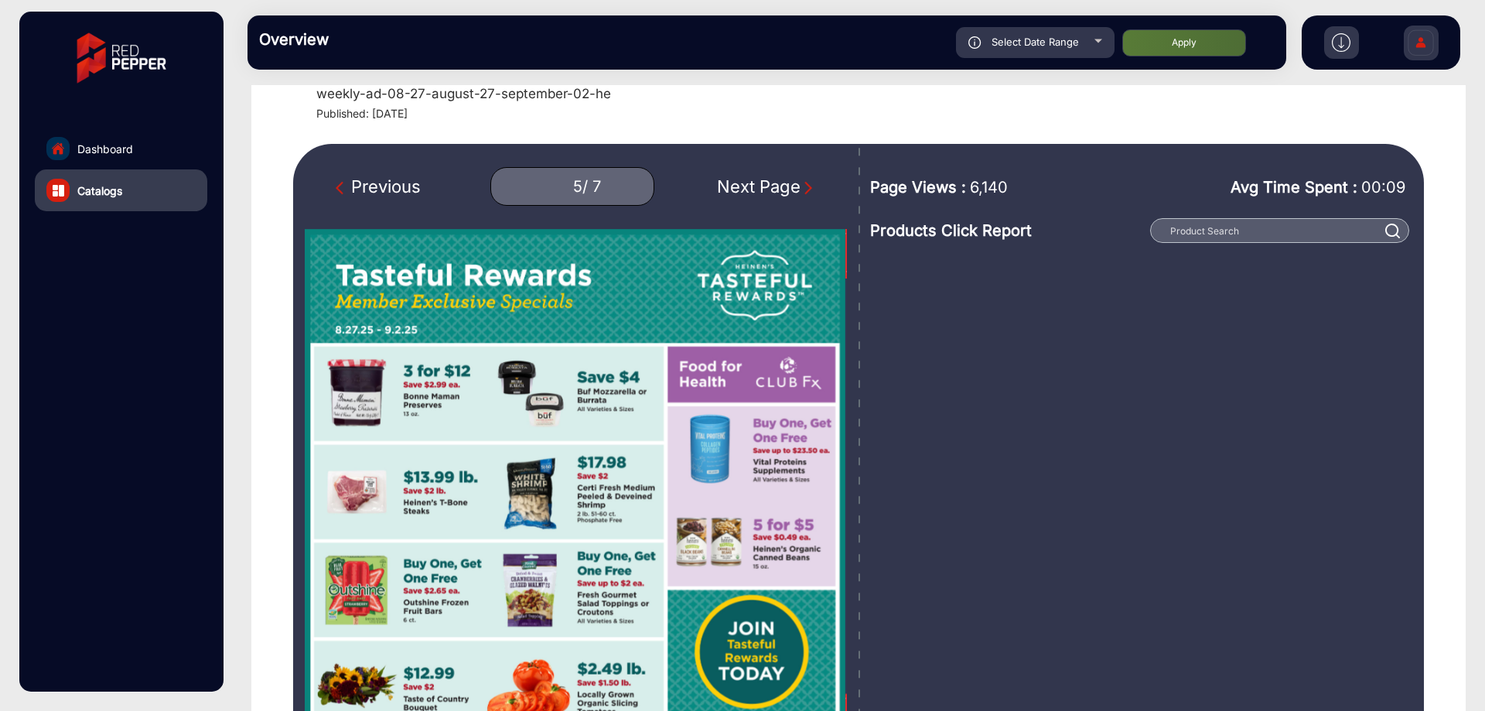
click at [1001, 194] on span "6,140" at bounding box center [989, 187] width 38 height 23
click at [1002, 194] on span "6,140" at bounding box center [989, 187] width 38 height 23
click at [1001, 196] on span "6,140" at bounding box center [989, 187] width 38 height 23
click at [994, 192] on span "6,140" at bounding box center [989, 187] width 38 height 23
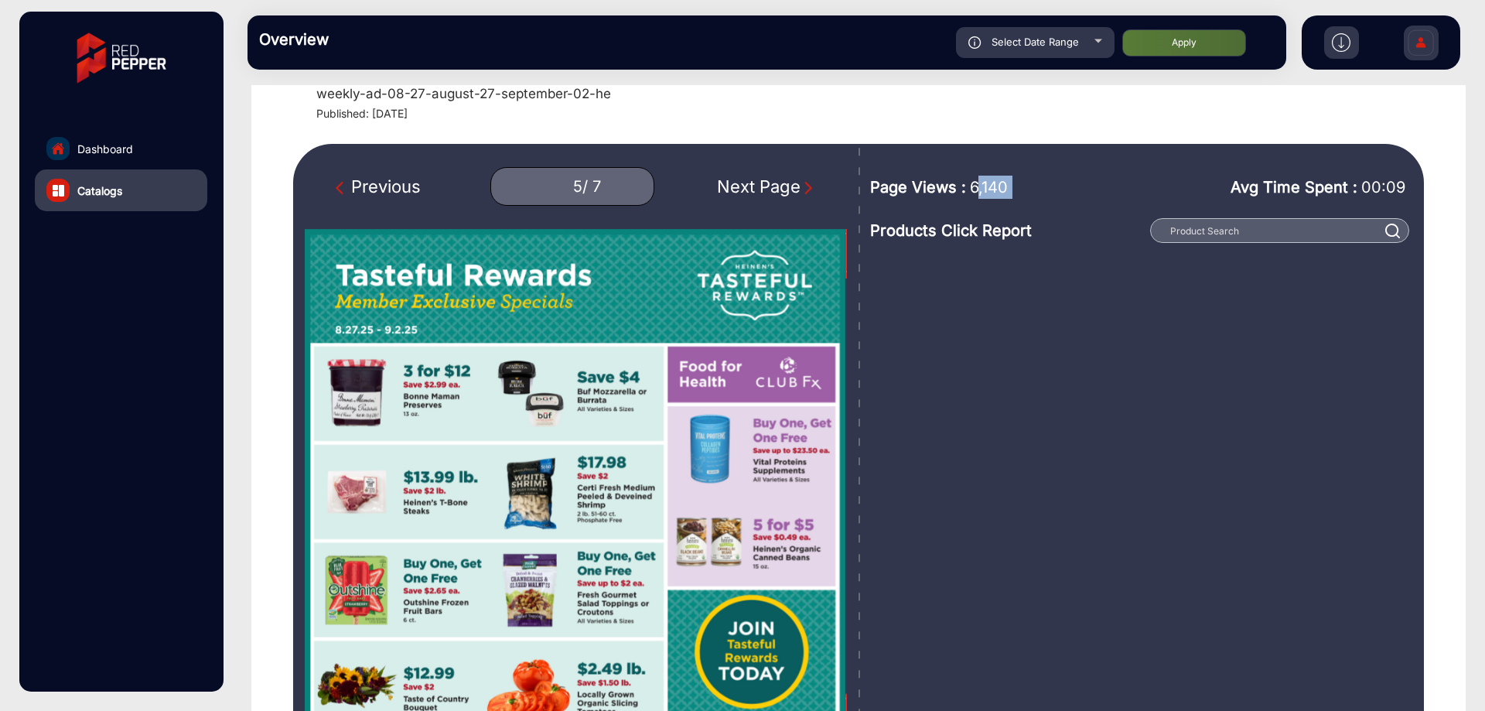
click at [994, 192] on span "6,140" at bounding box center [989, 187] width 38 height 23
click at [810, 189] on img "Next Page" at bounding box center [807, 187] width 15 height 15
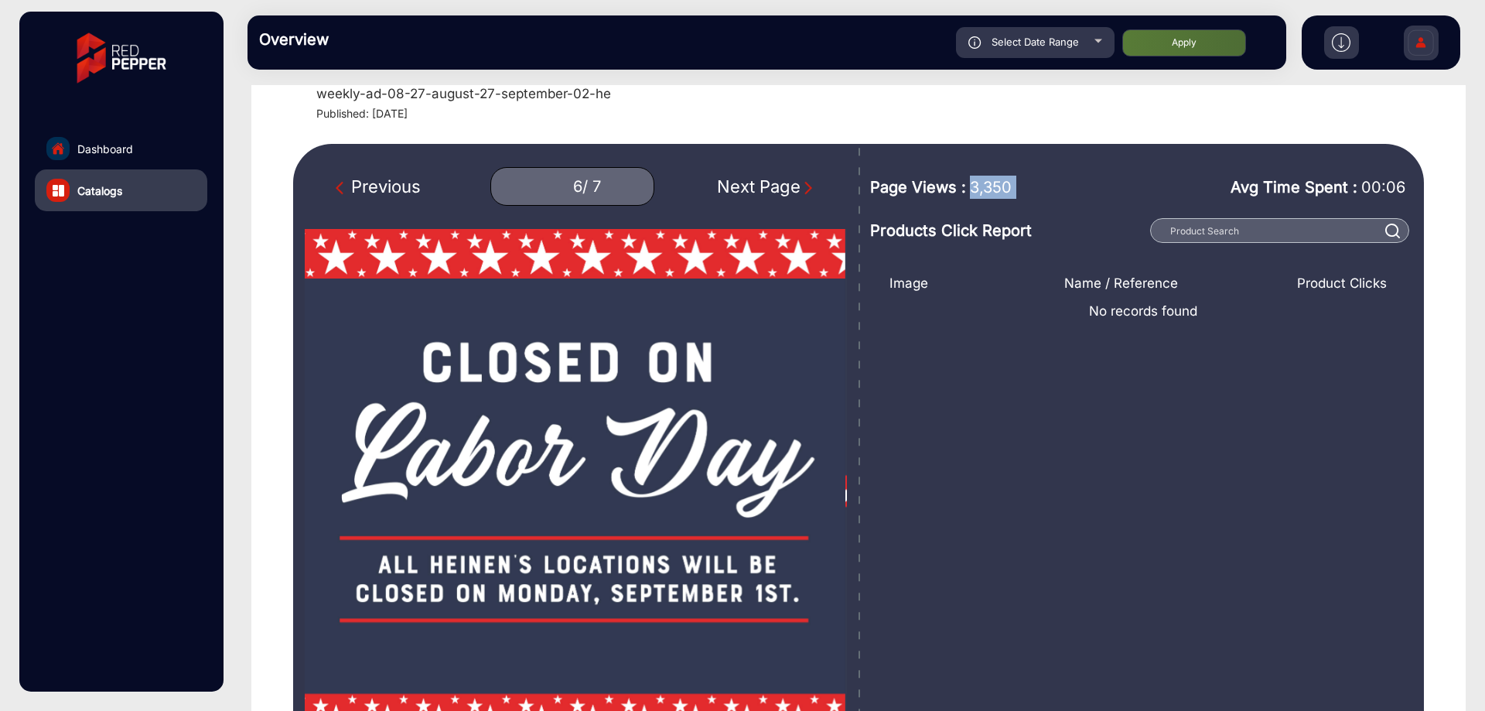
click at [806, 189] on img "Next Page" at bounding box center [807, 187] width 15 height 15
type input "7"
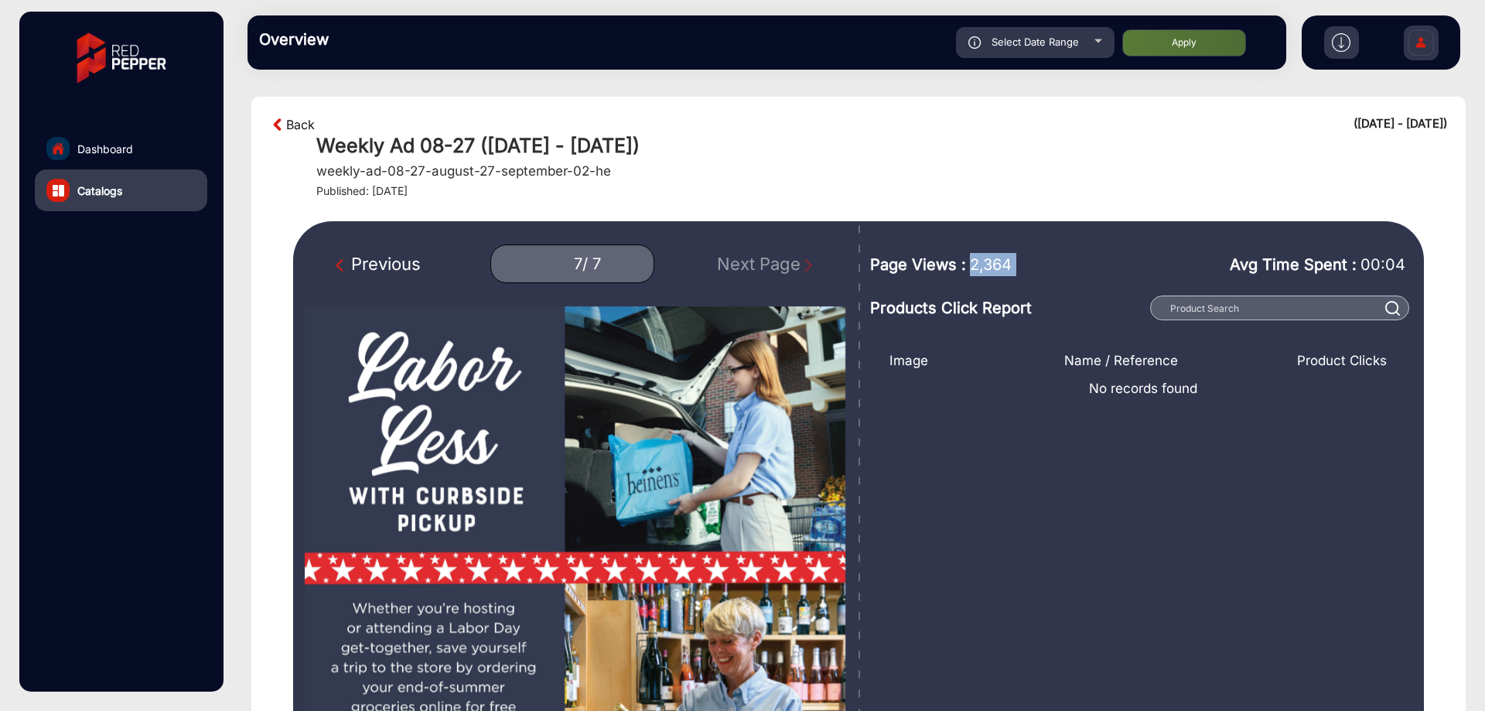
click at [298, 120] on link "Back" at bounding box center [300, 124] width 29 height 19
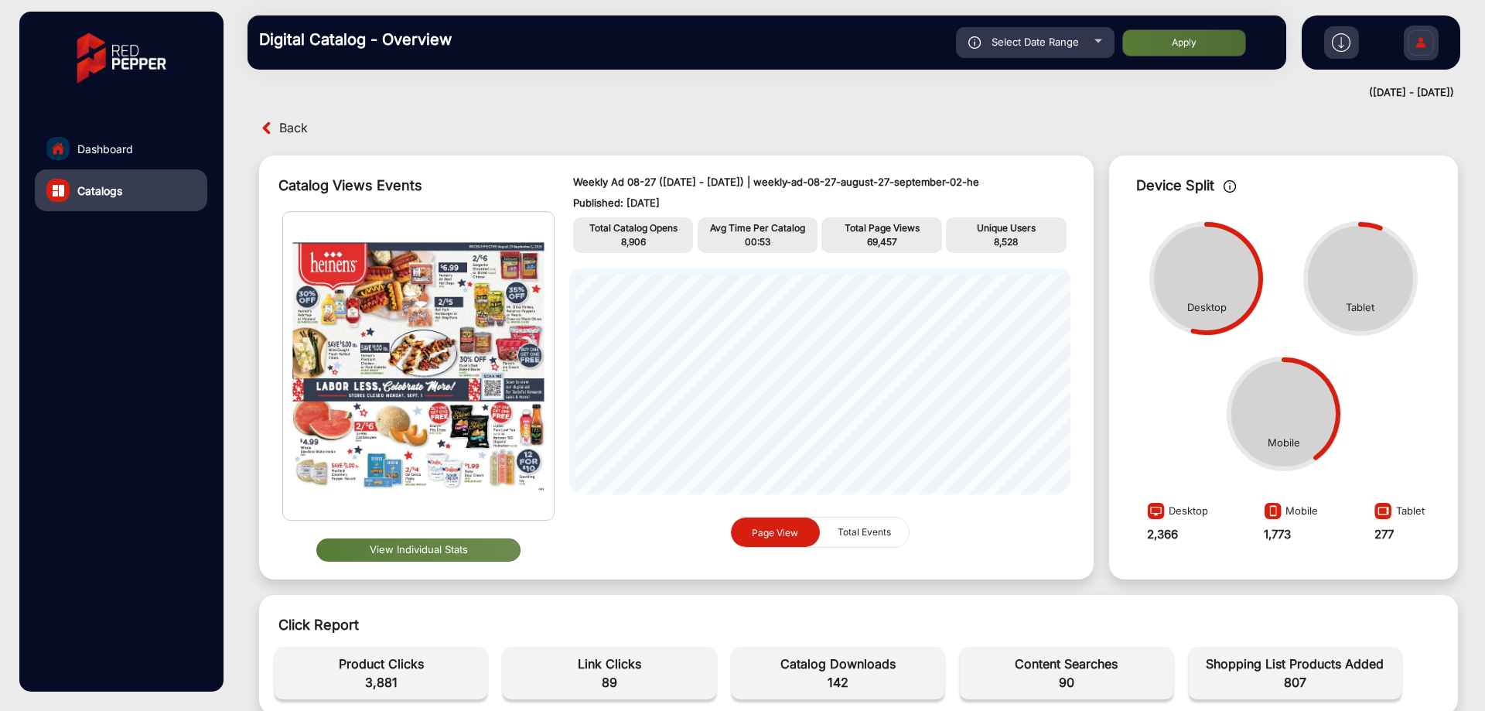
click at [295, 122] on span "Back" at bounding box center [293, 128] width 29 height 24
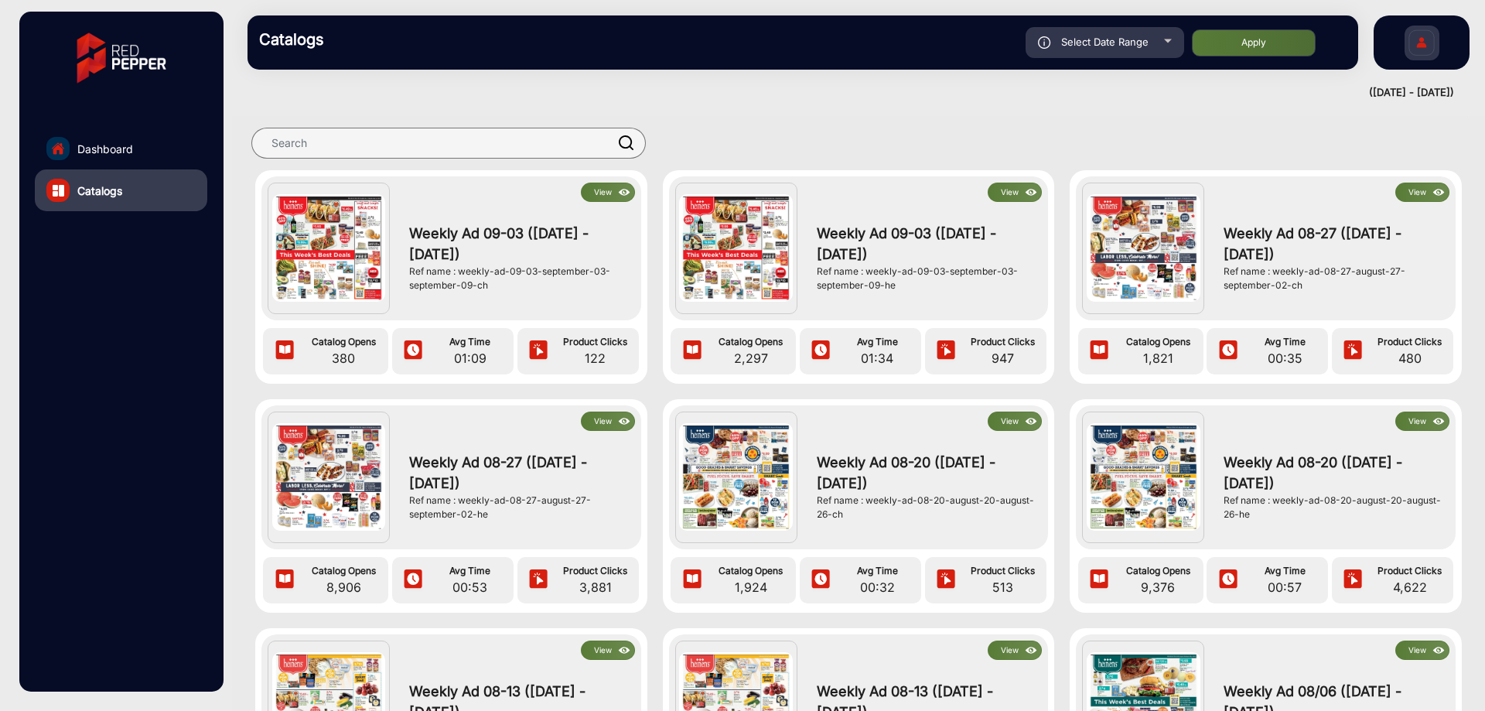
click at [1407, 181] on div "View Weekly Ad 08-27 ([DATE] - [DATE]) Ref name : weekly-ad-08-27-august-27-sep…" at bounding box center [1266, 248] width 380 height 144
click at [1407, 193] on button "View" at bounding box center [1422, 191] width 54 height 19
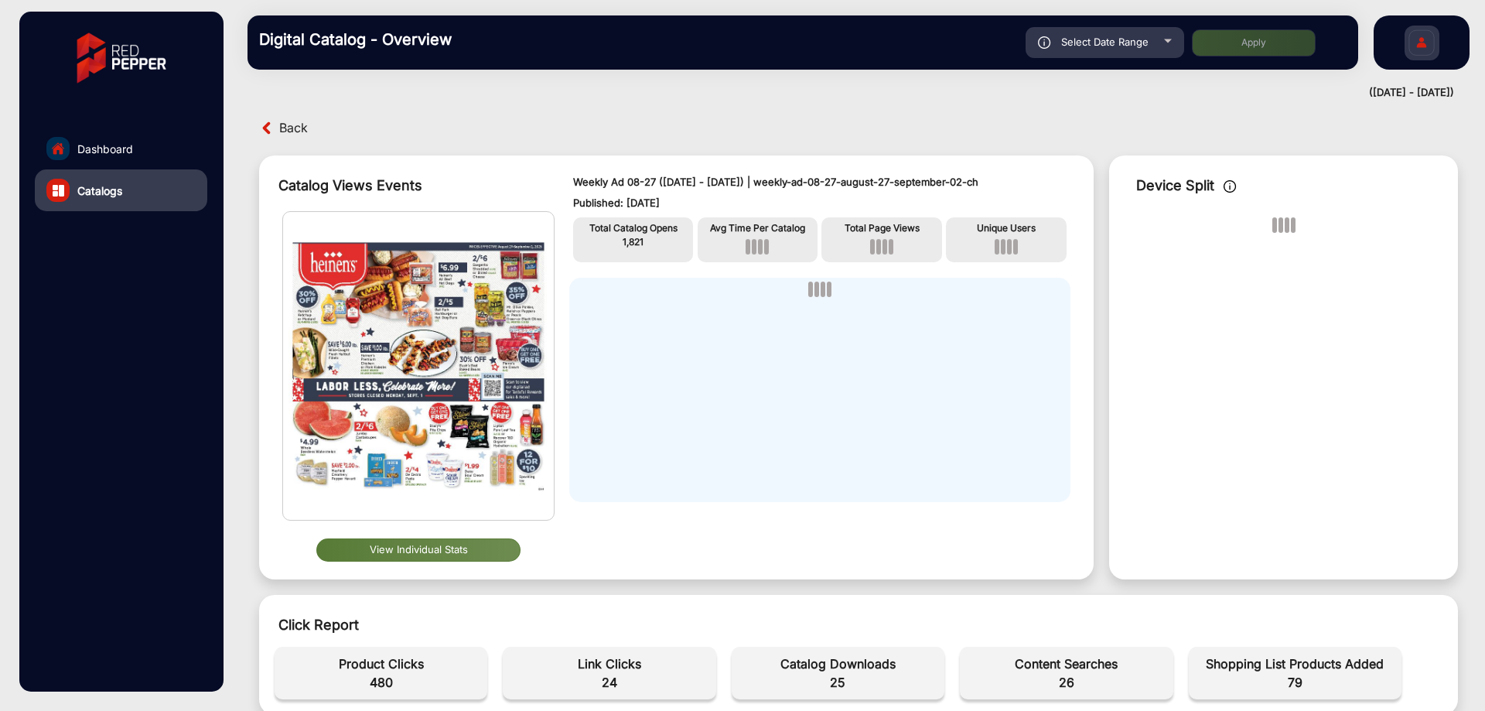
click at [455, 542] on button "View Individual Stats" at bounding box center [418, 549] width 204 height 23
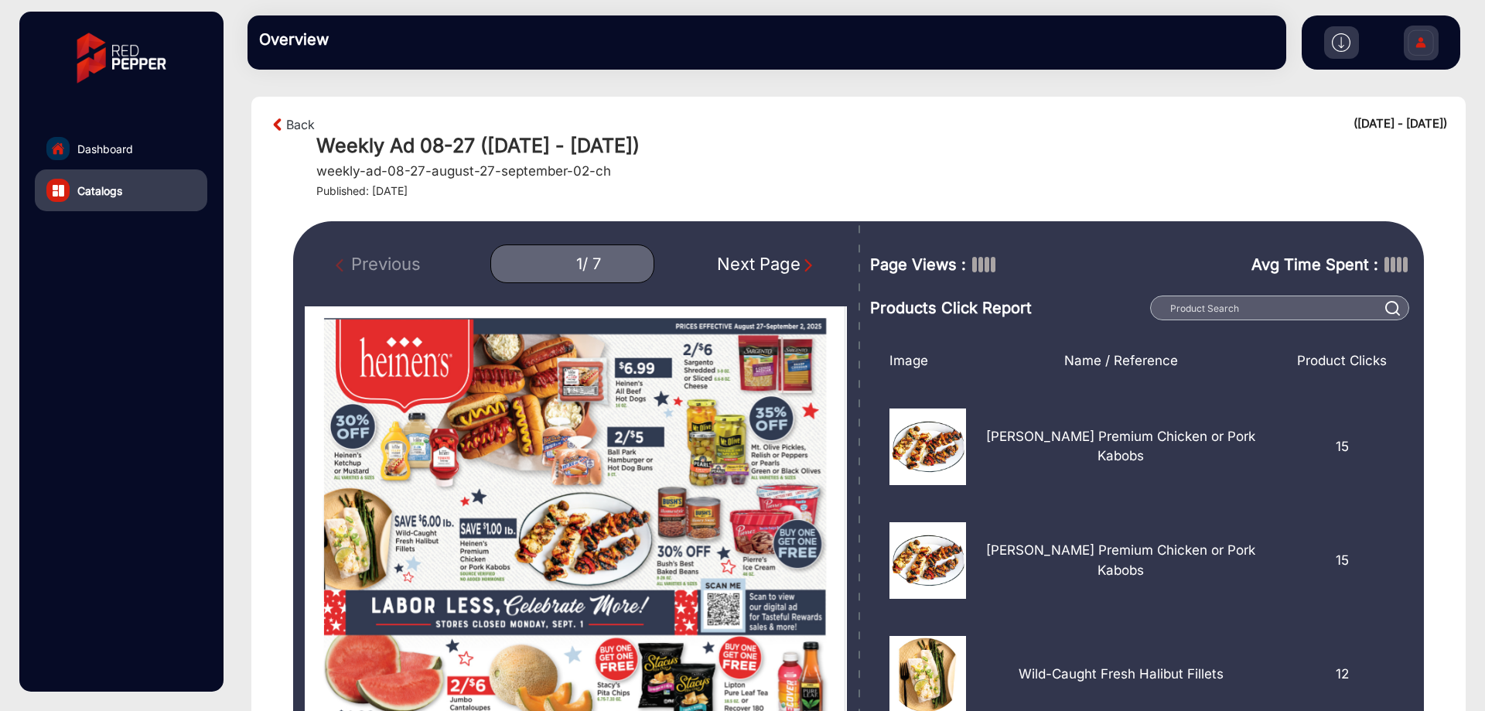
click at [799, 257] on div "Next Page" at bounding box center [766, 264] width 99 height 26
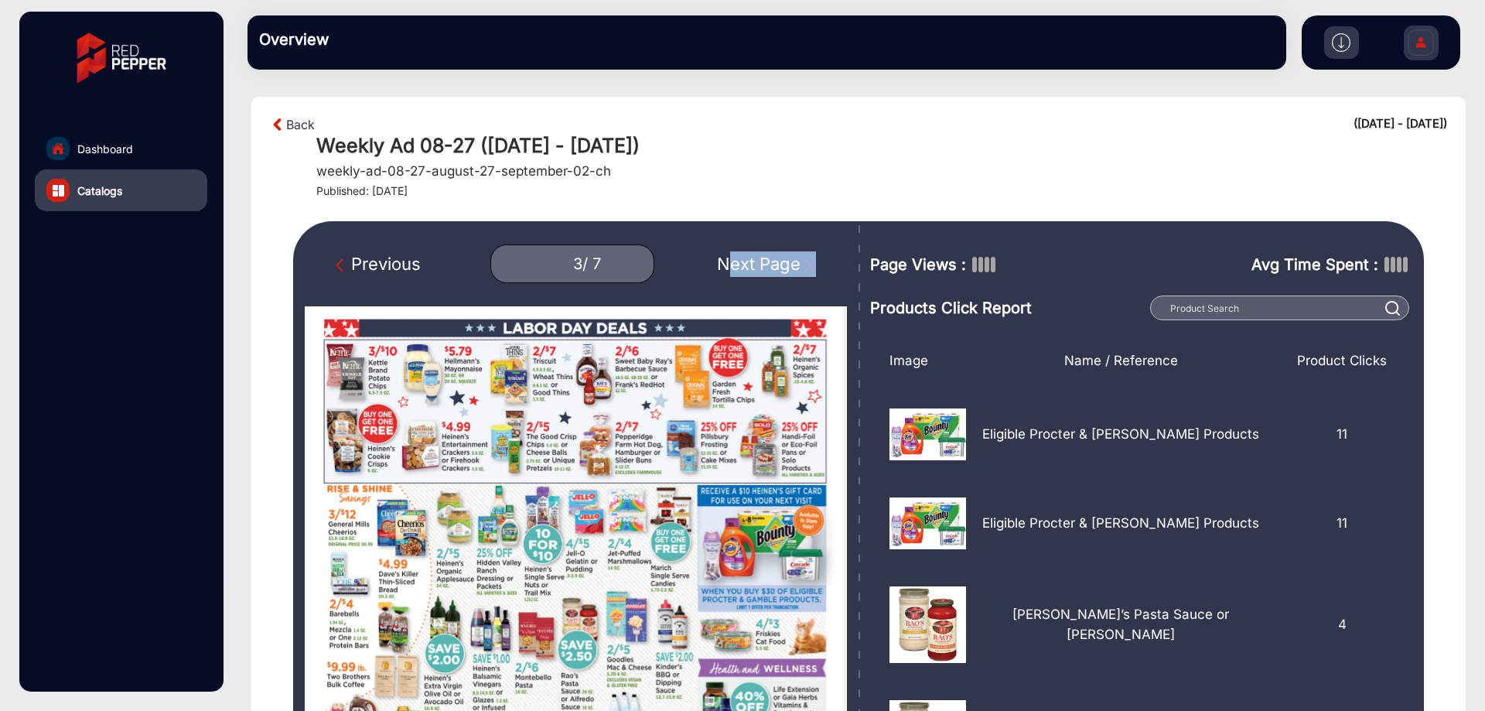
click at [799, 257] on div "Next Page" at bounding box center [766, 264] width 99 height 26
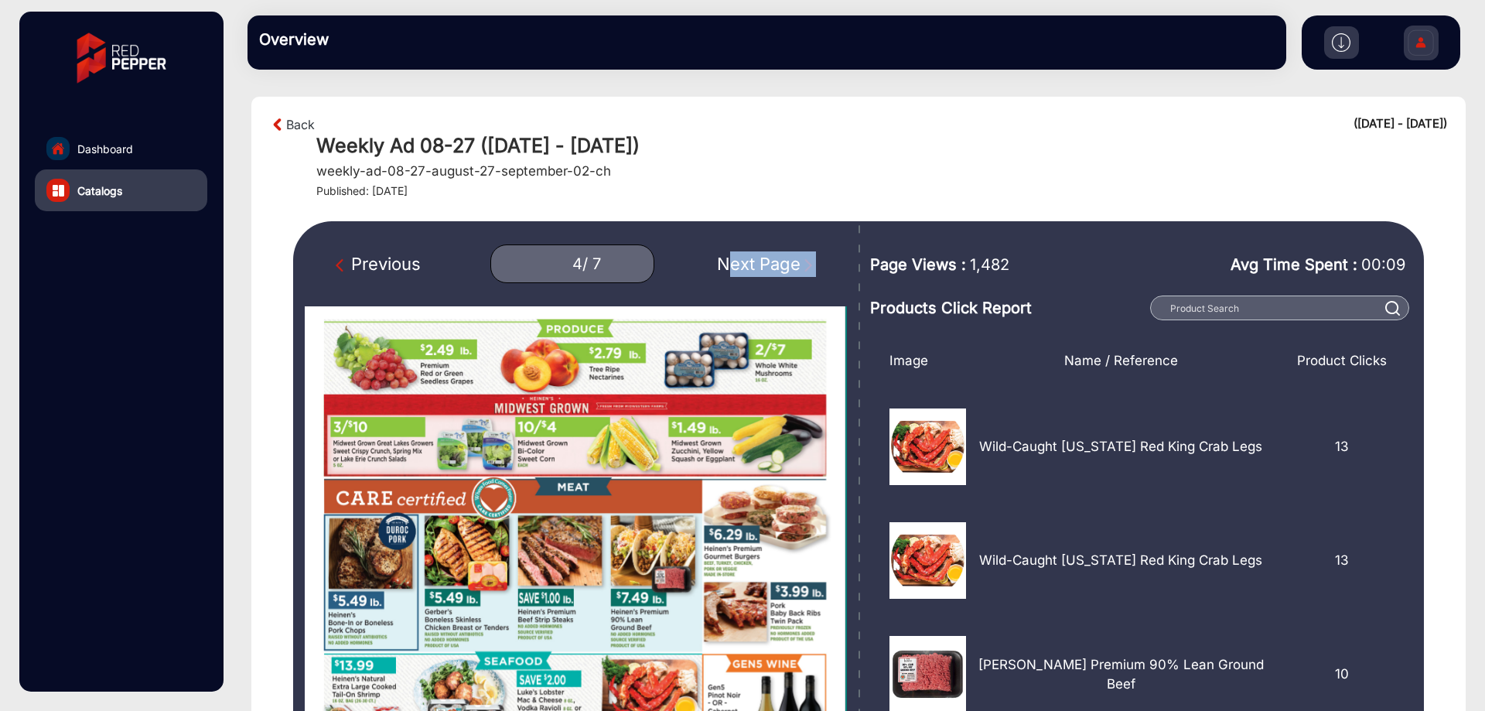
click at [800, 256] on div "Next Page" at bounding box center [766, 264] width 99 height 26
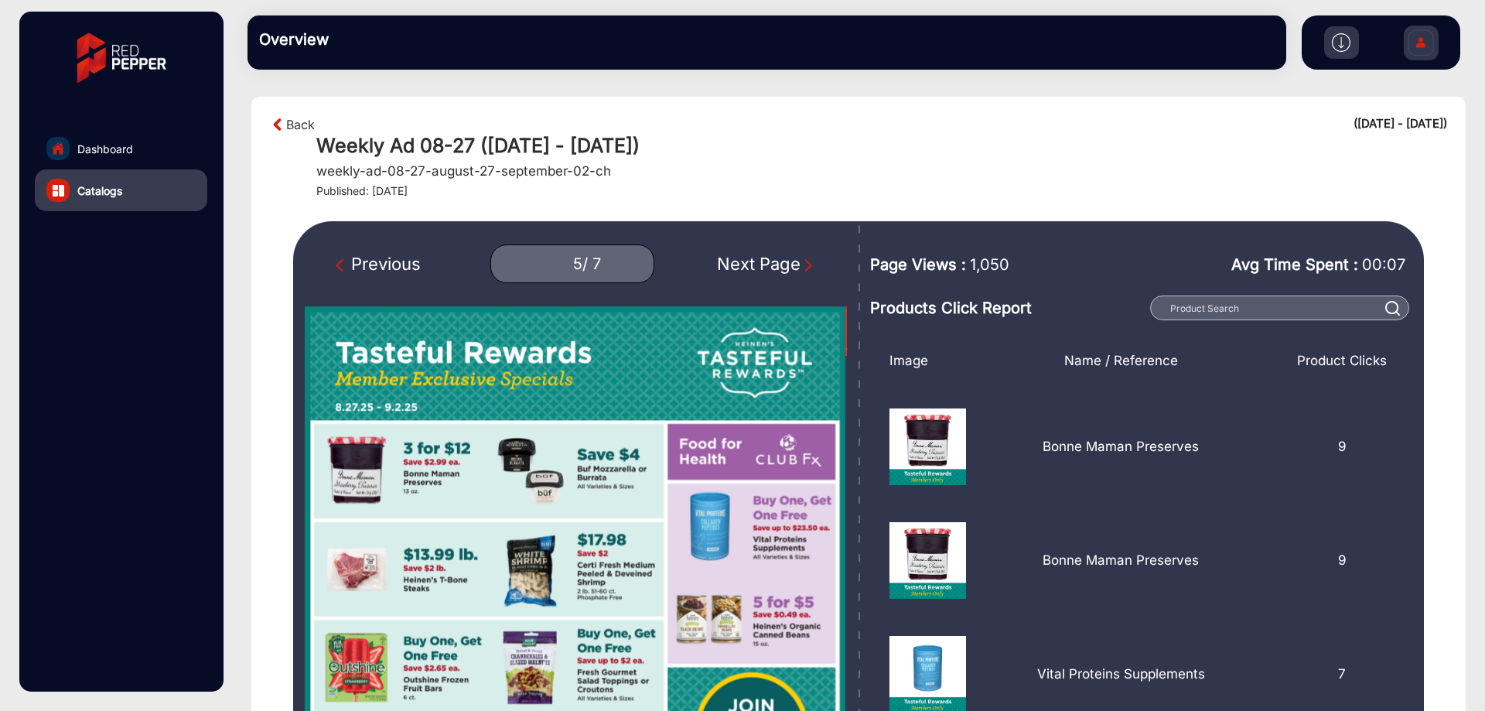
click at [991, 261] on span "1,050" at bounding box center [989, 264] width 39 height 23
click at [806, 262] on img "Next Page" at bounding box center [807, 264] width 15 height 15
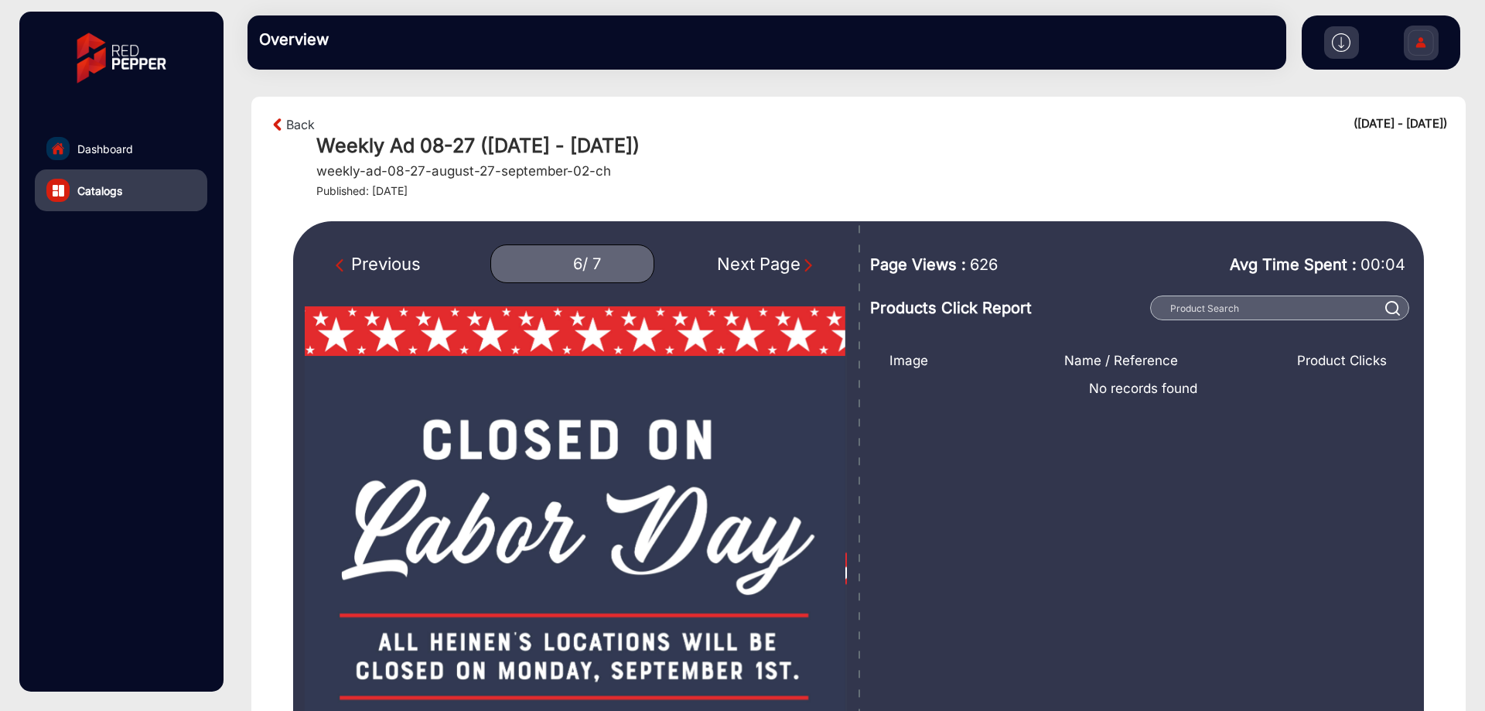
click at [987, 267] on span "626" at bounding box center [984, 264] width 28 height 23
click at [812, 267] on img "Next Page" at bounding box center [807, 264] width 15 height 15
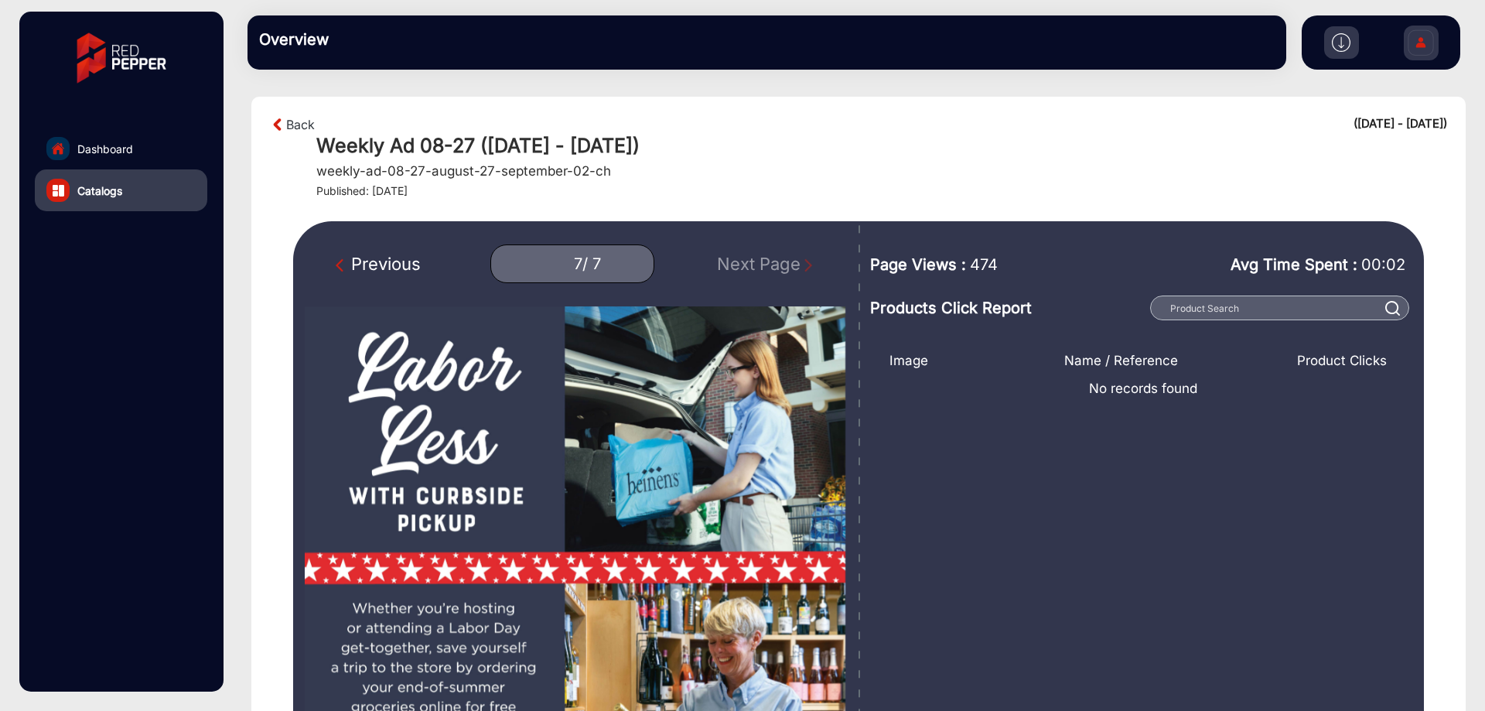
click at [977, 267] on span "474" at bounding box center [984, 264] width 28 height 23
click at [977, 266] on span "474" at bounding box center [984, 264] width 28 height 23
click at [342, 266] on img "Previous Page" at bounding box center [343, 264] width 15 height 15
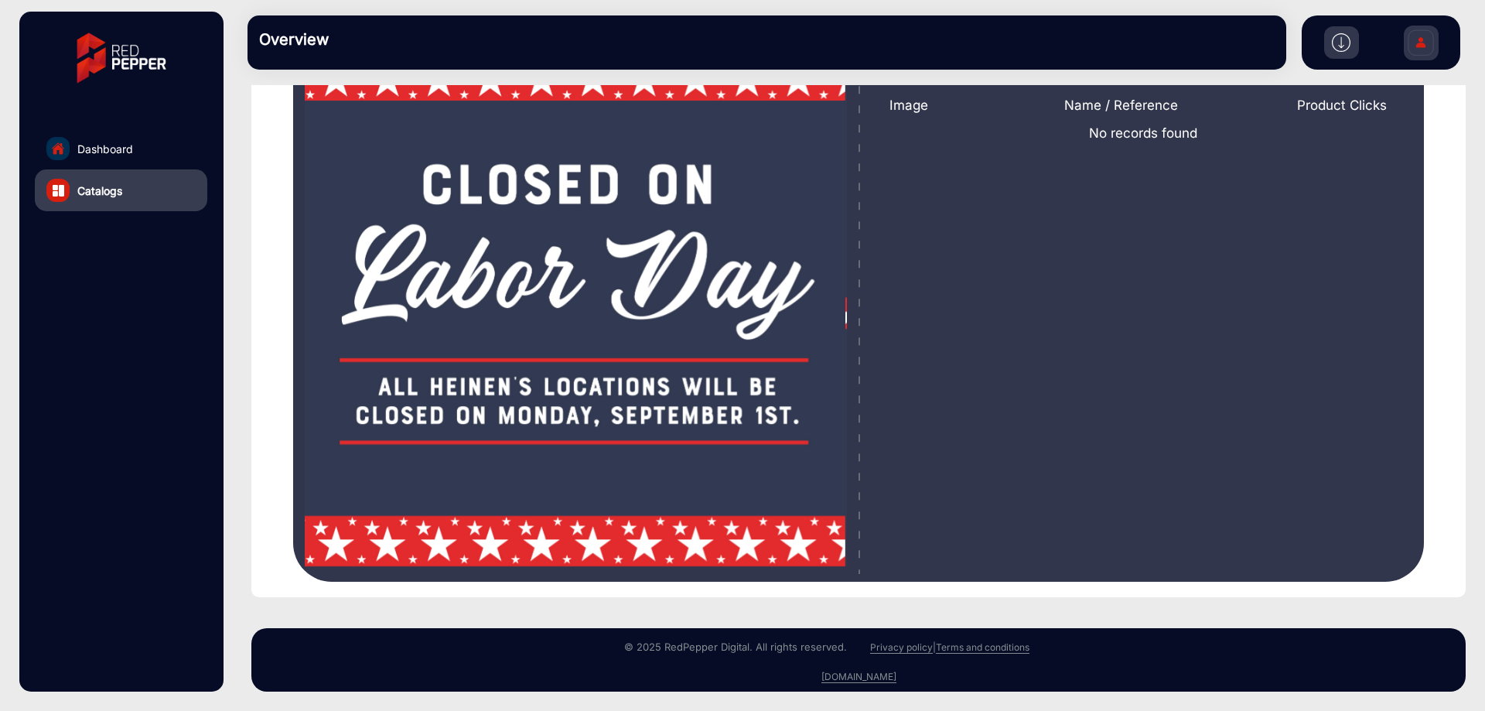
scroll to position [23, 0]
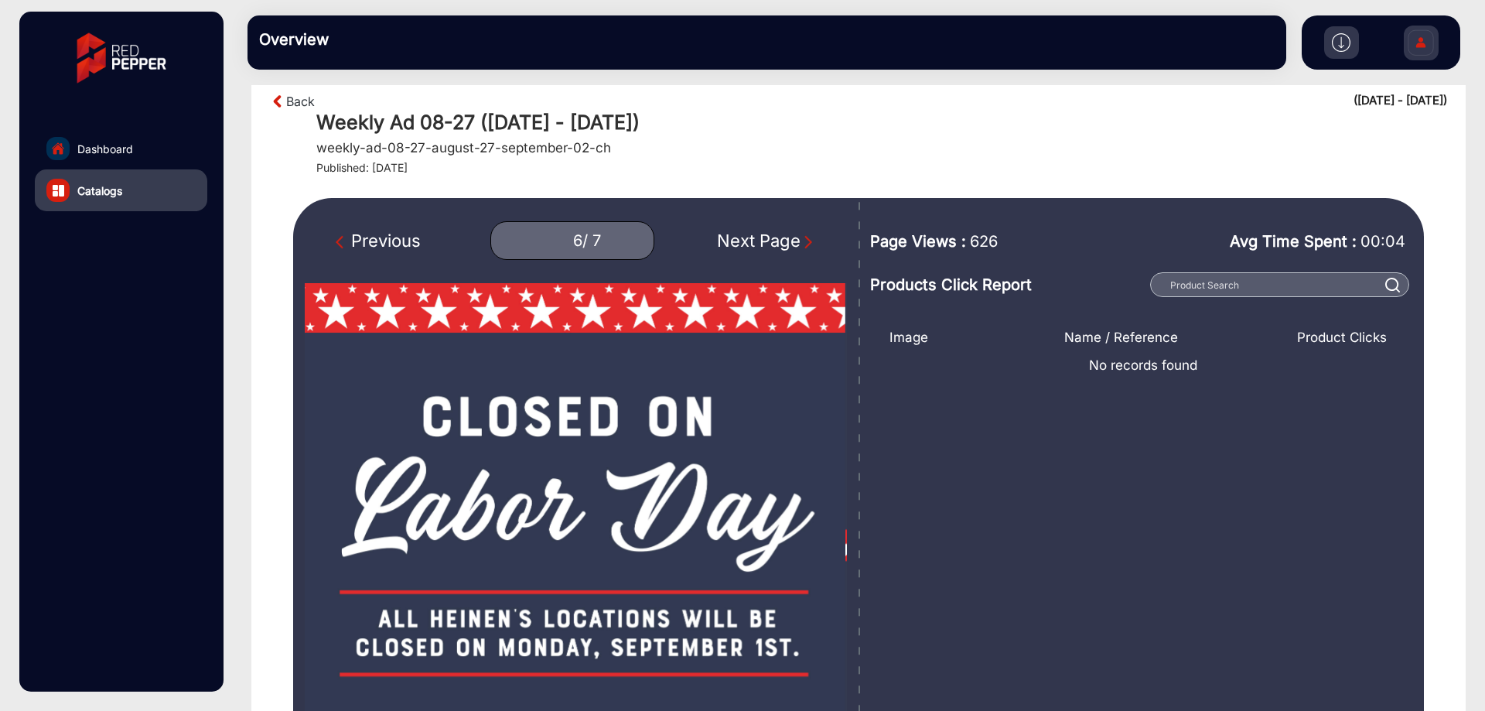
click at [360, 246] on div "Previous" at bounding box center [378, 241] width 85 height 26
type input "5"
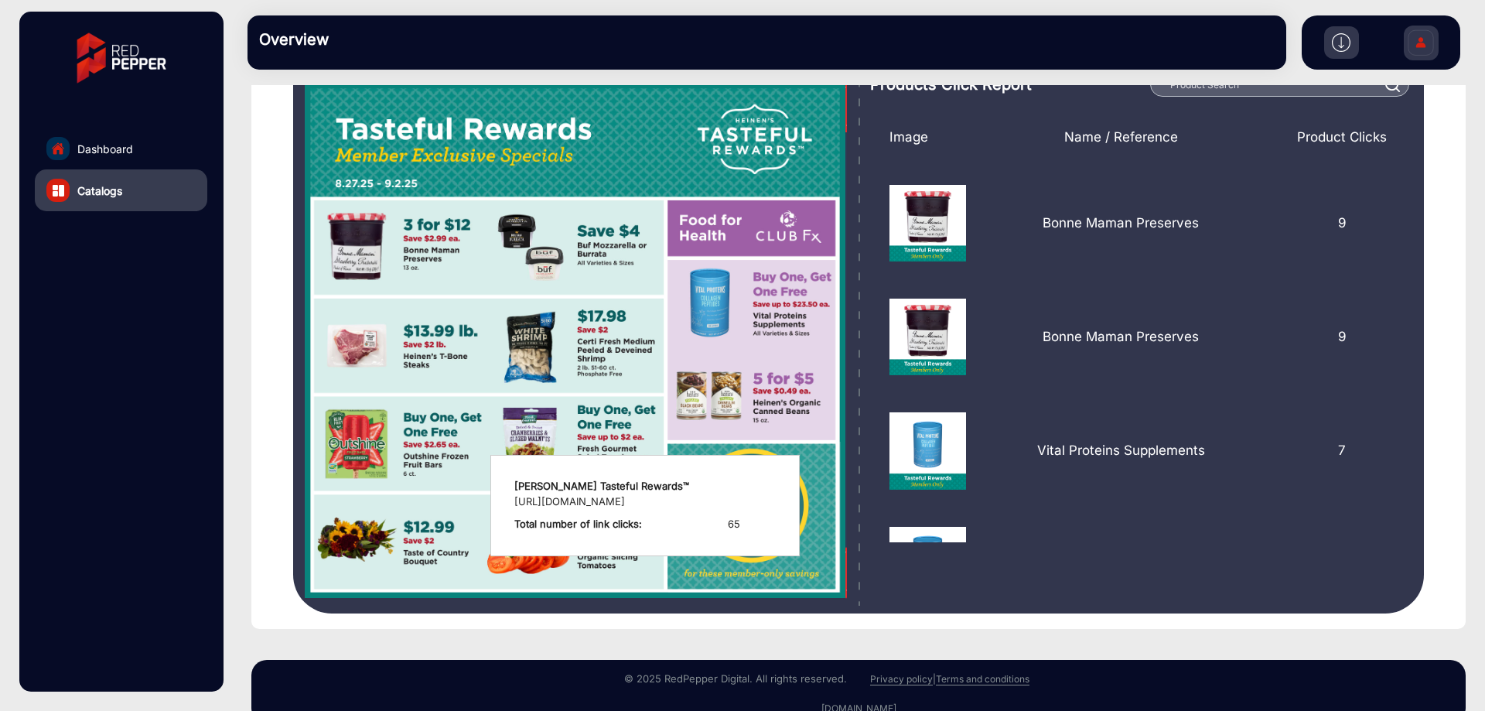
scroll to position [232, 0]
